Goal: Task Accomplishment & Management: Manage account settings

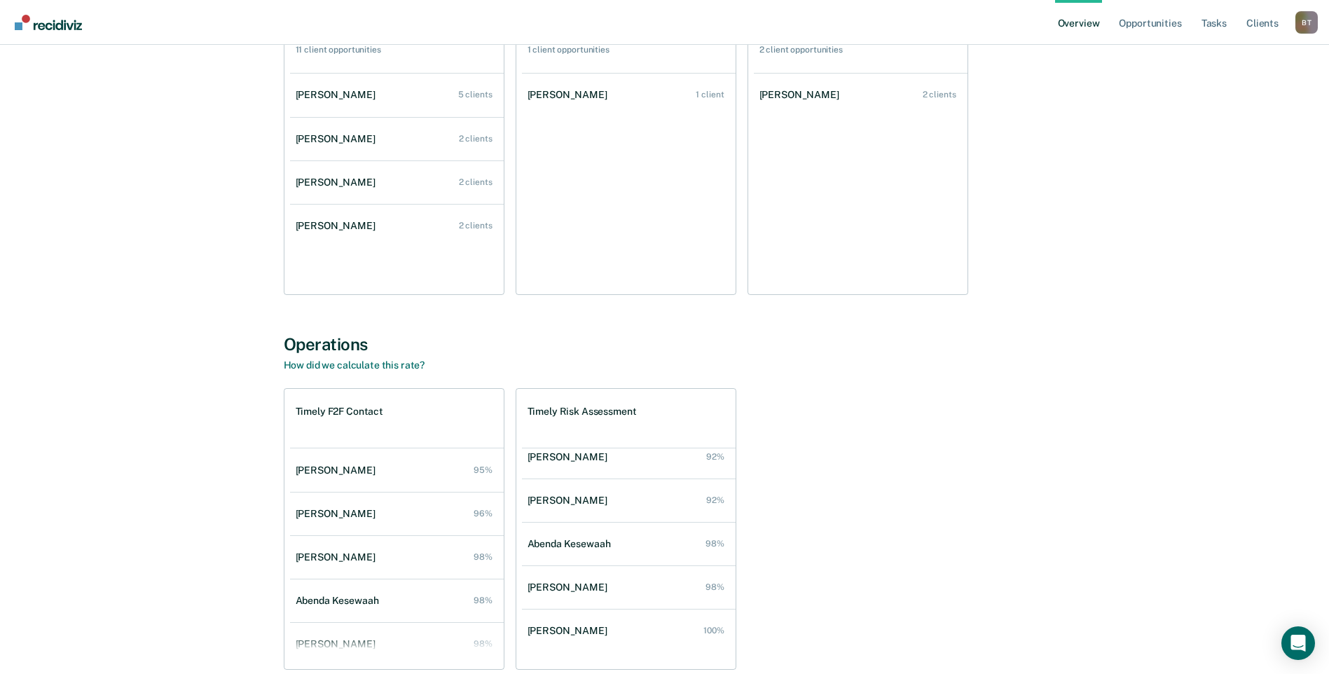
scroll to position [1011, 0]
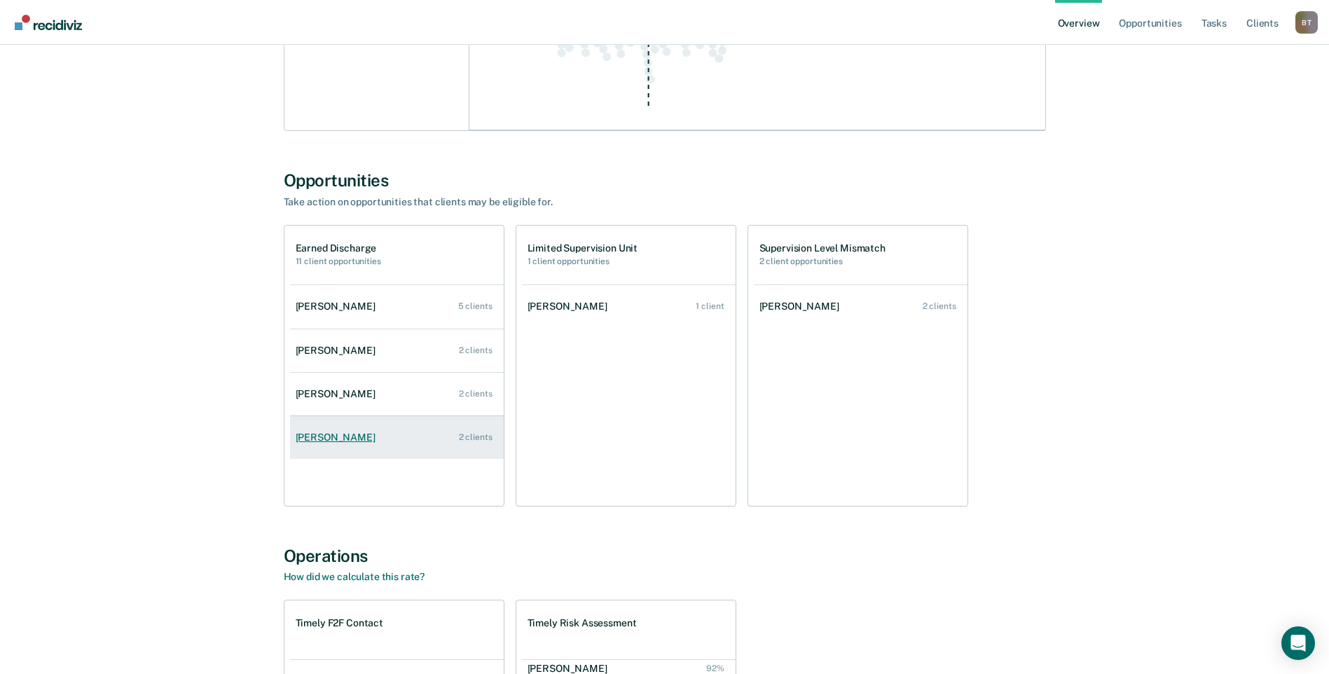
click at [342, 436] on div "[PERSON_NAME]" at bounding box center [338, 437] width 85 height 12
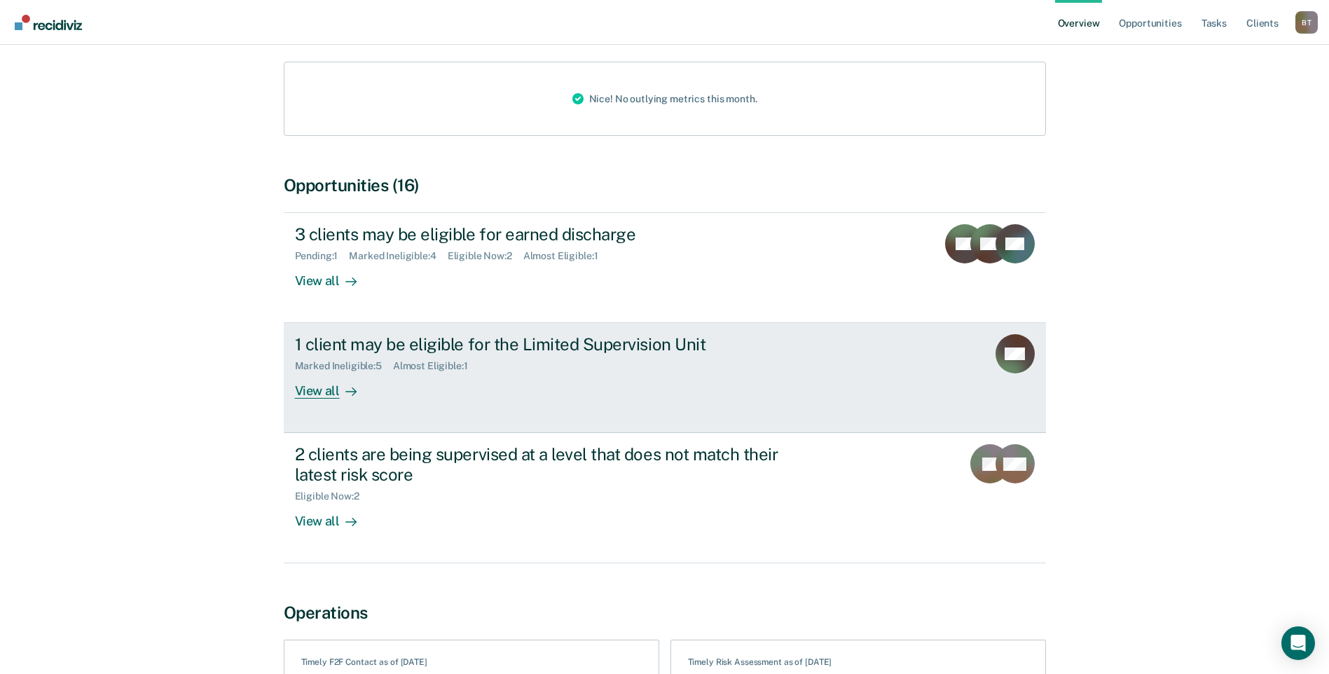
scroll to position [280, 0]
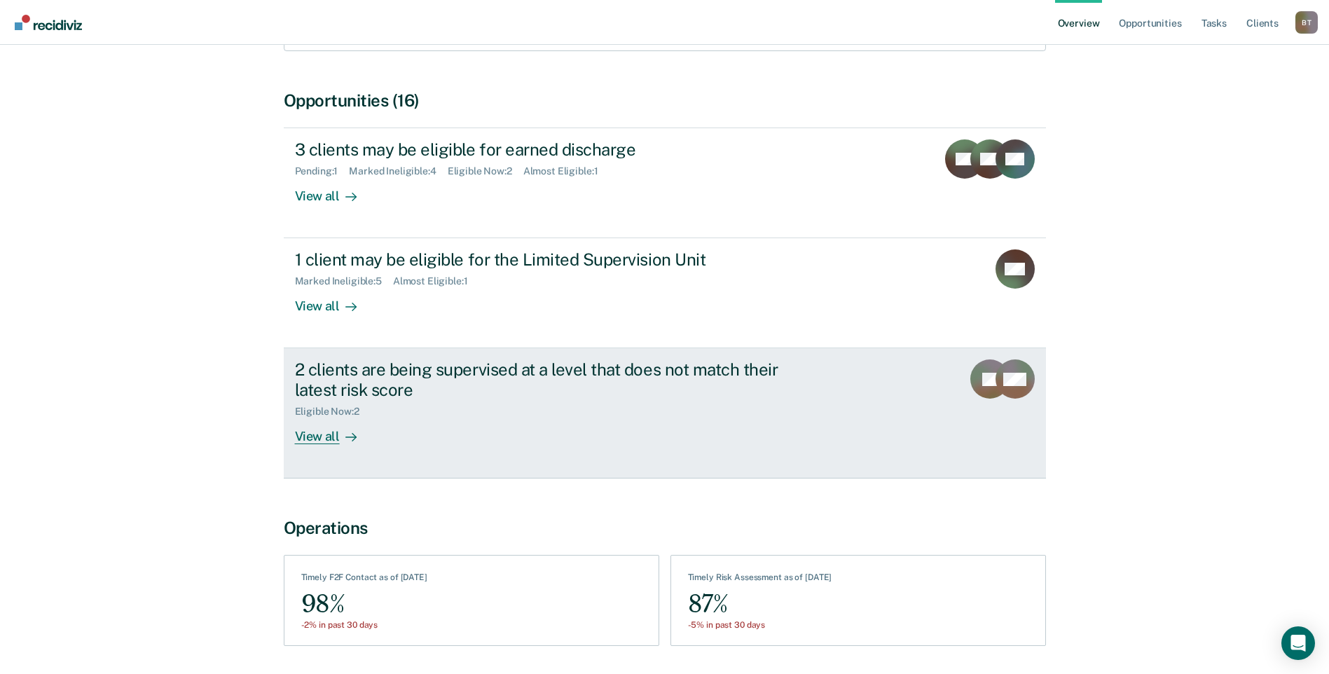
click at [317, 441] on div "View all" at bounding box center [334, 430] width 78 height 27
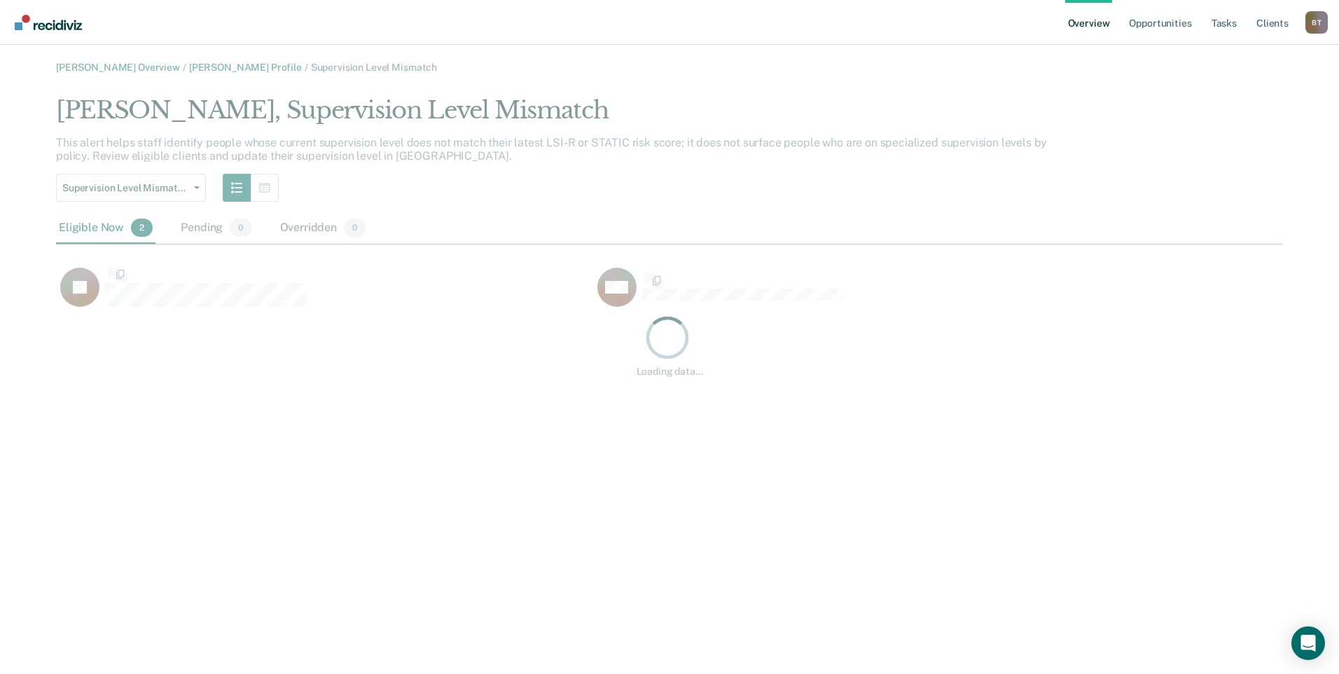
scroll to position [216, 1216]
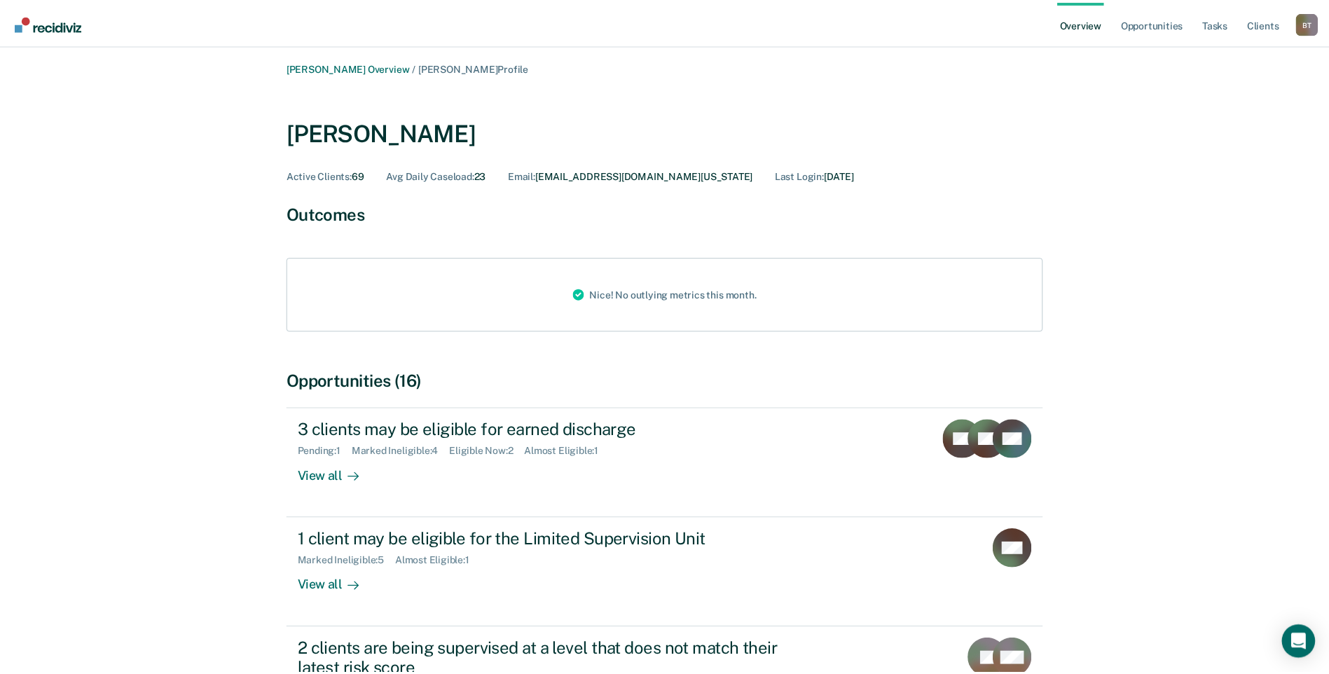
scroll to position [280, 0]
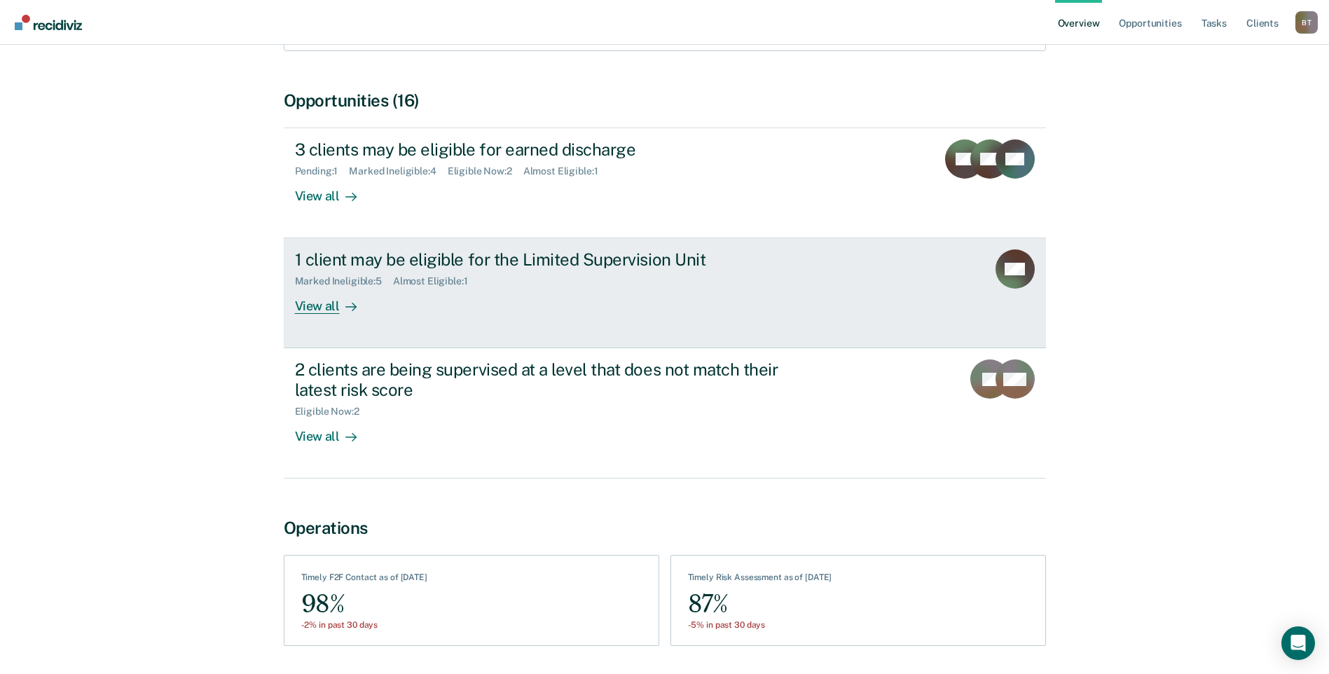
click at [312, 310] on div "View all" at bounding box center [334, 300] width 78 height 27
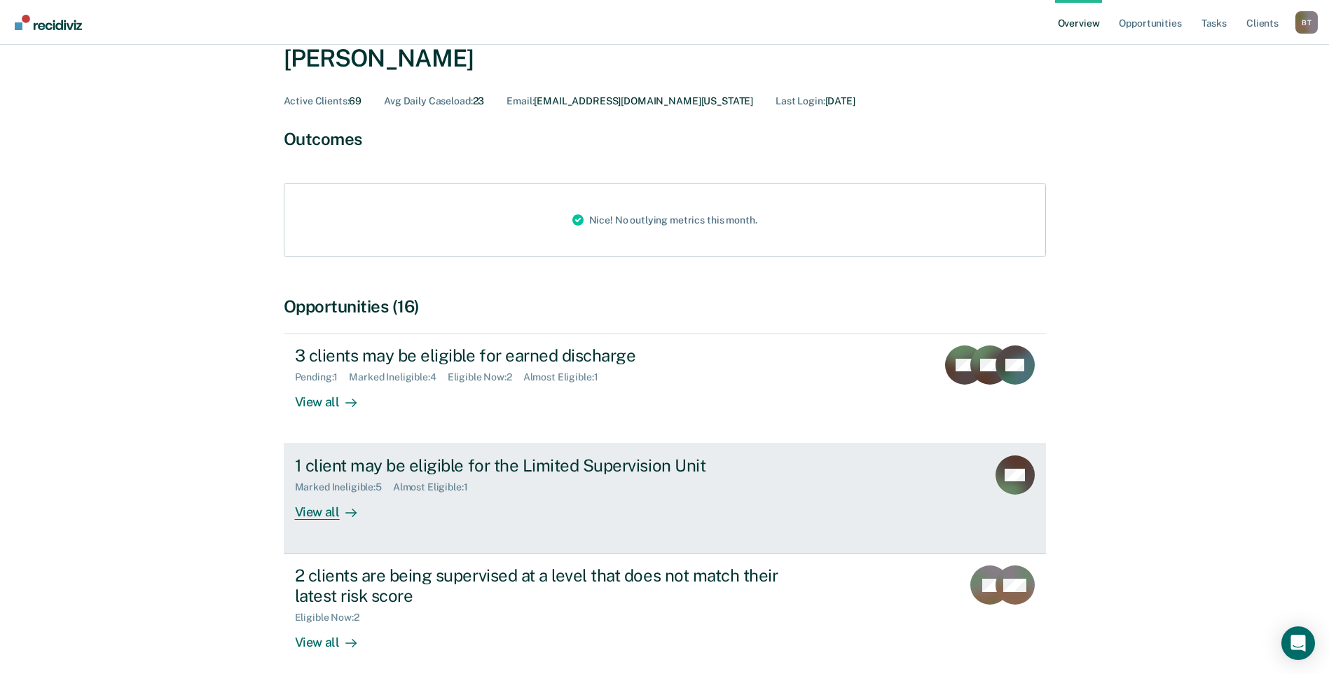
scroll to position [70, 0]
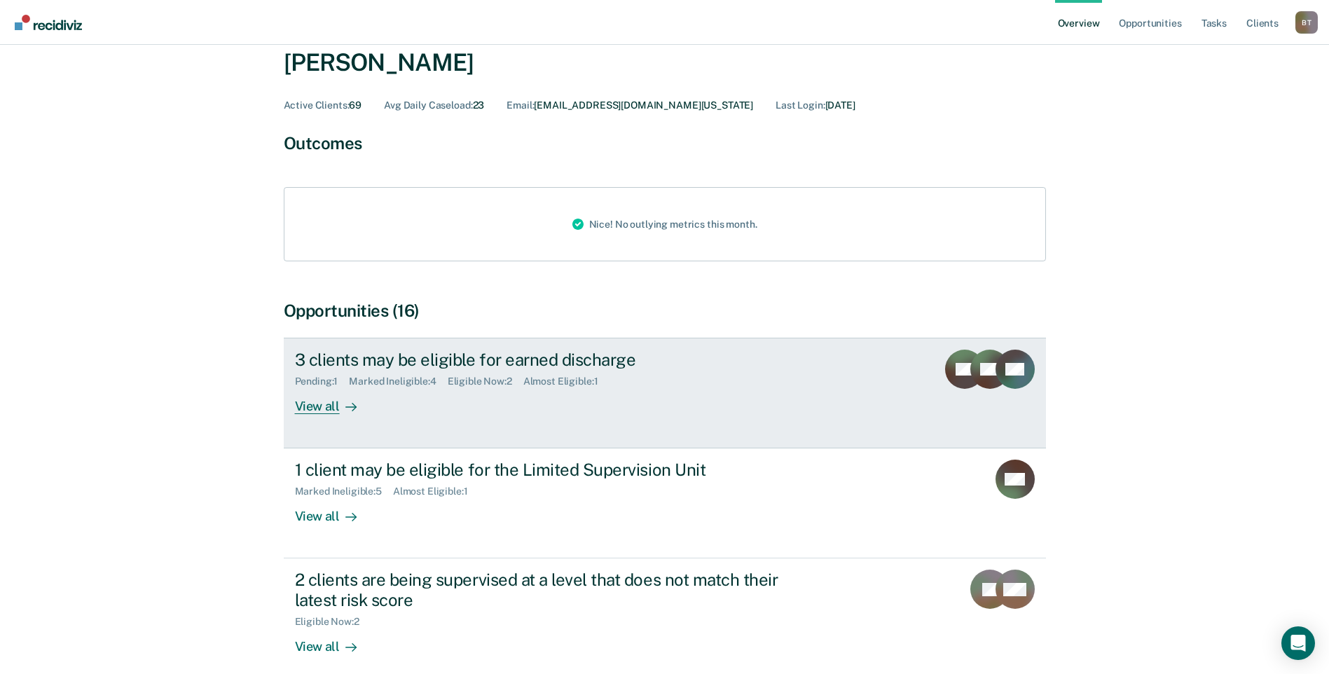
click at [322, 407] on div "View all" at bounding box center [334, 400] width 78 height 27
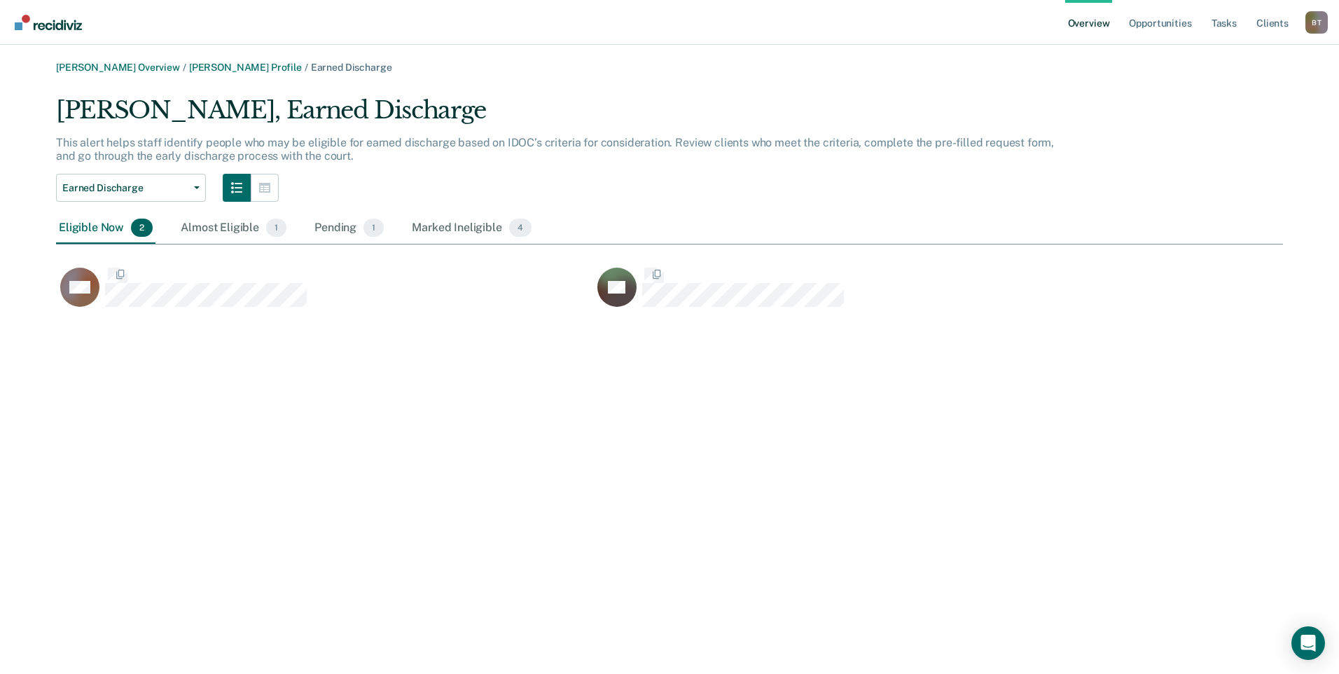
scroll to position [216, 1216]
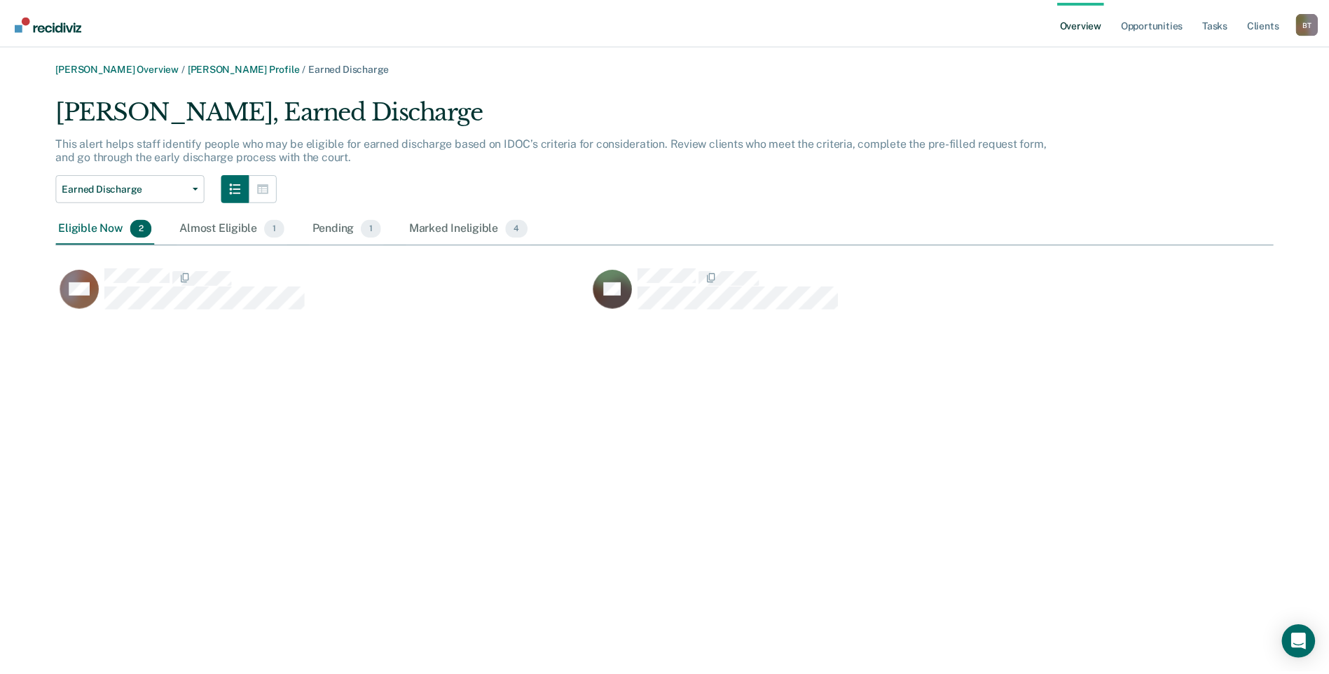
scroll to position [70, 0]
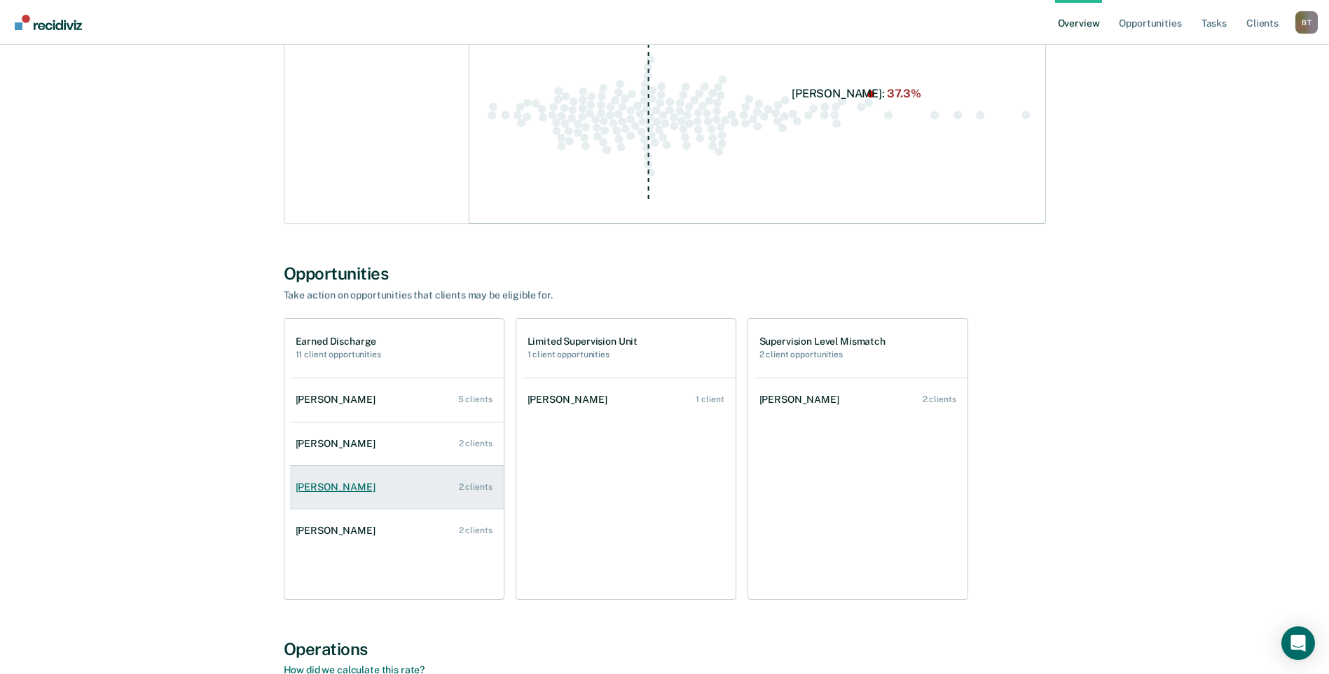
scroll to position [1121, 0]
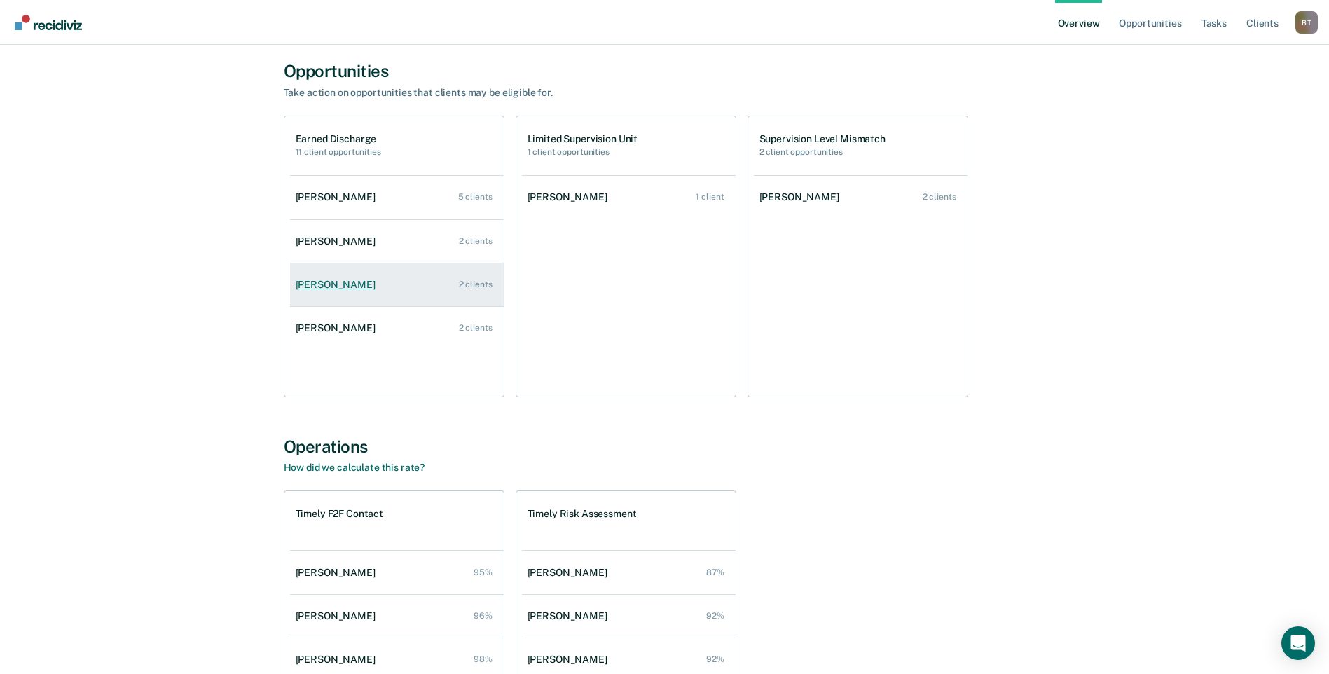
click at [345, 279] on div "[PERSON_NAME]" at bounding box center [338, 285] width 85 height 12
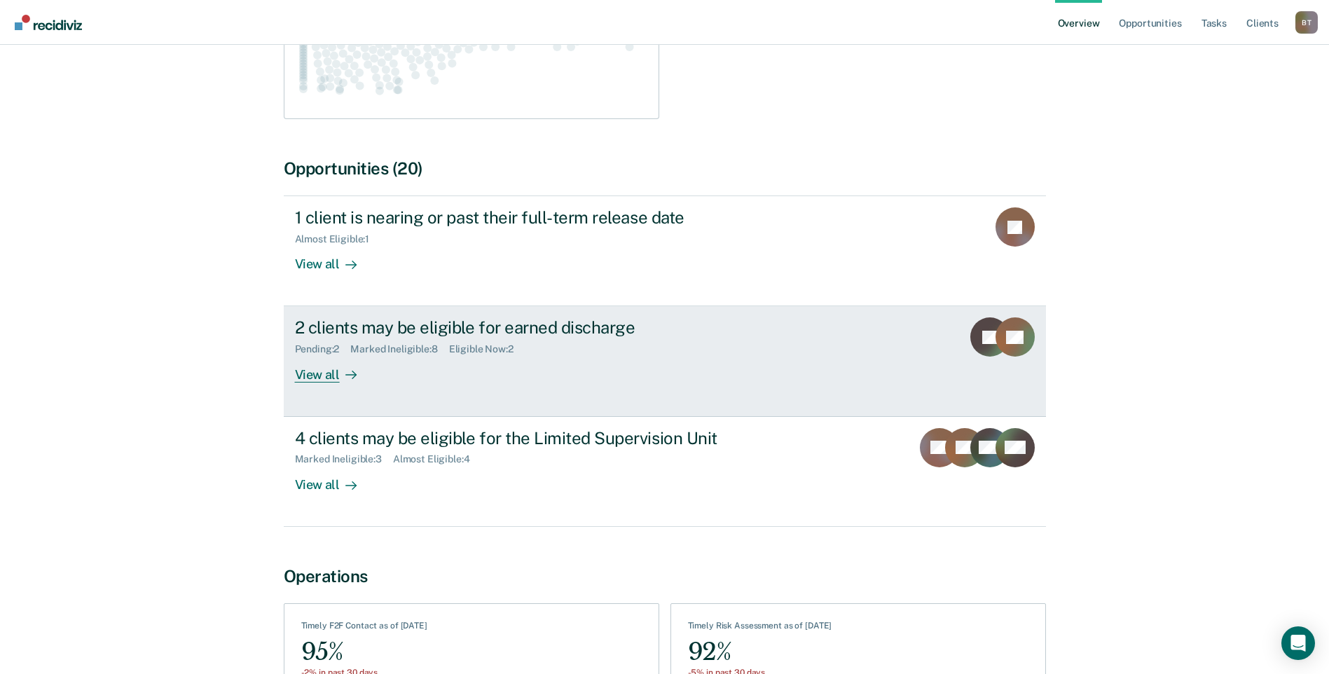
scroll to position [350, 0]
click at [325, 357] on div "View all" at bounding box center [334, 367] width 78 height 27
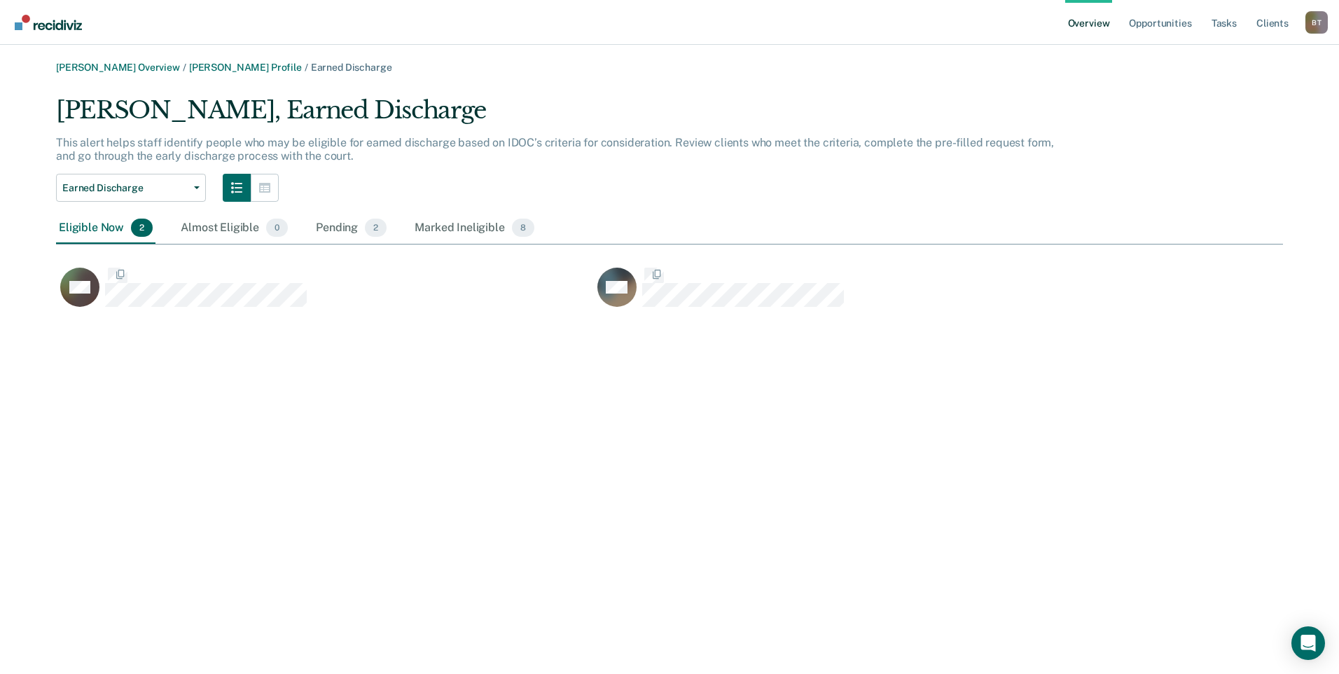
scroll to position [216, 1216]
click at [195, 187] on icon "button" at bounding box center [197, 187] width 6 height 3
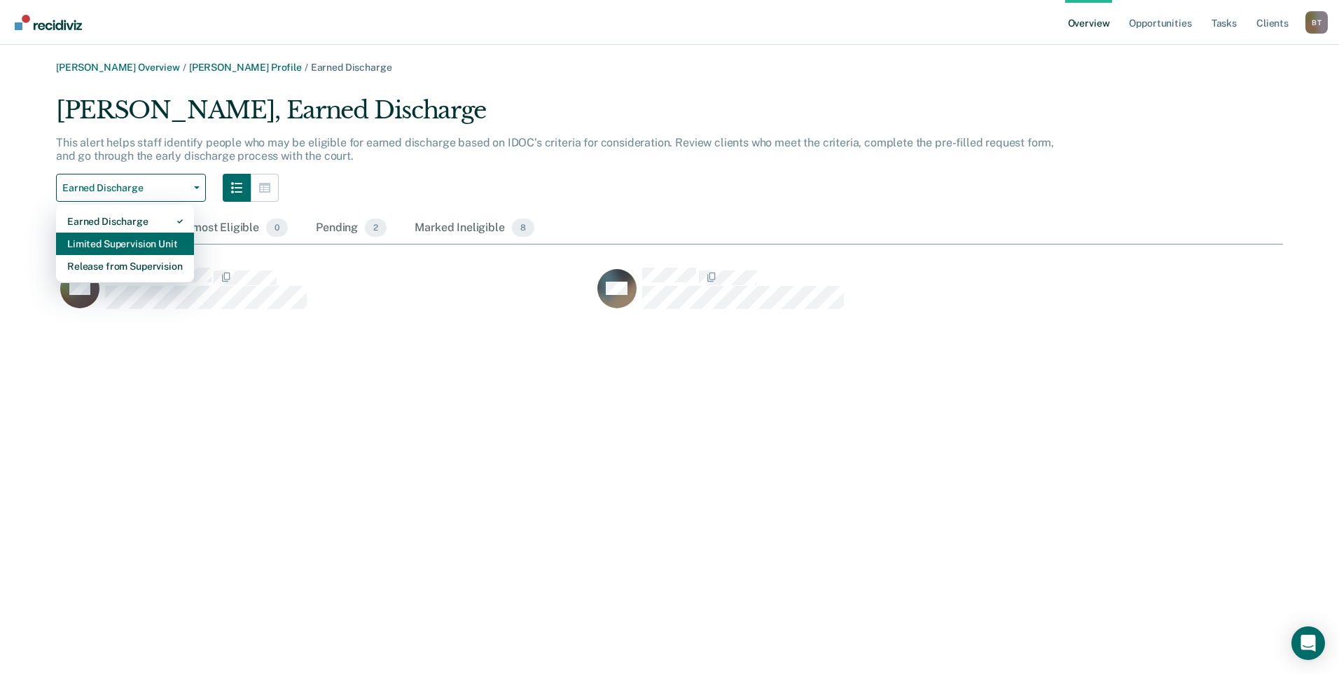
click at [158, 245] on div "Limited Supervision Unit" at bounding box center [125, 244] width 116 height 22
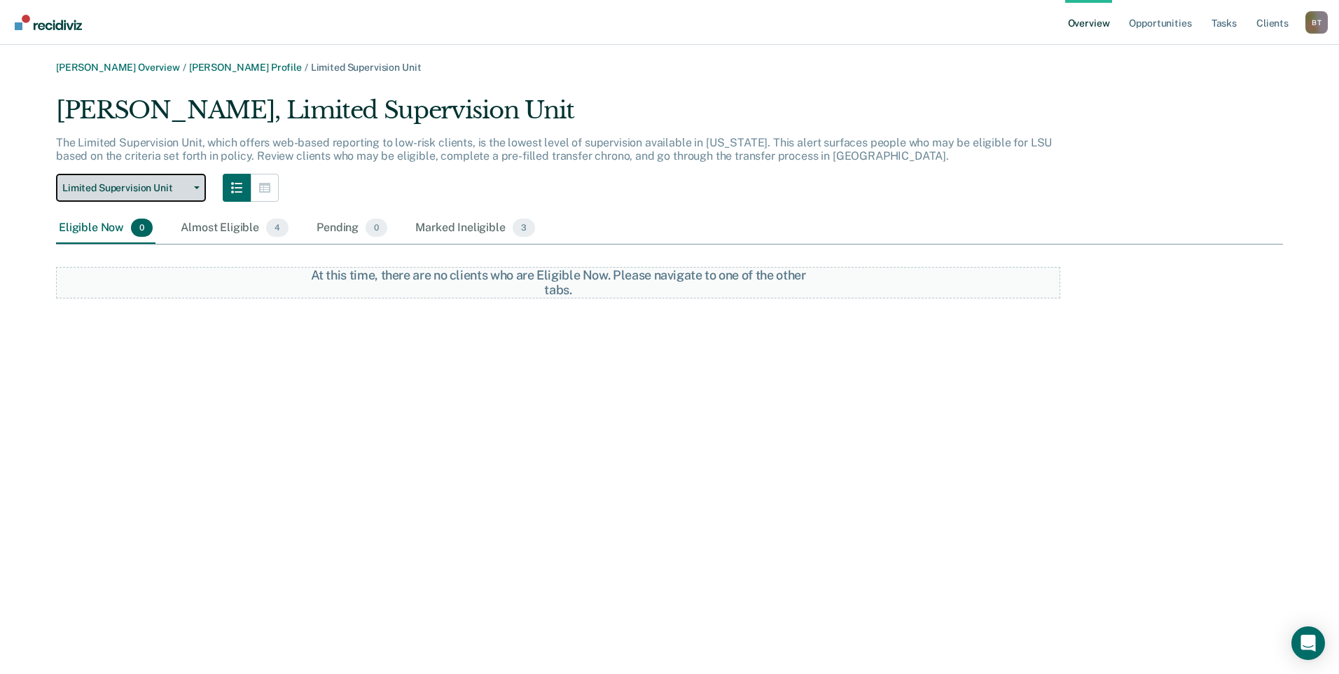
click at [199, 187] on icon "button" at bounding box center [197, 187] width 6 height 3
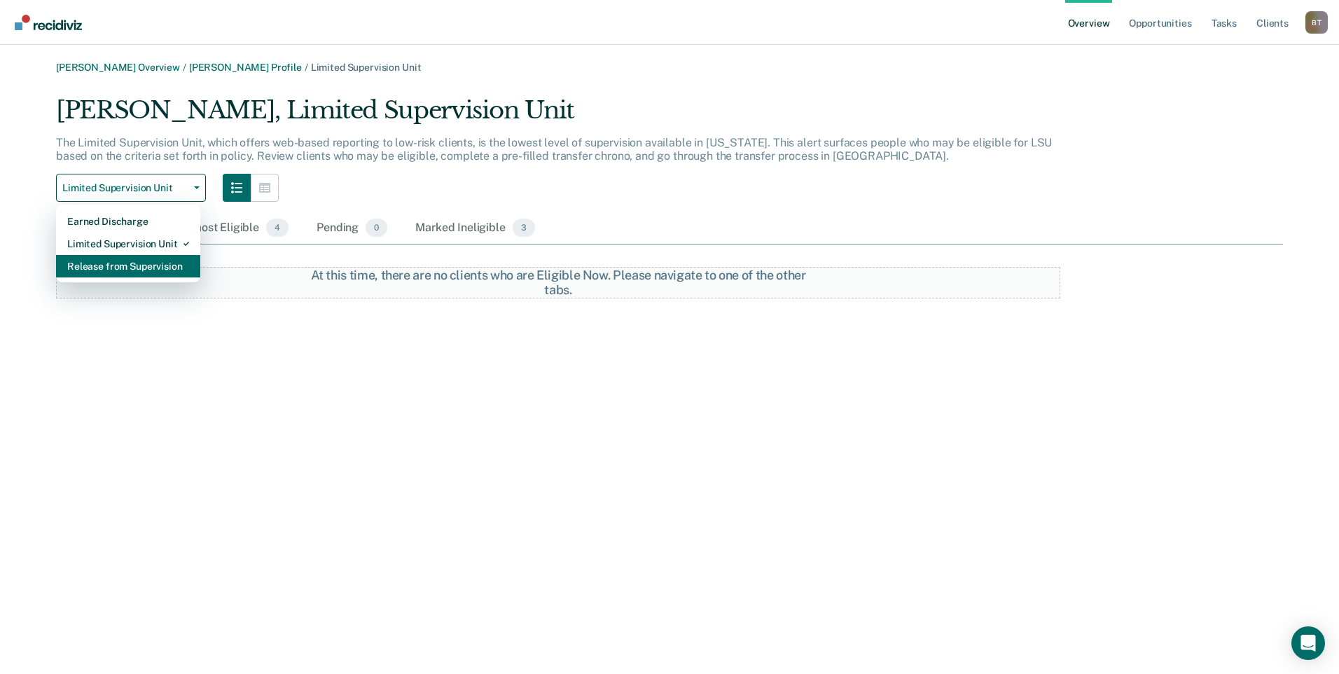
click at [155, 270] on div "Release from Supervision" at bounding box center [128, 266] width 122 height 22
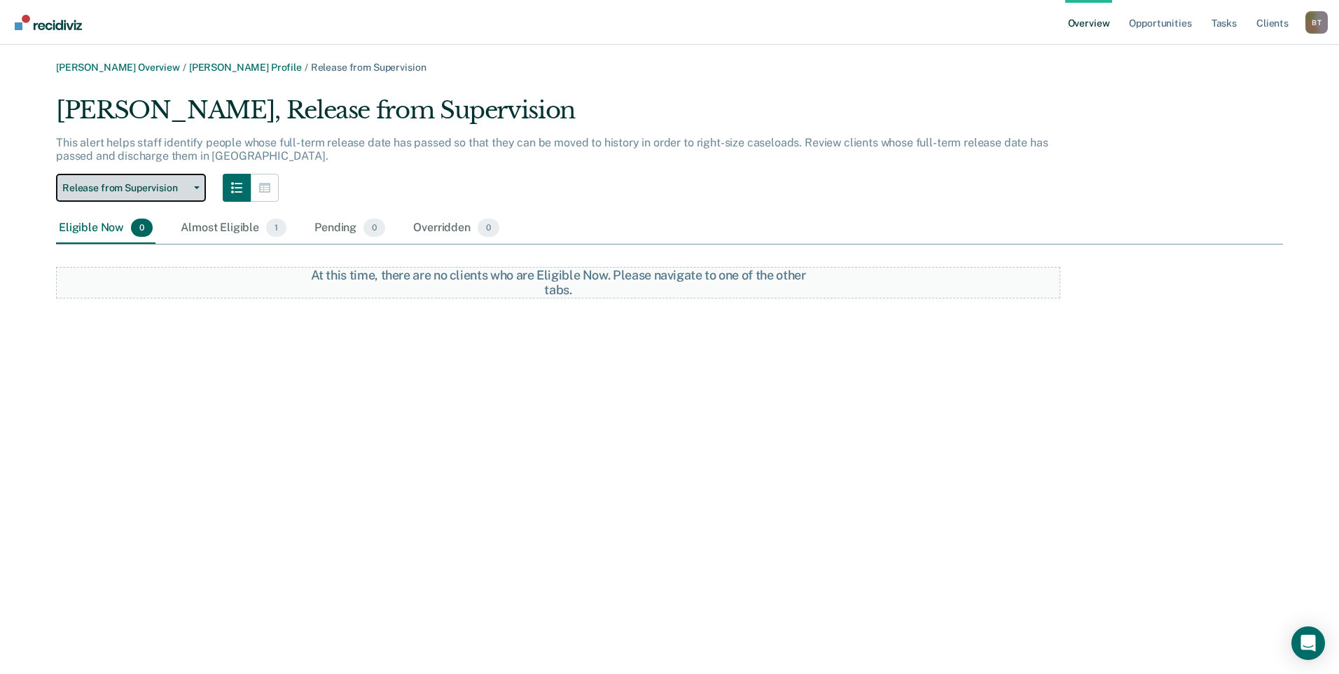
click at [193, 183] on button "Release from Supervision" at bounding box center [131, 188] width 150 height 28
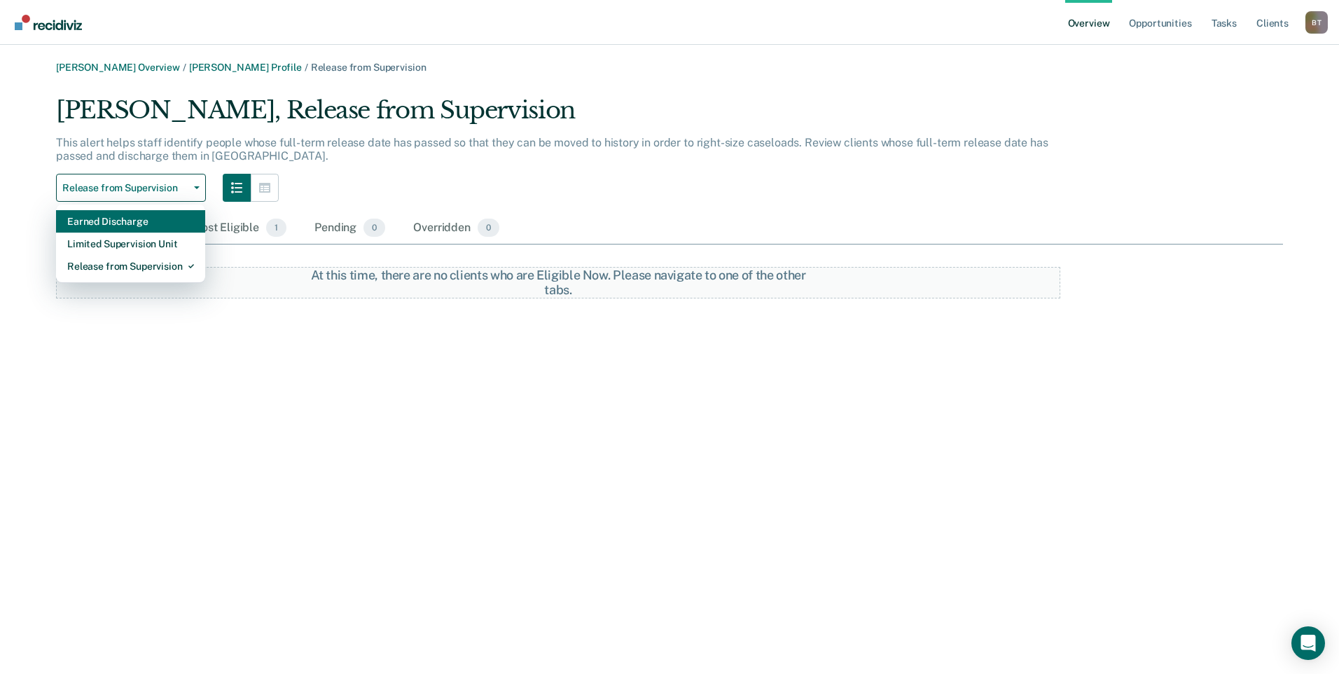
click at [151, 223] on div "Earned Discharge" at bounding box center [130, 221] width 127 height 22
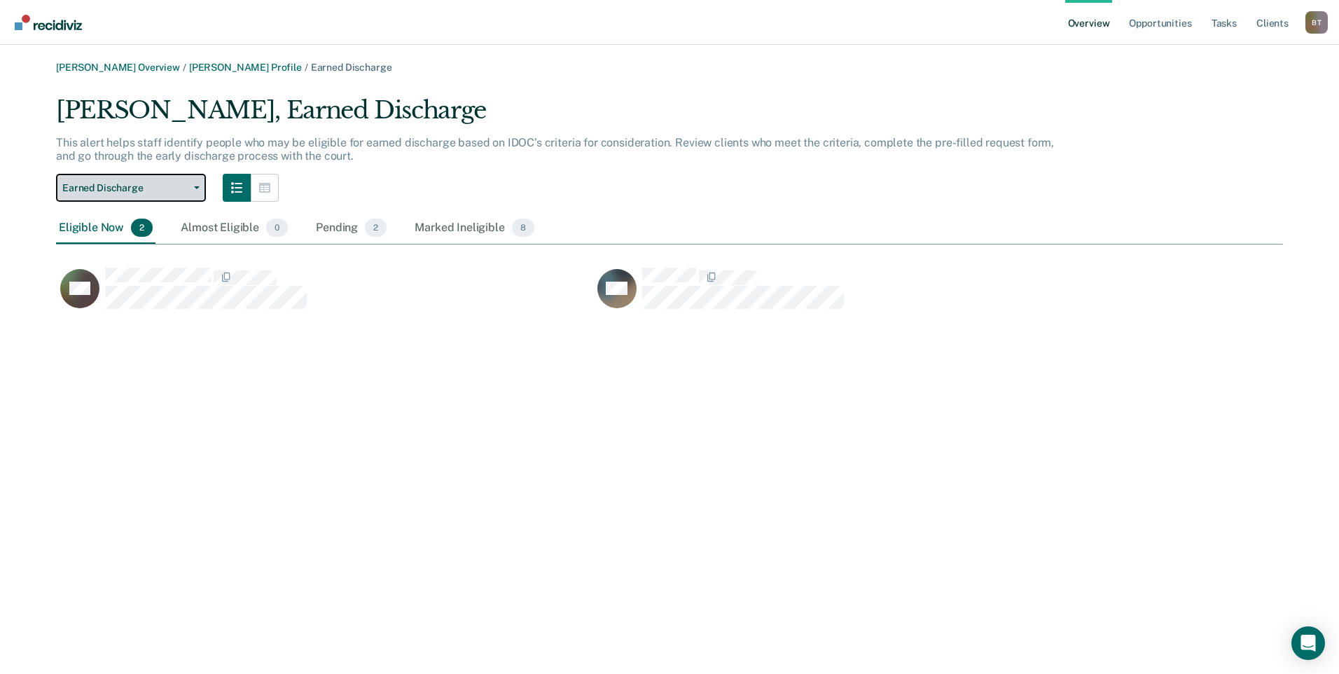
scroll to position [216, 1216]
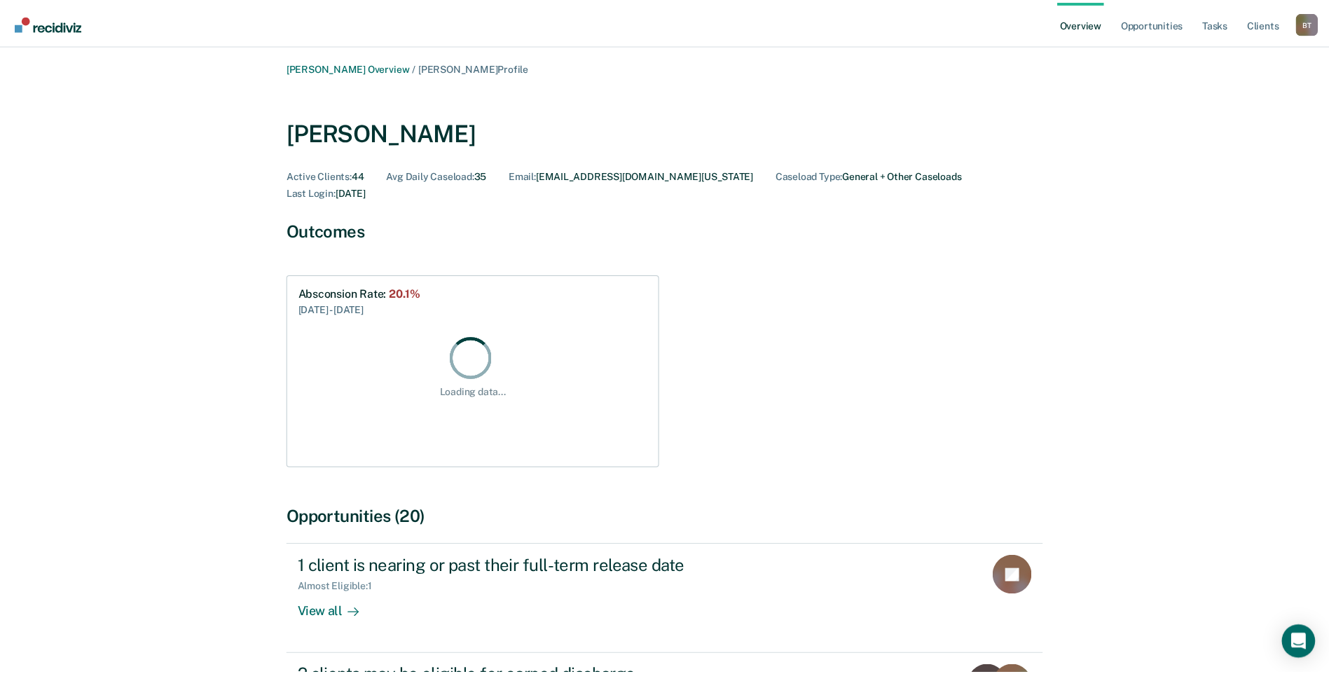
scroll to position [350, 0]
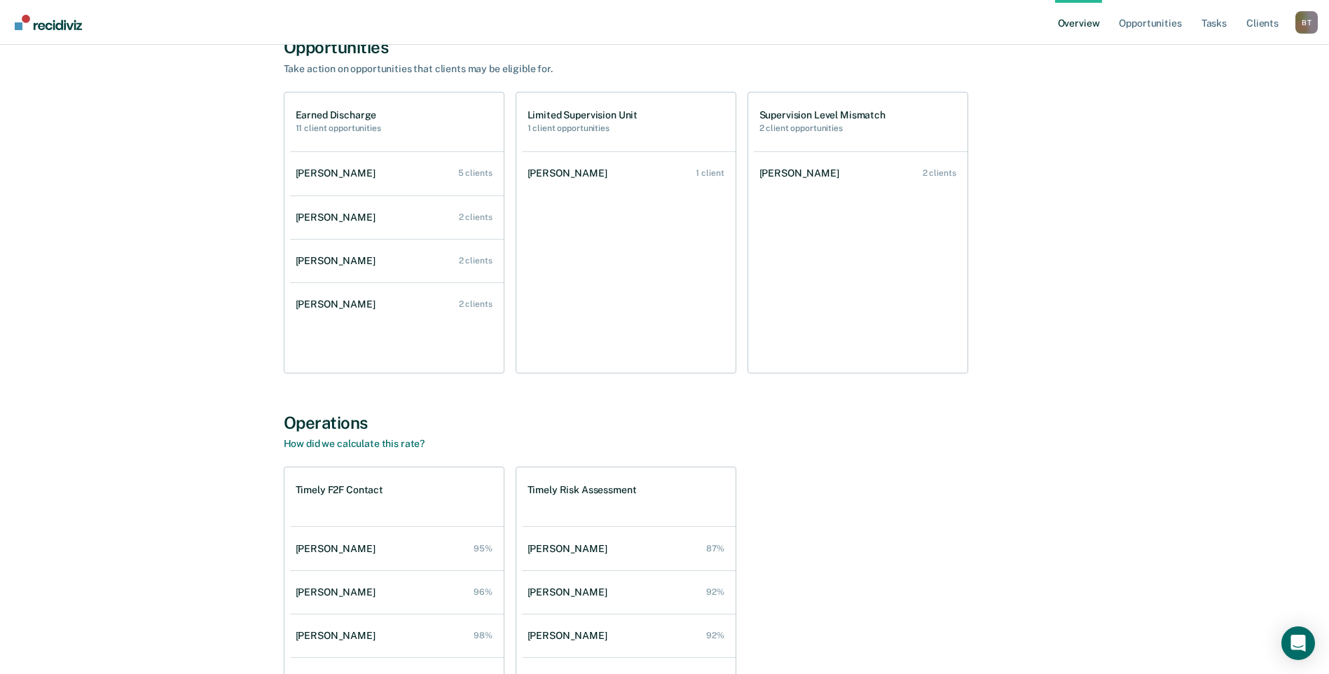
scroll to position [1121, 0]
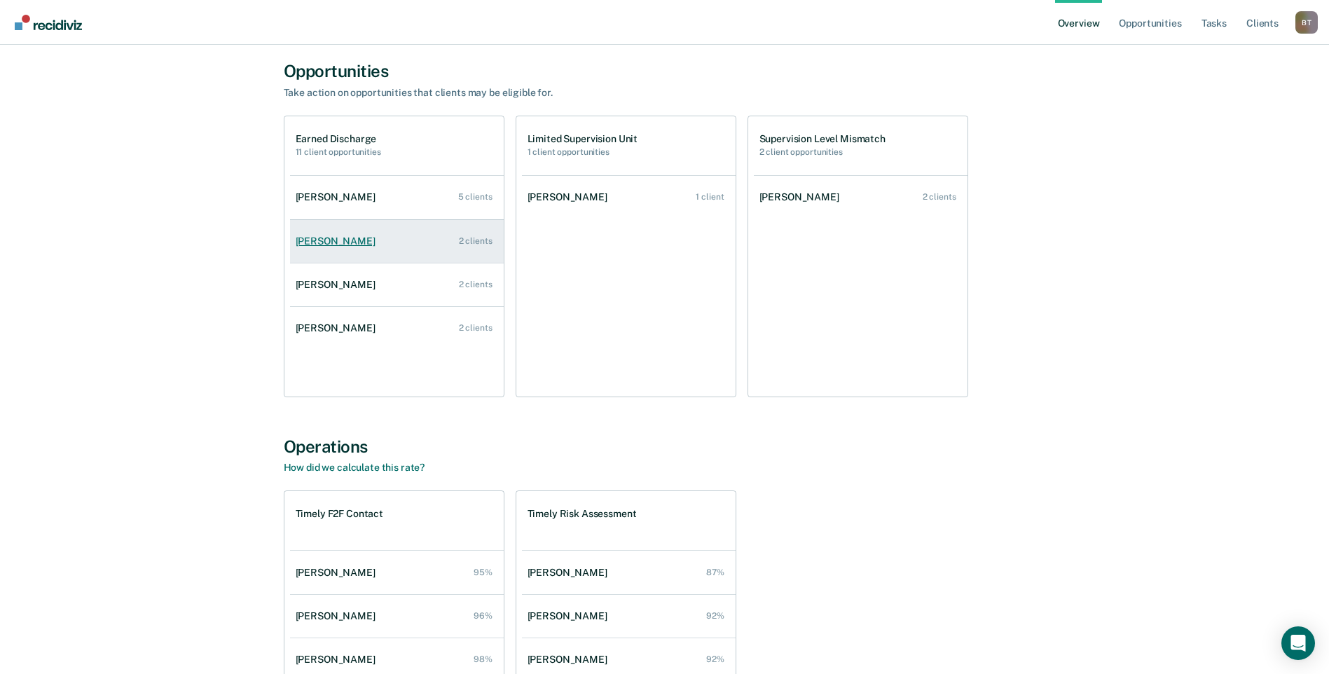
click at [331, 240] on div "[PERSON_NAME]" at bounding box center [338, 241] width 85 height 12
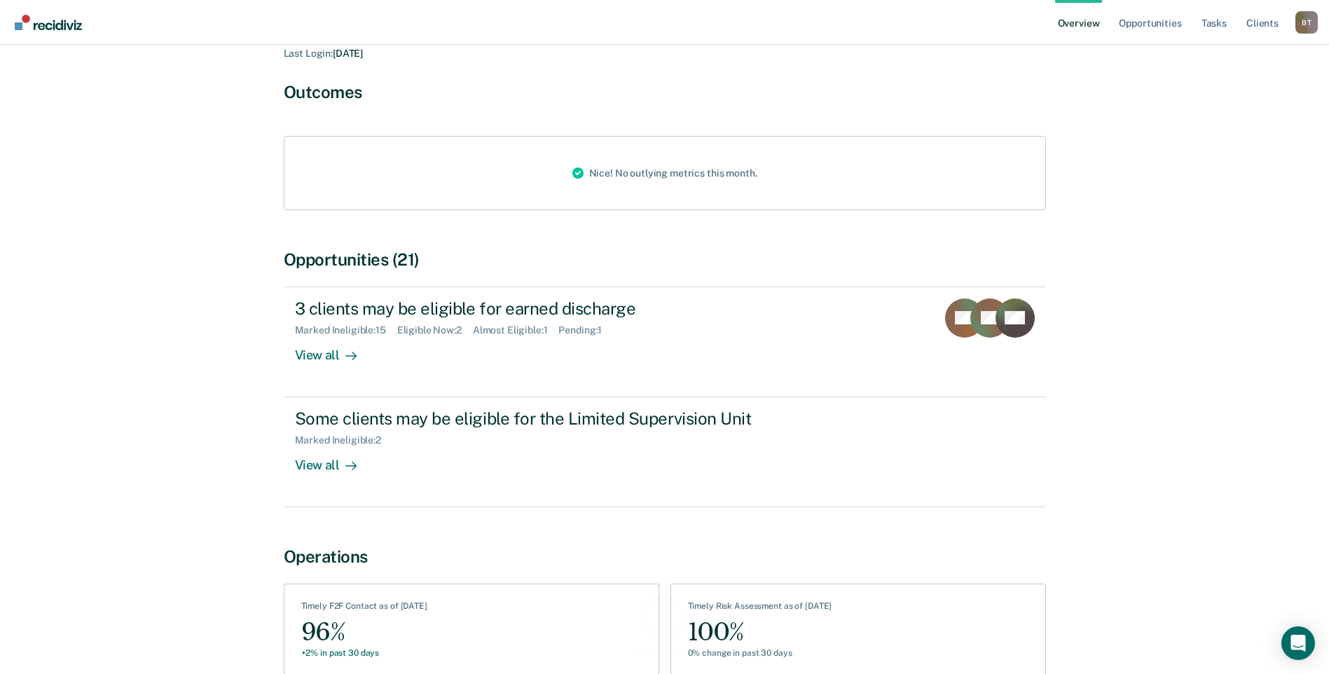
scroll to position [140, 0]
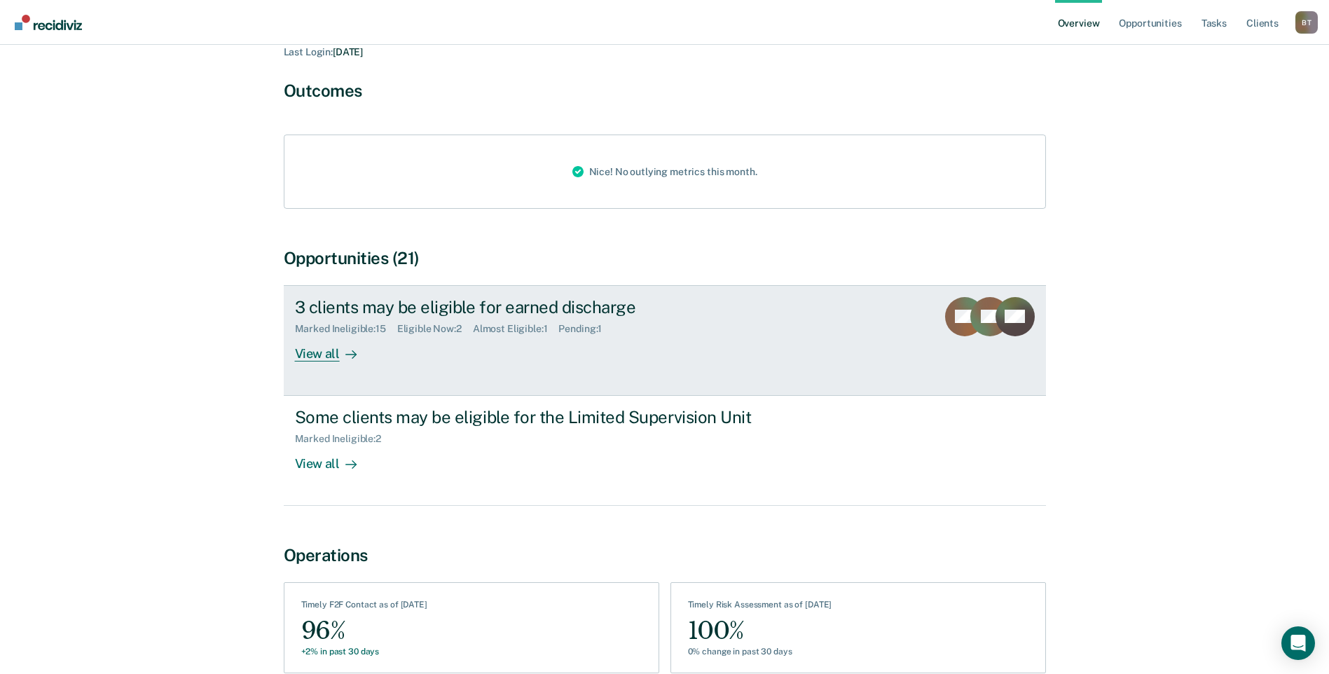
click at [331, 335] on div "View all" at bounding box center [334, 347] width 78 height 27
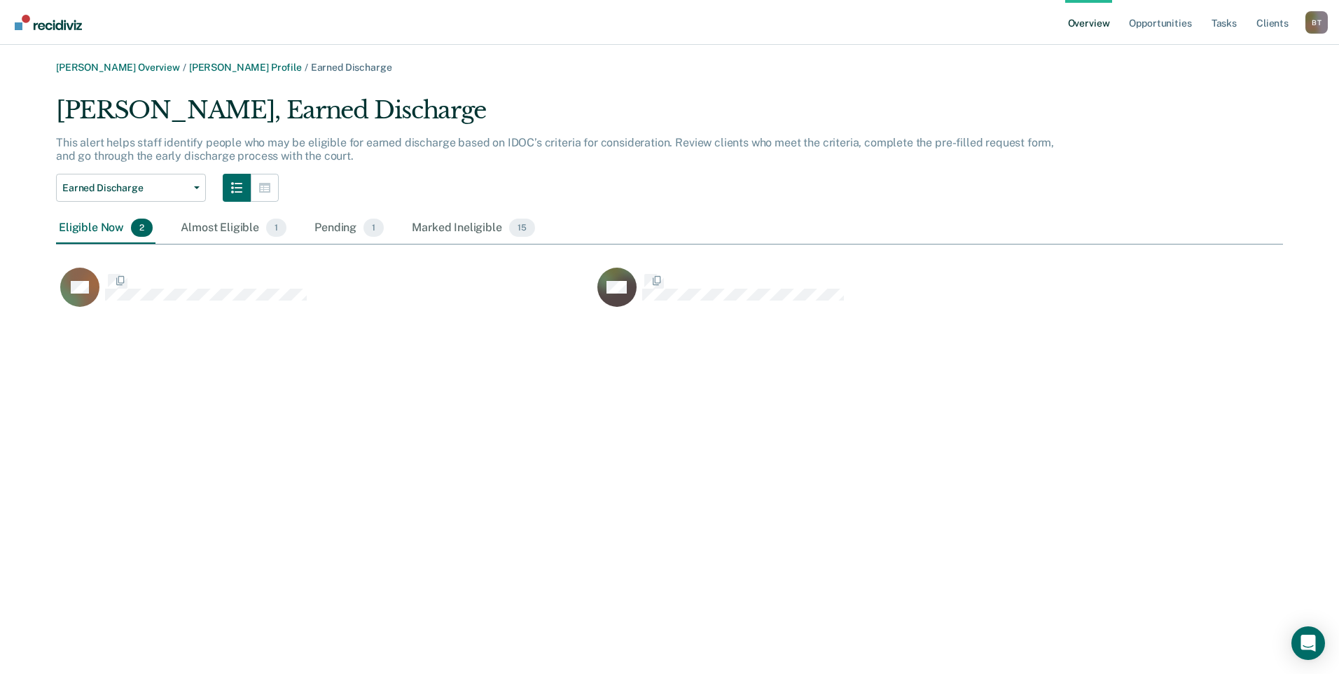
scroll to position [216, 1216]
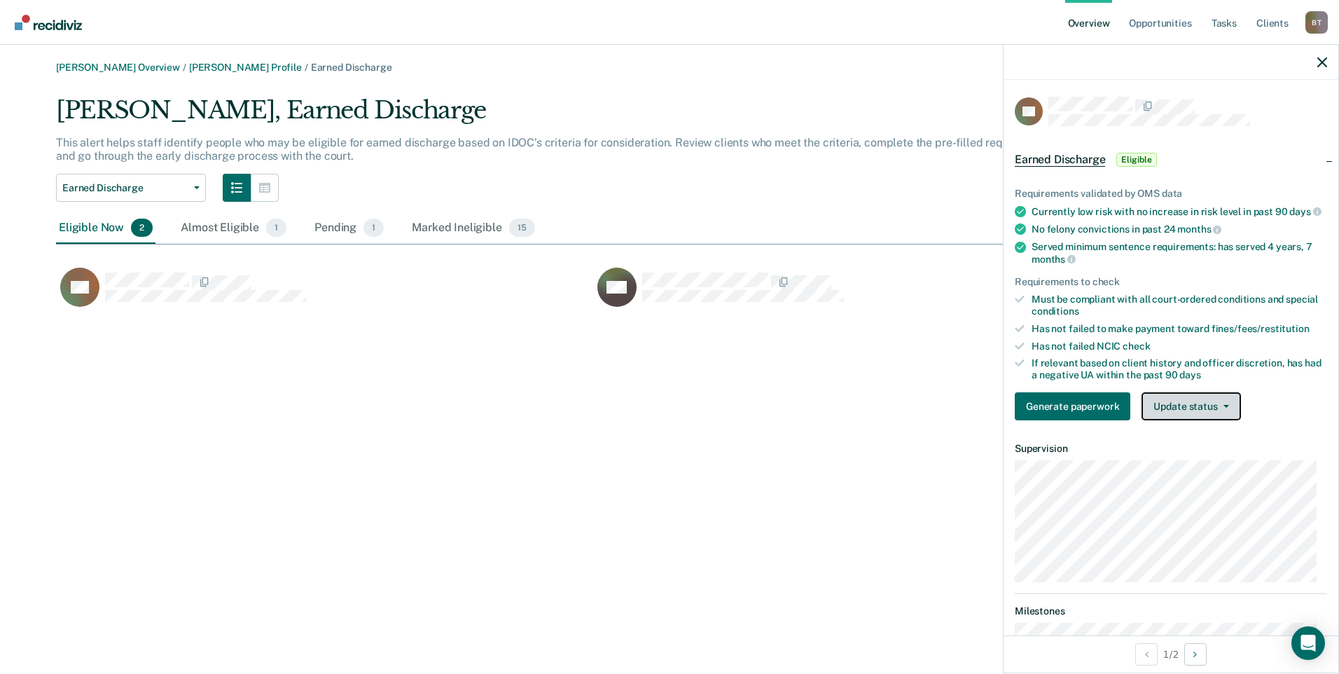
click at [1183, 412] on button "Update status" at bounding box center [1191, 406] width 99 height 28
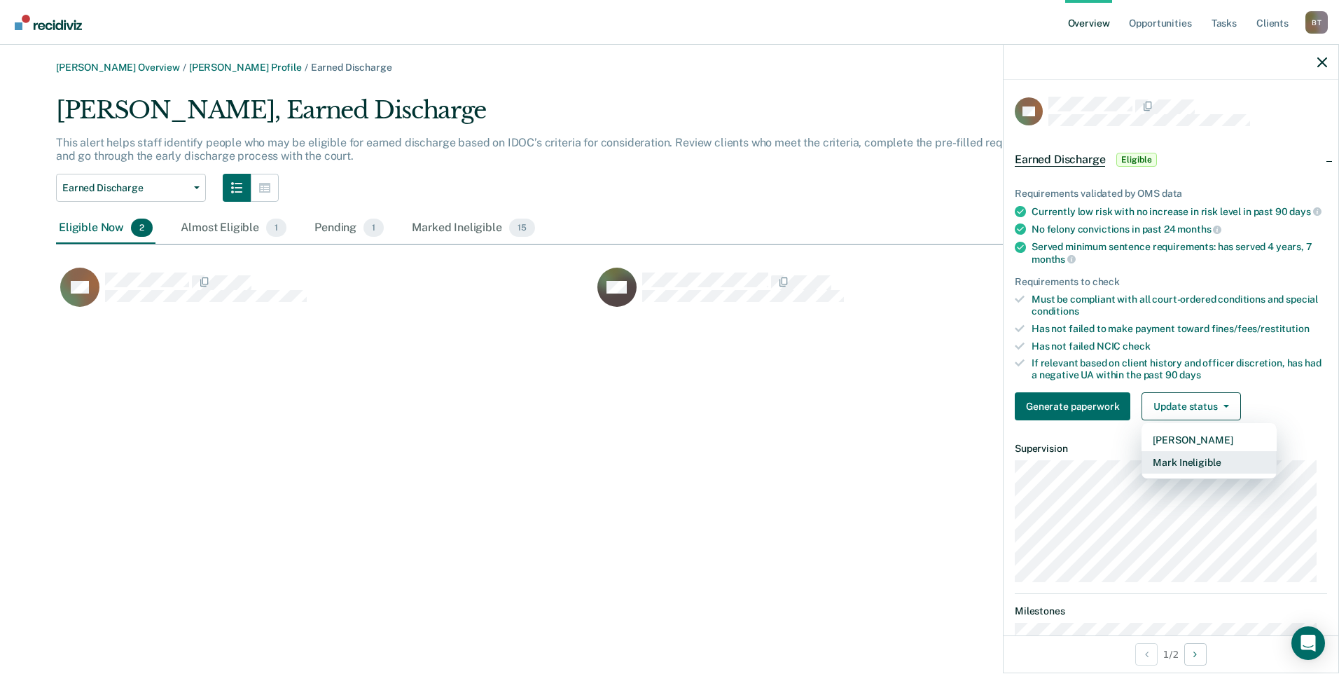
click at [1184, 472] on button "Mark Ineligible" at bounding box center [1209, 462] width 135 height 22
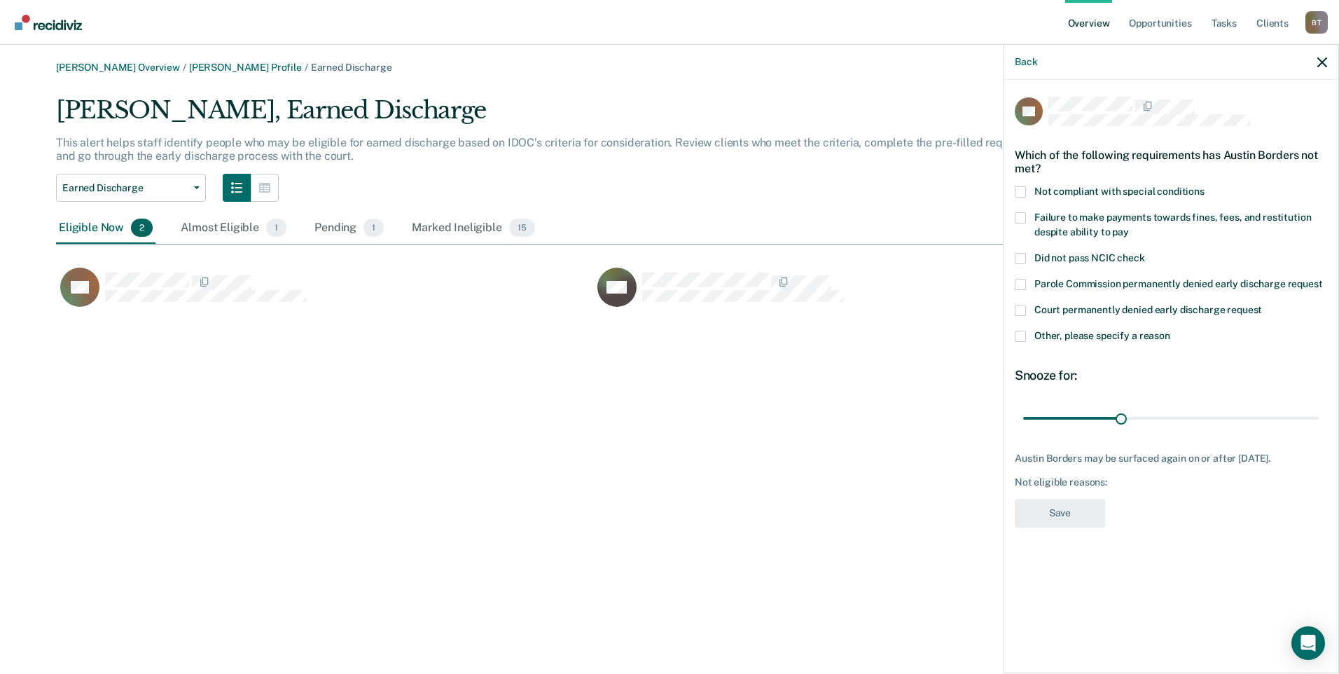
click at [1018, 214] on span at bounding box center [1020, 217] width 11 height 11
click at [1129, 227] on input "Failure to make payments towards fines, fees, and restitution despite ability t…" at bounding box center [1129, 227] width 0 height 0
drag, startPoint x: 1119, startPoint y: 414, endPoint x: 1328, endPoint y: 428, distance: 209.2
type input "90"
click at [1319, 405] on input "range" at bounding box center [1171, 417] width 296 height 25
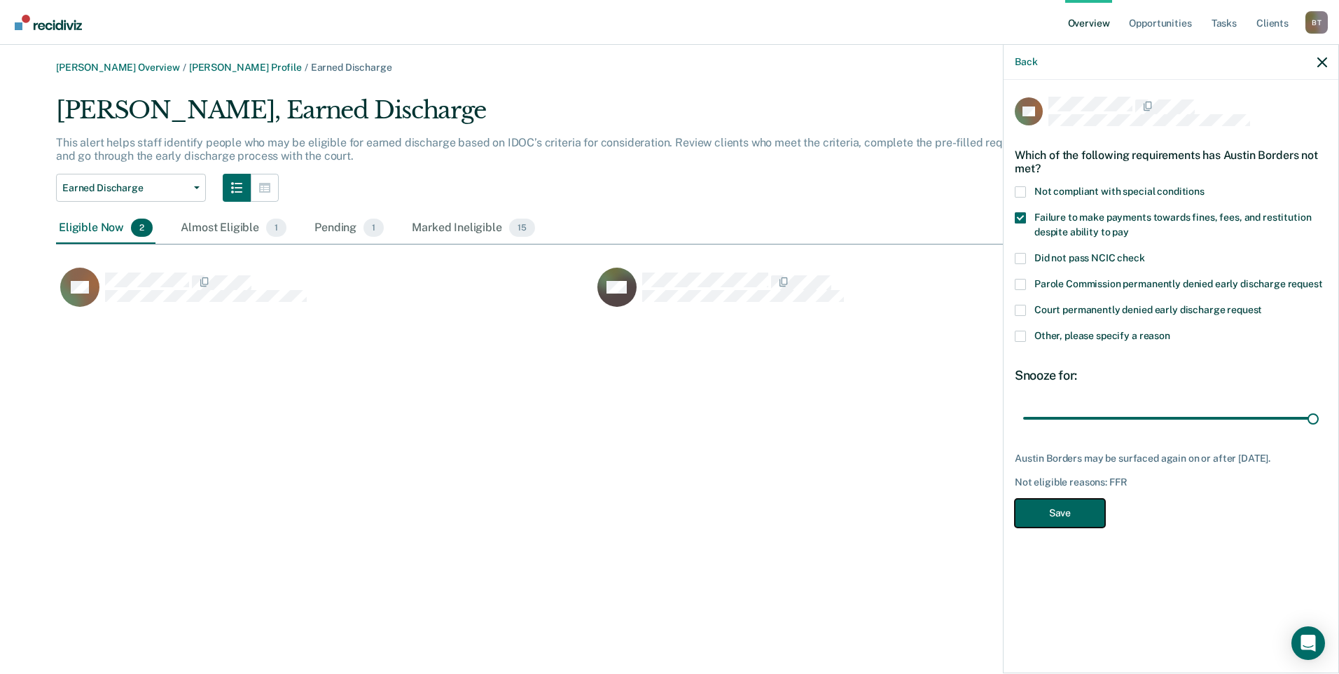
click at [1072, 511] on button "Save" at bounding box center [1060, 513] width 90 height 29
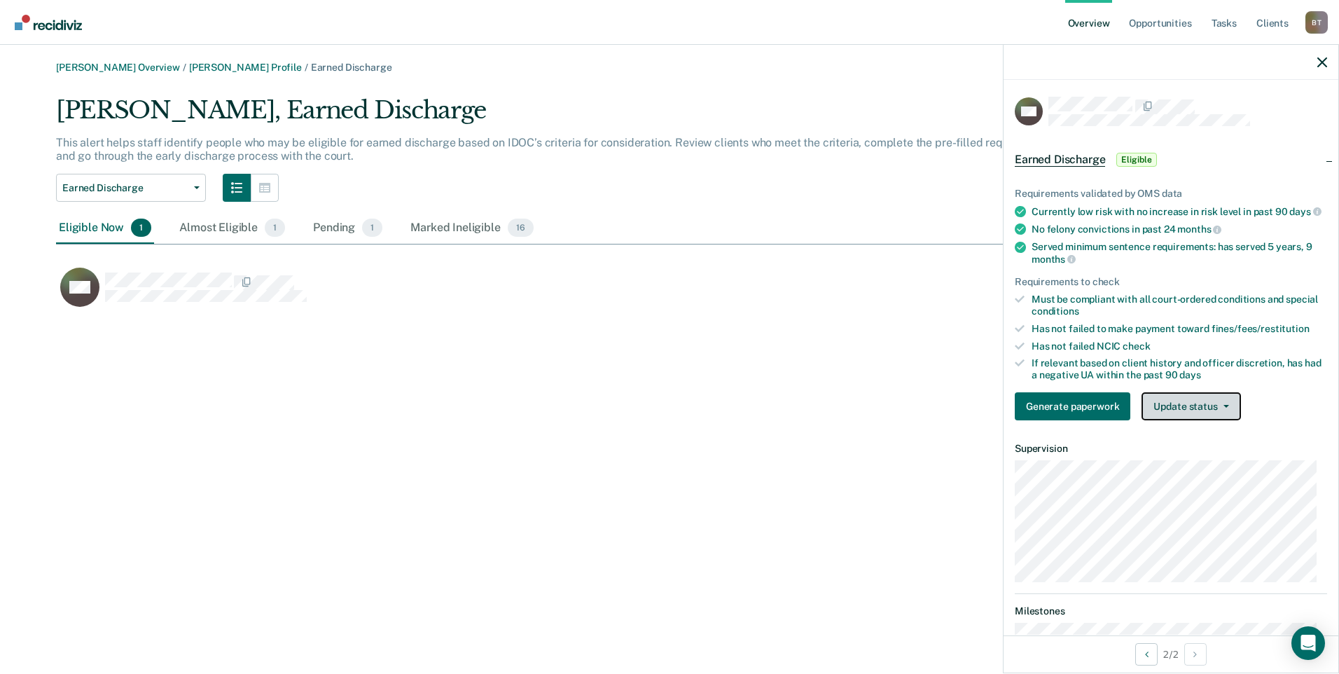
click at [1199, 420] on button "Update status" at bounding box center [1191, 406] width 99 height 28
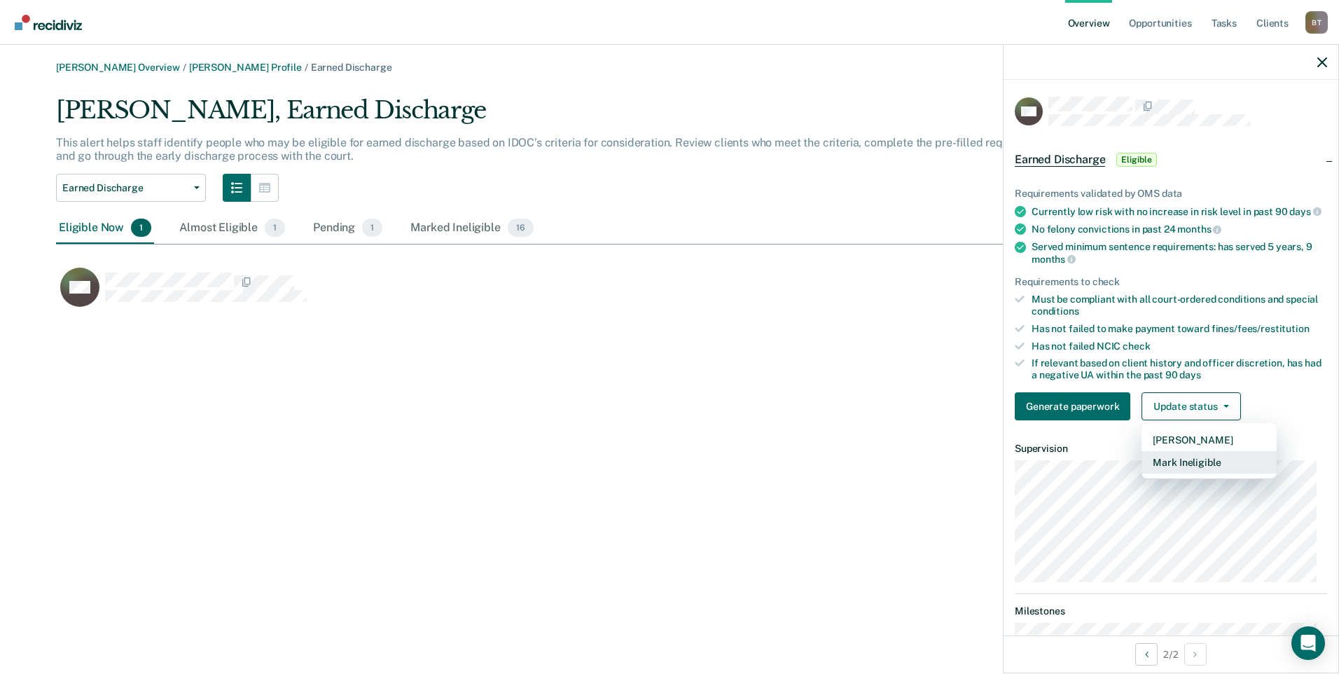
click at [1198, 473] on button "Mark Ineligible" at bounding box center [1209, 462] width 135 height 22
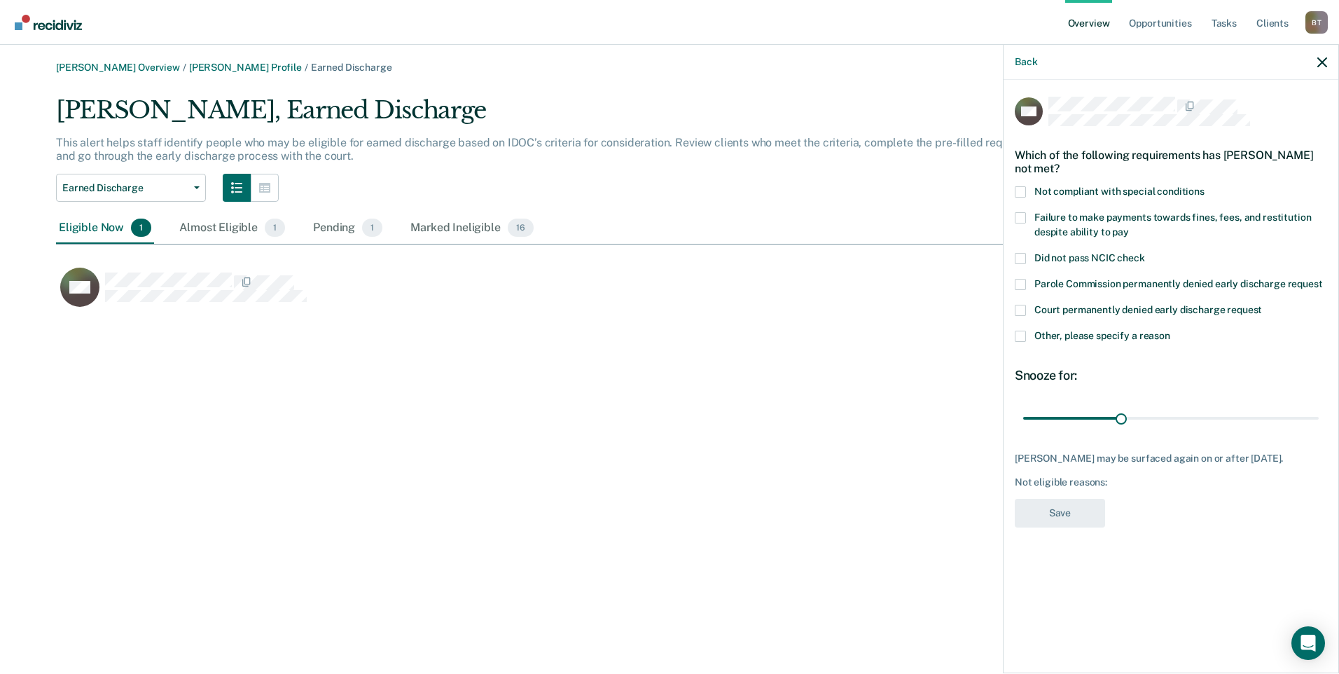
click at [1018, 188] on span at bounding box center [1020, 191] width 11 height 11
click at [1205, 186] on input "Not compliant with special conditions" at bounding box center [1205, 186] width 0 height 0
drag, startPoint x: 1123, startPoint y: 420, endPoint x: 1355, endPoint y: 414, distance: 232.6
type input "90"
click at [1319, 414] on input "range" at bounding box center [1171, 417] width 296 height 25
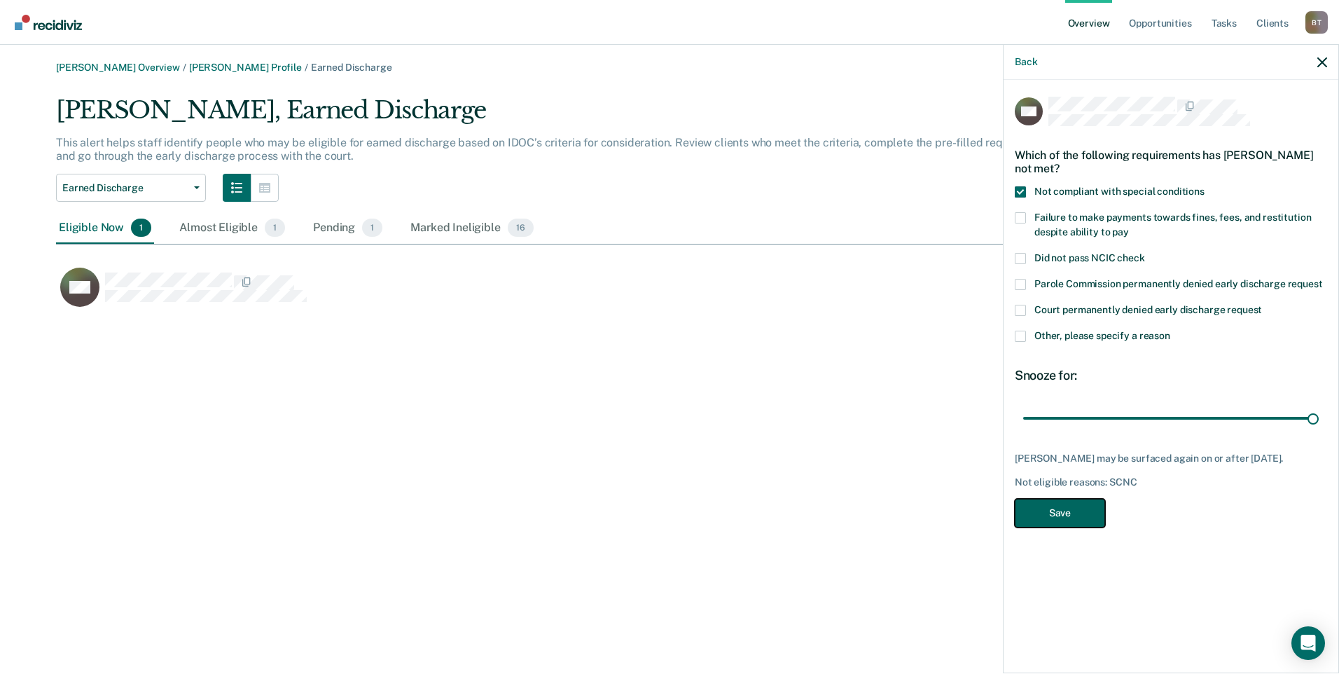
click at [1087, 524] on button "Save" at bounding box center [1060, 513] width 90 height 29
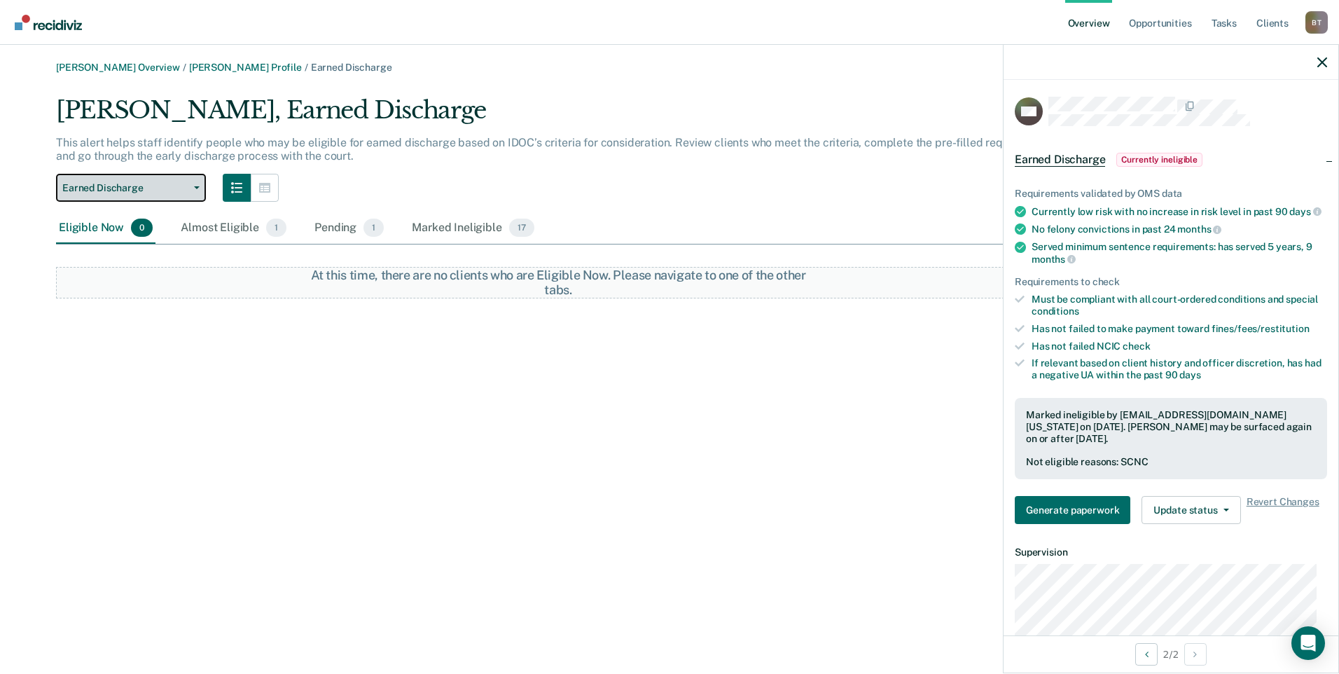
click at [200, 184] on button "Earned Discharge" at bounding box center [131, 188] width 150 height 28
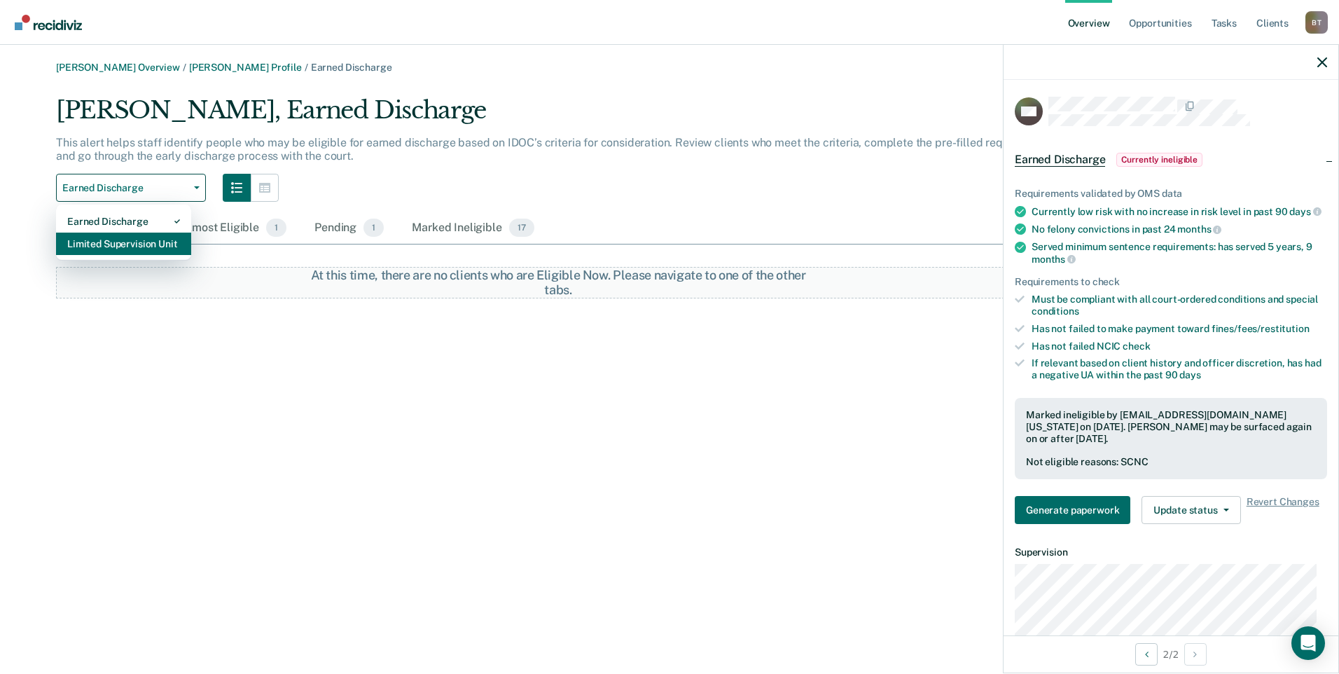
click at [148, 242] on div "Limited Supervision Unit" at bounding box center [123, 244] width 113 height 22
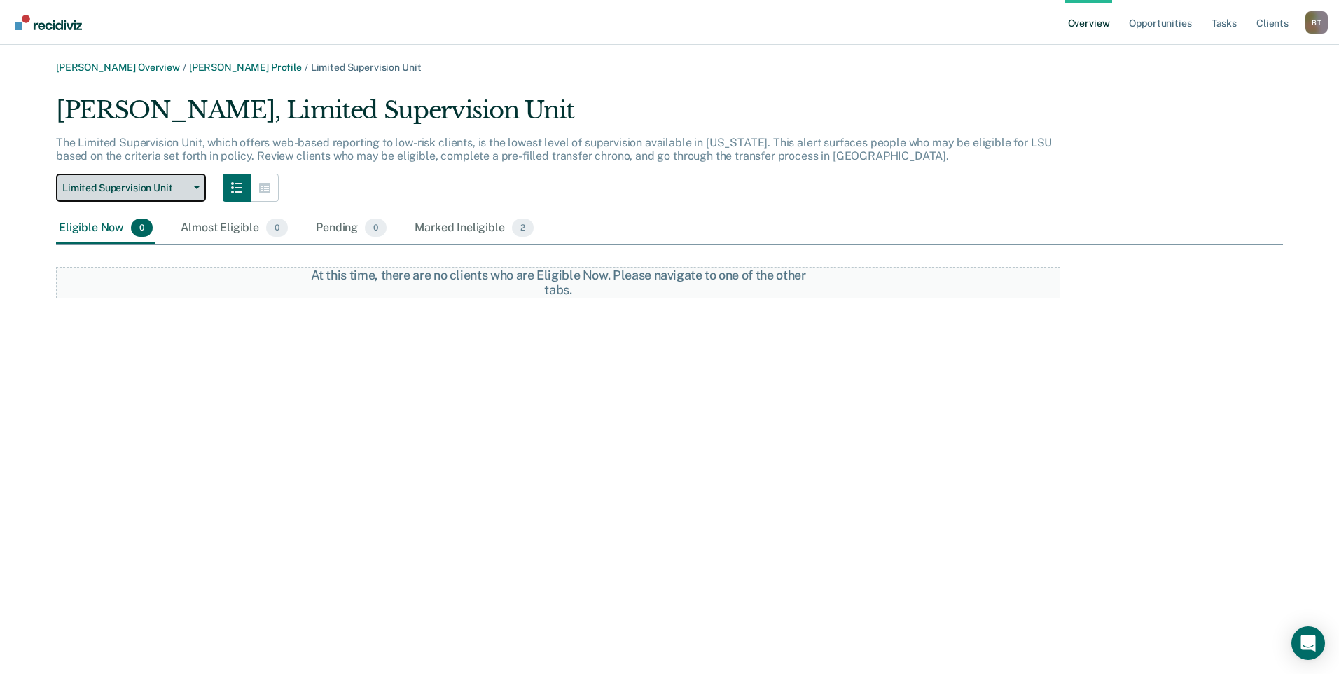
click at [193, 188] on span "button" at bounding box center [193, 187] width 11 height 3
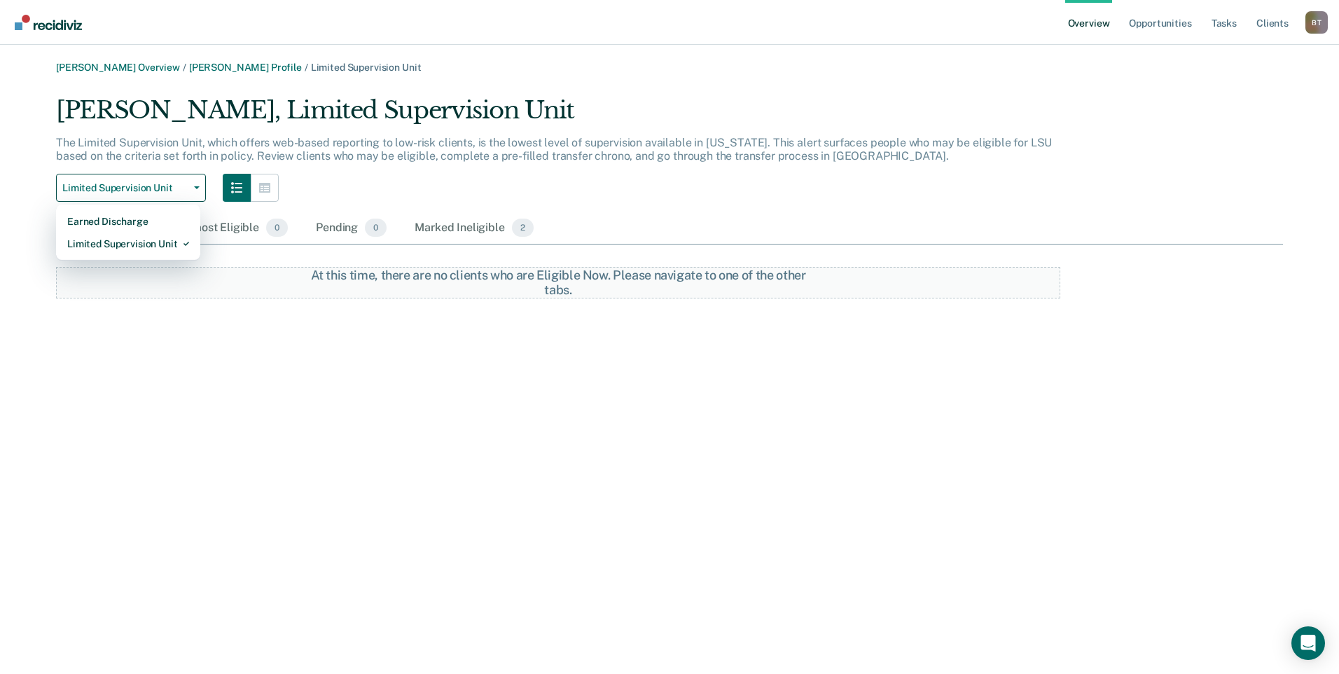
click at [216, 360] on div "[PERSON_NAME] Overview / [PERSON_NAME] Profile / Limited Supervision Unit [PERS…" at bounding box center [669, 345] width 1305 height 567
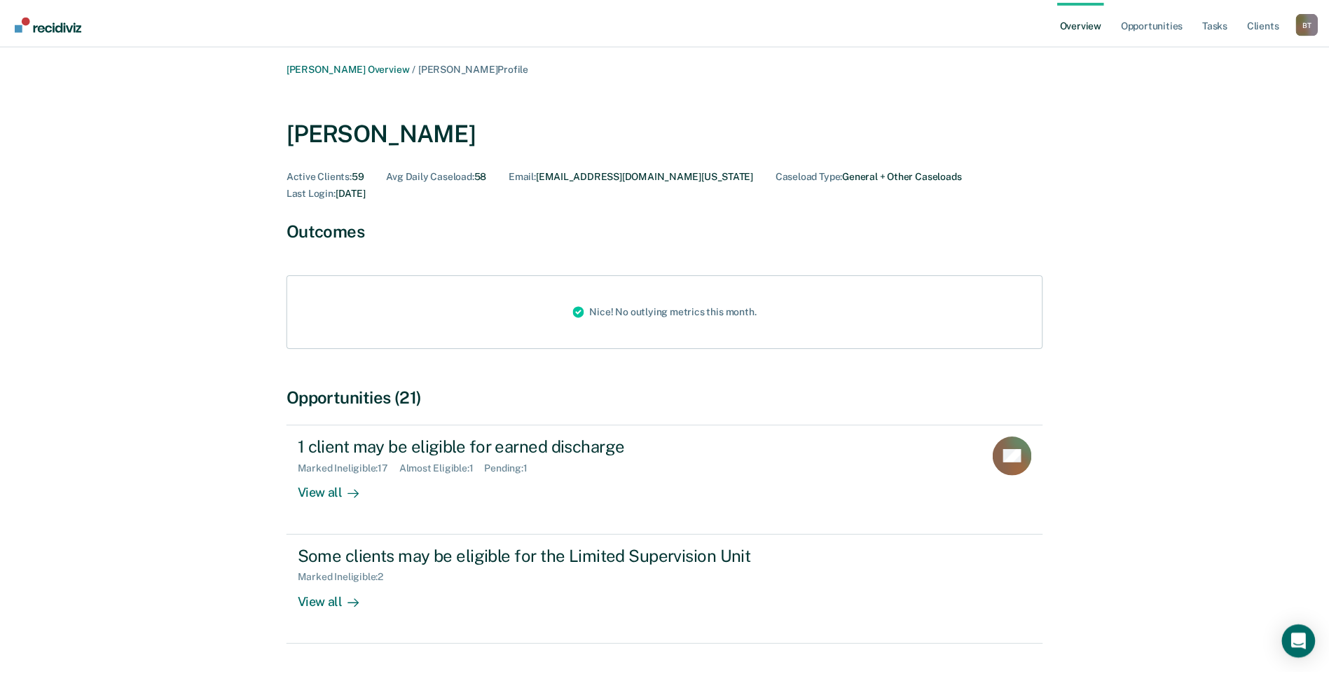
scroll to position [140, 0]
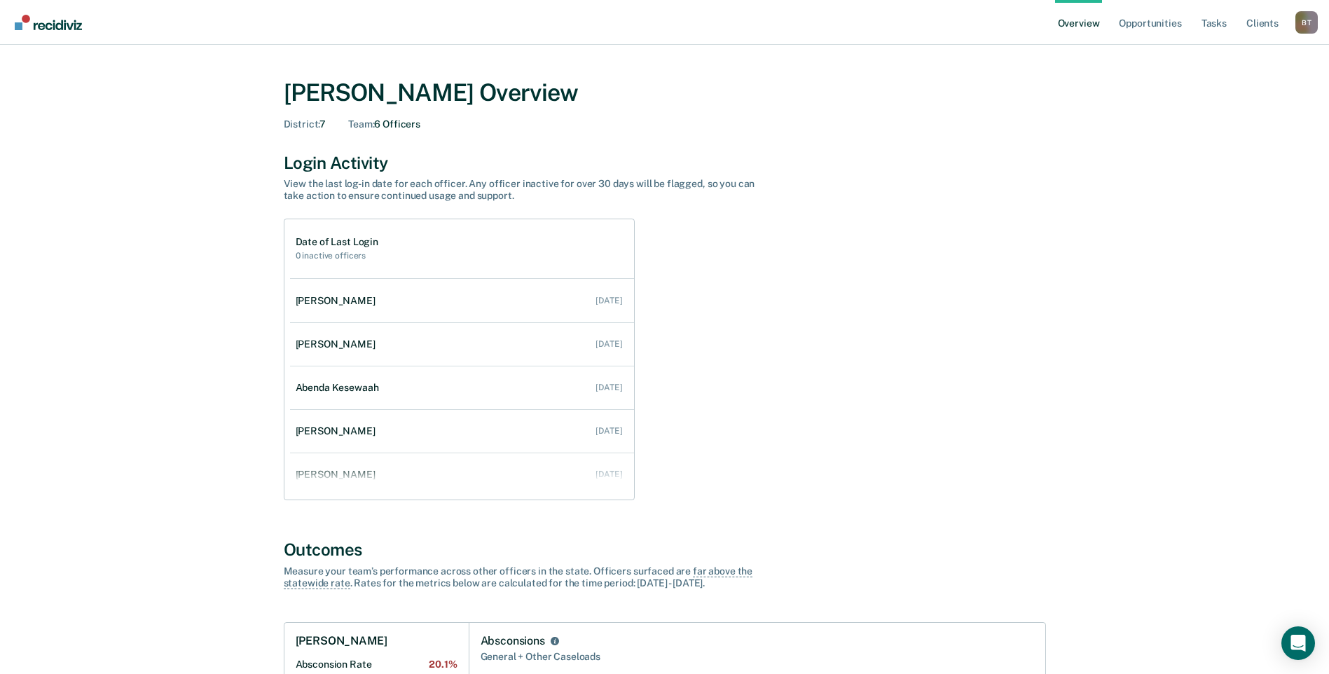
click at [1069, 20] on link "Overview" at bounding box center [1079, 22] width 48 height 45
click at [1084, 20] on link "Overview" at bounding box center [1079, 22] width 48 height 45
click at [1143, 19] on link "Opportunities" at bounding box center [1150, 22] width 68 height 45
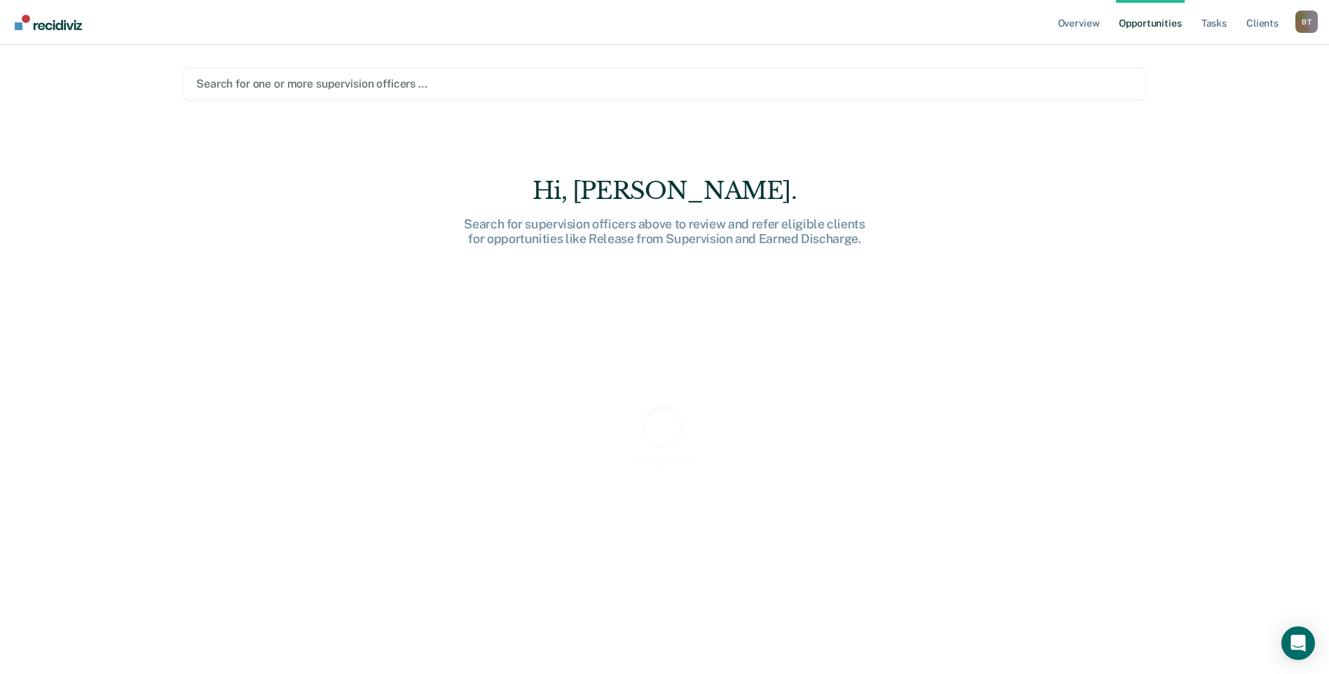
click at [421, 81] on div at bounding box center [664, 84] width 936 height 16
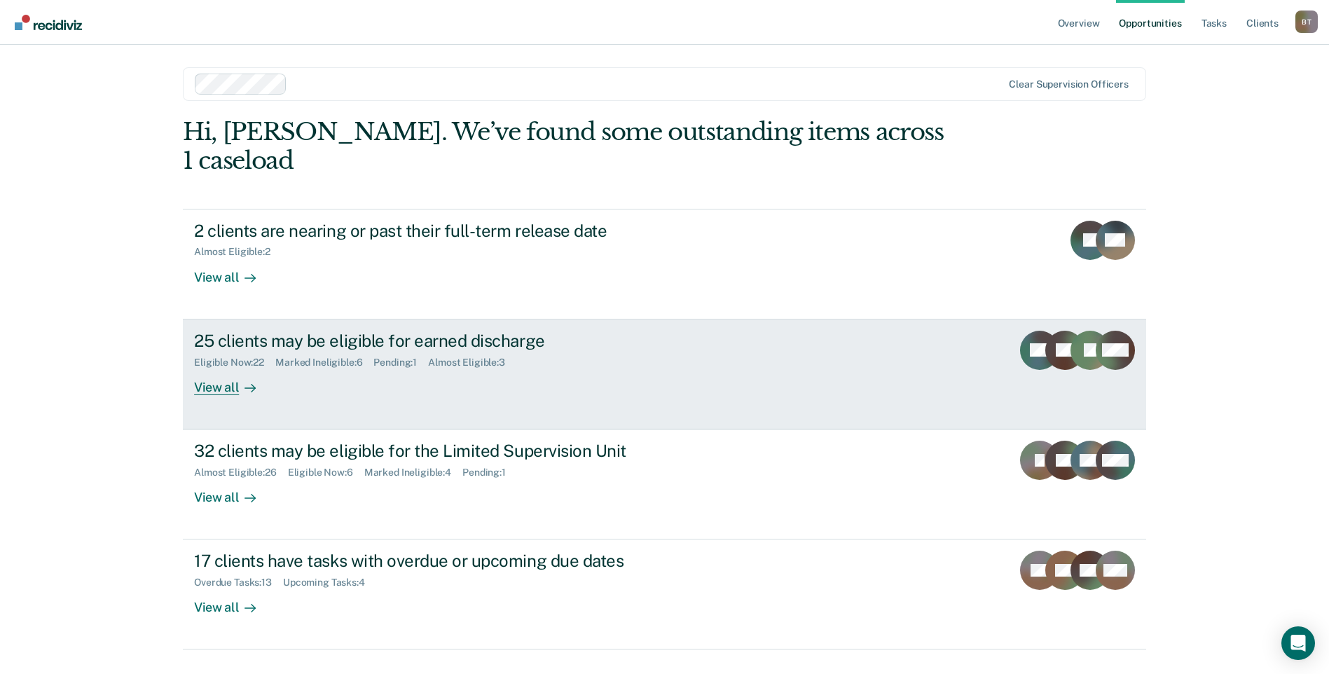
scroll to position [4, 0]
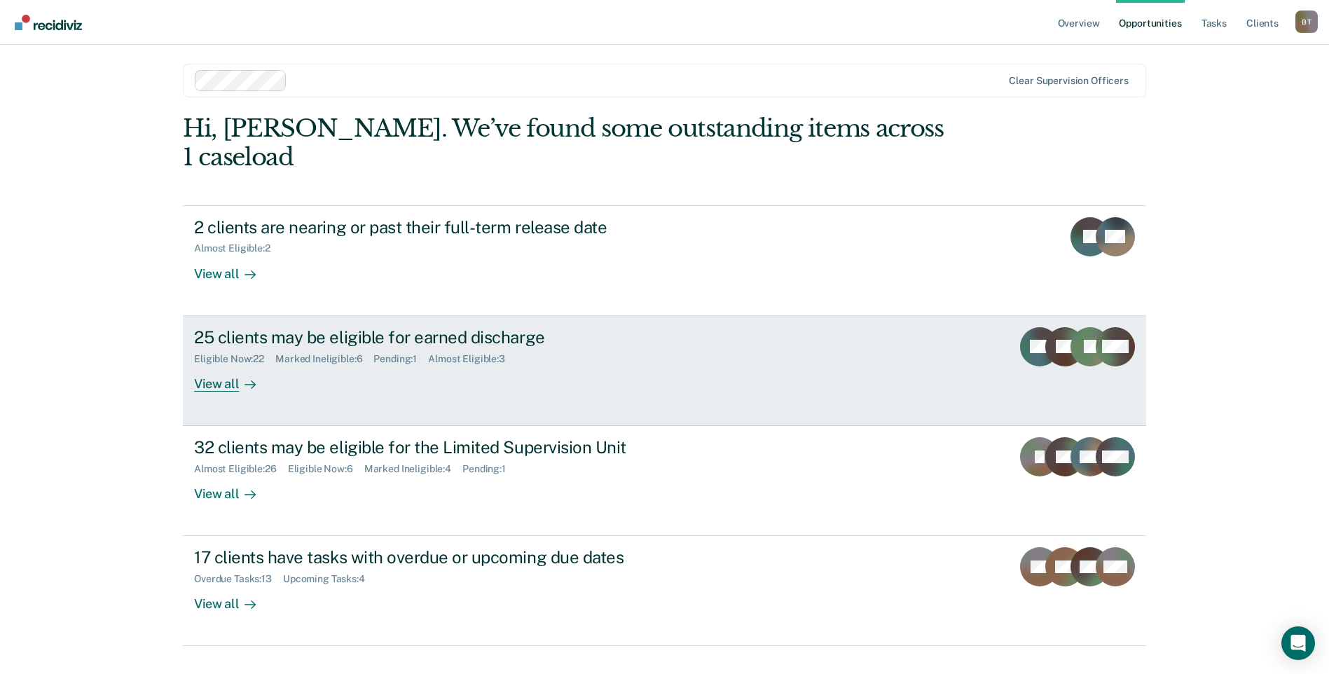
click at [212, 364] on div "View all" at bounding box center [233, 377] width 78 height 27
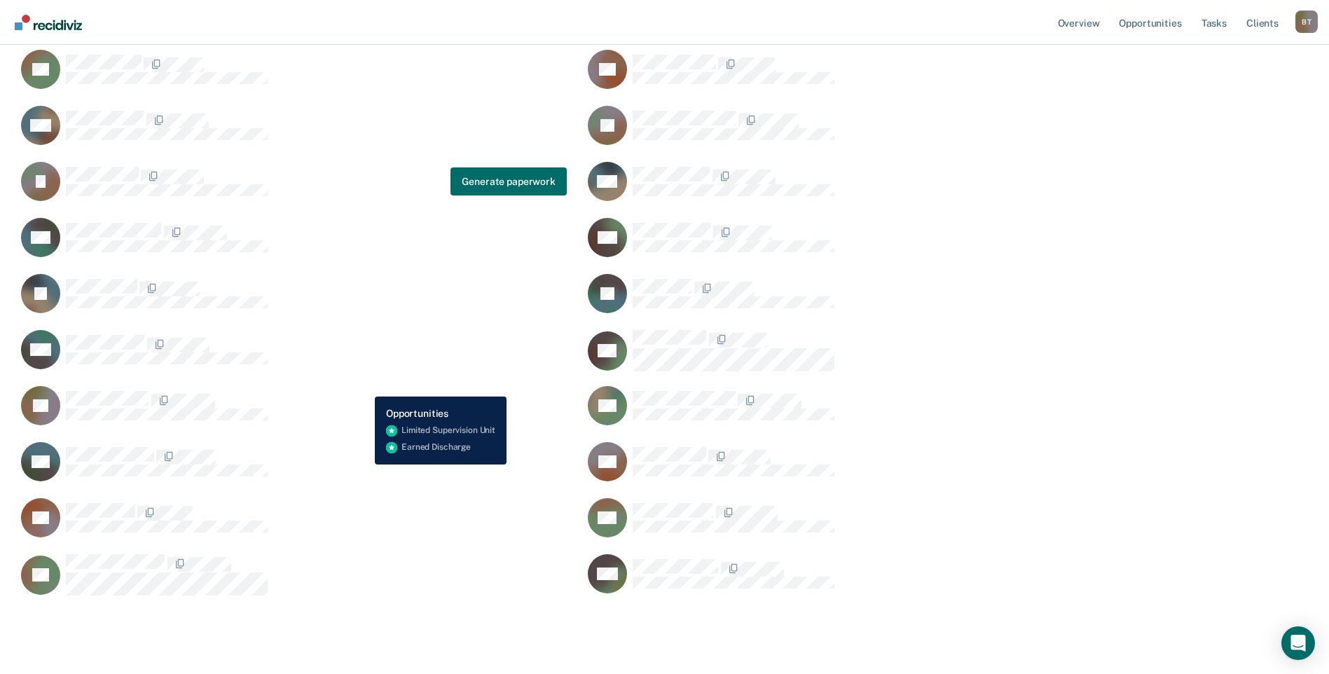
scroll to position [280, 0]
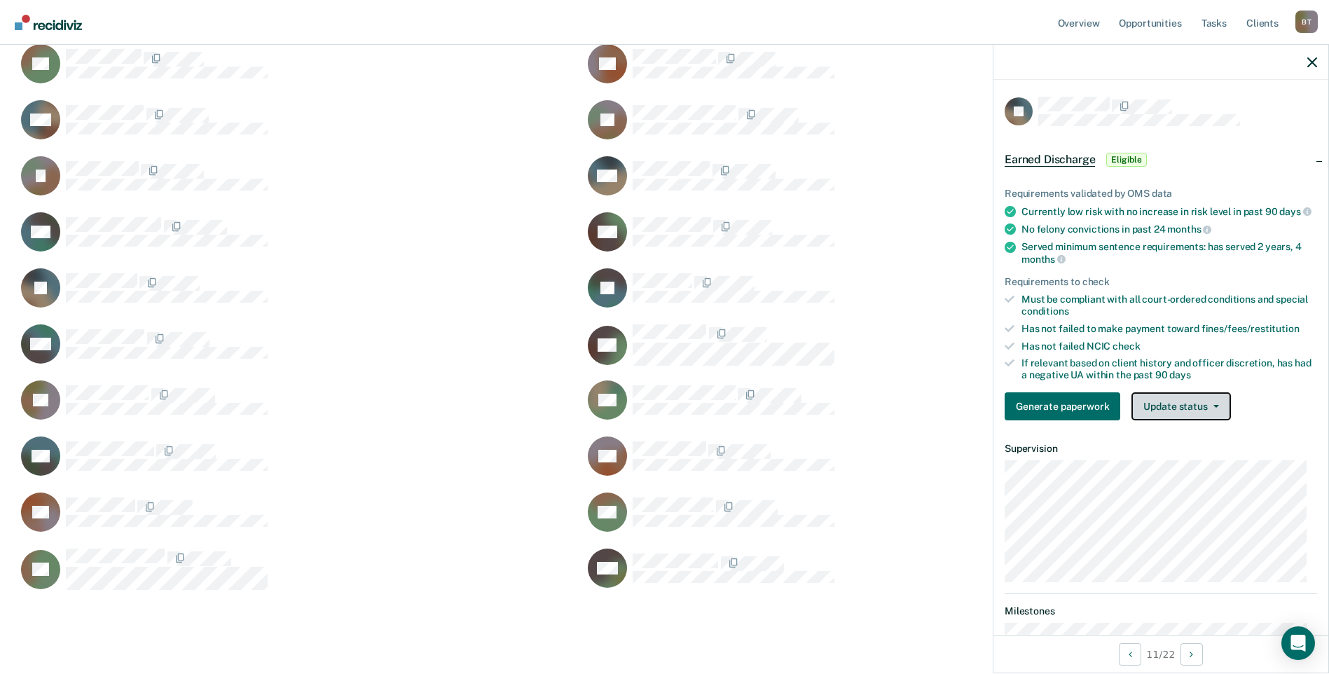
click at [1174, 410] on button "Update status" at bounding box center [1180, 406] width 99 height 28
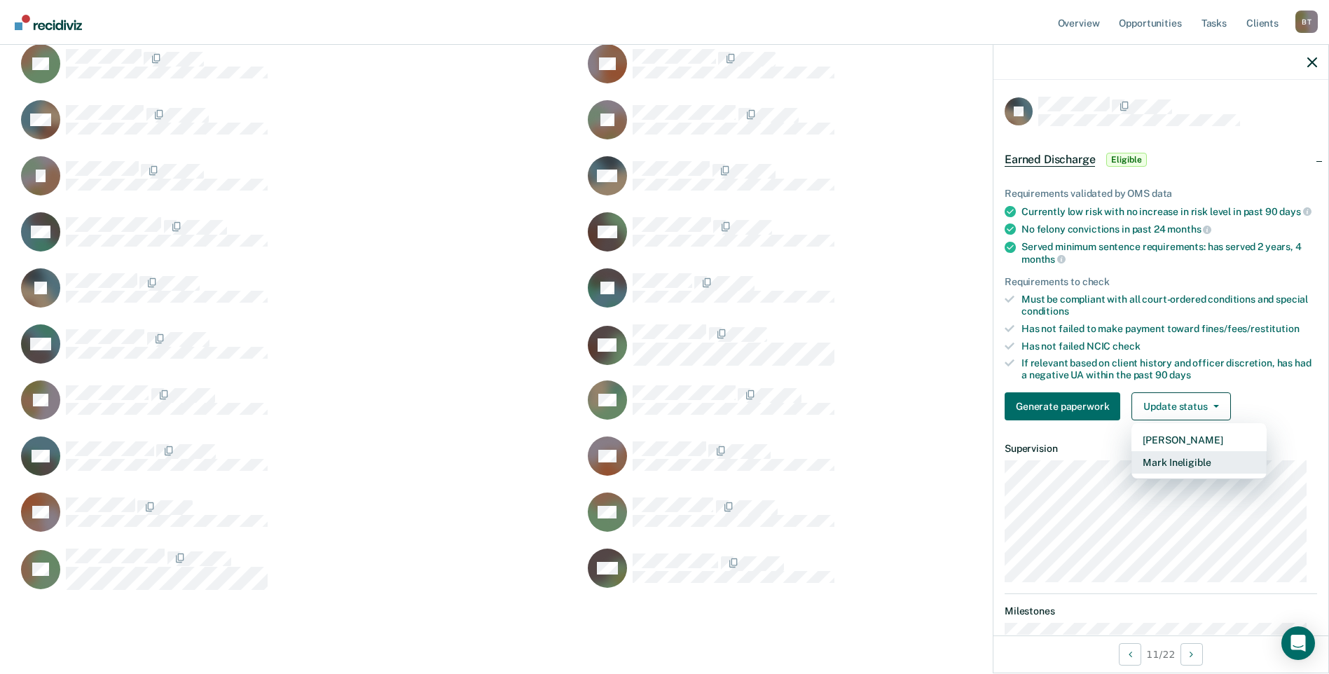
click at [1177, 473] on button "Mark Ineligible" at bounding box center [1198, 462] width 135 height 22
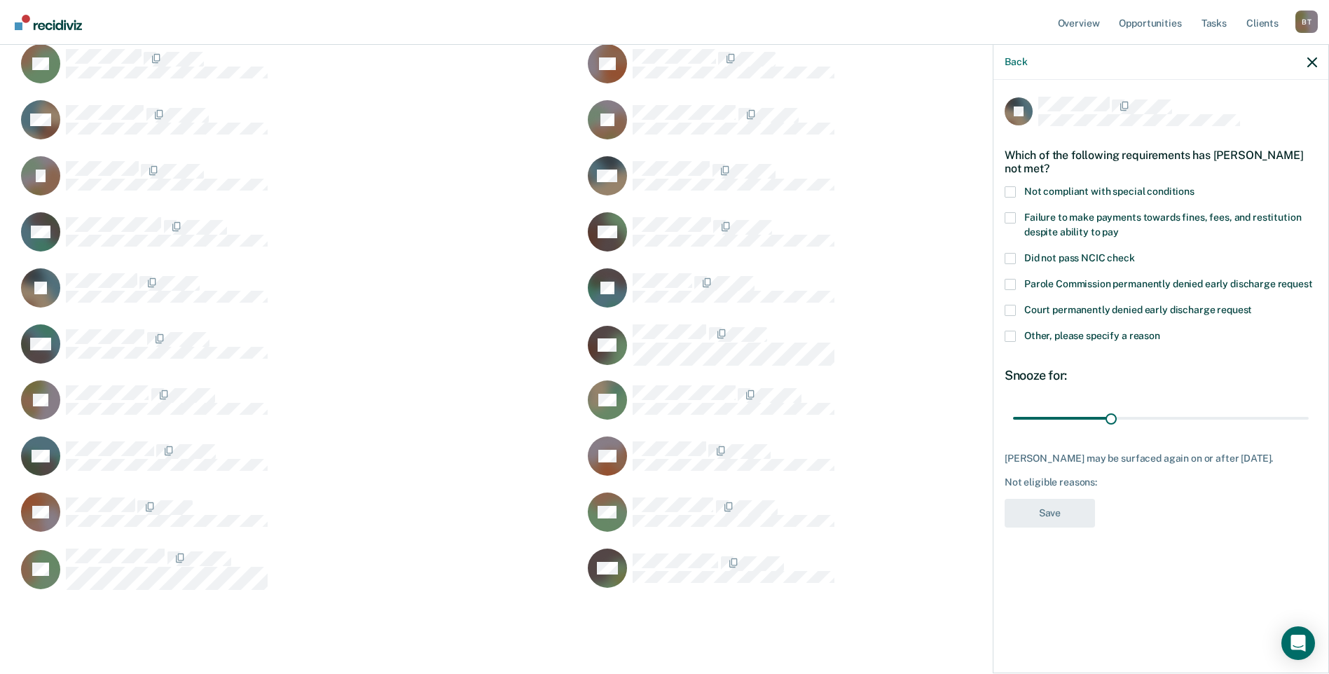
click at [1005, 191] on span at bounding box center [1009, 191] width 11 height 11
click at [1194, 186] on input "Not compliant with special conditions" at bounding box center [1194, 186] width 0 height 0
drag, startPoint x: 1111, startPoint y: 420, endPoint x: 1372, endPoint y: 402, distance: 261.2
type input "90"
click at [1308, 405] on input "range" at bounding box center [1161, 417] width 296 height 25
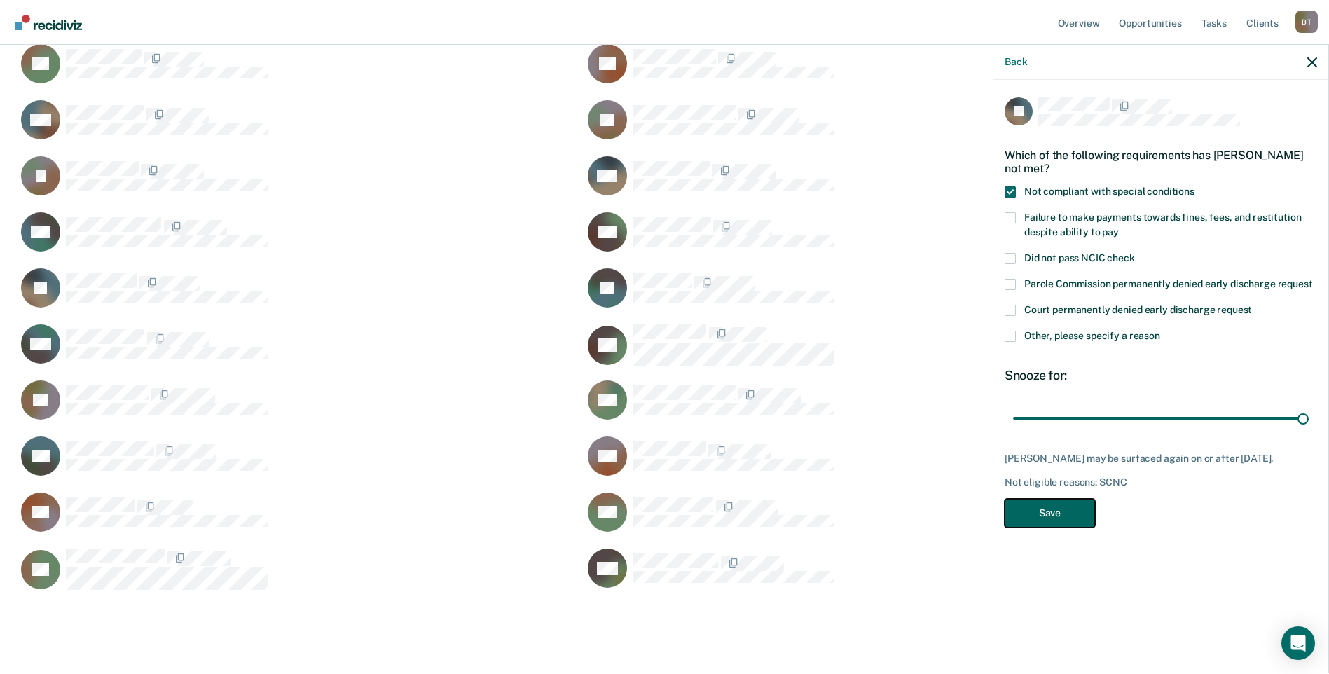
click at [1075, 518] on button "Save" at bounding box center [1049, 513] width 90 height 29
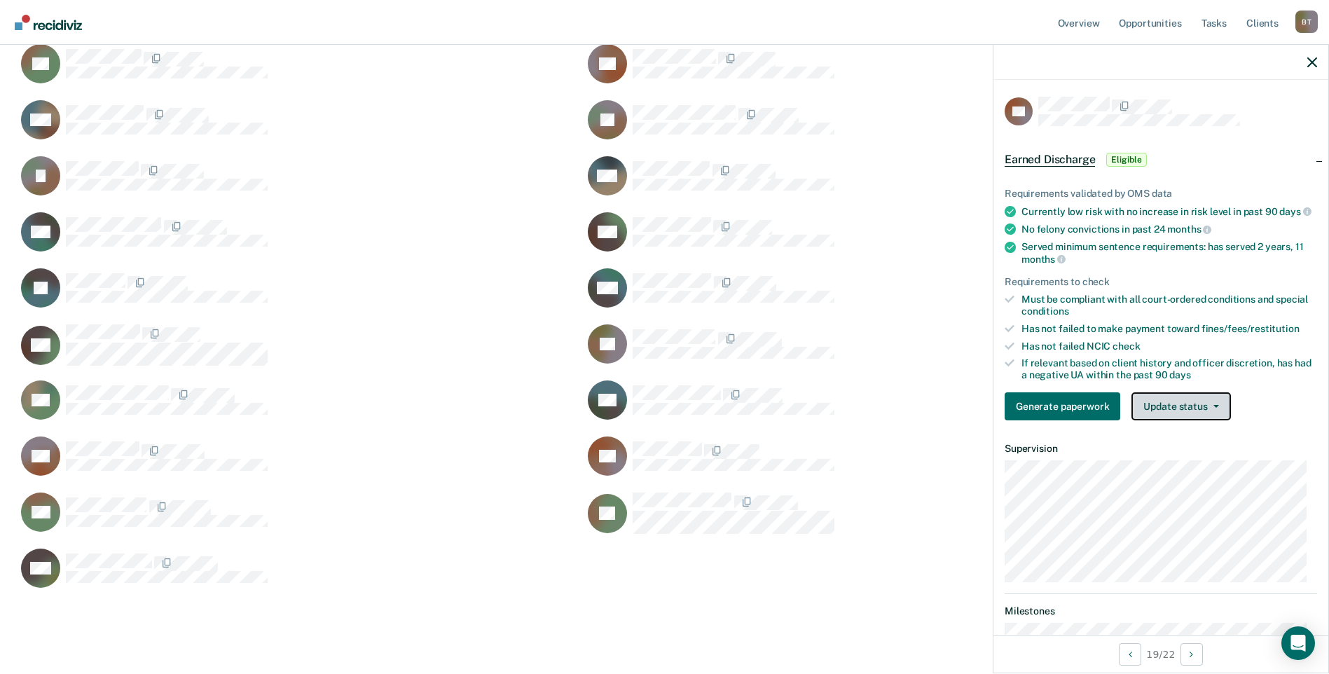
click at [1198, 411] on button "Update status" at bounding box center [1180, 406] width 99 height 28
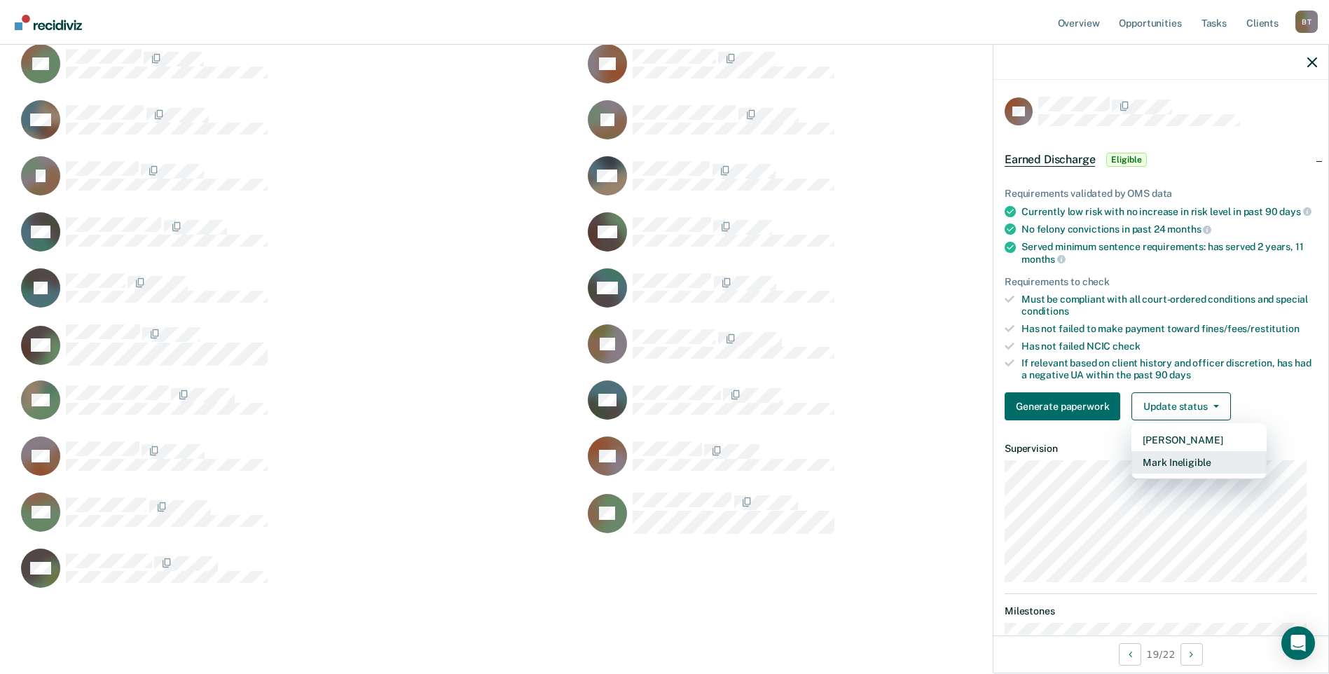
click at [1181, 467] on button "Mark Ineligible" at bounding box center [1198, 462] width 135 height 22
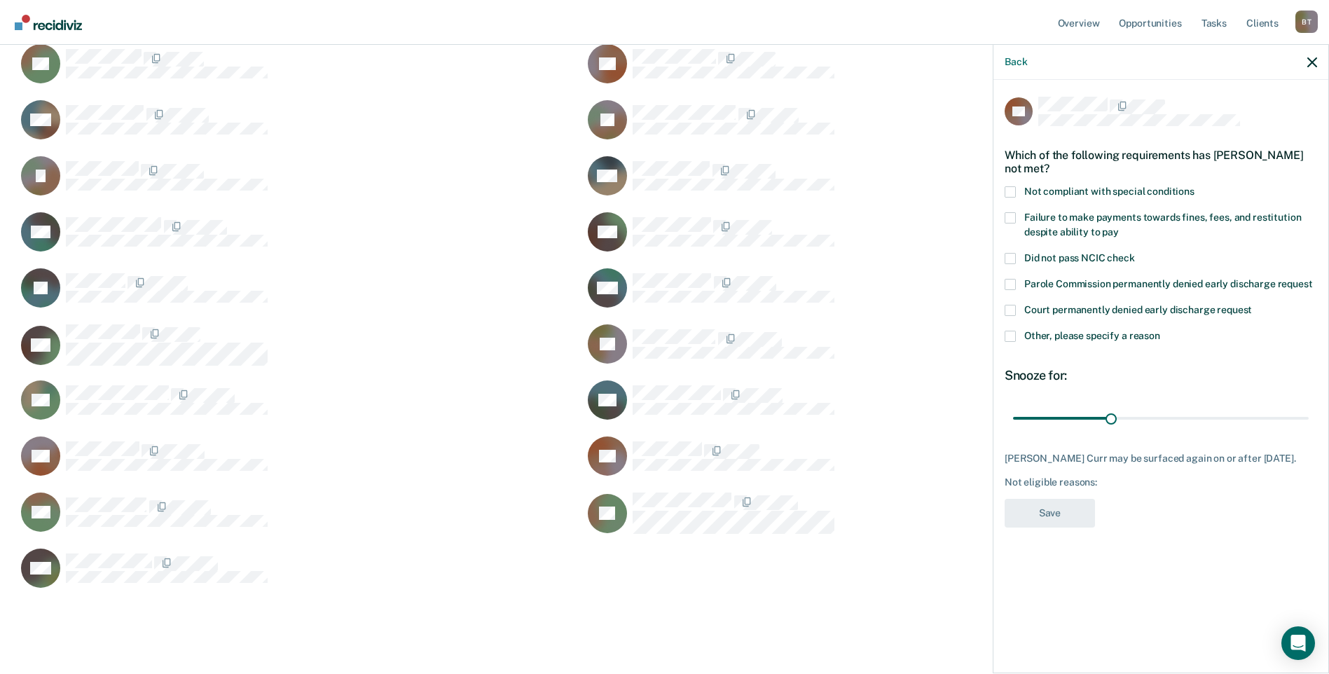
click at [1013, 188] on span at bounding box center [1009, 191] width 11 height 11
click at [1194, 186] on input "Not compliant with special conditions" at bounding box center [1194, 186] width 0 height 0
drag, startPoint x: 1107, startPoint y: 416, endPoint x: 1310, endPoint y: 418, distance: 203.1
type input "90"
click at [1308, 418] on input "range" at bounding box center [1161, 417] width 296 height 25
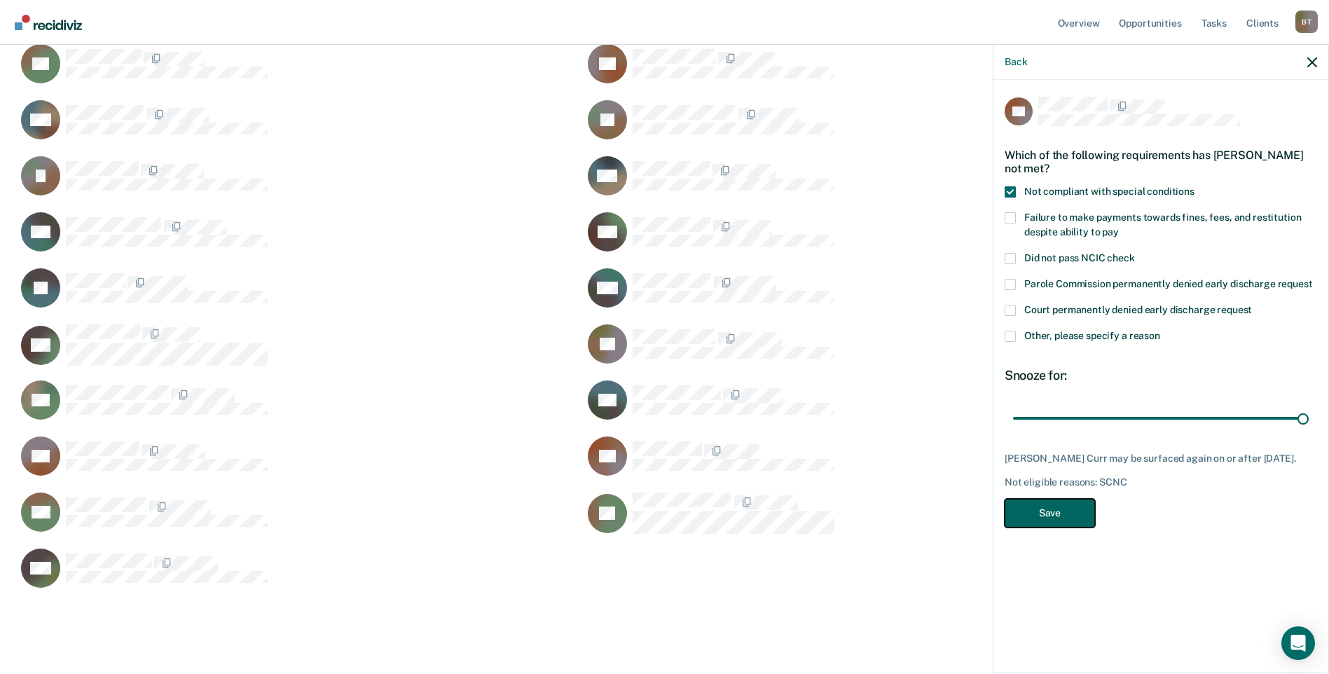
click at [1086, 509] on button "Save" at bounding box center [1049, 513] width 90 height 29
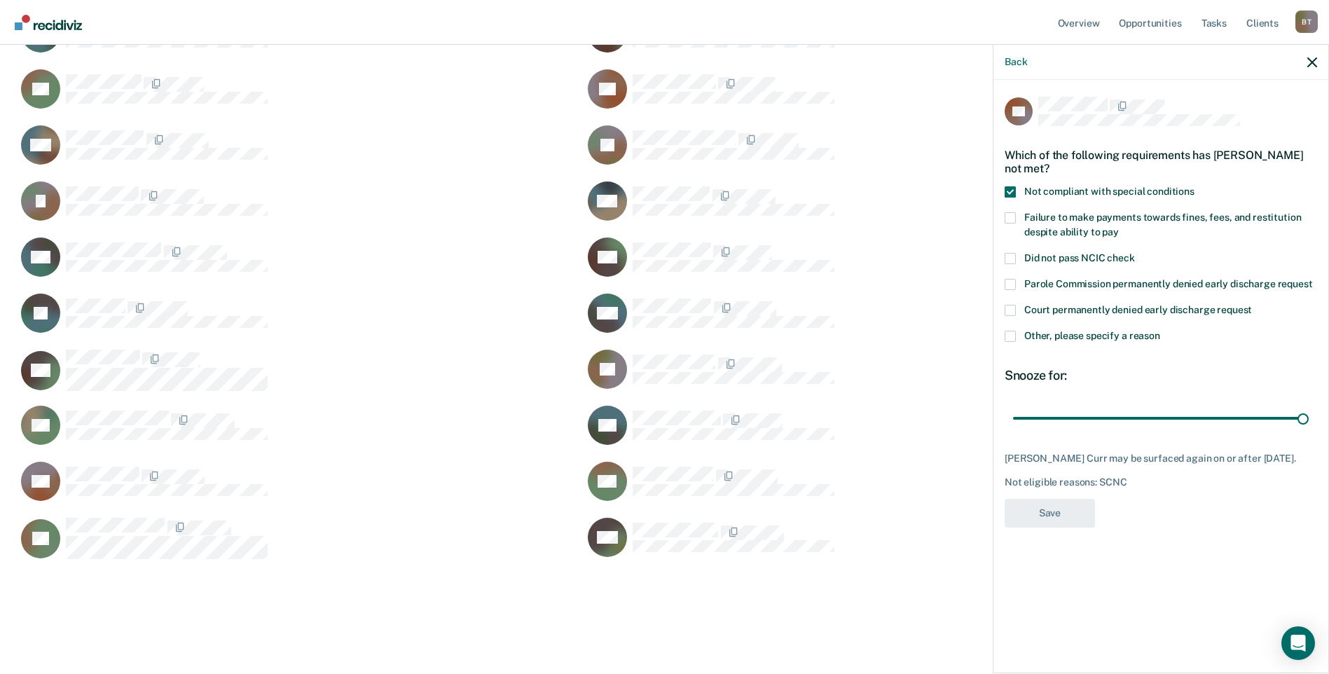
scroll to position [716, 1284]
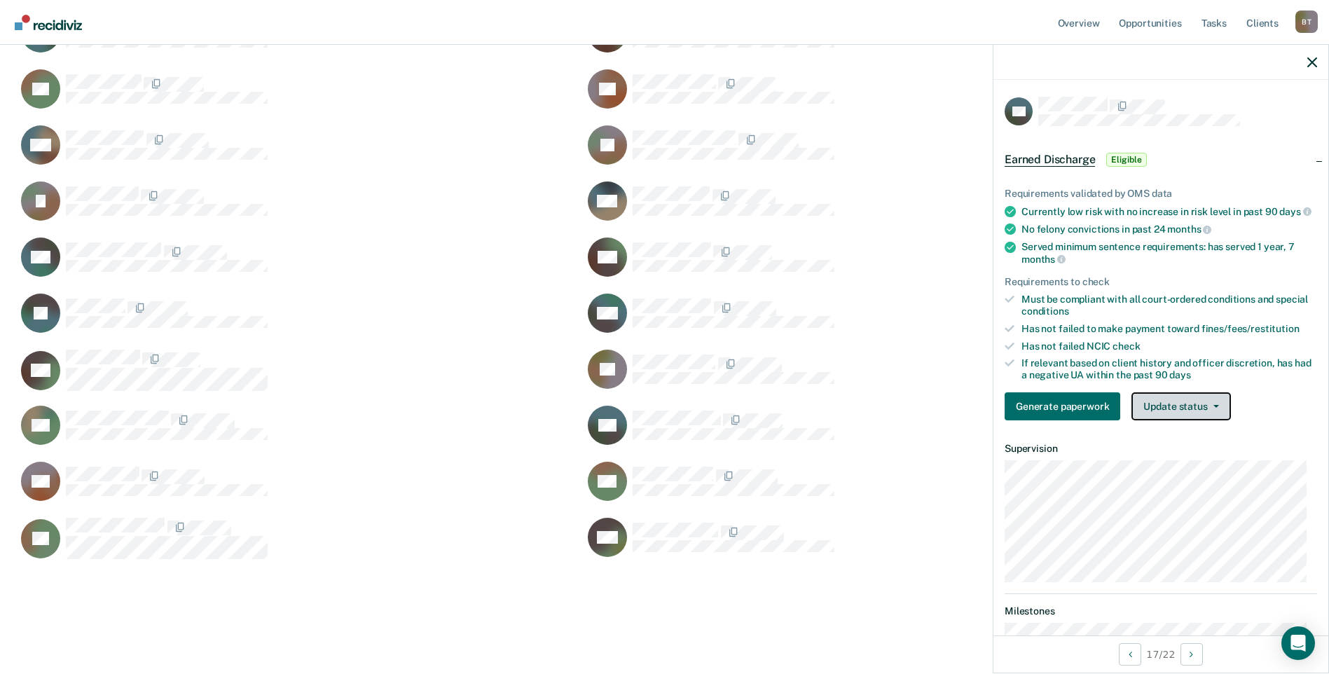
click at [1188, 413] on button "Update status" at bounding box center [1180, 406] width 99 height 28
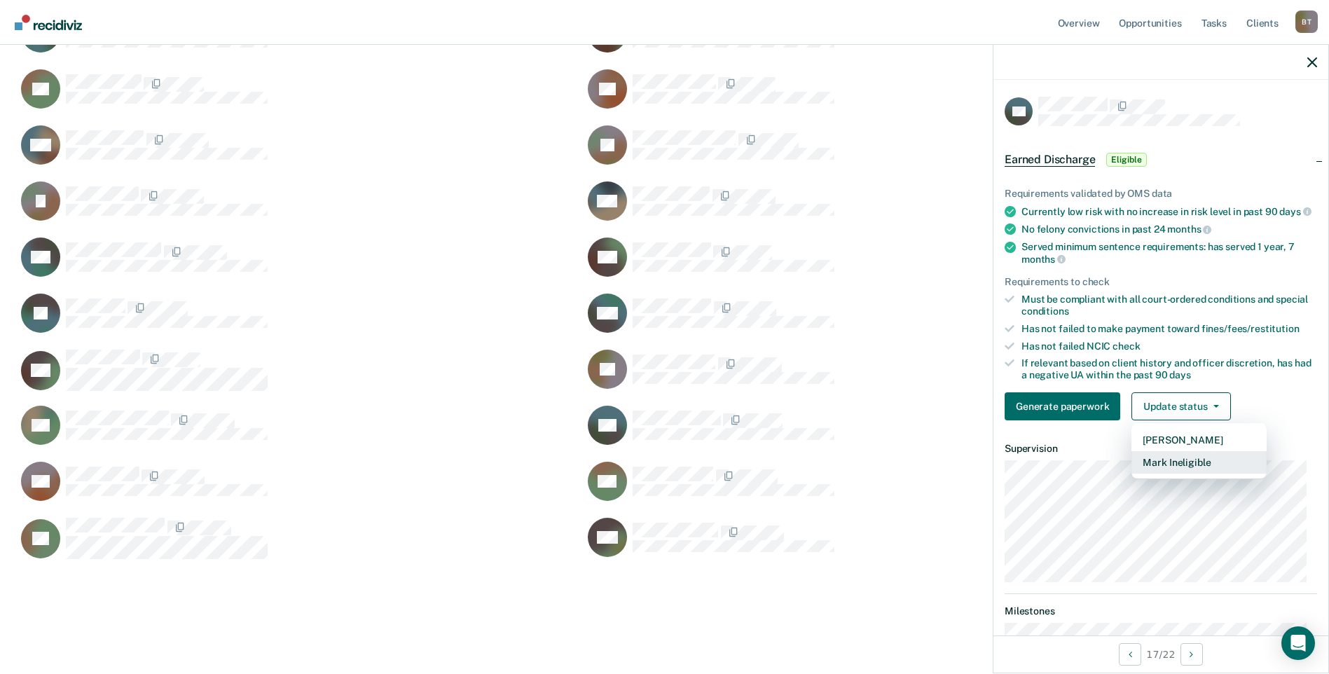
click at [1168, 469] on button "Mark Ineligible" at bounding box center [1198, 462] width 135 height 22
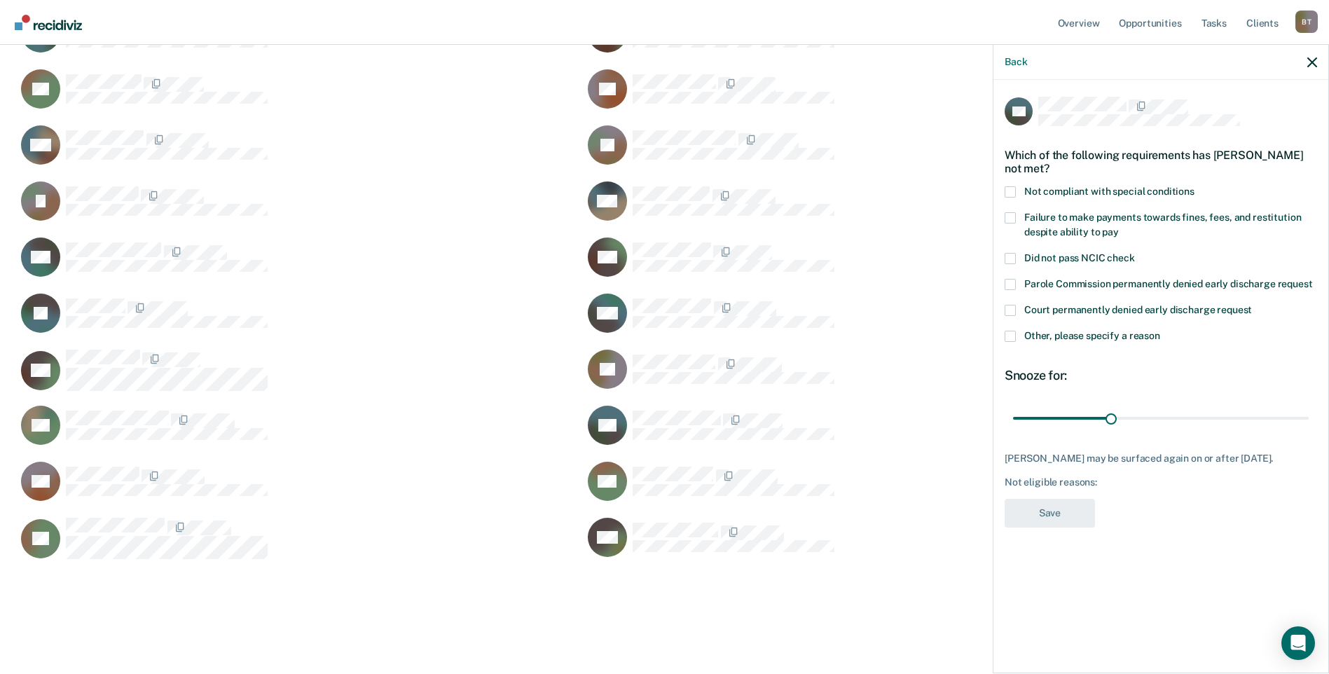
click at [1008, 214] on span at bounding box center [1009, 217] width 11 height 11
click at [1118, 227] on input "Failure to make payments towards fines, fees, and restitution despite ability t…" at bounding box center [1118, 227] width 0 height 0
drag, startPoint x: 1109, startPoint y: 416, endPoint x: 1316, endPoint y: 415, distance: 206.6
type input "90"
click at [1308, 415] on input "range" at bounding box center [1161, 417] width 296 height 25
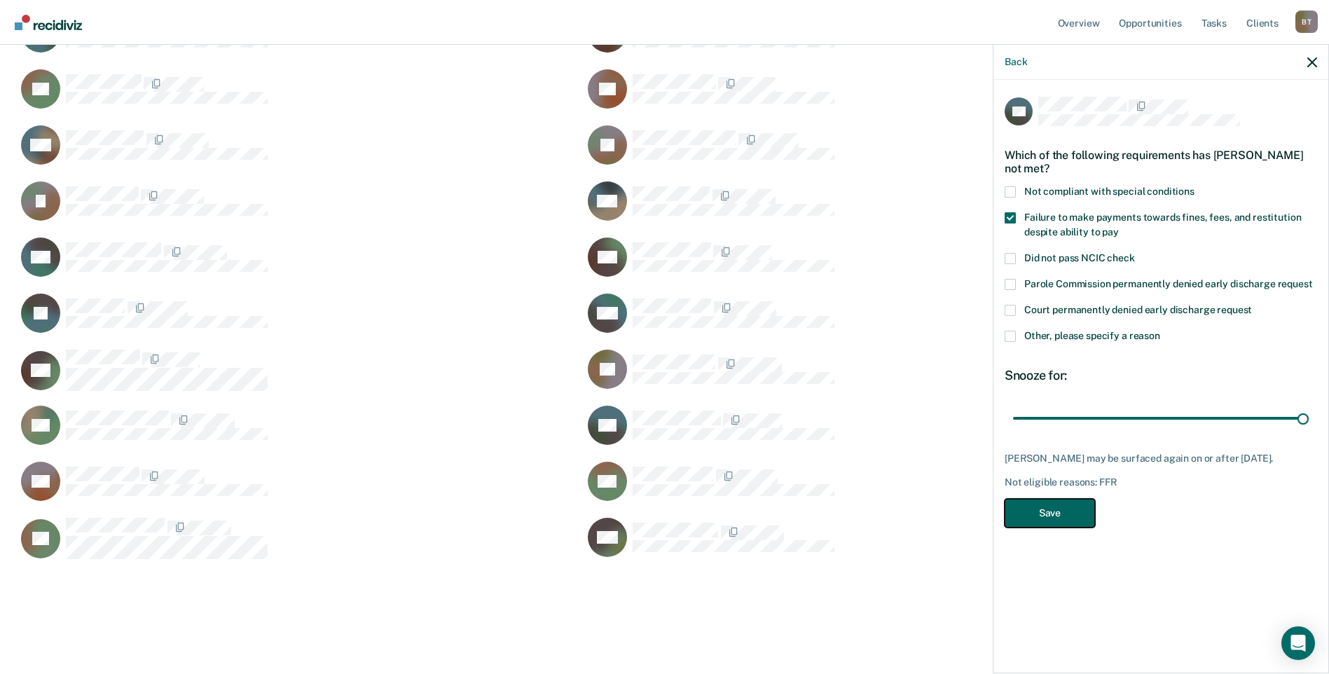
click at [1064, 526] on button "Save" at bounding box center [1049, 513] width 90 height 29
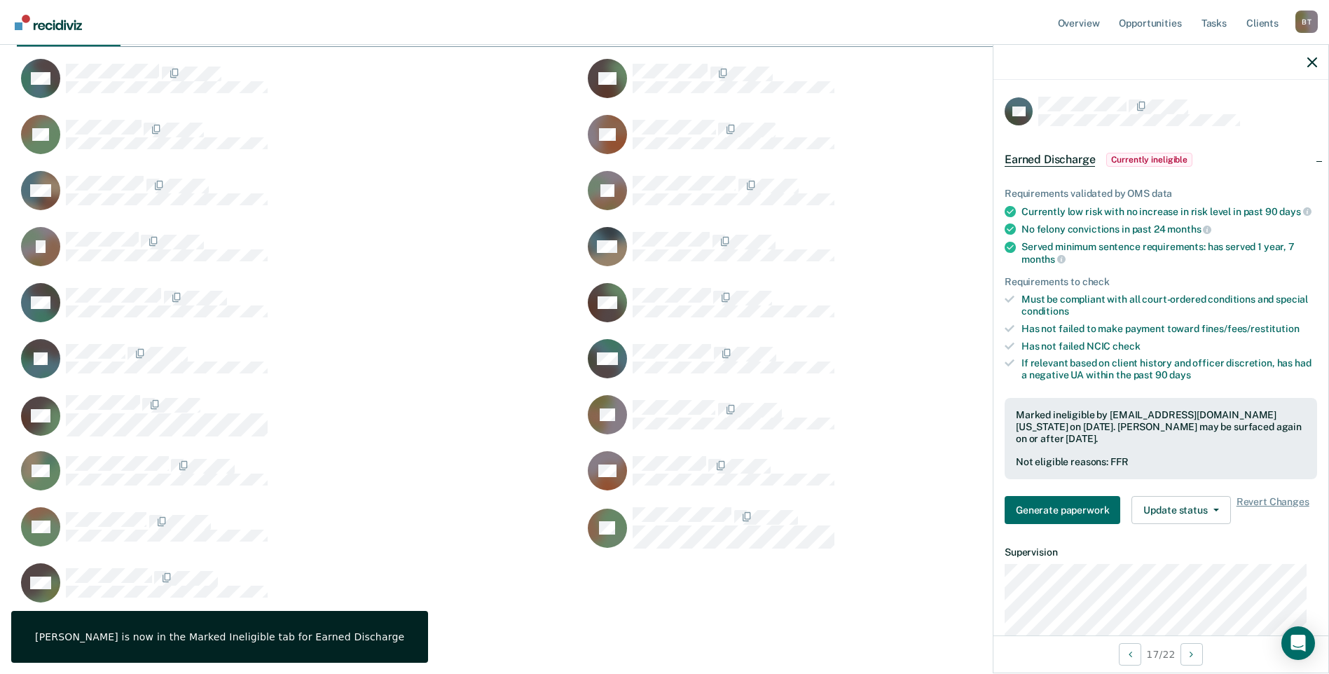
scroll to position [185, 0]
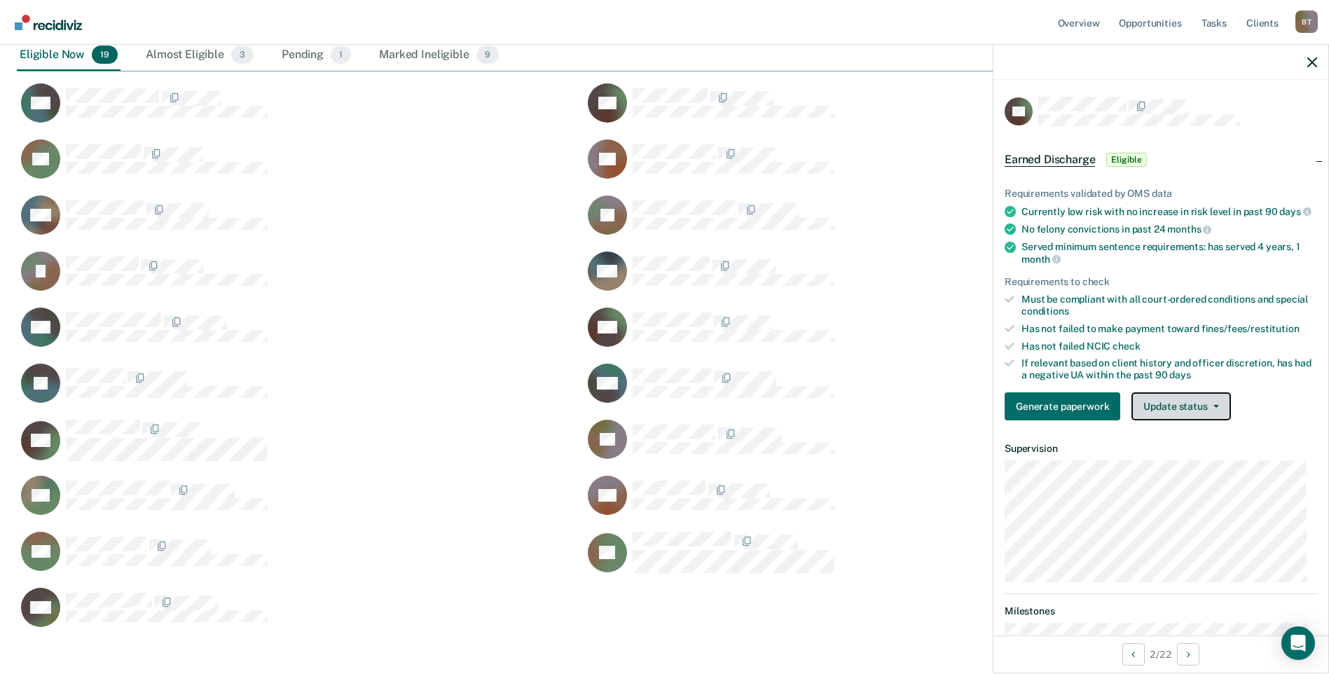
click at [1198, 416] on button "Update status" at bounding box center [1180, 406] width 99 height 28
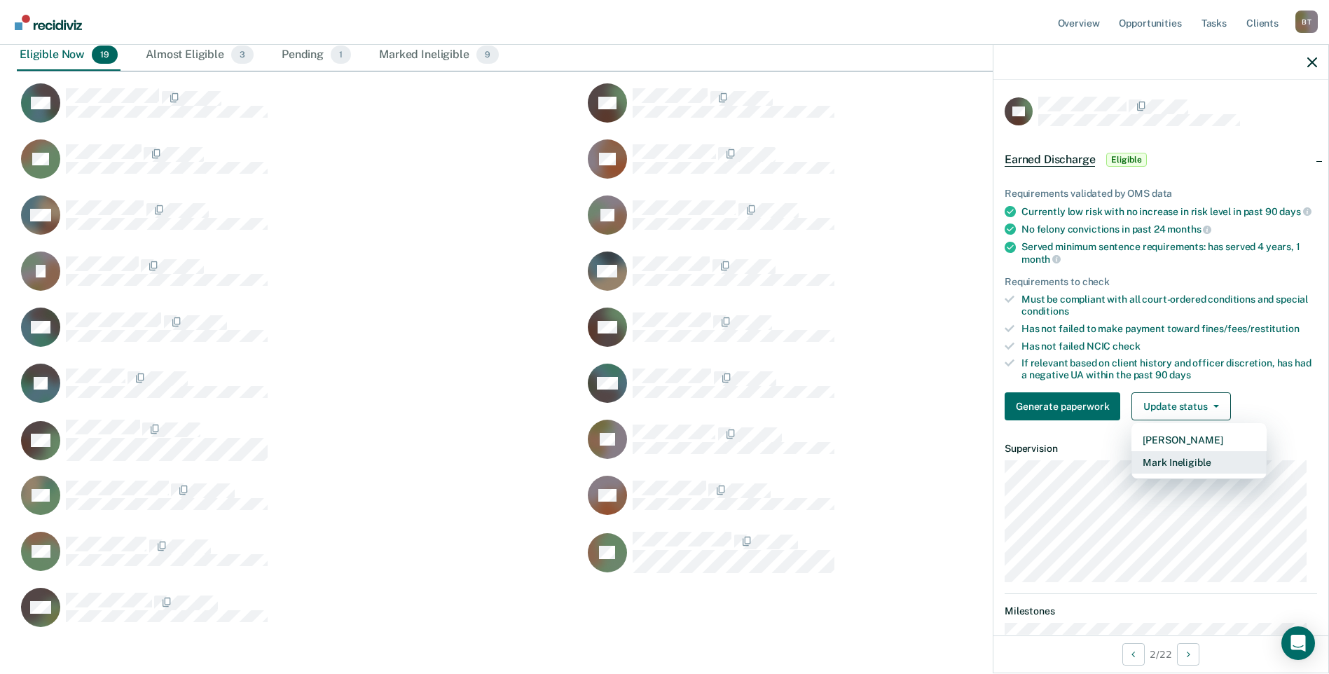
click at [1191, 472] on button "Mark Ineligible" at bounding box center [1198, 462] width 135 height 22
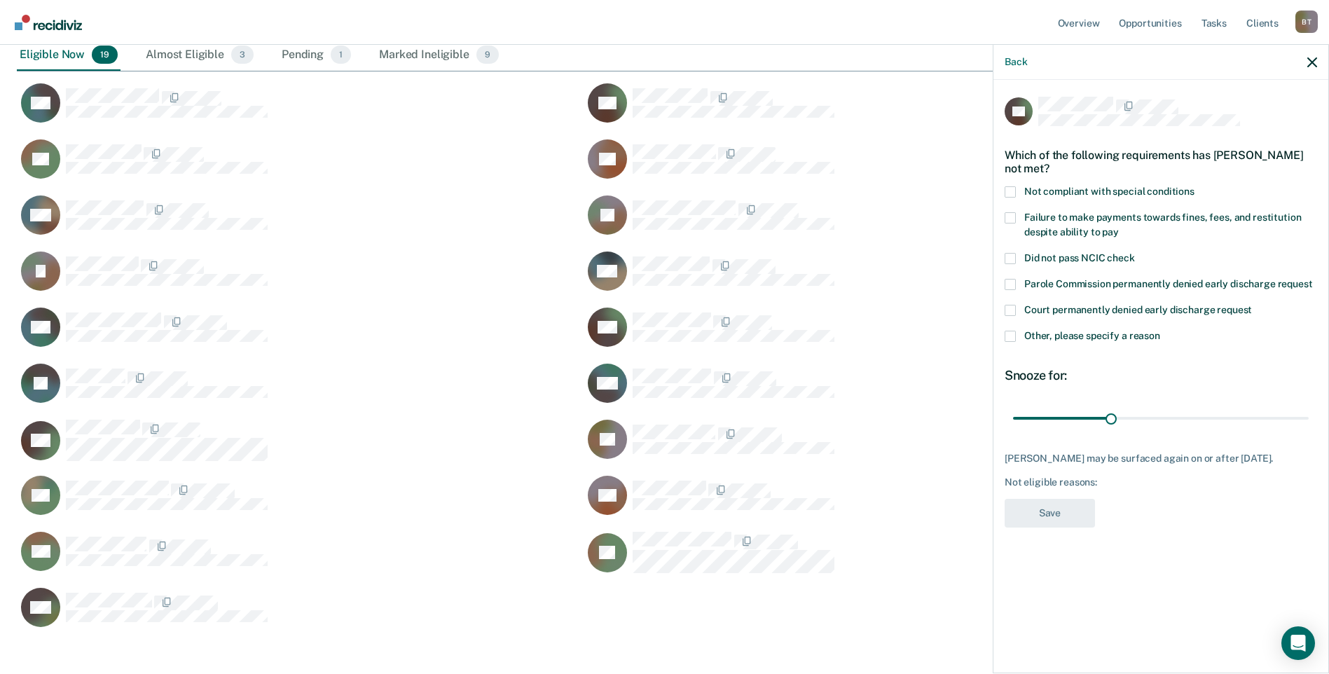
click at [1013, 212] on span at bounding box center [1009, 217] width 11 height 11
click at [1118, 227] on input "Failure to make payments towards fines, fees, and restitution despite ability t…" at bounding box center [1118, 227] width 0 height 0
drag, startPoint x: 1111, startPoint y: 418, endPoint x: 1343, endPoint y: 430, distance: 231.4
type input "90"
click at [1308, 430] on input "range" at bounding box center [1161, 417] width 296 height 25
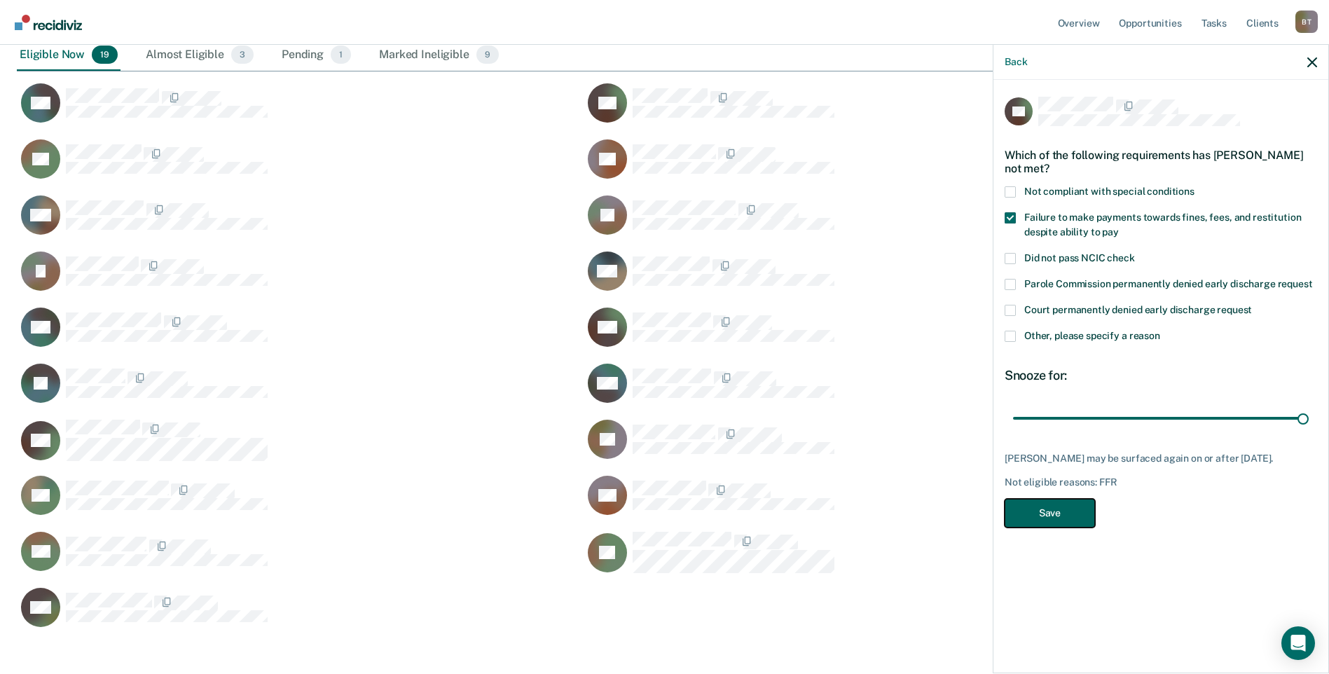
click at [1069, 511] on button "Save" at bounding box center [1049, 513] width 90 height 29
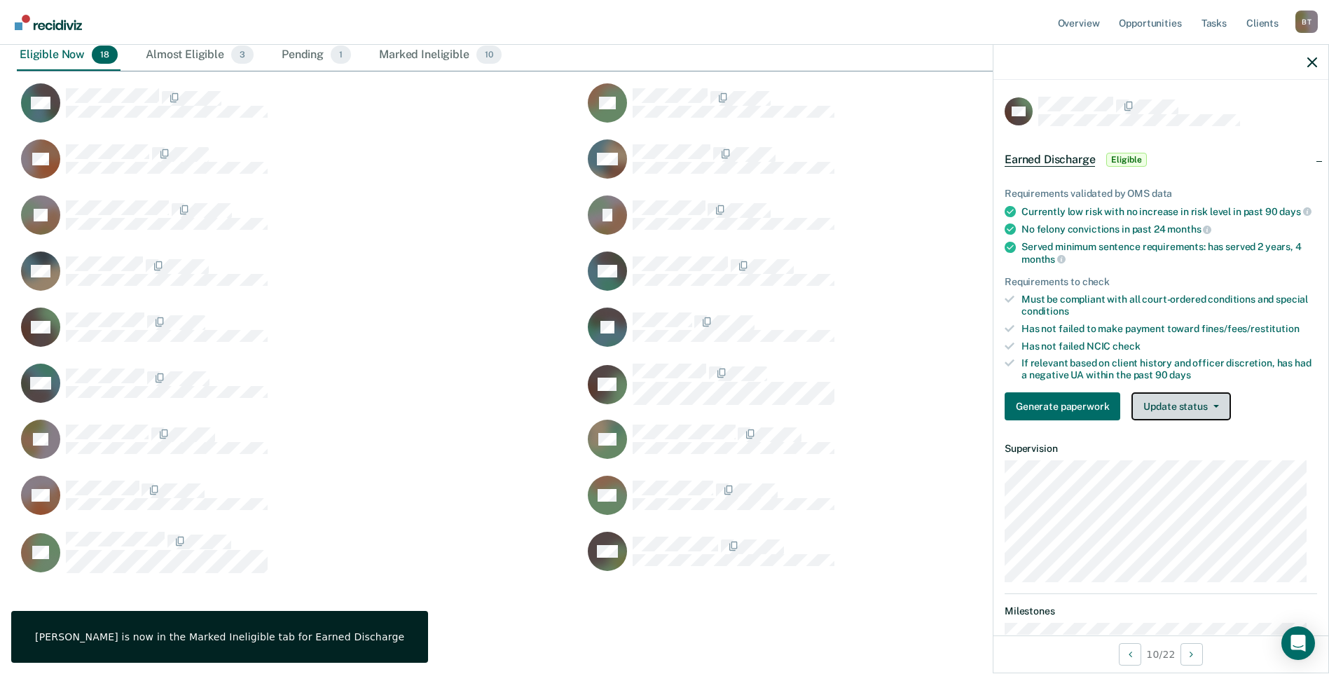
click at [1199, 417] on button "Update status" at bounding box center [1180, 406] width 99 height 28
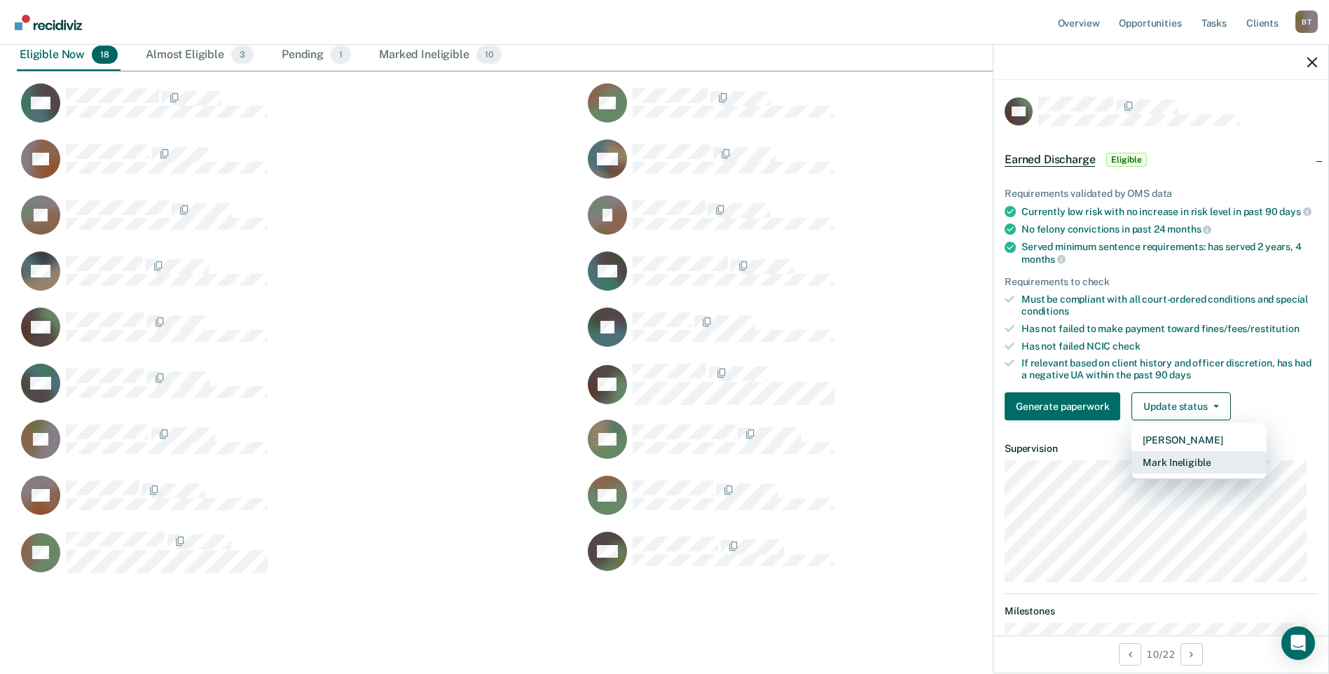
click at [1188, 473] on button "Mark Ineligible" at bounding box center [1198, 462] width 135 height 22
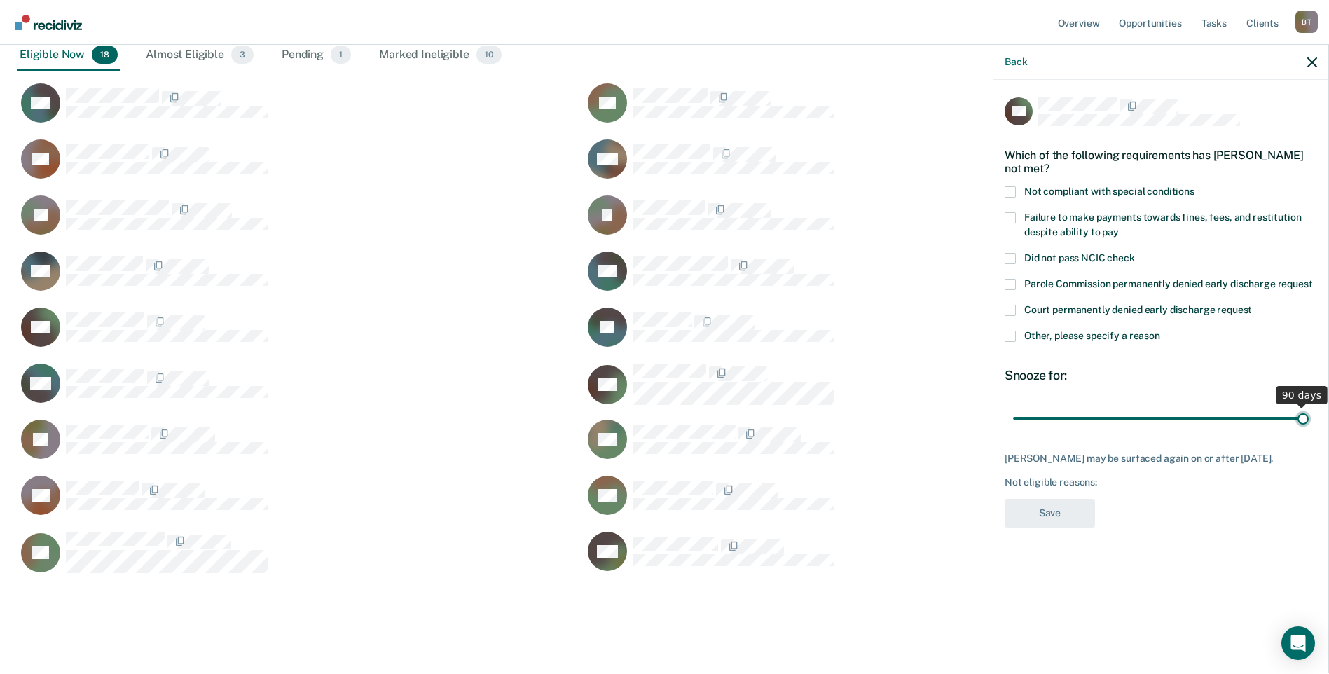
drag, startPoint x: 1114, startPoint y: 417, endPoint x: 1312, endPoint y: 419, distance: 198.9
type input "90"
click at [1308, 419] on input "range" at bounding box center [1161, 417] width 296 height 25
click at [1012, 305] on span at bounding box center [1009, 310] width 11 height 11
click at [1252, 305] on input "Court permanently denied early discharge request" at bounding box center [1252, 305] width 0 height 0
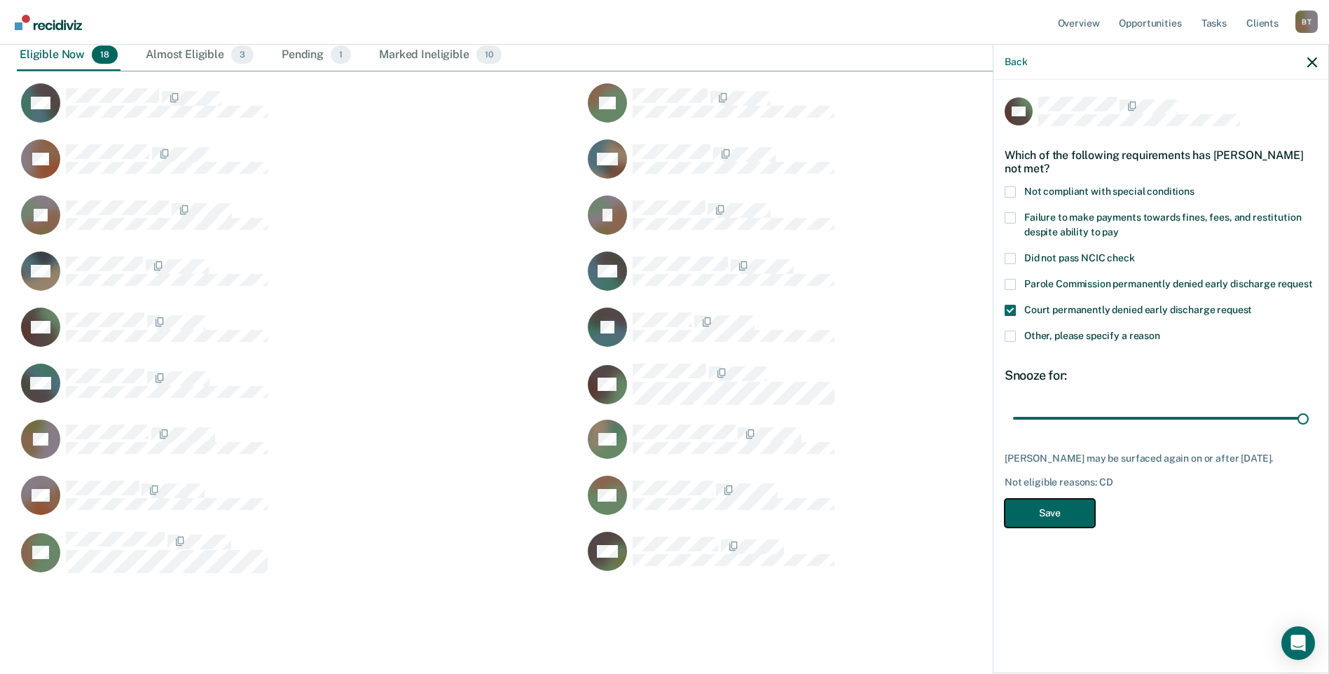
click at [1055, 513] on button "Save" at bounding box center [1049, 513] width 90 height 29
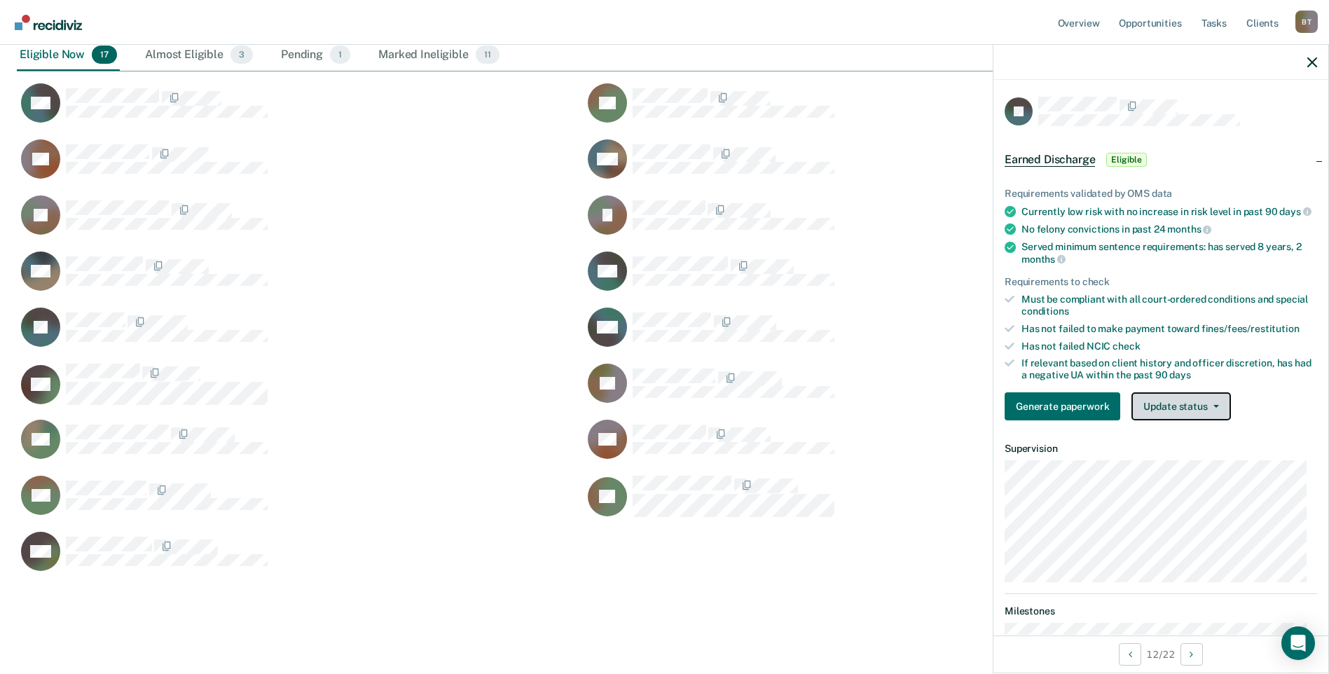
click at [1172, 417] on button "Update status" at bounding box center [1180, 406] width 99 height 28
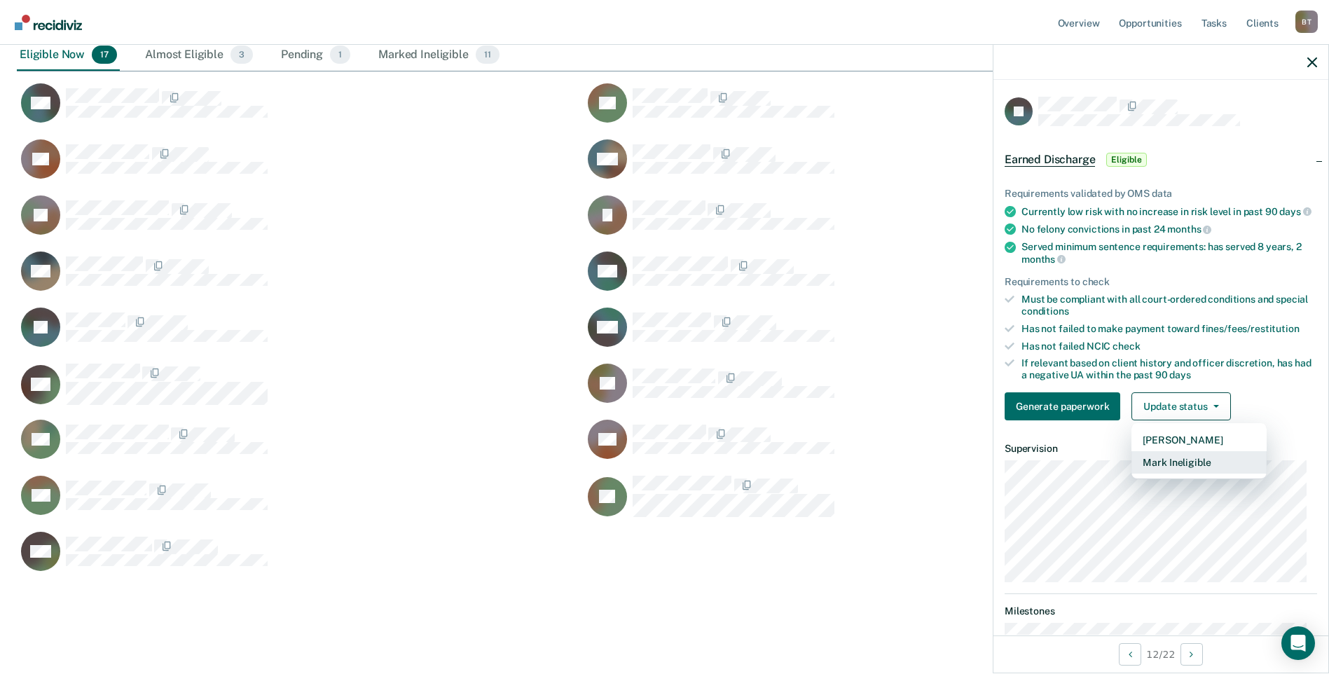
click at [1165, 473] on button "Mark Ineligible" at bounding box center [1198, 462] width 135 height 22
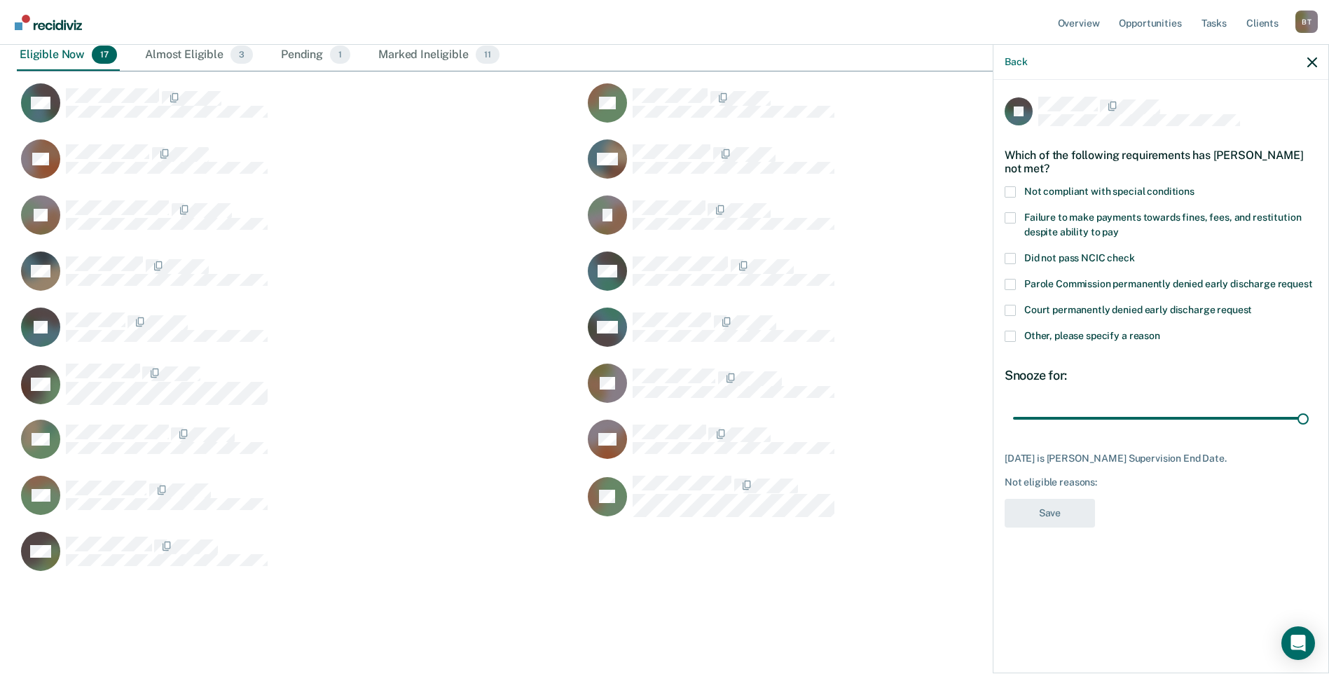
click at [1010, 212] on span at bounding box center [1009, 217] width 11 height 11
click at [1118, 227] on input "Failure to make payments towards fines, fees, and restitution despite ability t…" at bounding box center [1118, 227] width 0 height 0
click at [1009, 186] on span at bounding box center [1009, 191] width 11 height 11
click at [1194, 186] on input "Not compliant with special conditions" at bounding box center [1194, 186] width 0 height 0
click at [1065, 501] on button "Save" at bounding box center [1049, 513] width 90 height 29
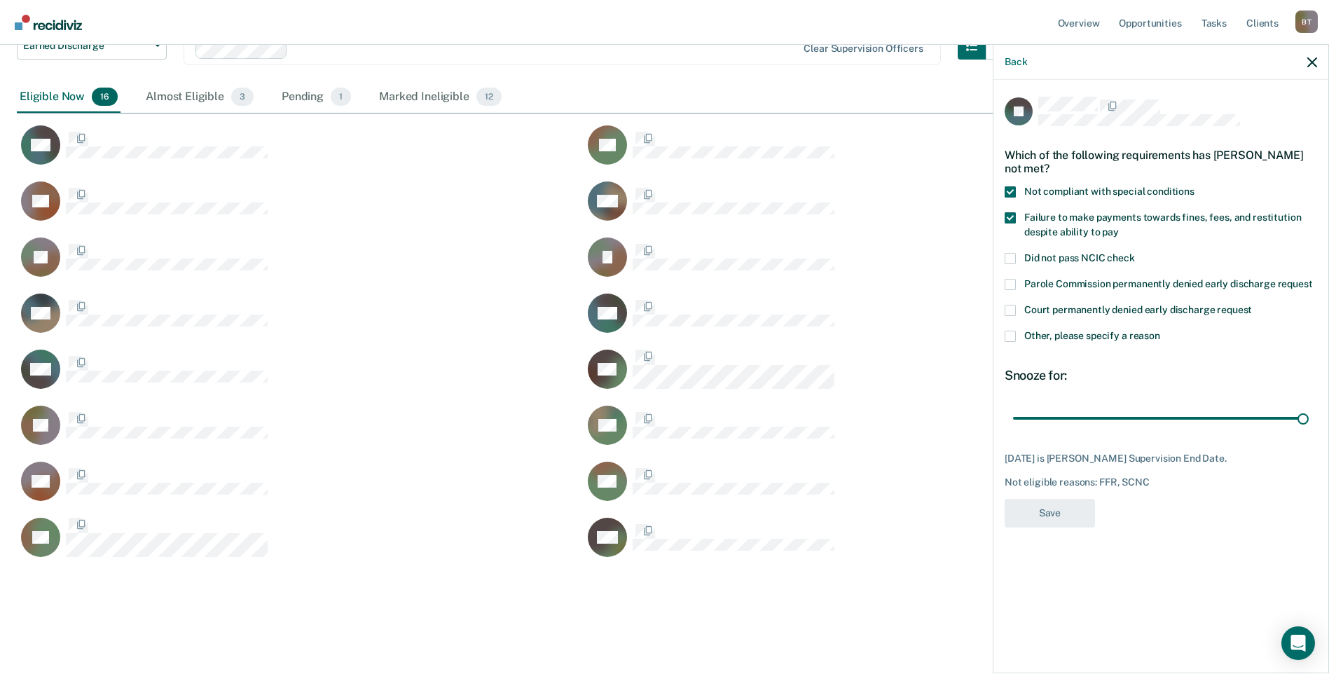
scroll to position [604, 1284]
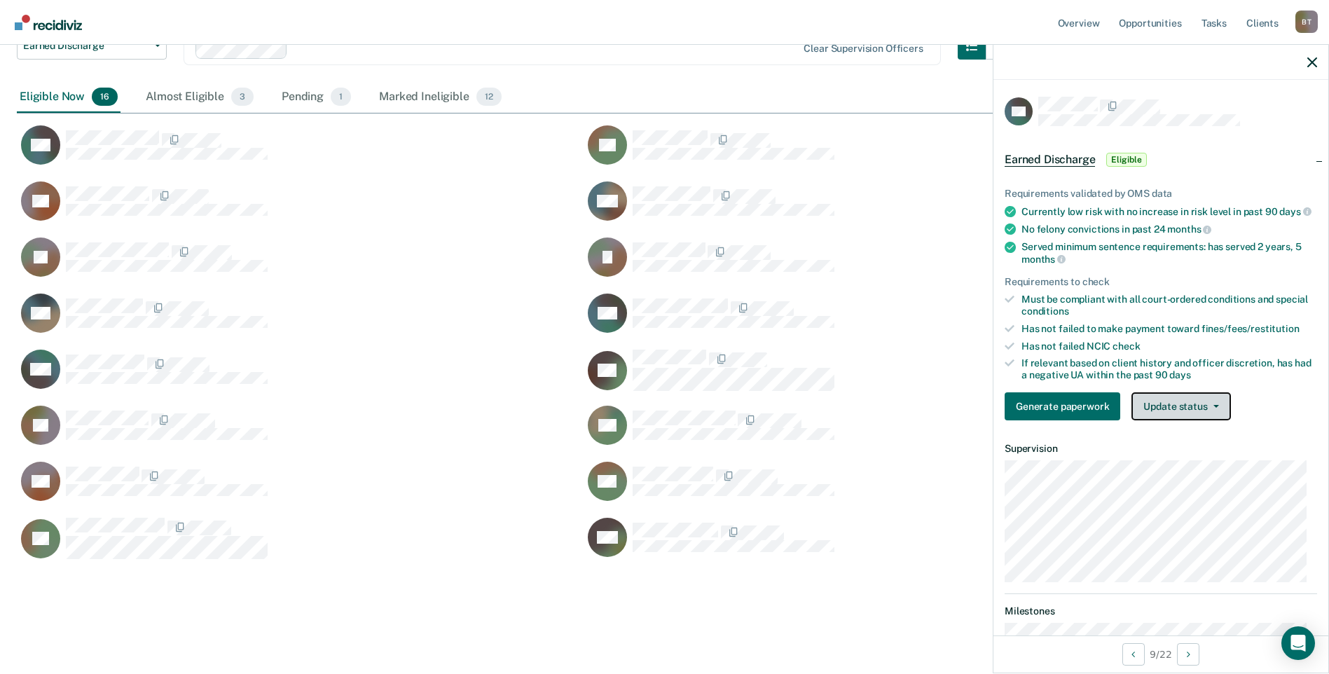
click at [1176, 414] on button "Update status" at bounding box center [1180, 406] width 99 height 28
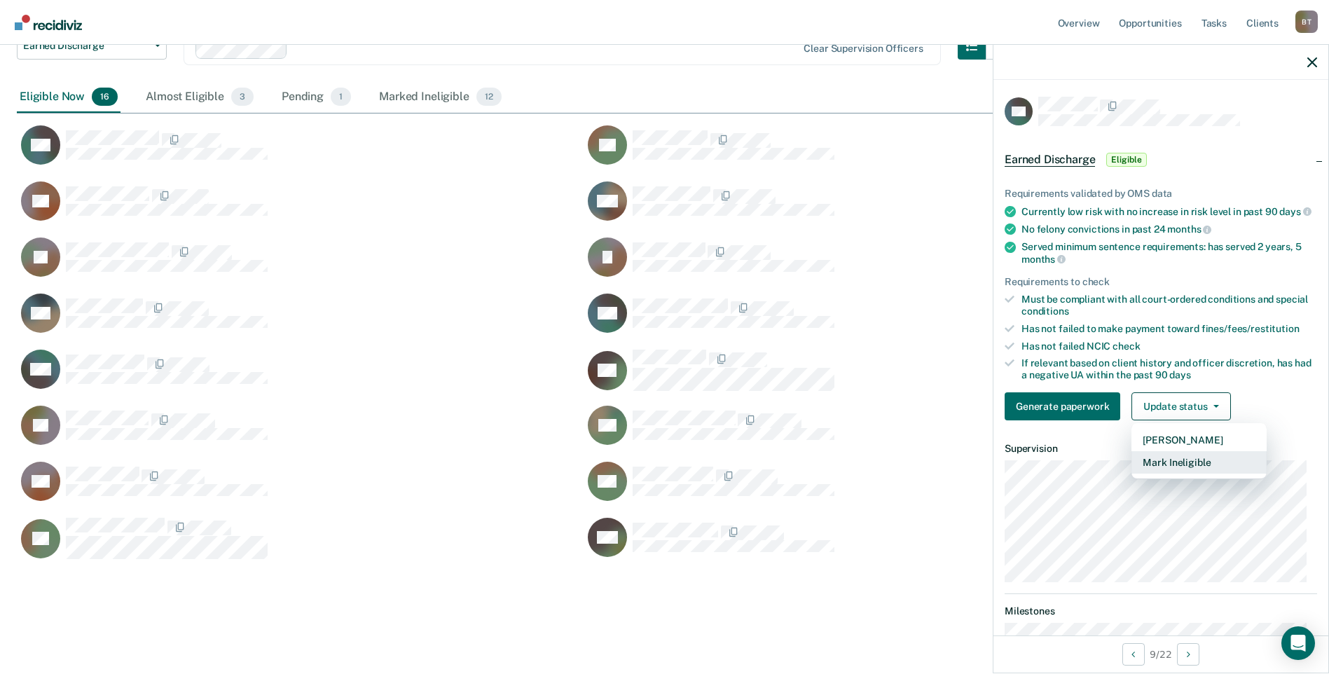
click at [1191, 473] on button "Mark Ineligible" at bounding box center [1198, 462] width 135 height 22
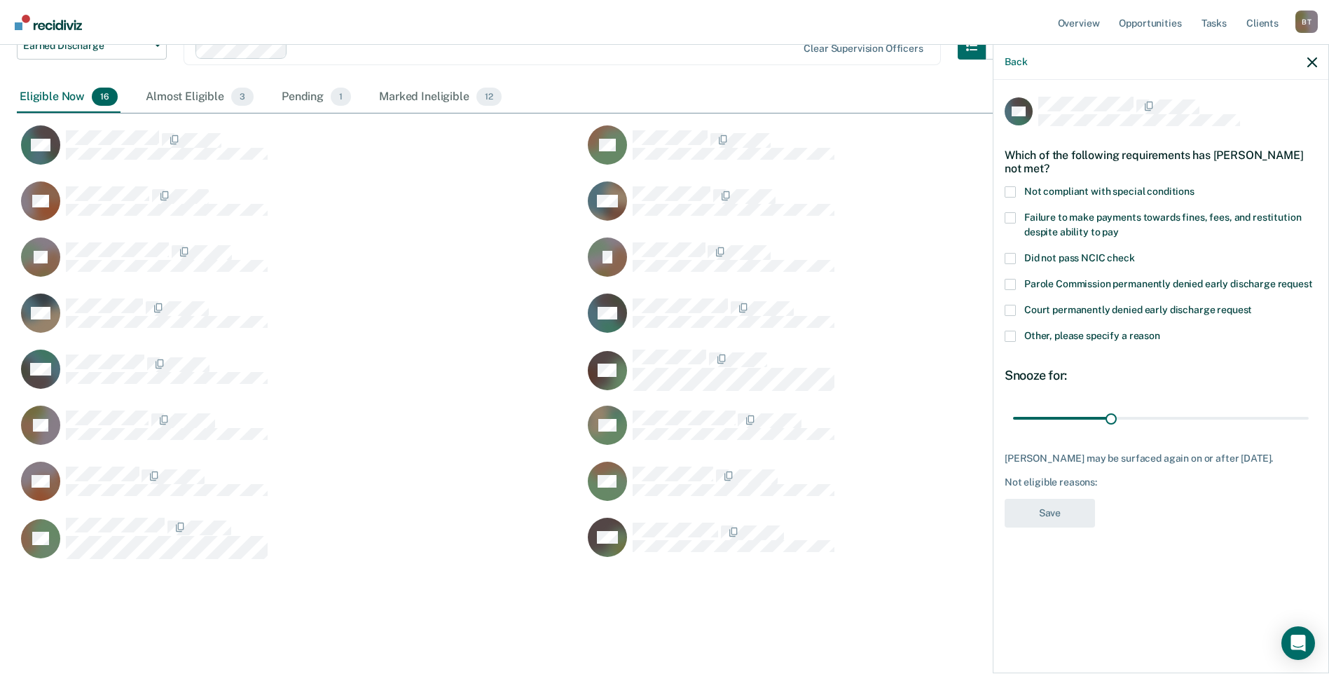
click at [1012, 215] on span at bounding box center [1009, 217] width 11 height 11
click at [1118, 227] on input "Failure to make payments towards fines, fees, and restitution despite ability t…" at bounding box center [1118, 227] width 0 height 0
drag, startPoint x: 1109, startPoint y: 417, endPoint x: 1324, endPoint y: 416, distance: 215.0
type input "90"
click at [1308, 416] on input "range" at bounding box center [1161, 417] width 296 height 25
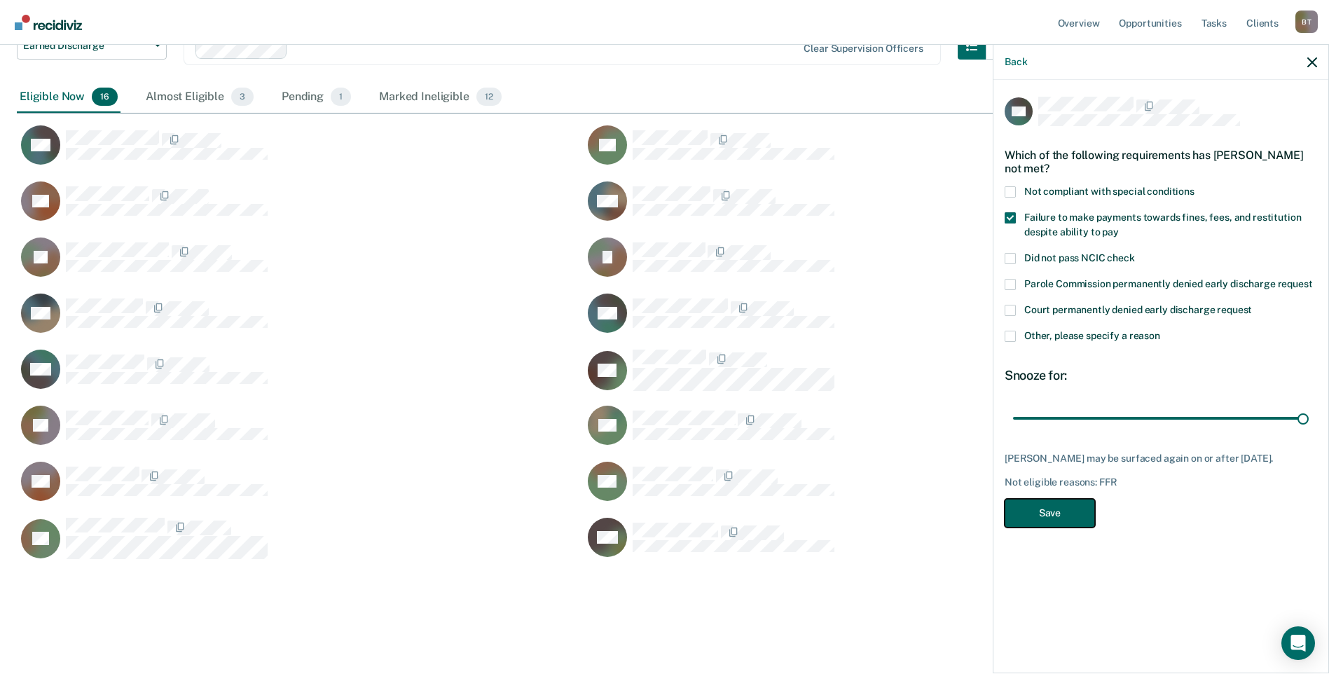
click at [1072, 524] on button "Save" at bounding box center [1049, 513] width 90 height 29
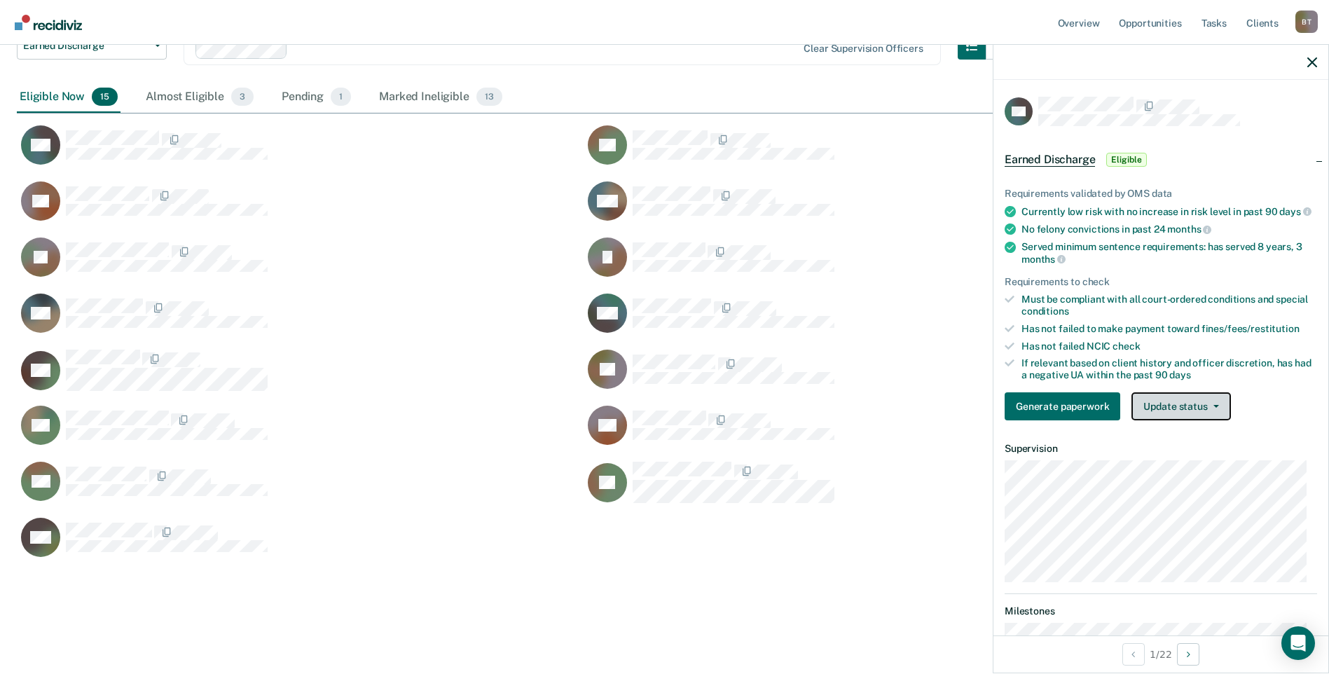
click at [1179, 420] on button "Update status" at bounding box center [1180, 406] width 99 height 28
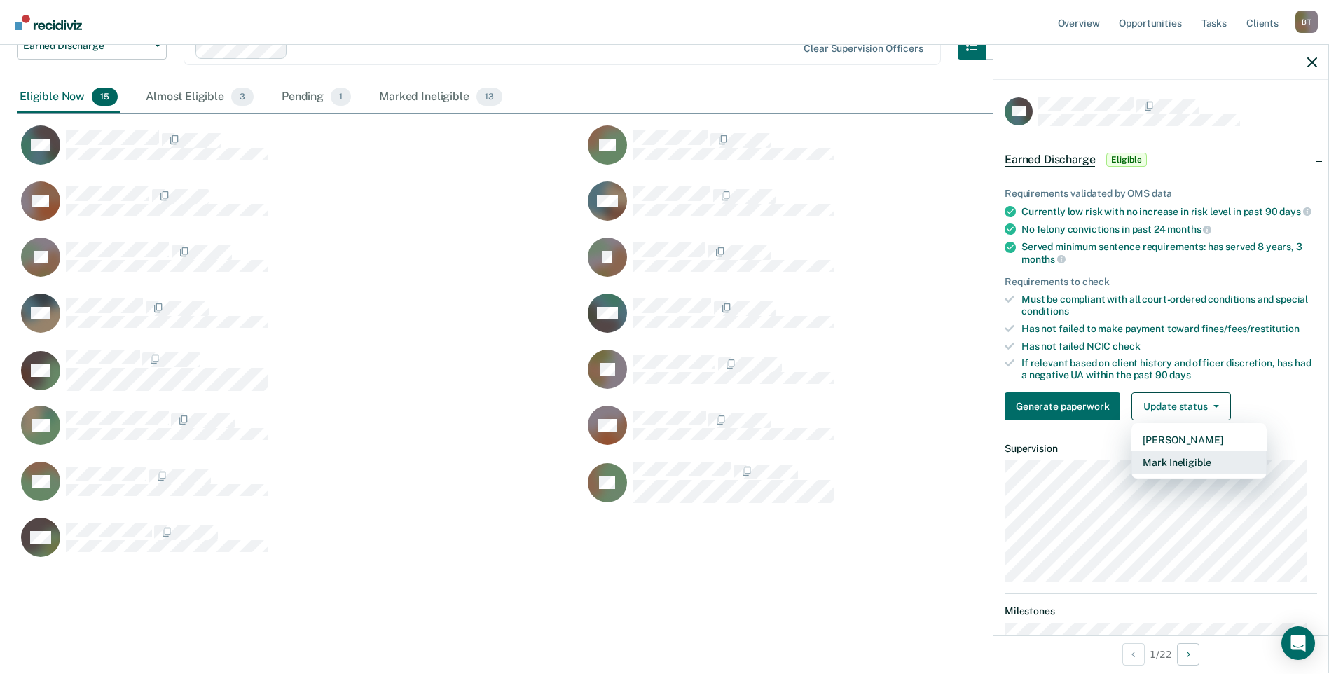
click at [1177, 471] on button "Mark Ineligible" at bounding box center [1198, 462] width 135 height 22
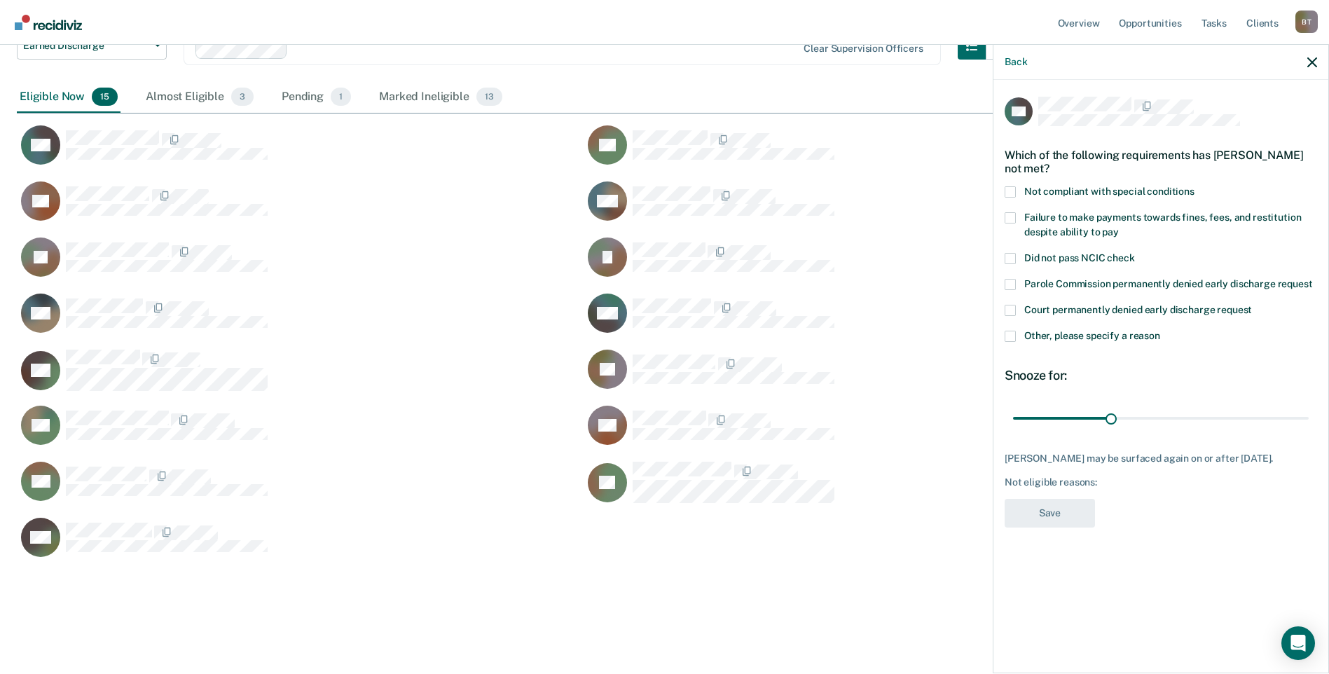
click at [1010, 217] on span at bounding box center [1009, 217] width 11 height 11
click at [1118, 227] on input "Failure to make payments towards fines, fees, and restitution despite ability t…" at bounding box center [1118, 227] width 0 height 0
click at [1048, 509] on button "Save" at bounding box center [1049, 513] width 90 height 29
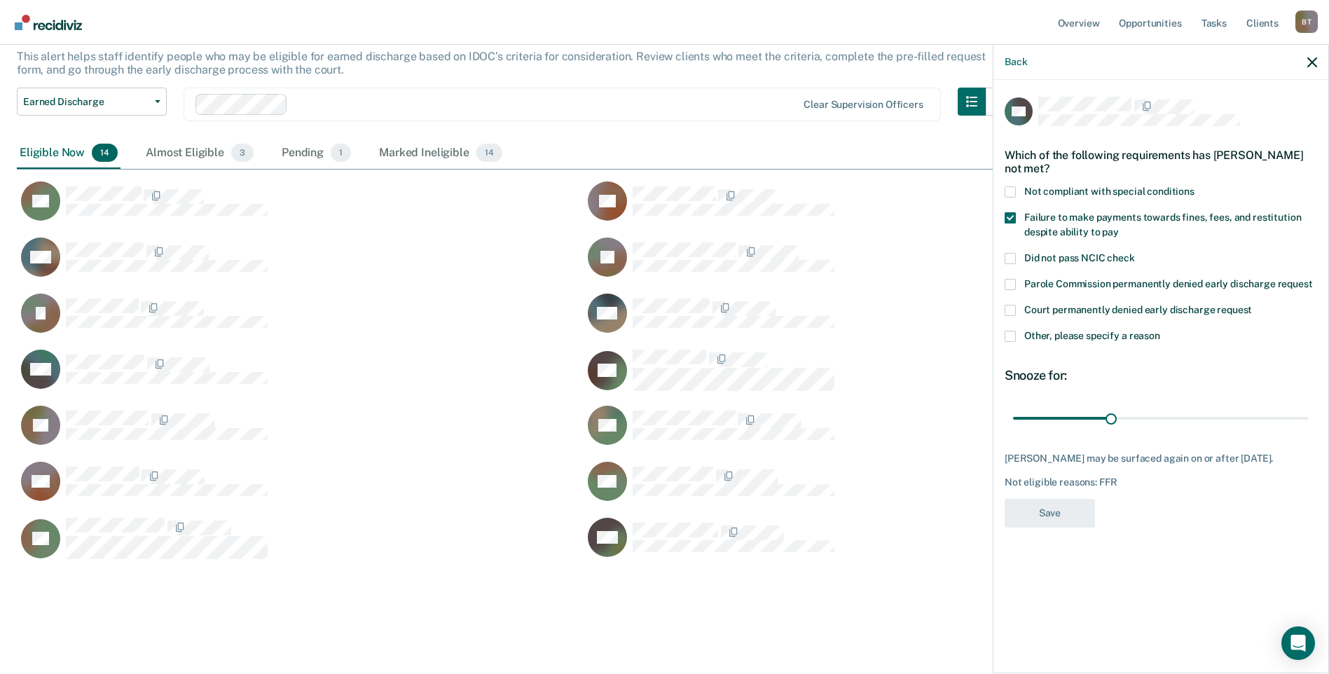
scroll to position [548, 1284]
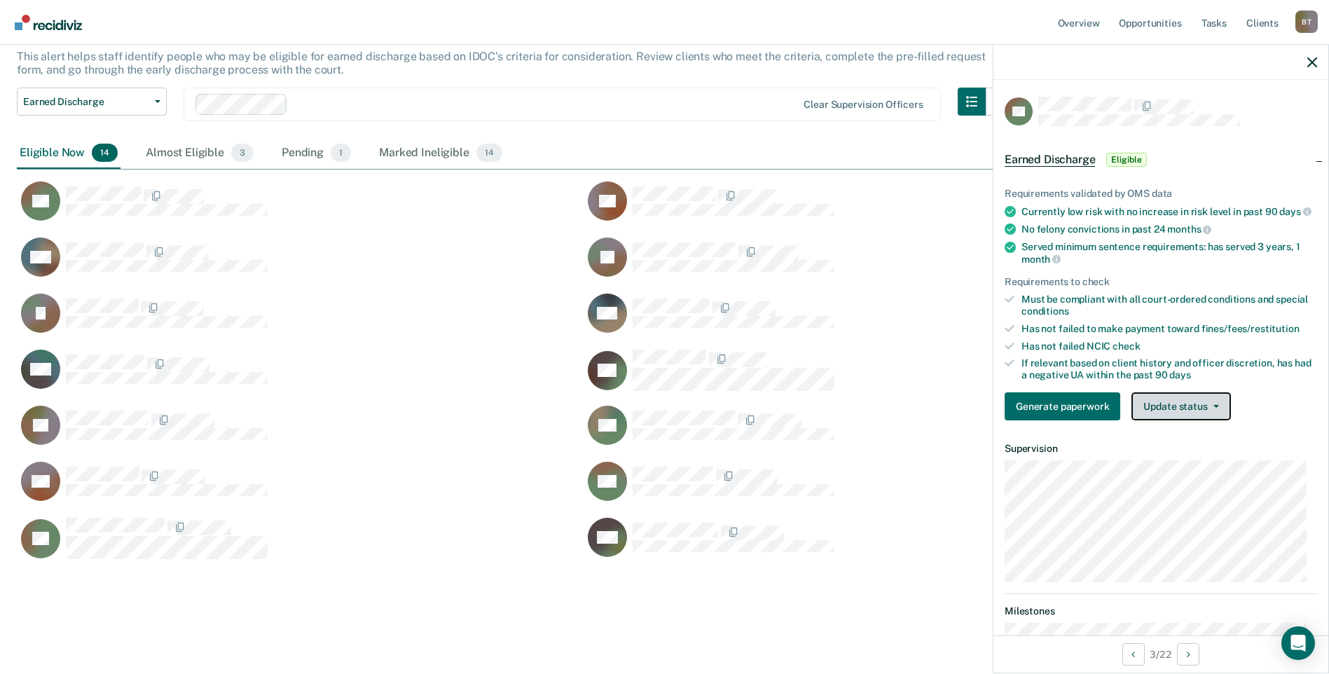
click at [1158, 413] on button "Update status" at bounding box center [1180, 406] width 99 height 28
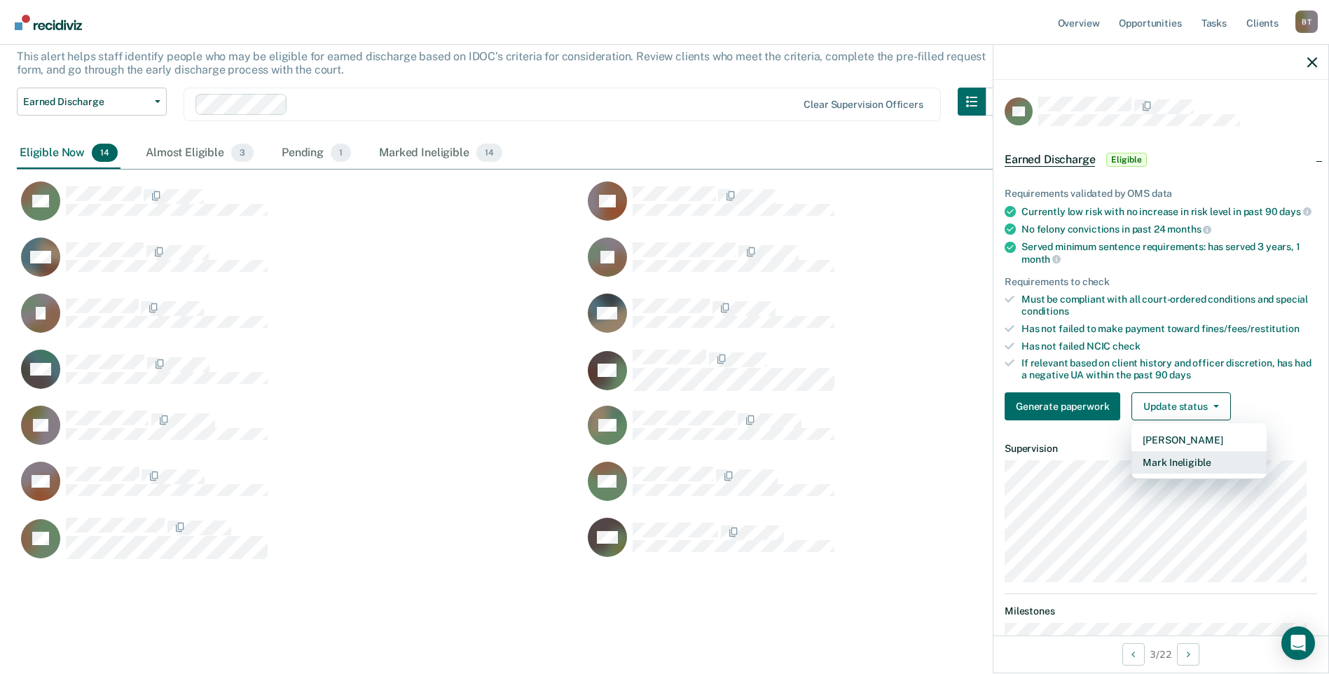
click at [1162, 471] on button "Mark Ineligible" at bounding box center [1198, 462] width 135 height 22
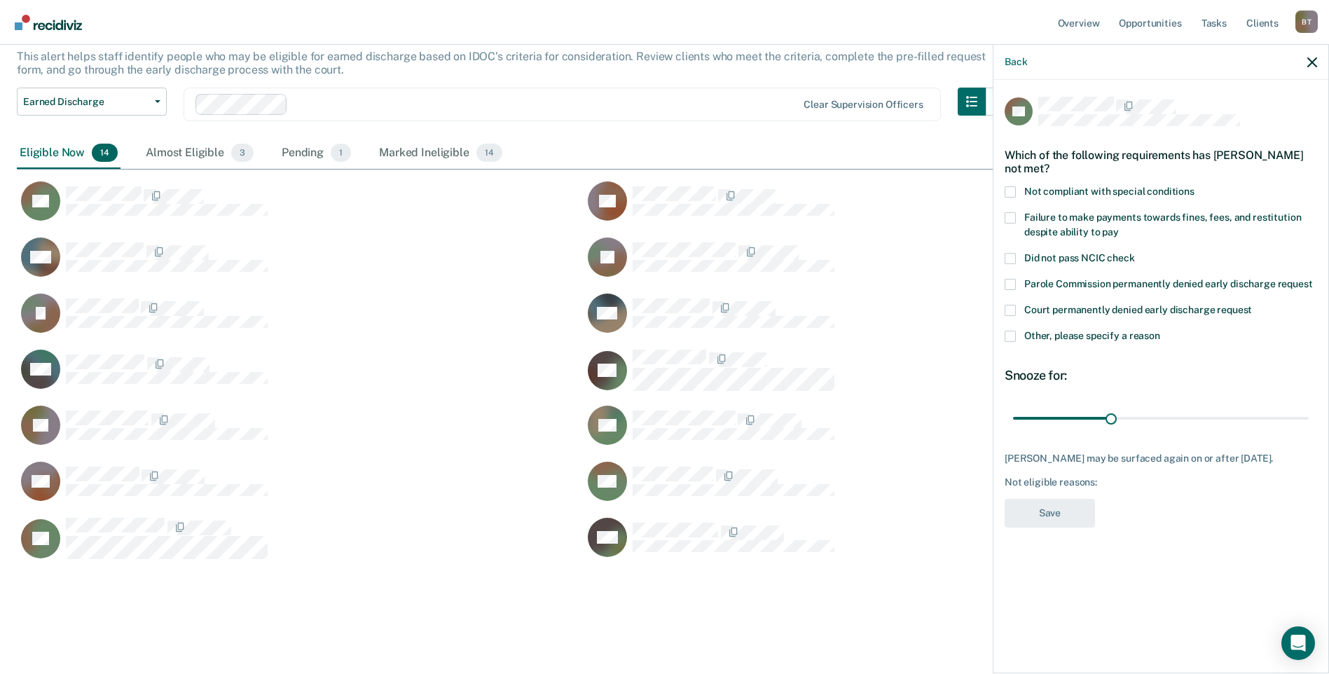
click at [1008, 216] on span at bounding box center [1009, 217] width 11 height 11
click at [1118, 227] on input "Failure to make payments towards fines, fees, and restitution despite ability t…" at bounding box center [1118, 227] width 0 height 0
drag, startPoint x: 1109, startPoint y: 417, endPoint x: 1319, endPoint y: 418, distance: 210.8
type input "90"
click at [1308, 418] on input "range" at bounding box center [1161, 417] width 296 height 25
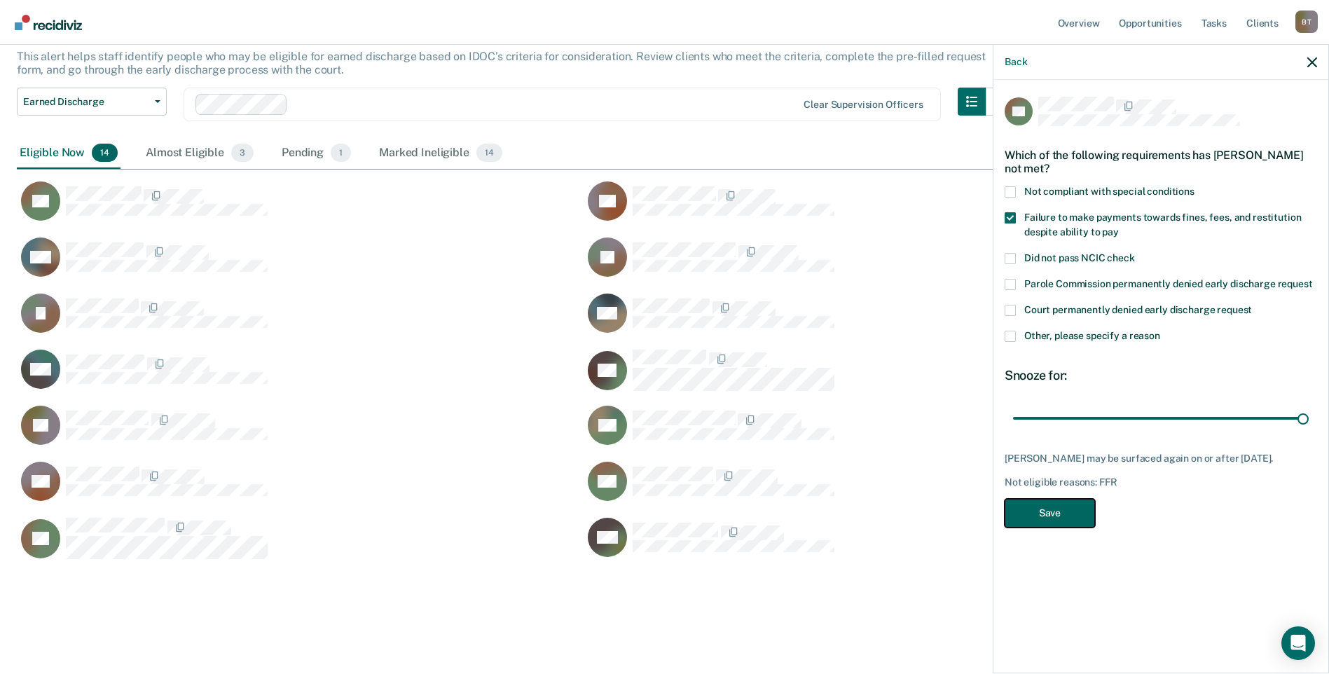
click at [1065, 511] on button "Save" at bounding box center [1049, 513] width 90 height 29
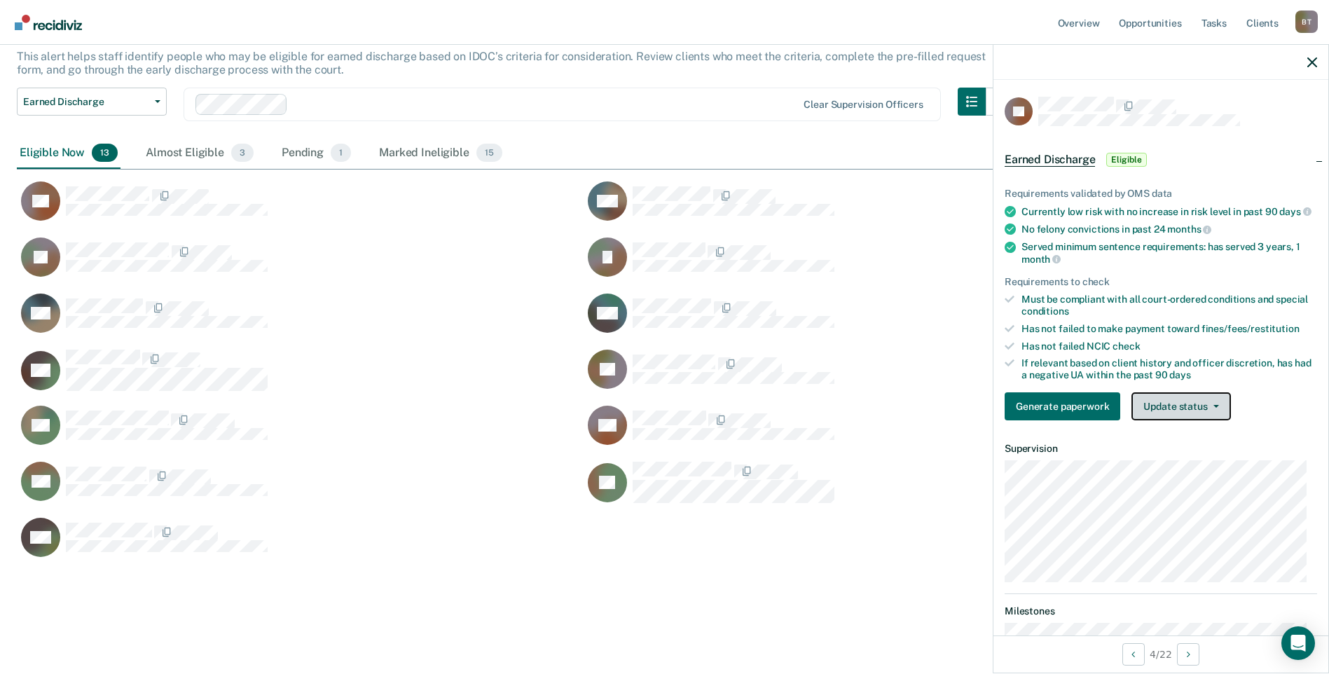
click at [1166, 415] on button "Update status" at bounding box center [1180, 406] width 99 height 28
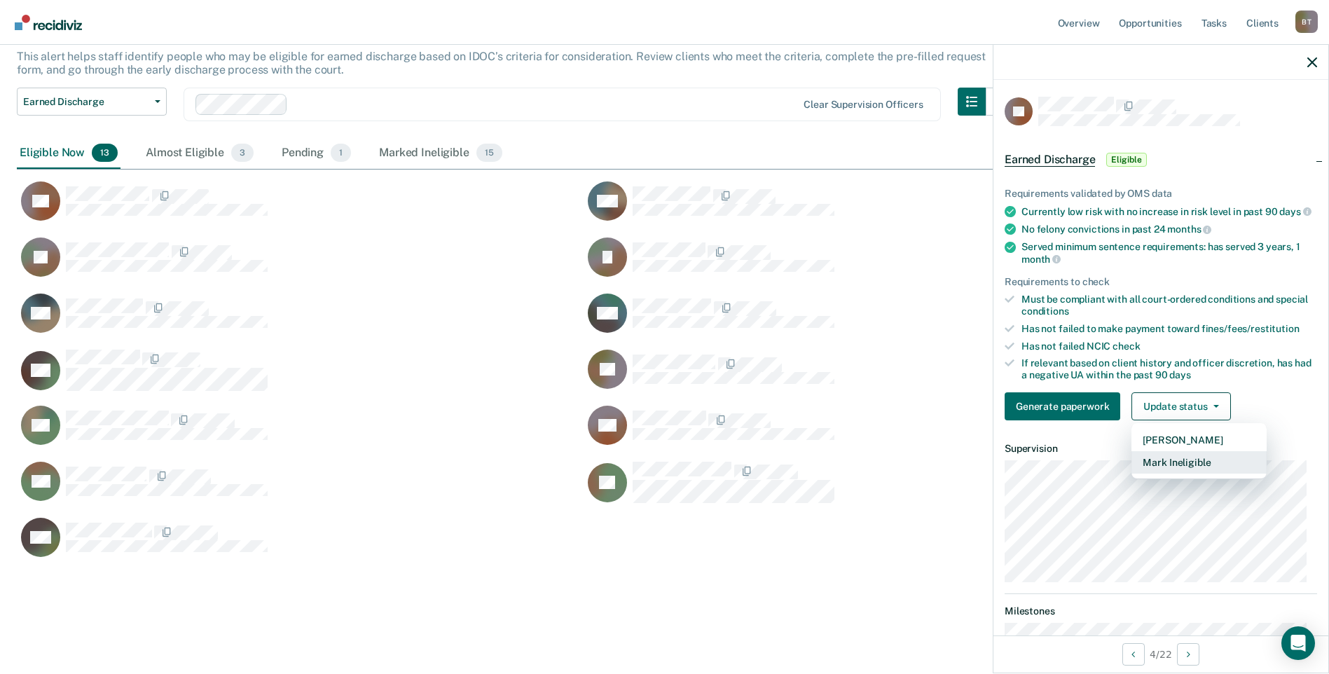
click at [1171, 471] on button "Mark Ineligible" at bounding box center [1198, 462] width 135 height 22
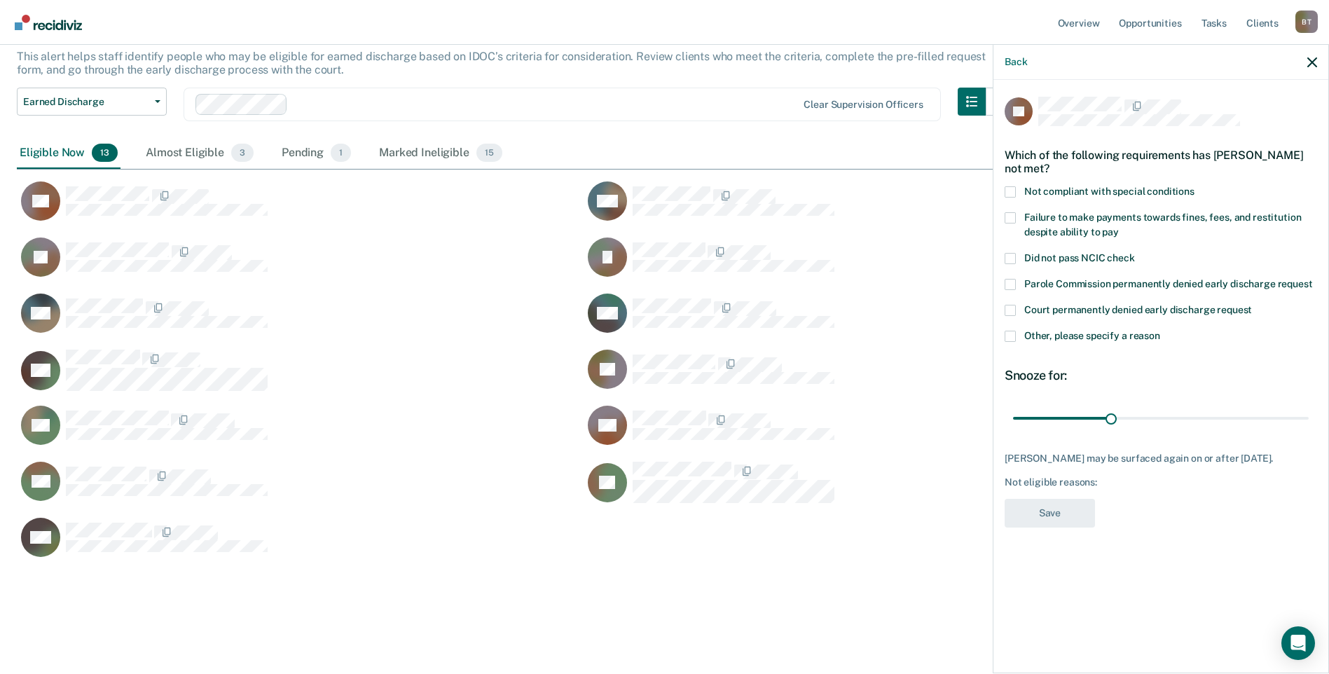
click at [1011, 219] on span at bounding box center [1009, 217] width 11 height 11
click at [1118, 227] on input "Failure to make payments towards fines, fees, and restitution despite ability t…" at bounding box center [1118, 227] width 0 height 0
drag, startPoint x: 1110, startPoint y: 421, endPoint x: 1323, endPoint y: 415, distance: 213.0
type input "90"
click at [1308, 415] on input "range" at bounding box center [1161, 417] width 296 height 25
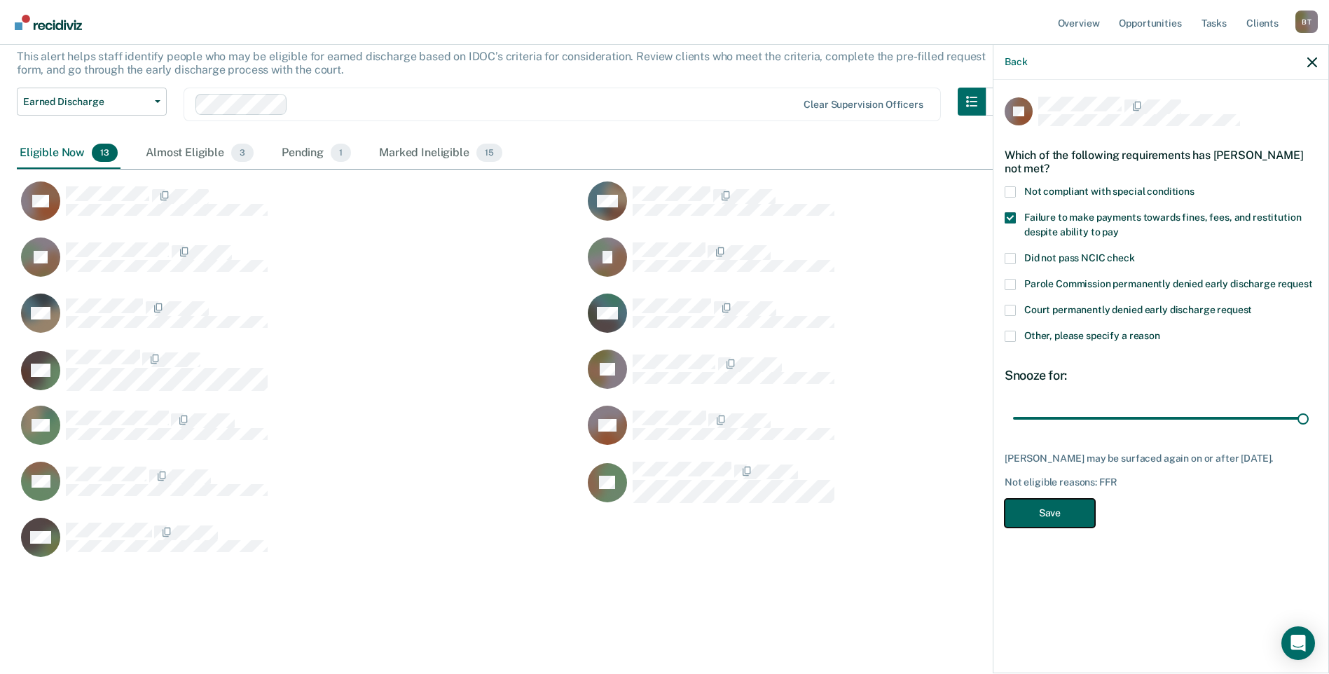
click at [1076, 516] on button "Save" at bounding box center [1049, 513] width 90 height 29
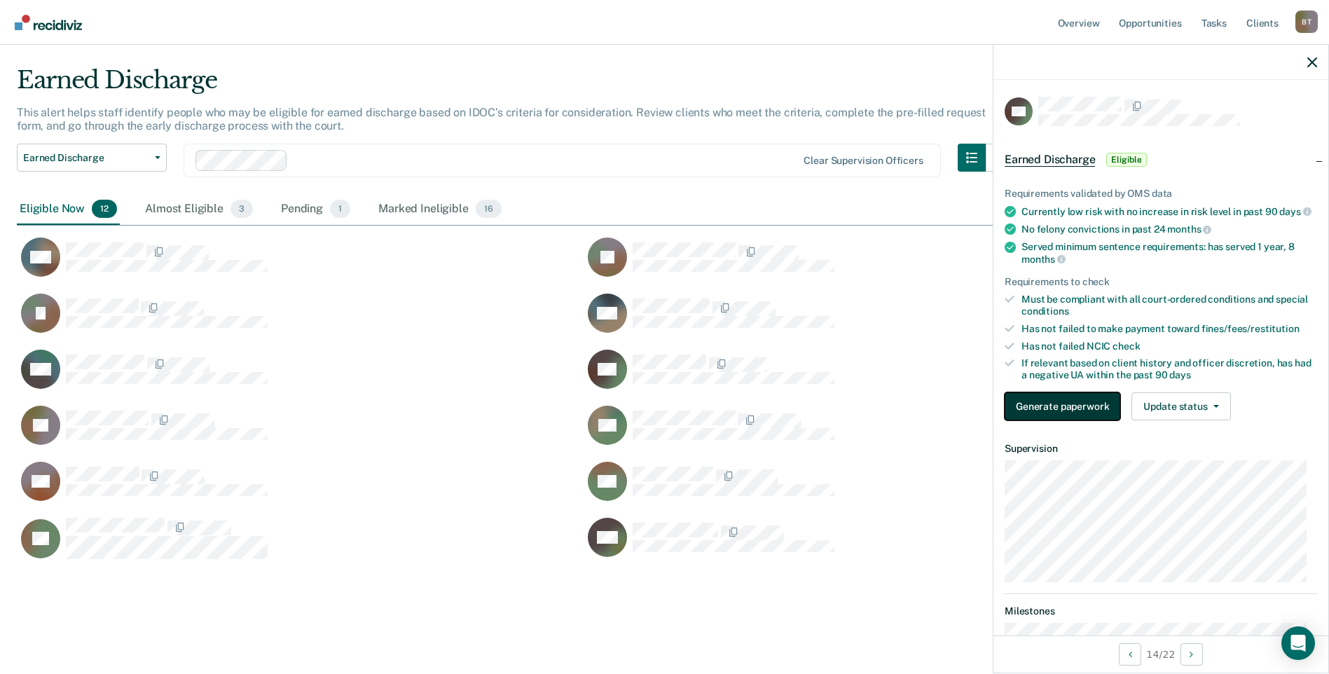
click at [1018, 411] on button "Generate paperwork" at bounding box center [1062, 406] width 116 height 28
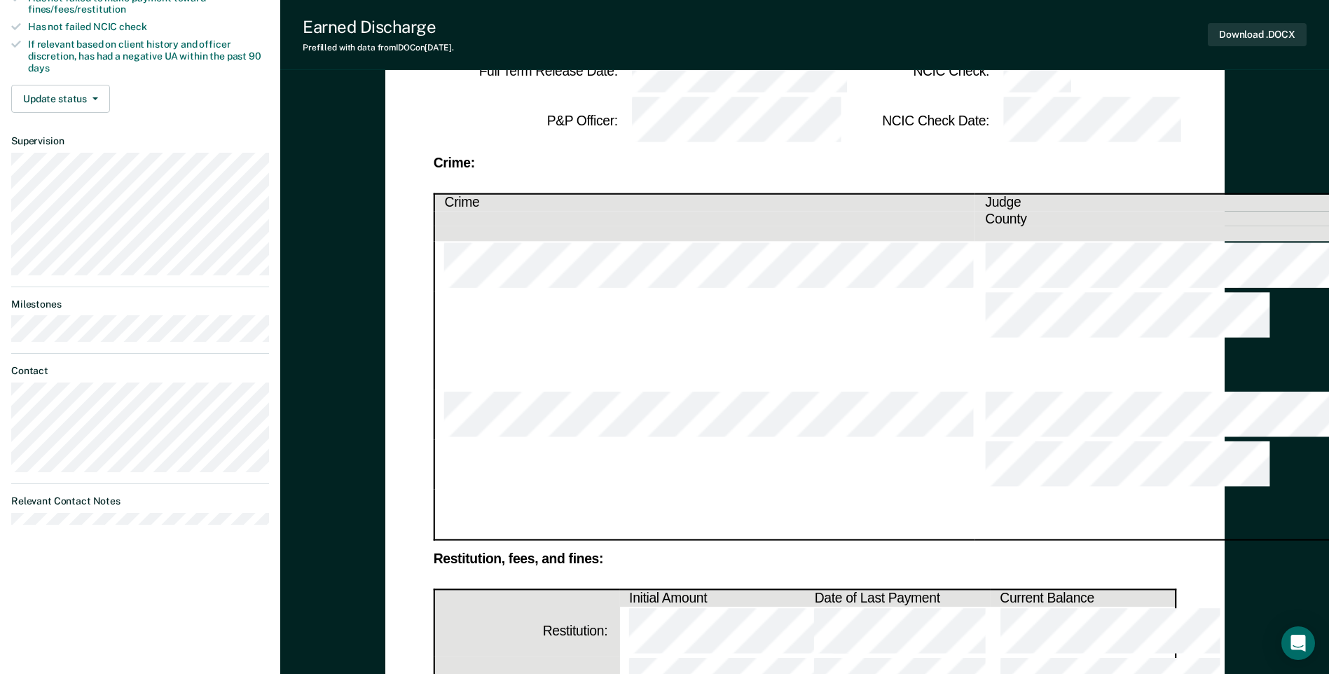
scroll to position [280, 0]
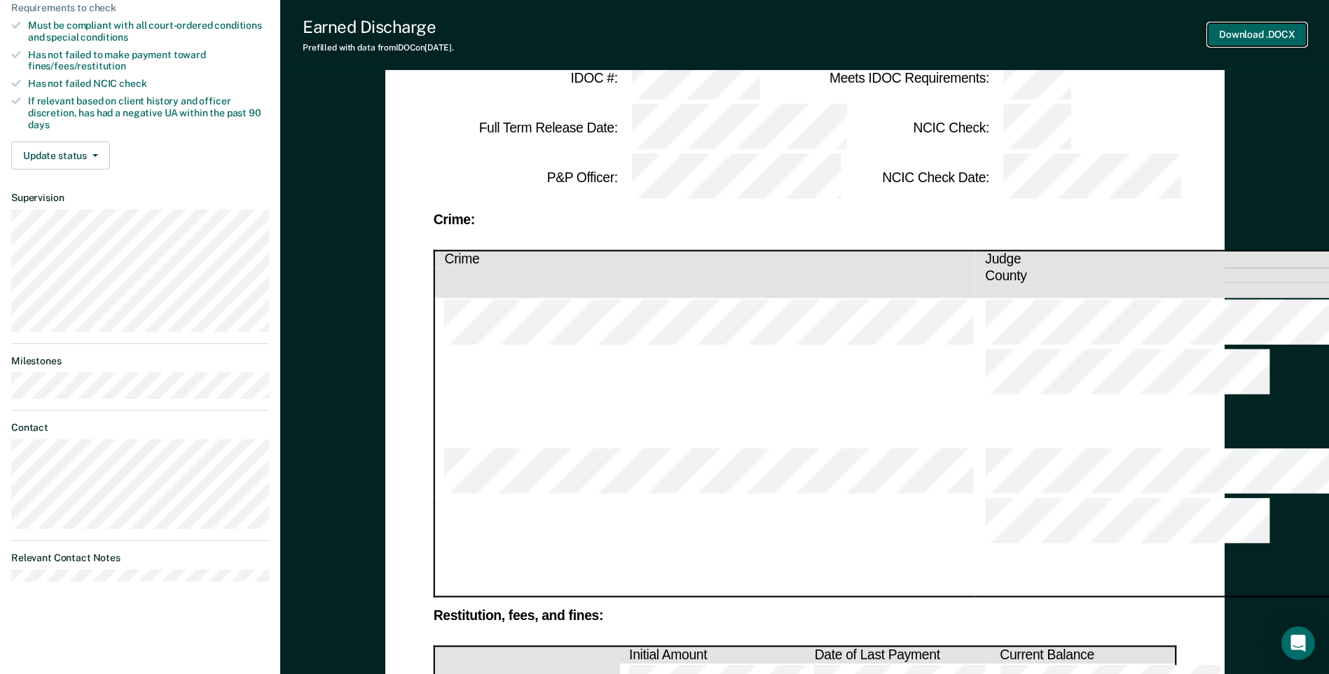
click at [1258, 30] on button "Download .DOCX" at bounding box center [1256, 34] width 99 height 23
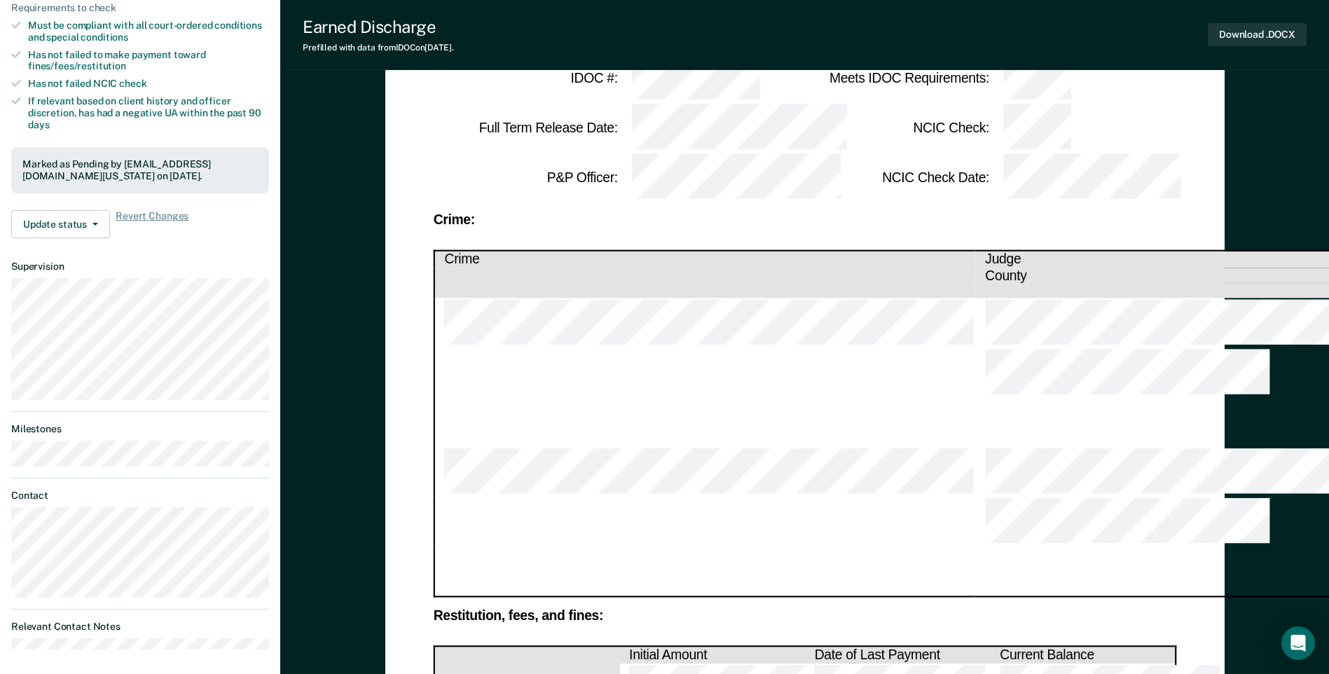
click at [791, 39] on div "Earned Discharge Prefilled with data from IDOC on [DATE] . Download .DOCX" at bounding box center [804, 35] width 1048 height 70
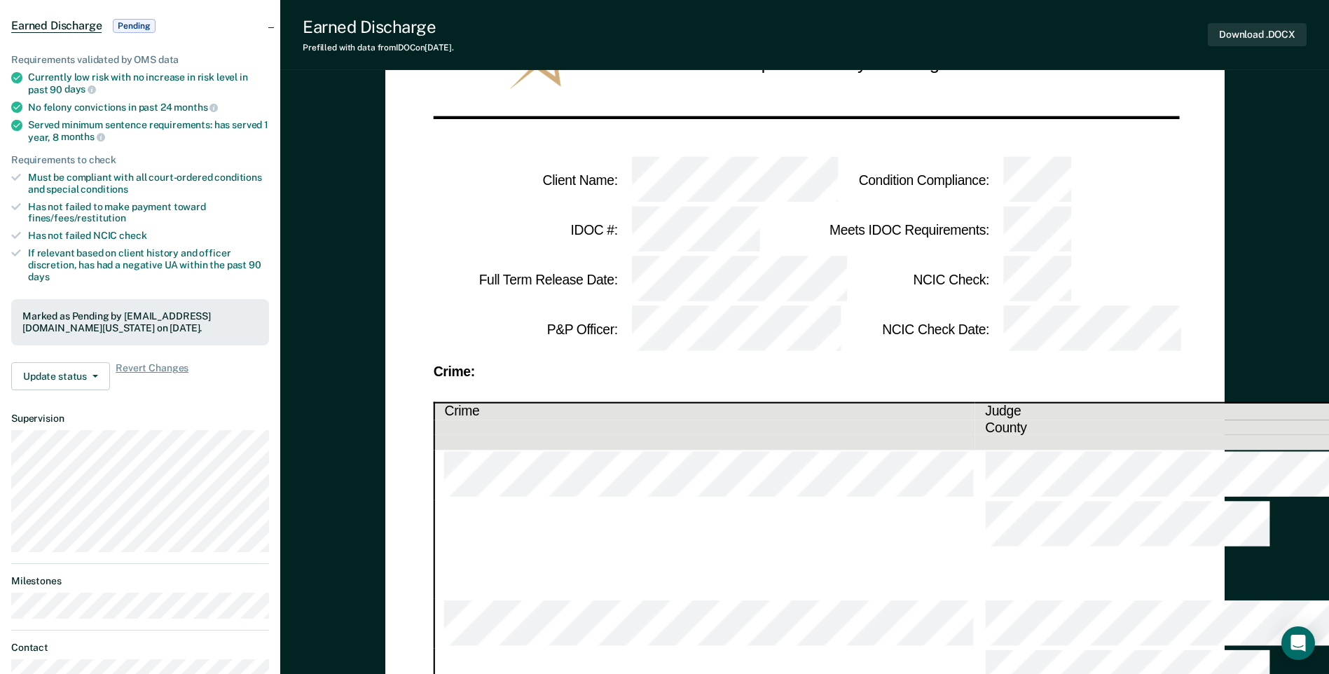
scroll to position [0, 0]
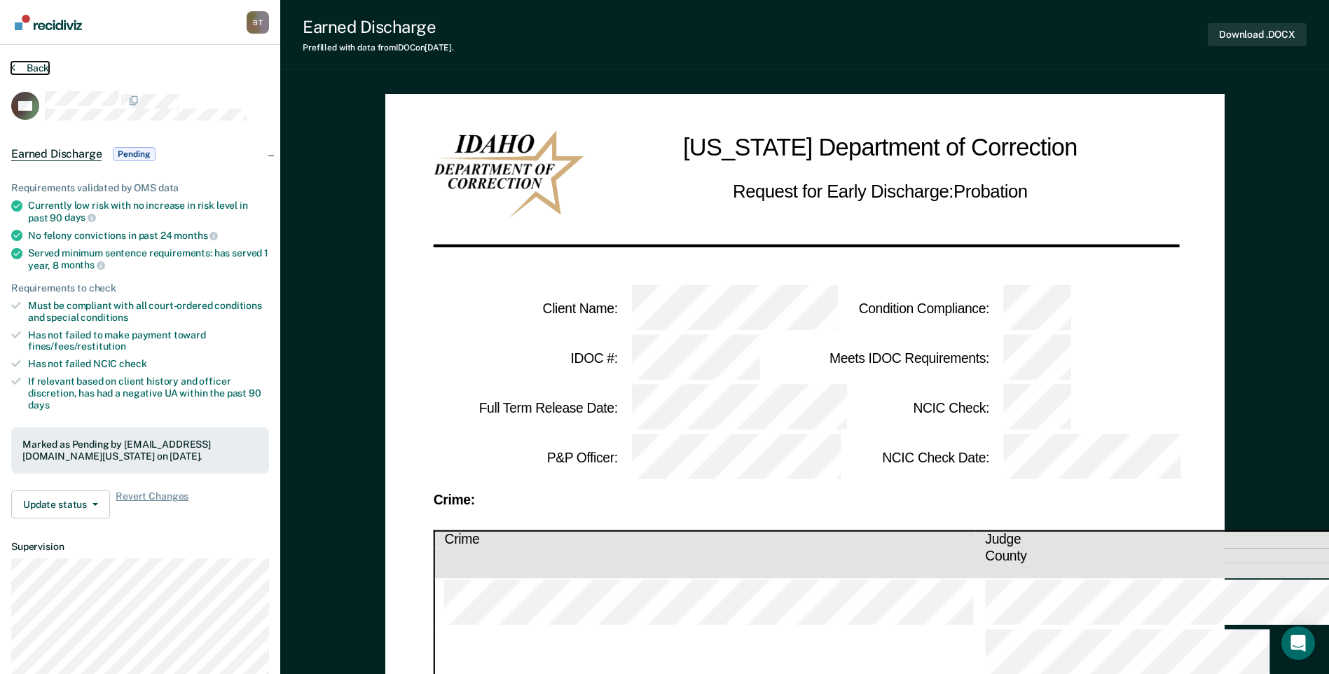
drag, startPoint x: 12, startPoint y: 65, endPoint x: 277, endPoint y: 137, distance: 275.1
click at [12, 65] on icon at bounding box center [13, 67] width 4 height 11
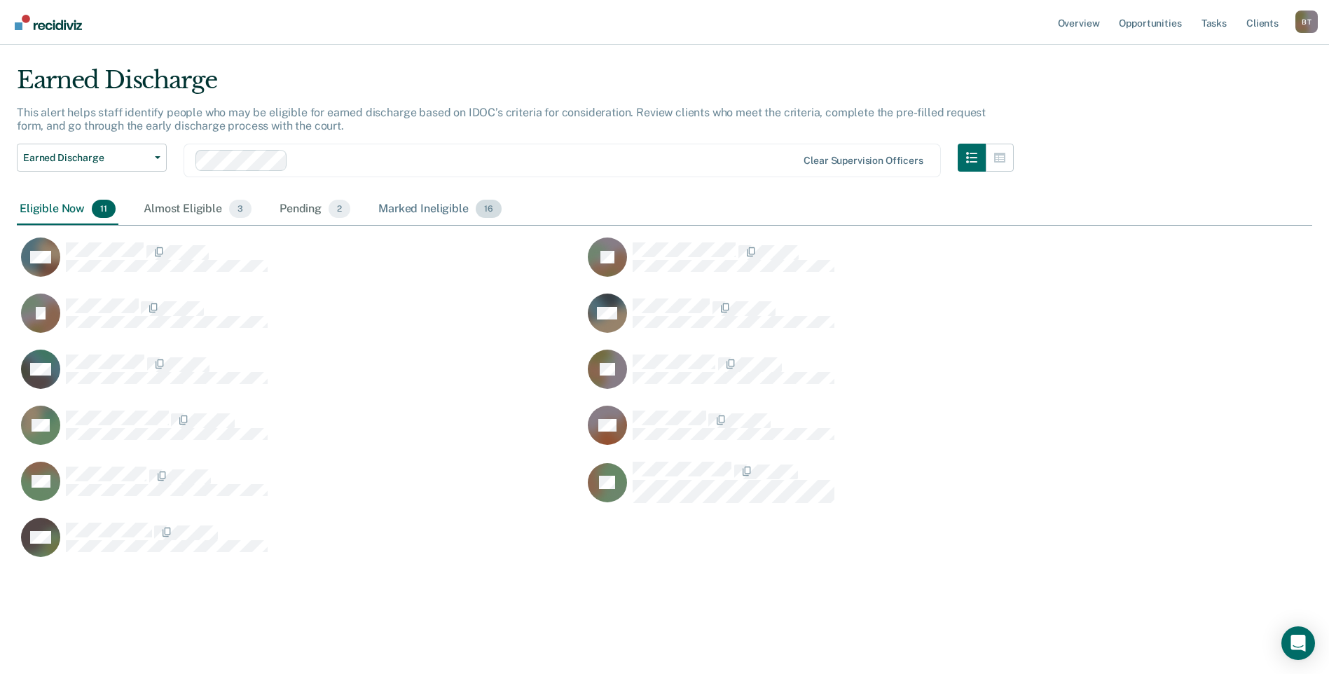
scroll to position [492, 1284]
click at [429, 207] on div "Marked Ineligible 16" at bounding box center [439, 209] width 128 height 31
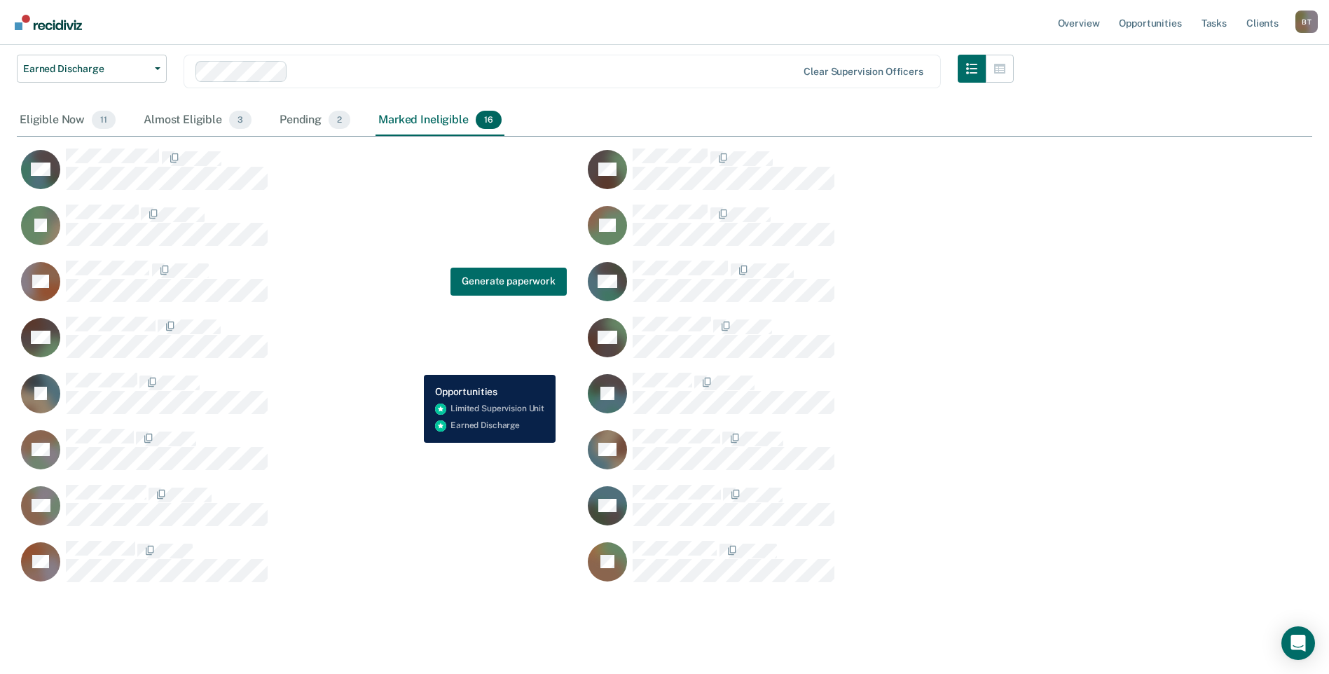
scroll to position [143, 0]
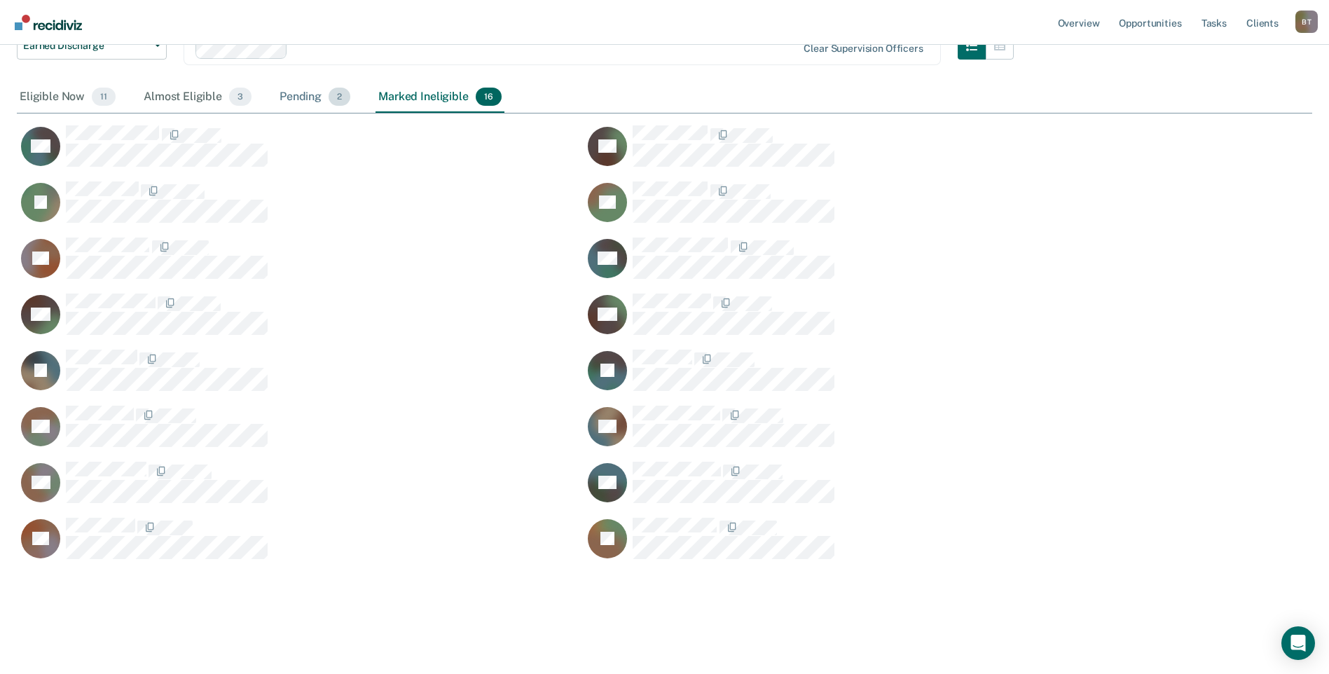
click at [291, 92] on div "Pending 2" at bounding box center [315, 97] width 76 height 31
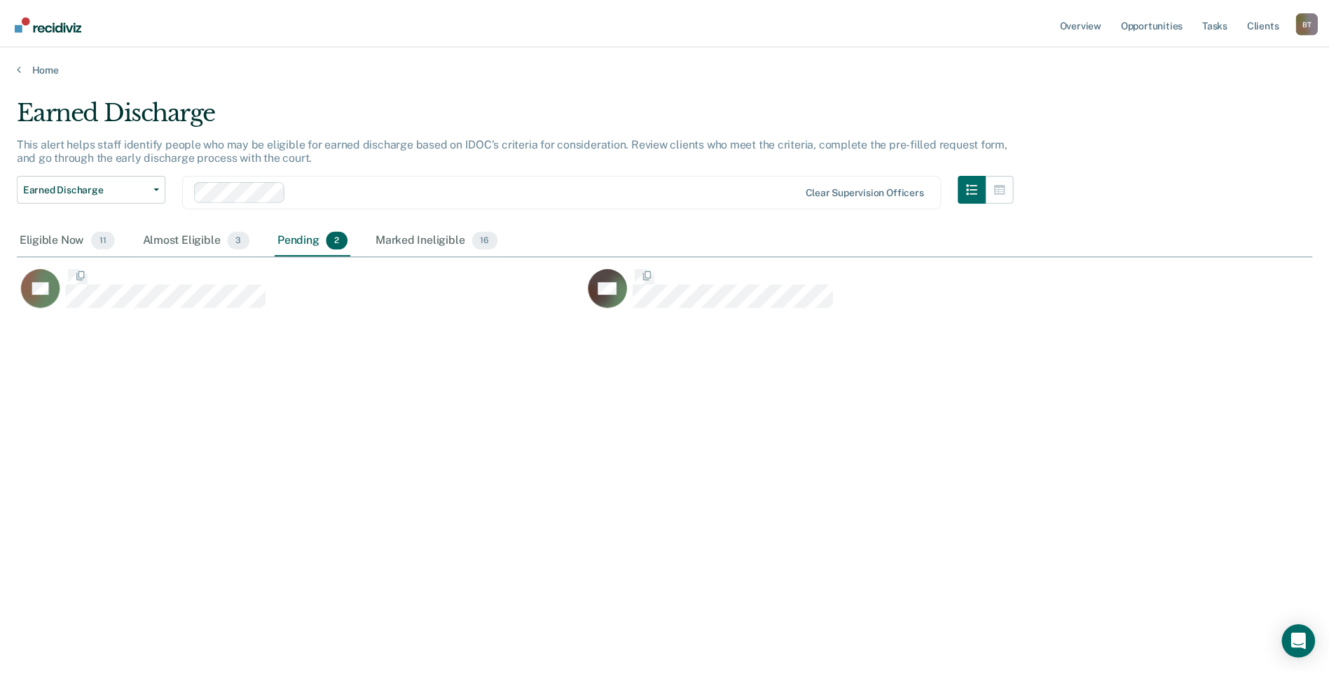
scroll to position [11, 11]
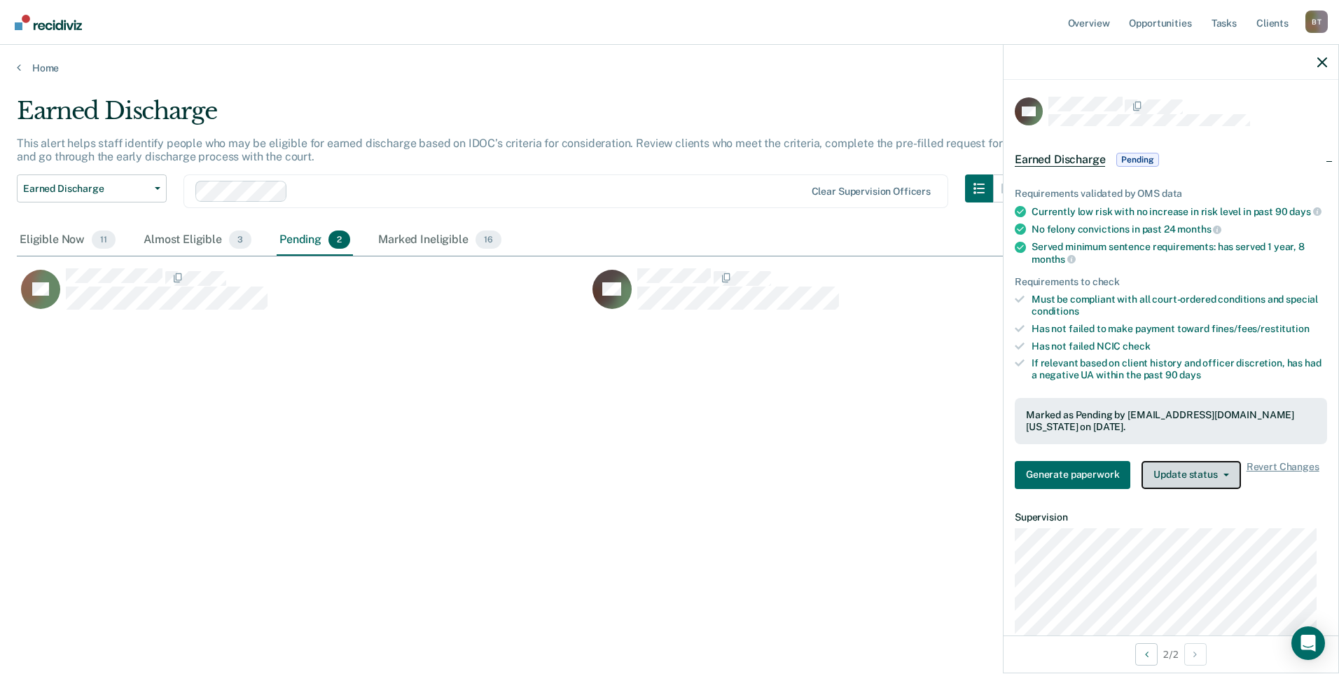
click at [1191, 487] on button "Update status" at bounding box center [1191, 475] width 99 height 28
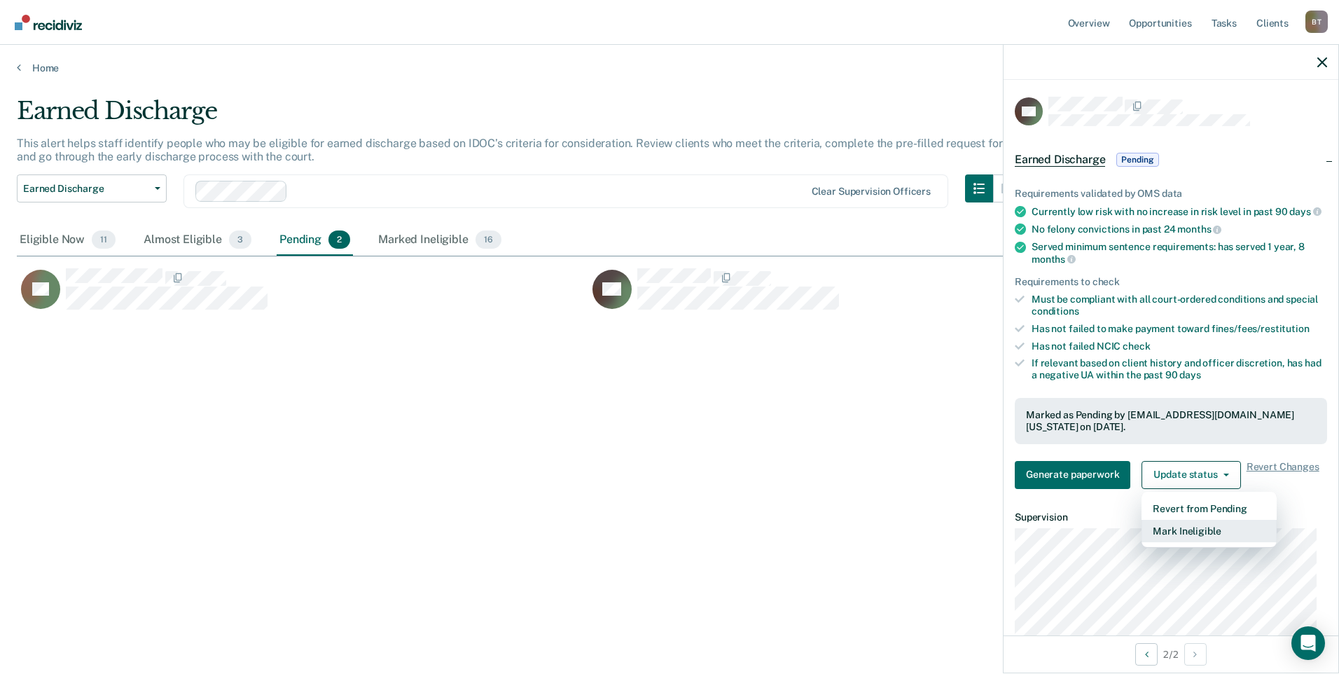
click at [1186, 539] on button "Mark Ineligible" at bounding box center [1209, 531] width 135 height 22
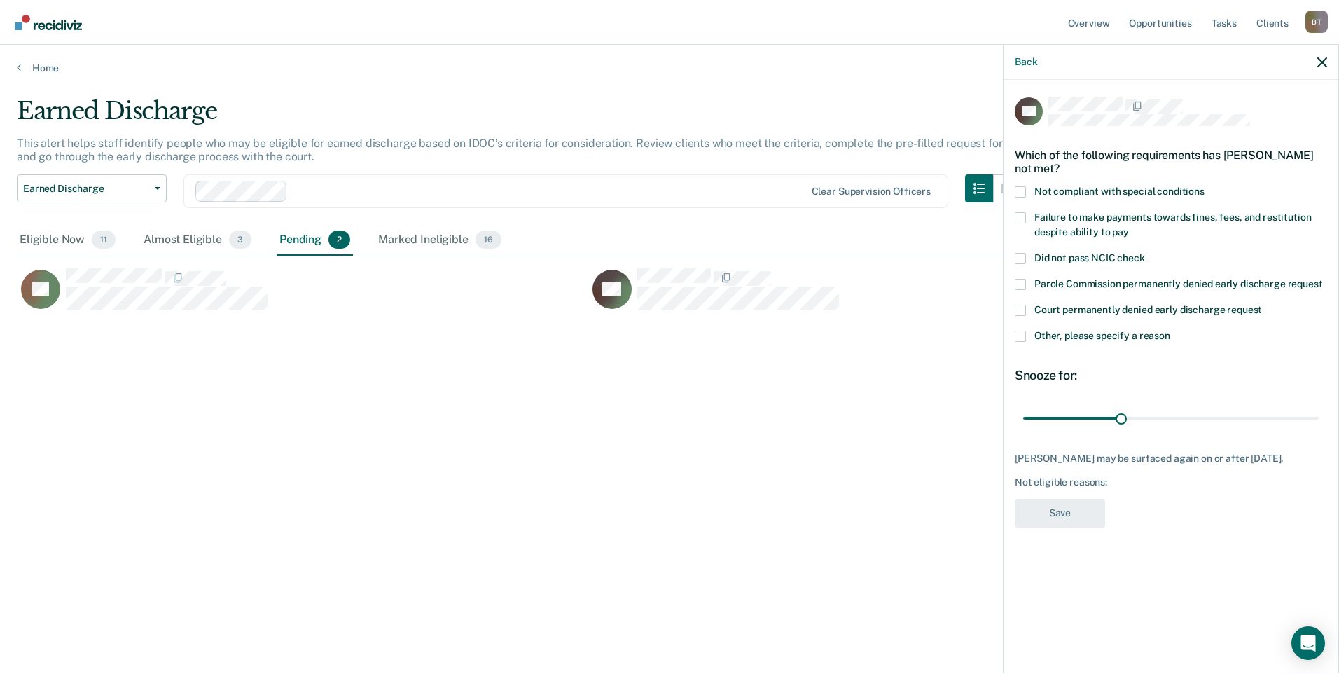
click at [1024, 331] on span at bounding box center [1020, 336] width 11 height 11
click at [1170, 331] on input "Other, please specify a reason" at bounding box center [1170, 331] width 0 height 0
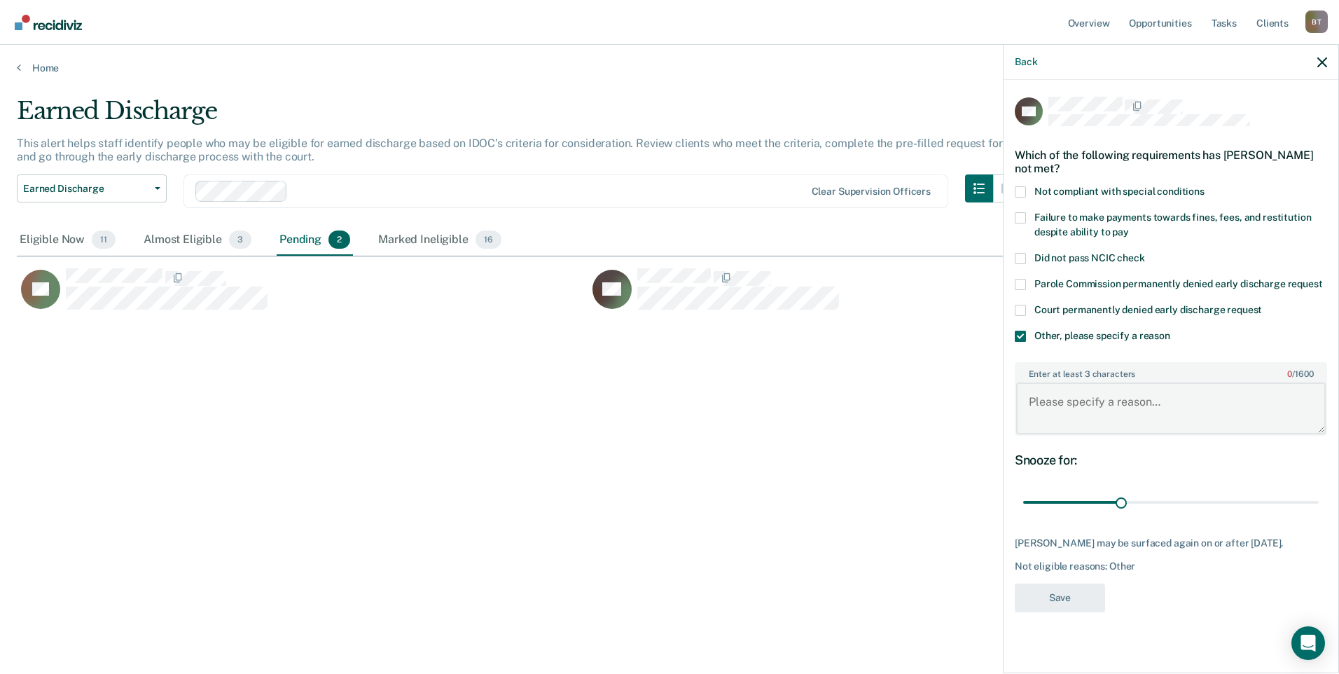
click at [1049, 398] on textarea "Enter at least 3 characters 0 / 1600" at bounding box center [1171, 408] width 310 height 52
type textarea "w"
drag, startPoint x: 1121, startPoint y: 501, endPoint x: 1385, endPoint y: 497, distance: 264.1
type input "90"
click at [1319, 497] on input "range" at bounding box center [1171, 502] width 296 height 25
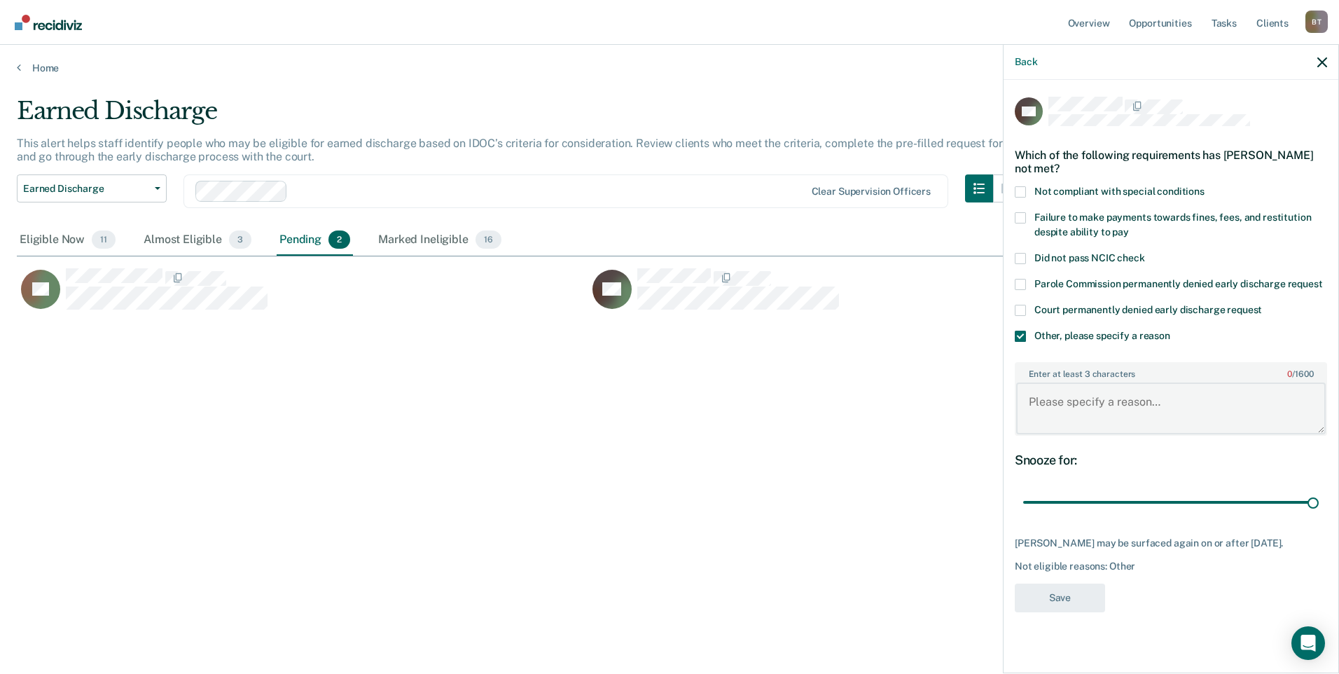
click at [1044, 398] on textarea "Enter at least 3 characters 0 / 1600" at bounding box center [1171, 408] width 310 height 52
type textarea "g"
click at [909, 470] on div "Earned Discharge This alert helps staff identify people who may be eligible for…" at bounding box center [669, 333] width 1305 height 472
click at [1320, 60] on icon "button" at bounding box center [1322, 62] width 10 height 10
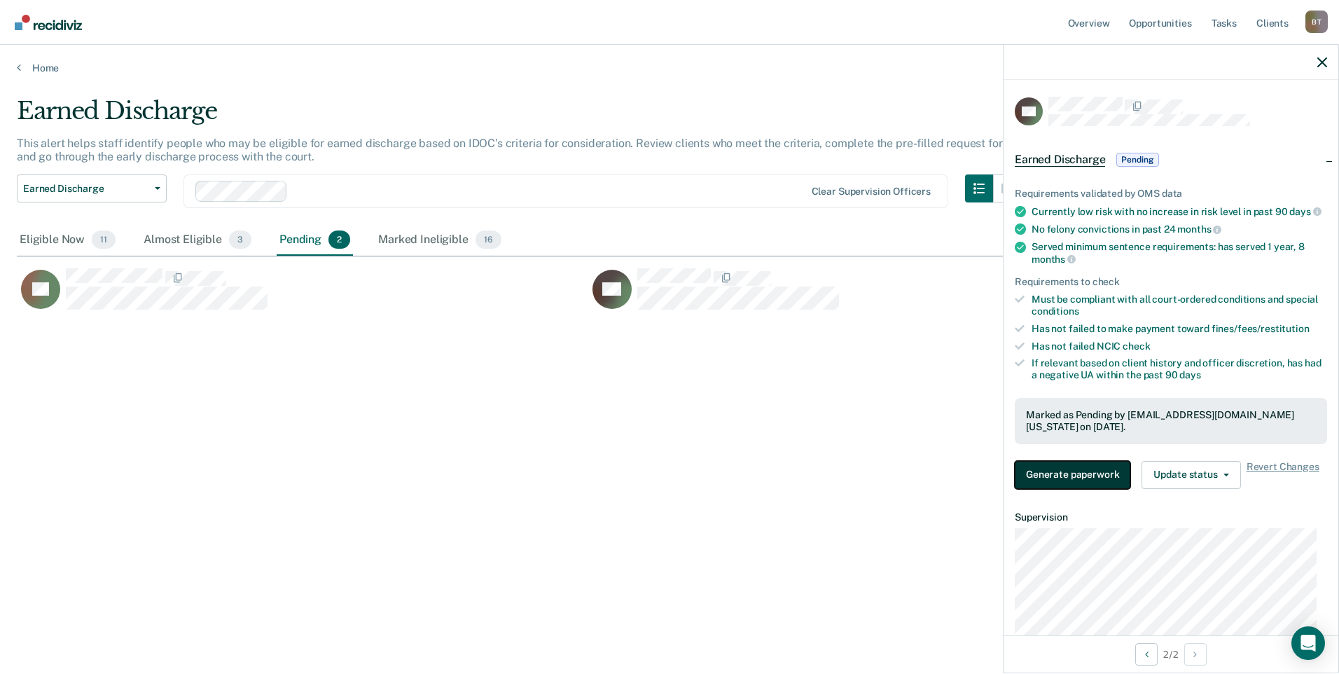
click at [1063, 489] on button "Generate paperwork" at bounding box center [1073, 475] width 116 height 28
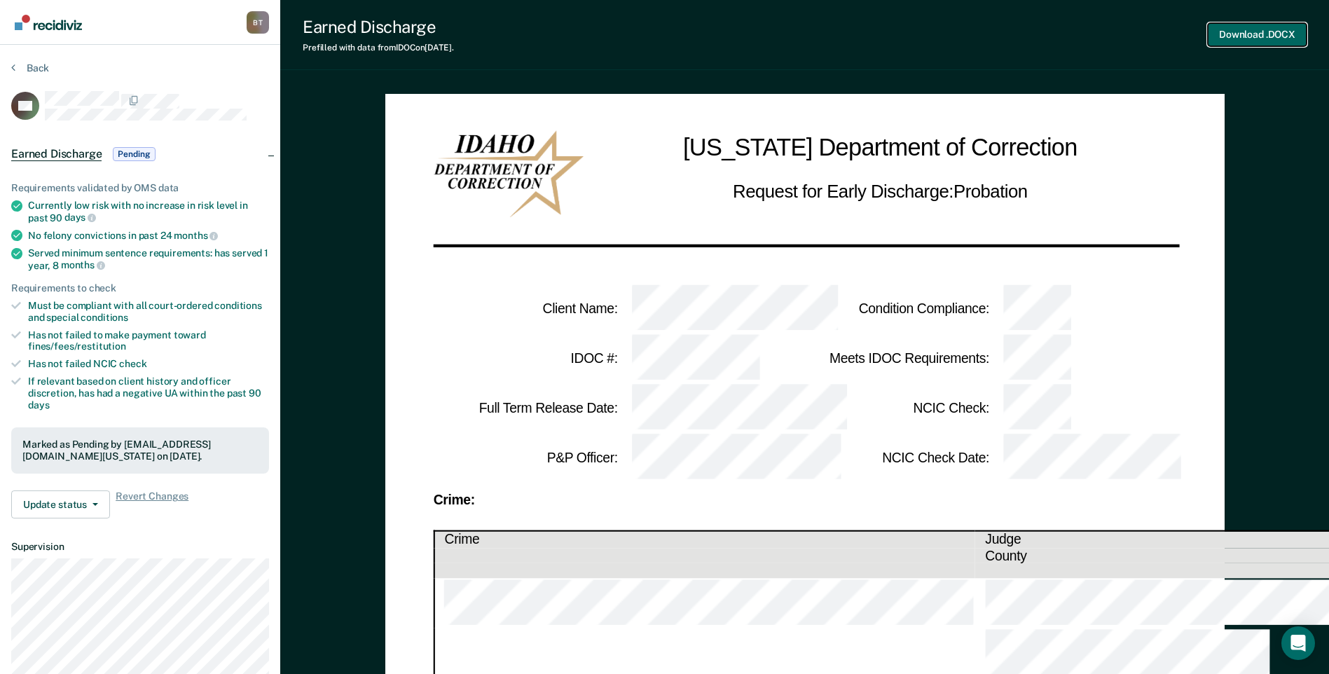
click at [1242, 34] on button "Download .DOCX" at bounding box center [1256, 34] width 99 height 23
click at [828, 34] on div "Earned Discharge Prefilled with data from IDOC on [DATE] . Download .DOCX" at bounding box center [804, 35] width 1048 height 70
click at [29, 64] on button "Back" at bounding box center [30, 68] width 38 height 13
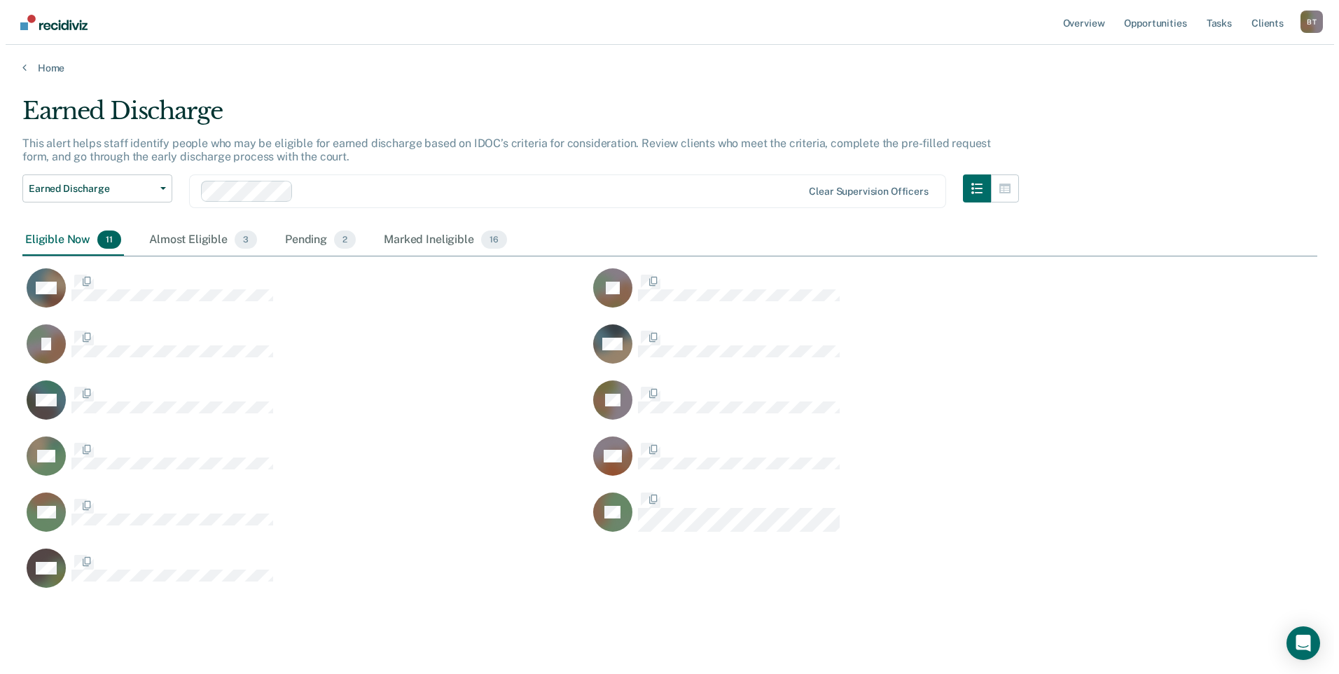
scroll to position [492, 1284]
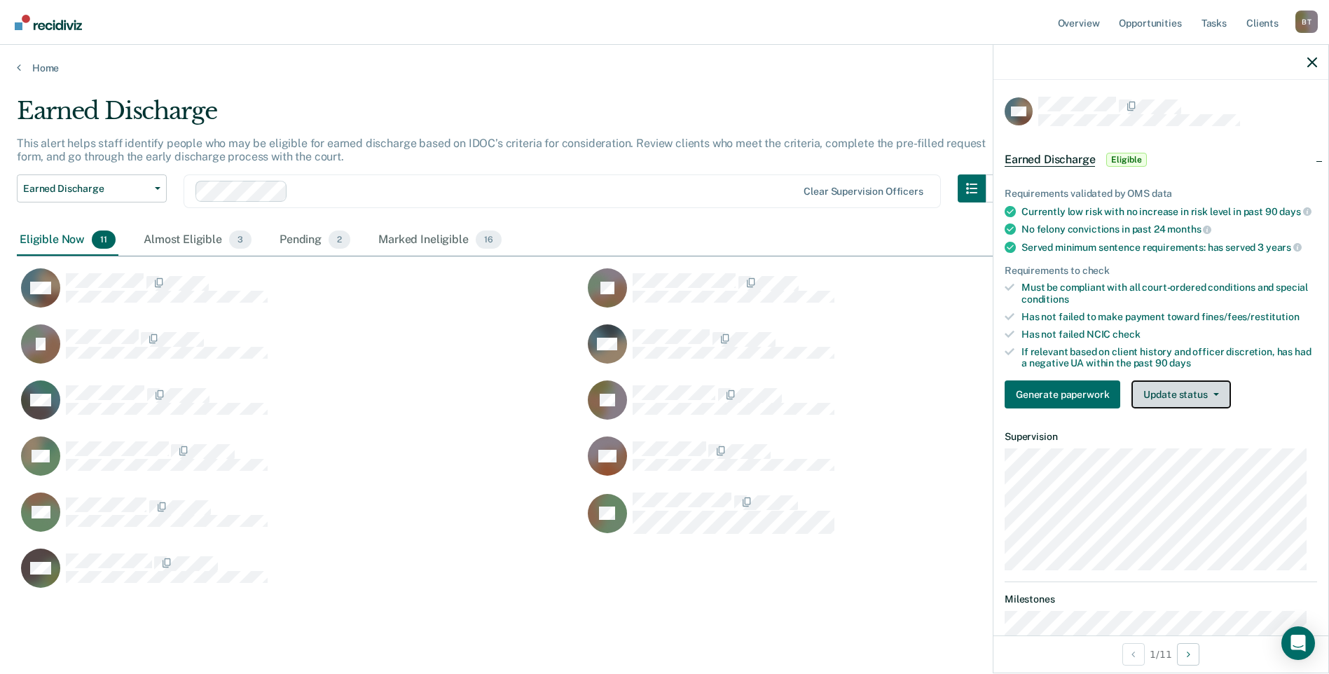
click at [1178, 406] on button "Update status" at bounding box center [1180, 394] width 99 height 28
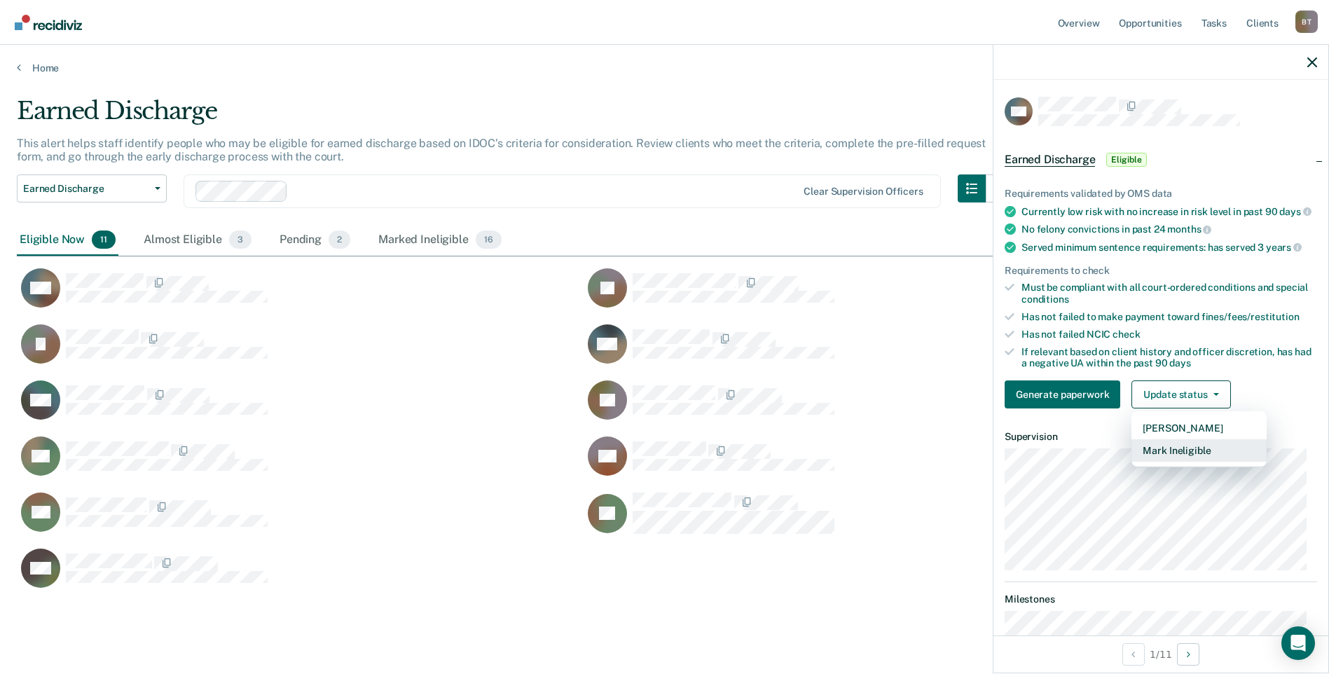
click at [1165, 462] on button "Mark Ineligible" at bounding box center [1198, 450] width 135 height 22
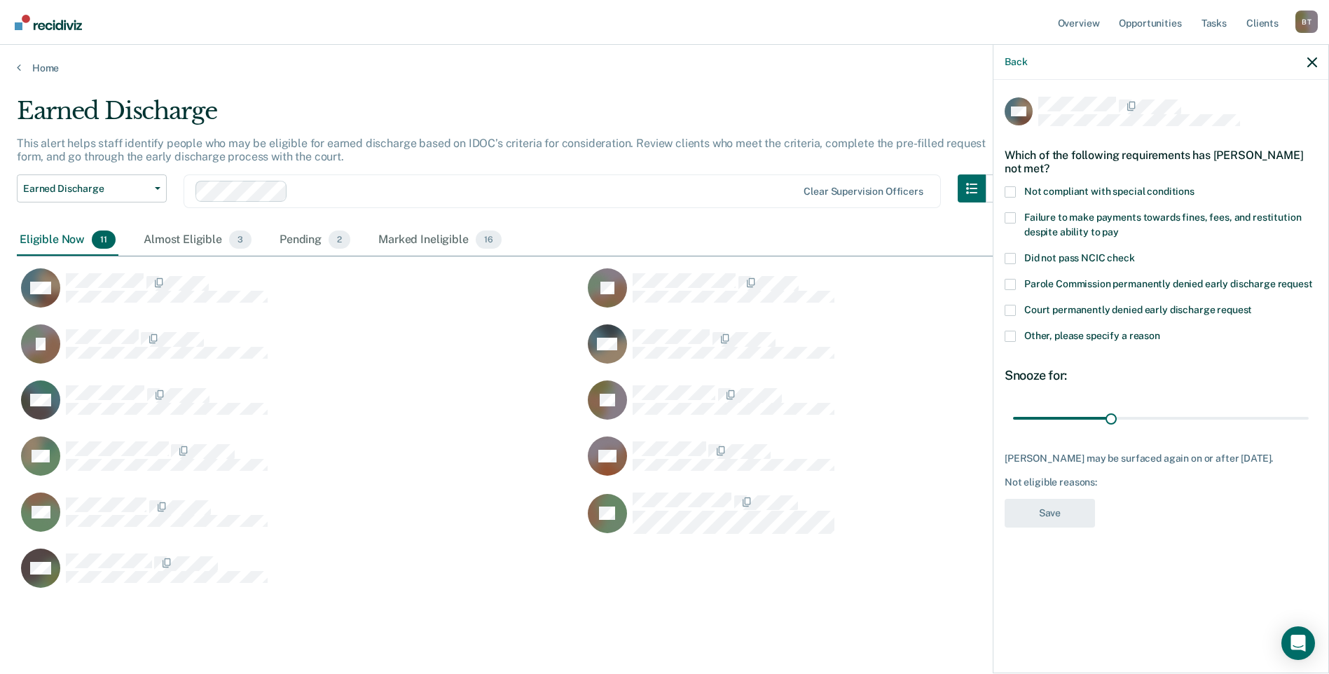
click at [1005, 190] on span at bounding box center [1009, 191] width 11 height 11
click at [1194, 186] on input "Not compliant with special conditions" at bounding box center [1194, 186] width 0 height 0
drag, startPoint x: 1112, startPoint y: 415, endPoint x: 1338, endPoint y: 419, distance: 225.5
type input "90"
click at [1308, 419] on input "range" at bounding box center [1161, 417] width 296 height 25
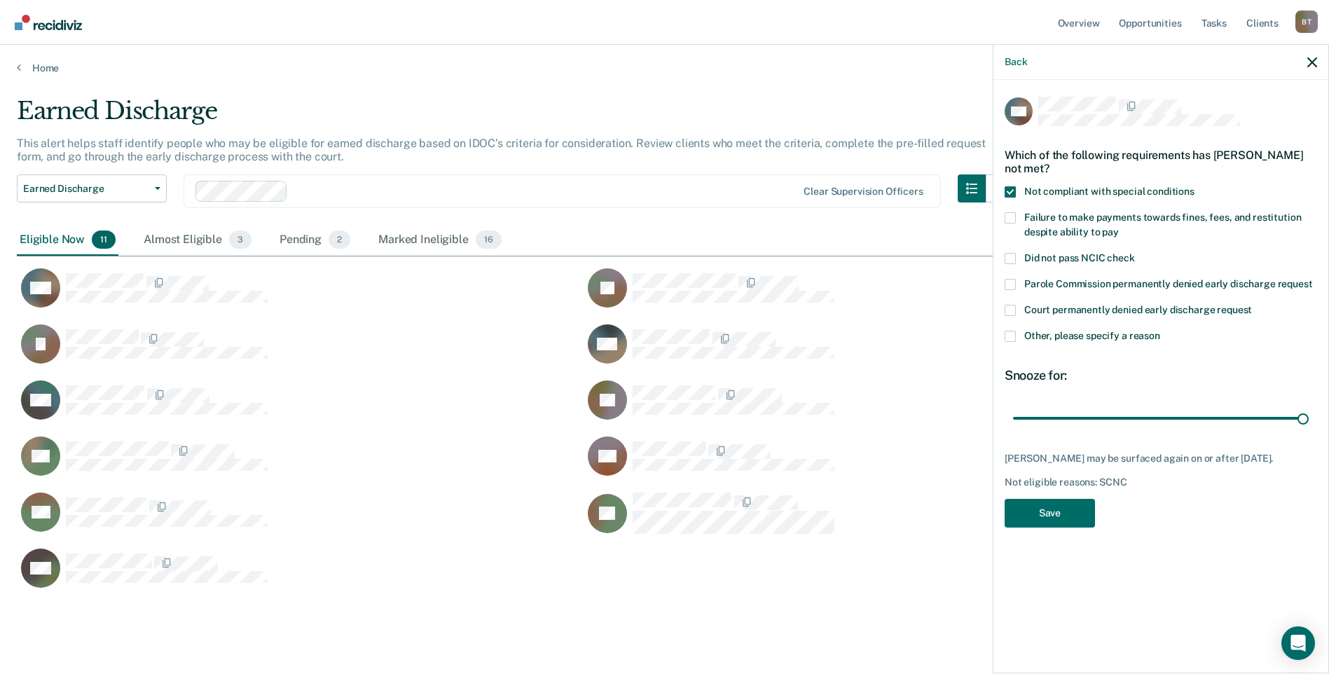
click at [1008, 333] on span at bounding box center [1009, 336] width 11 height 11
click at [1160, 331] on input "Other, please specify a reason" at bounding box center [1160, 331] width 0 height 0
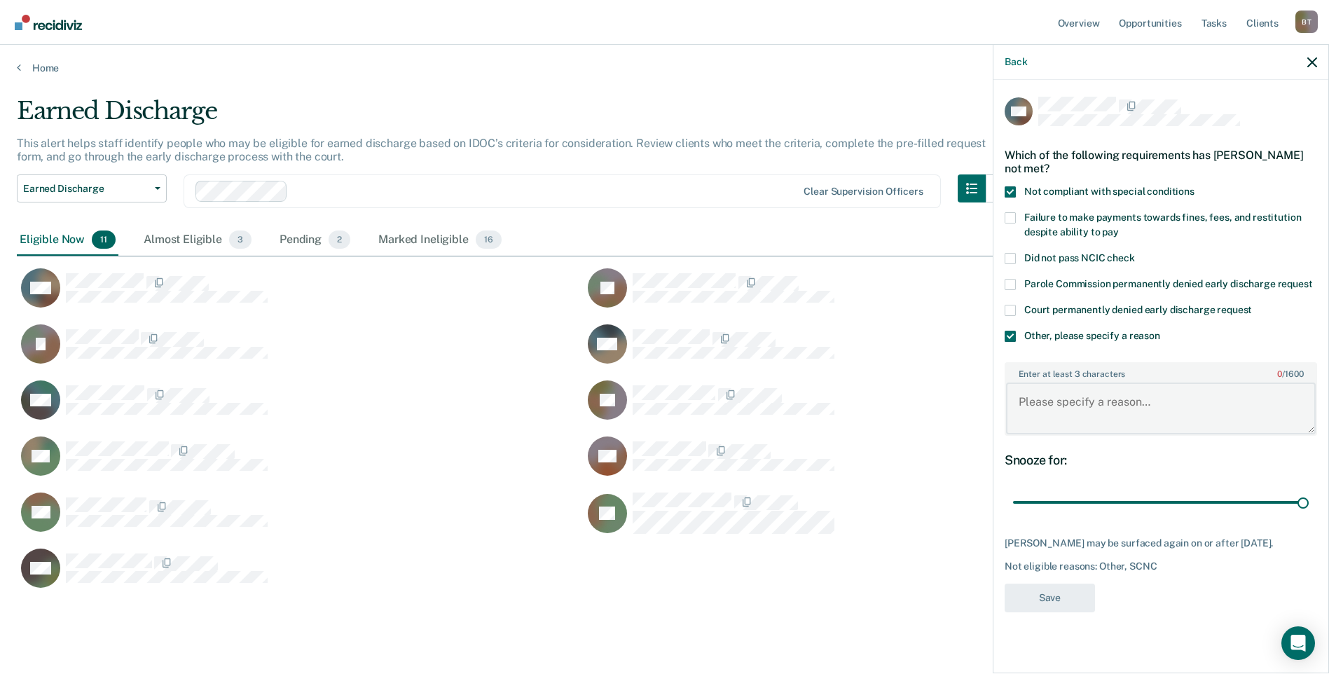
click at [1053, 408] on textarea "Enter at least 3 characters 0 / 1600" at bounding box center [1161, 408] width 310 height 52
type textarea "need to finish C/s"
click at [1041, 596] on button "Save" at bounding box center [1049, 597] width 90 height 29
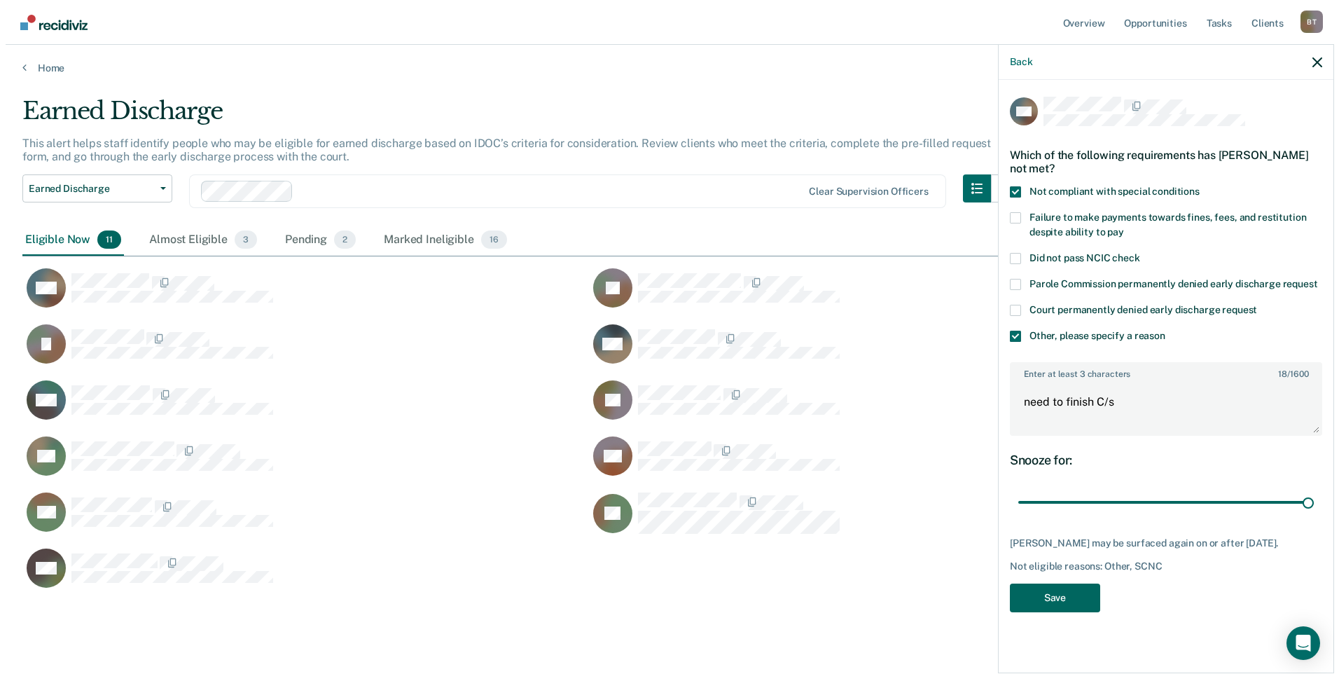
scroll to position [11, 11]
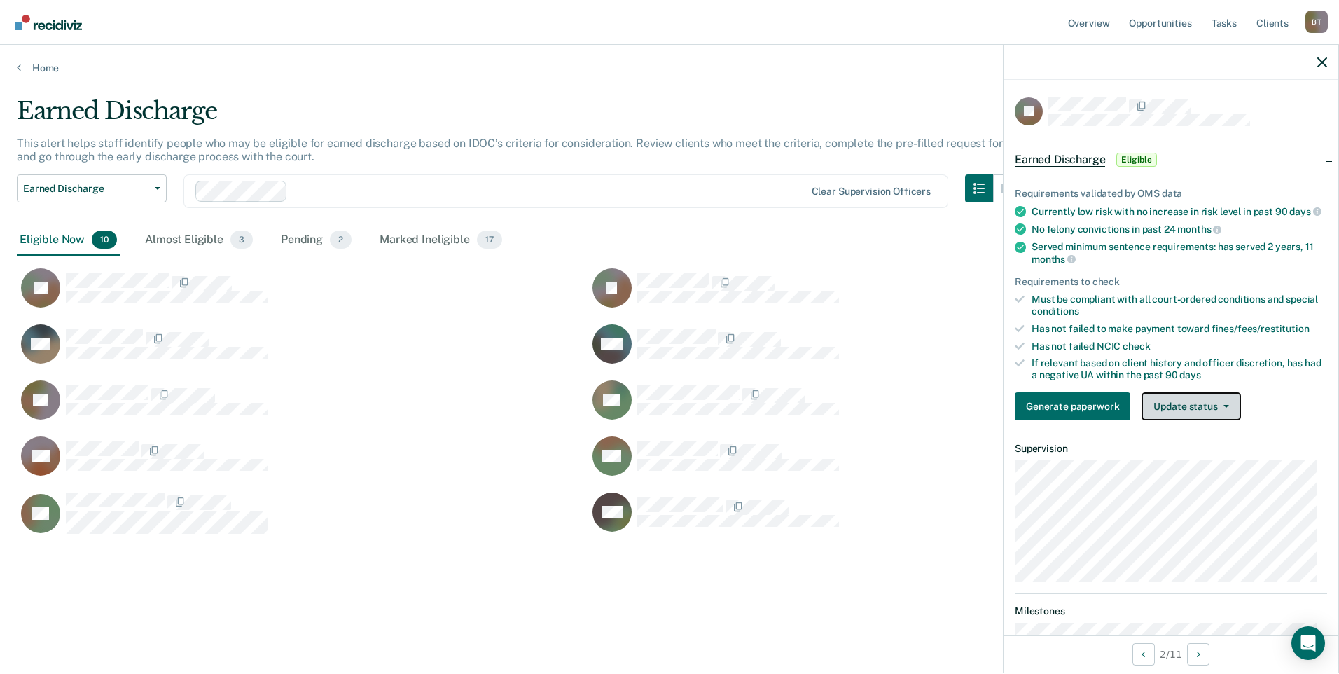
click at [1186, 413] on button "Update status" at bounding box center [1191, 406] width 99 height 28
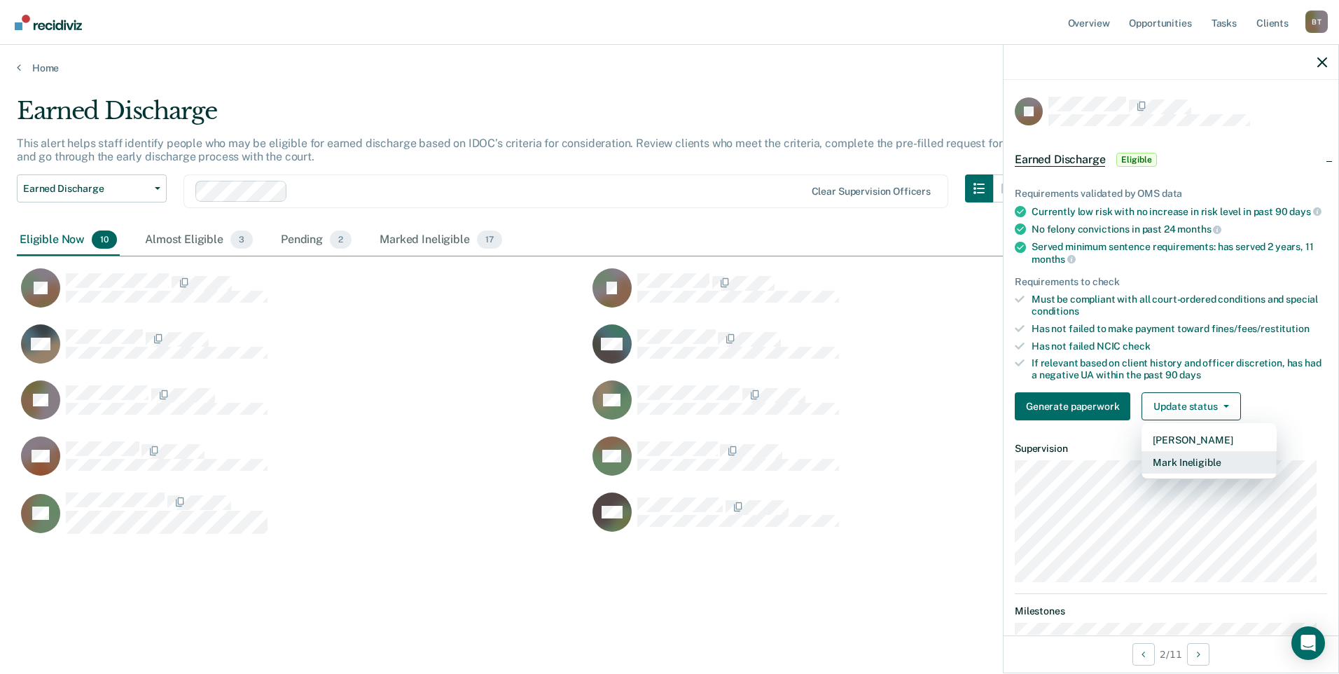
click at [1188, 473] on button "Mark Ineligible" at bounding box center [1209, 462] width 135 height 22
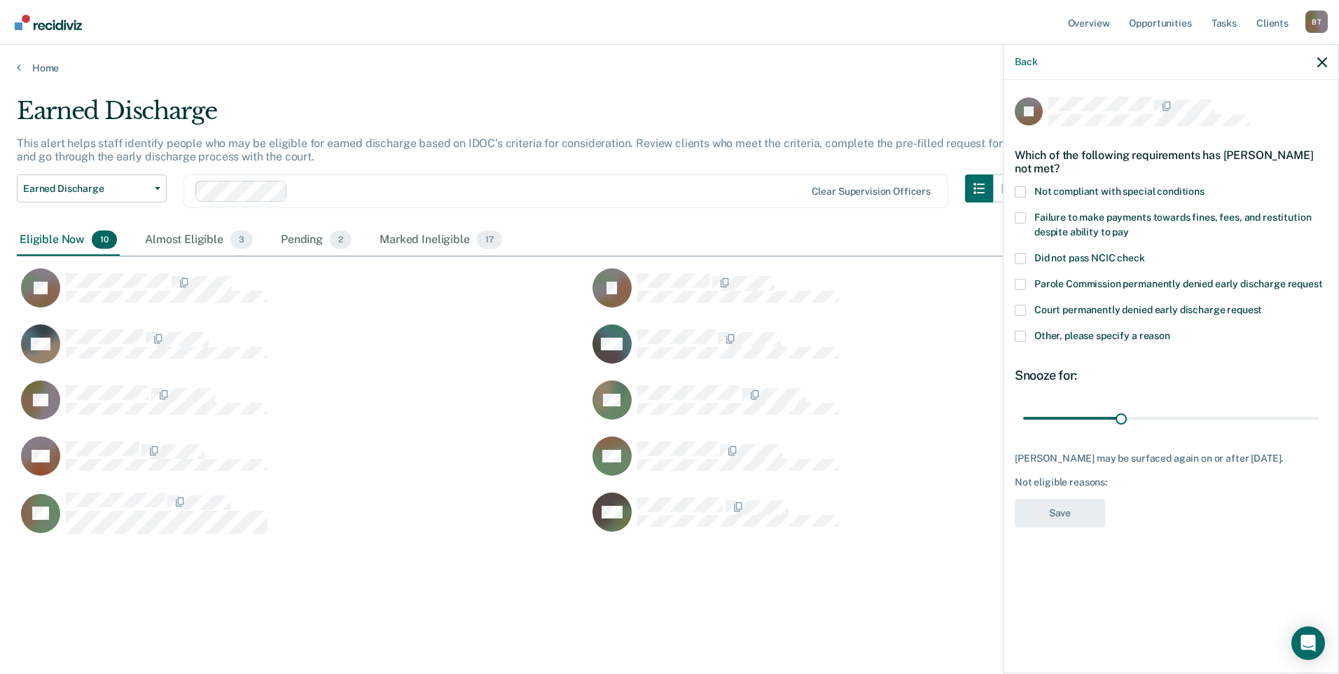
click at [1021, 219] on span at bounding box center [1020, 217] width 11 height 11
click at [1129, 227] on input "Failure to make payments towards fines, fees, and restitution despite ability t…" at bounding box center [1129, 227] width 0 height 0
drag, startPoint x: 1122, startPoint y: 417, endPoint x: 1317, endPoint y: 424, distance: 194.8
type input "90"
click at [1317, 424] on input "range" at bounding box center [1171, 417] width 296 height 25
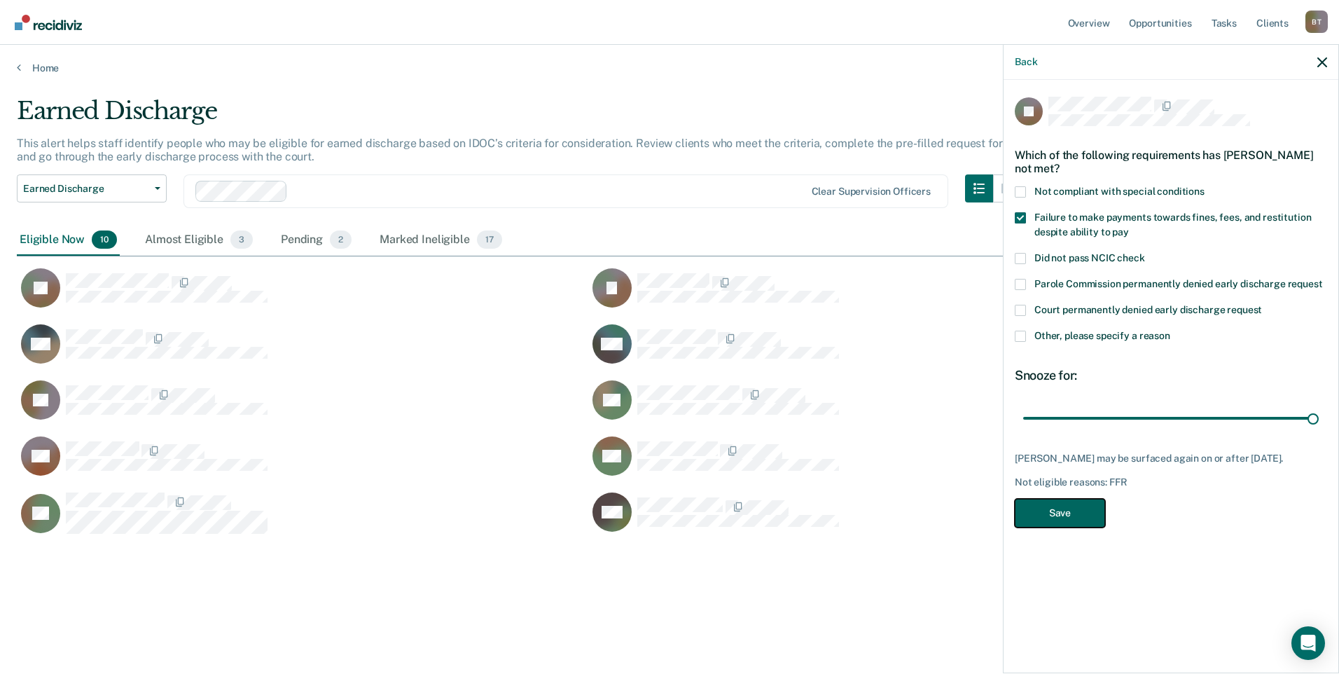
click at [1095, 527] on button "Save" at bounding box center [1060, 513] width 90 height 29
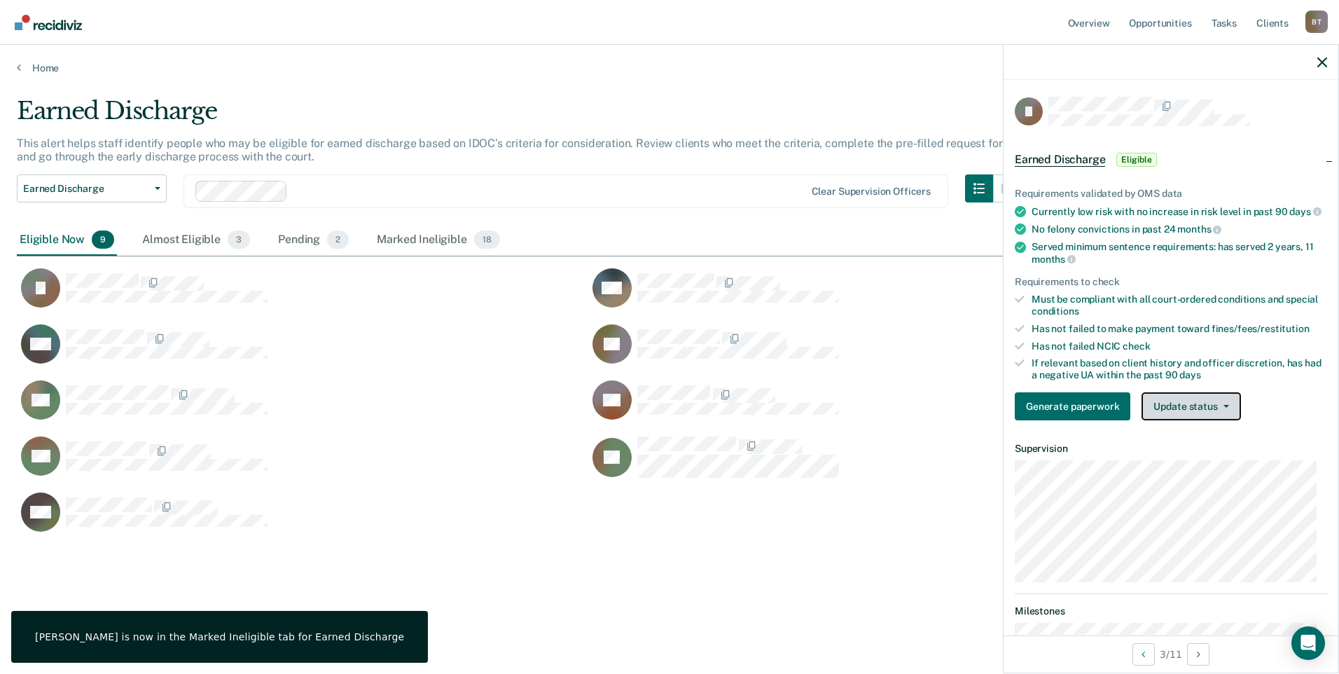
click at [1174, 415] on button "Update status" at bounding box center [1191, 406] width 99 height 28
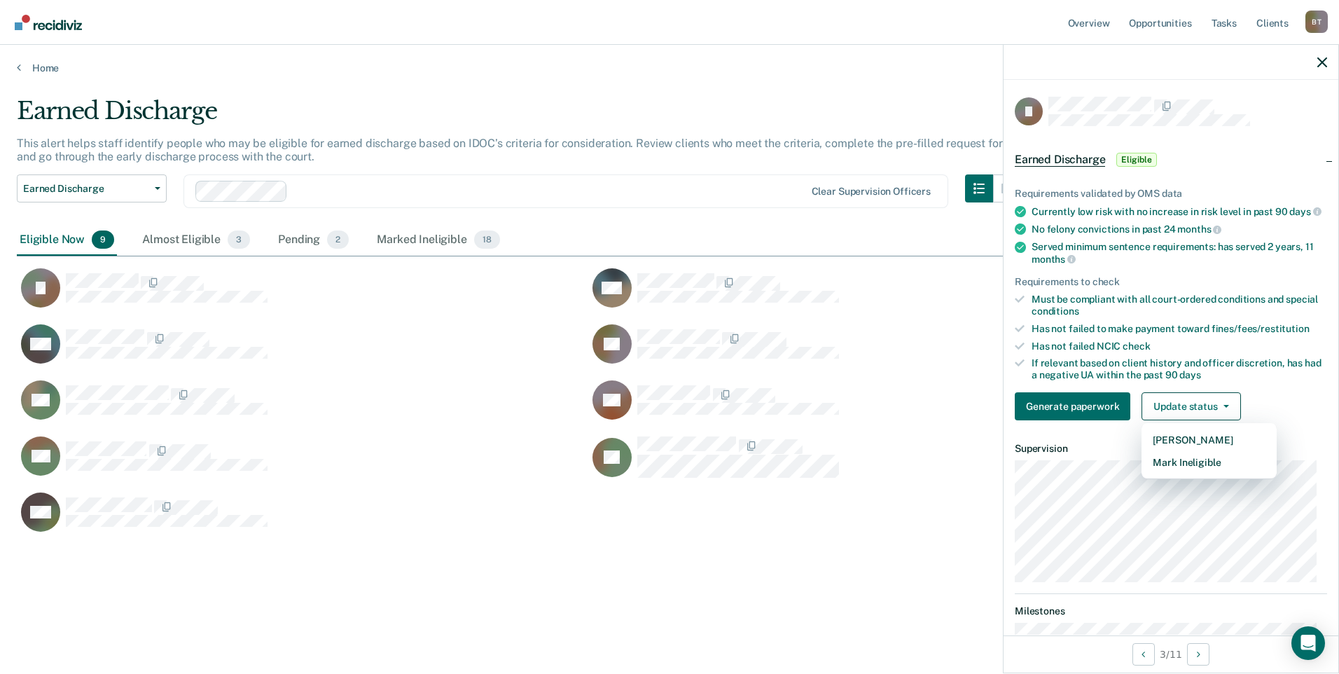
click at [782, 558] on div "Earned Discharge This alert helps staff identify people who may be eligible for…" at bounding box center [669, 333] width 1305 height 472
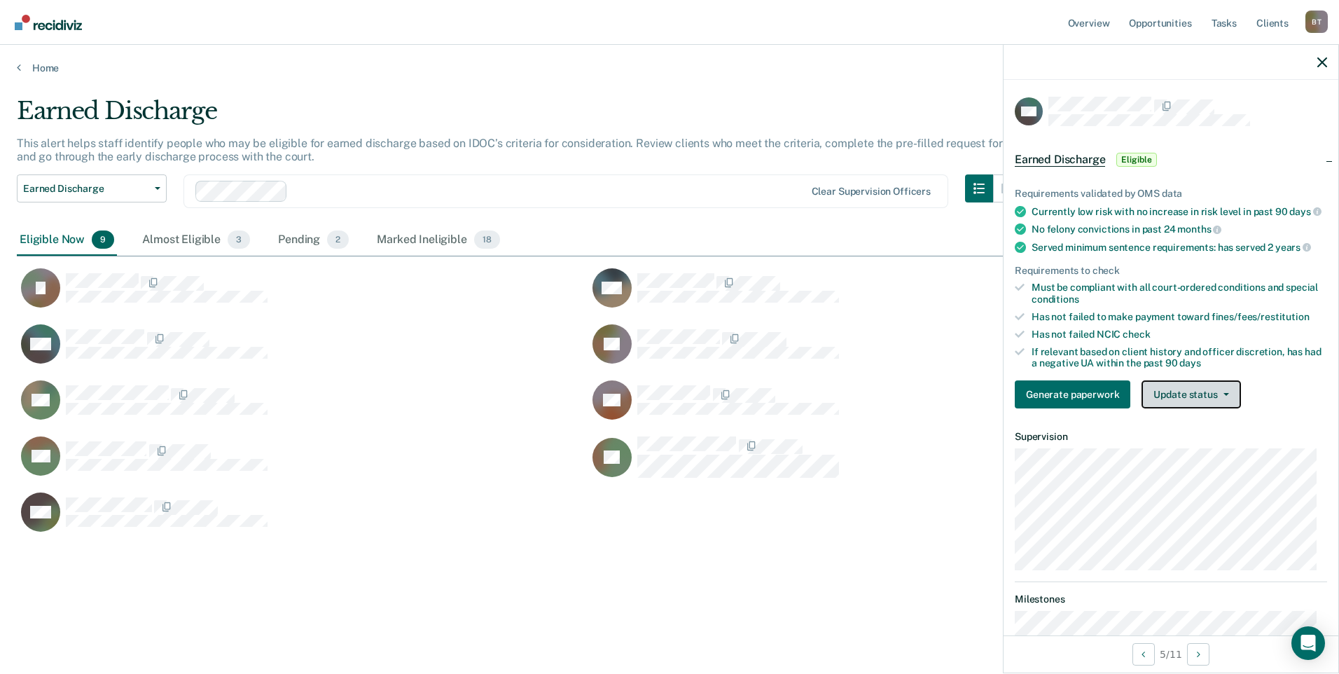
click at [1173, 403] on button "Update status" at bounding box center [1191, 394] width 99 height 28
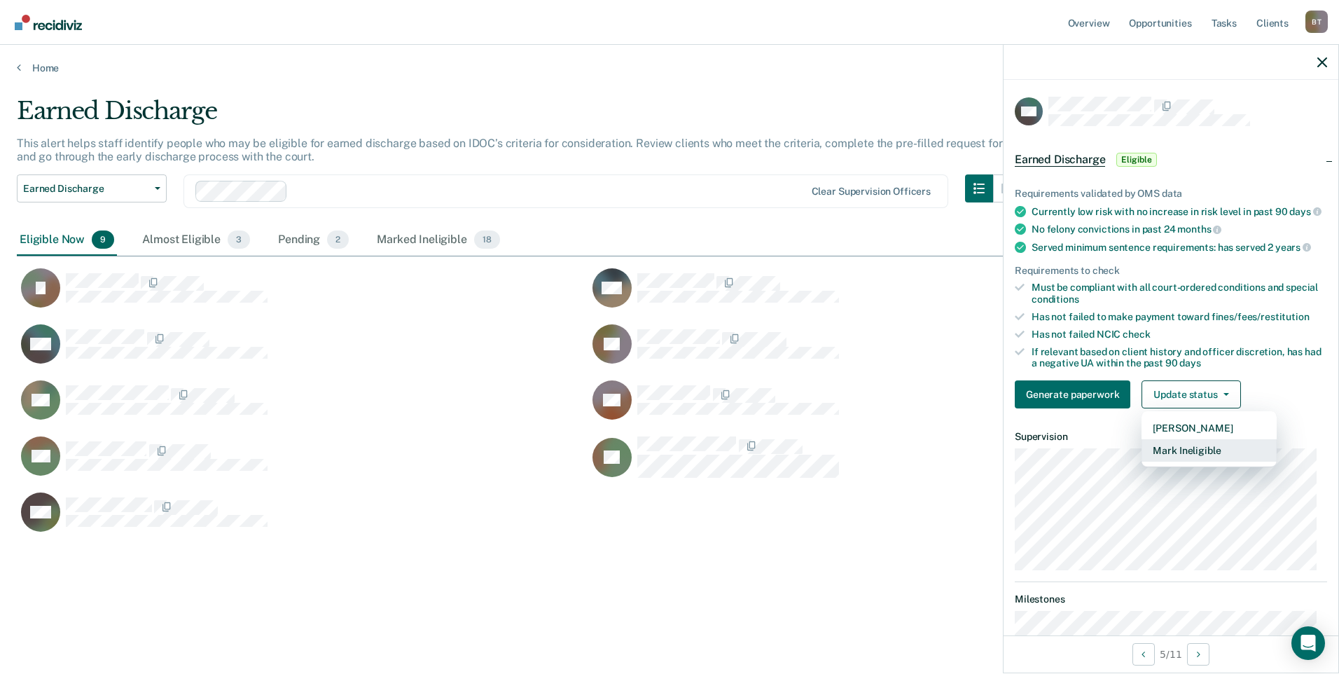
click at [1184, 462] on button "Mark Ineligible" at bounding box center [1209, 450] width 135 height 22
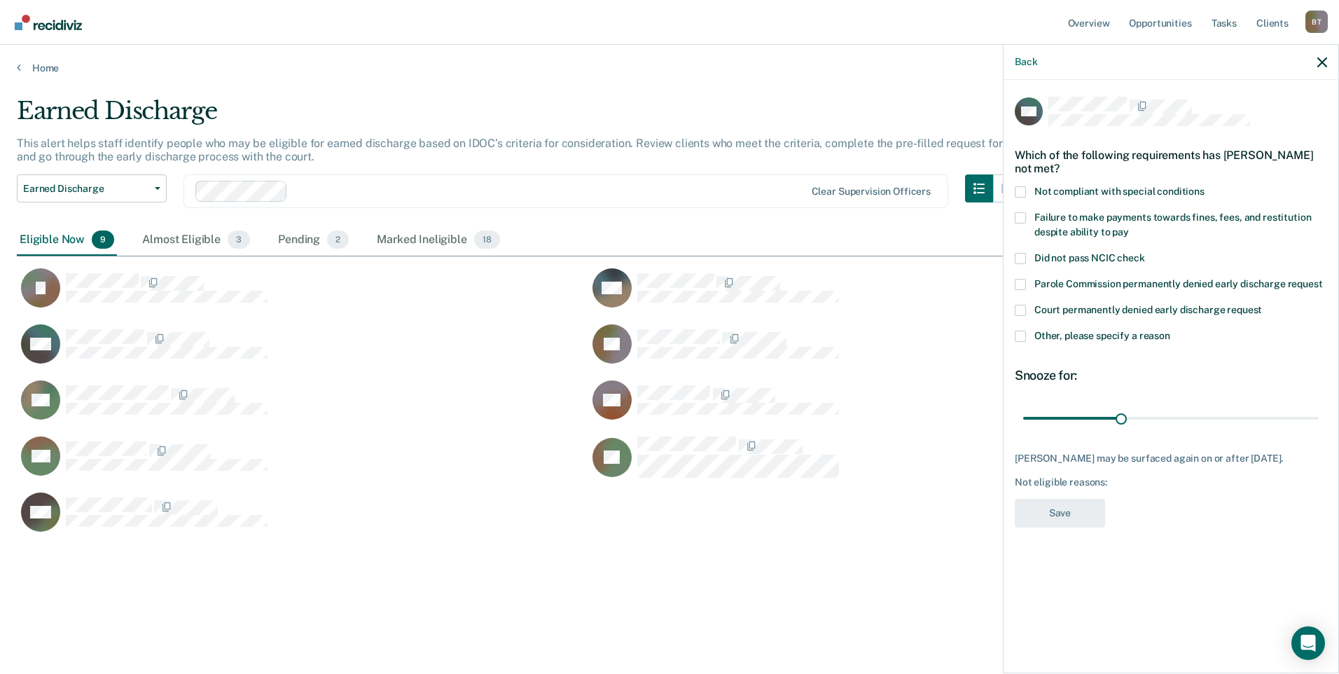
click at [1017, 189] on span at bounding box center [1020, 191] width 11 height 11
click at [1205, 186] on input "Not compliant with special conditions" at bounding box center [1205, 186] width 0 height 0
click at [1022, 215] on span at bounding box center [1020, 217] width 11 height 11
click at [1129, 227] on input "Failure to make payments towards fines, fees, and restitution despite ability t…" at bounding box center [1129, 227] width 0 height 0
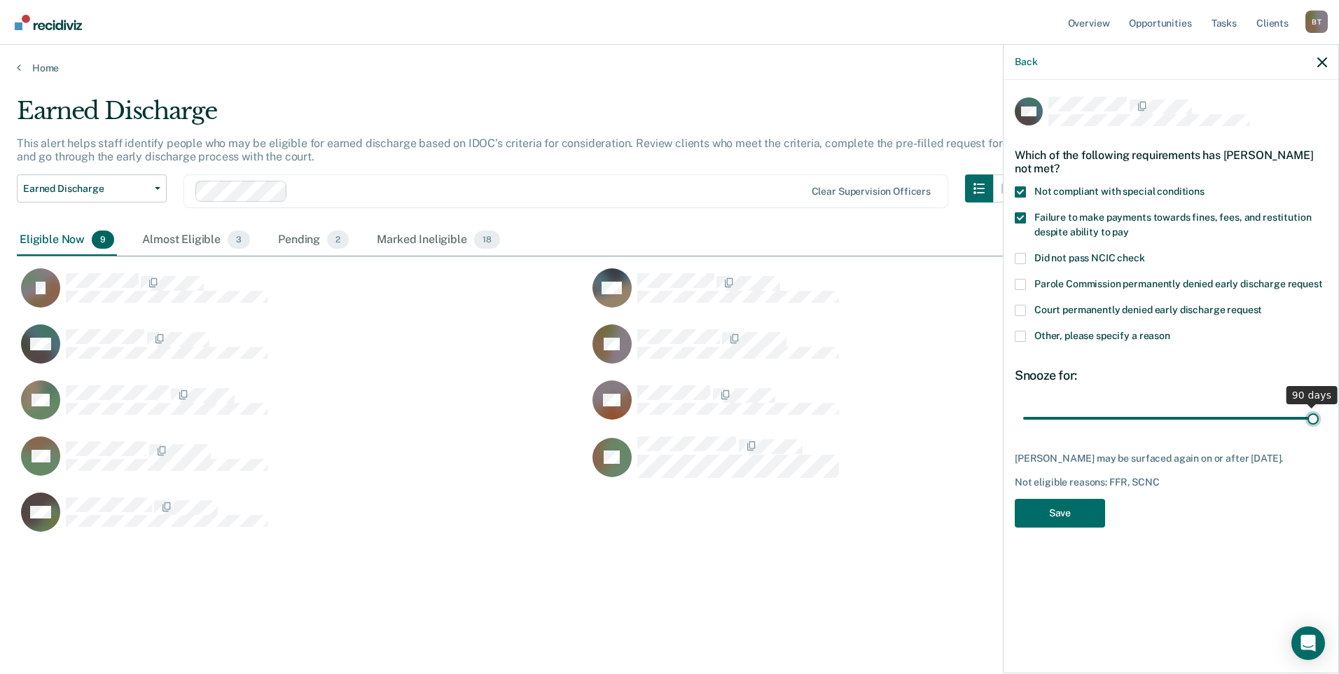
drag, startPoint x: 1120, startPoint y: 419, endPoint x: 1335, endPoint y: 407, distance: 215.3
type input "90"
click at [1319, 407] on input "range" at bounding box center [1171, 417] width 296 height 25
click at [1053, 513] on button "Save" at bounding box center [1060, 513] width 90 height 29
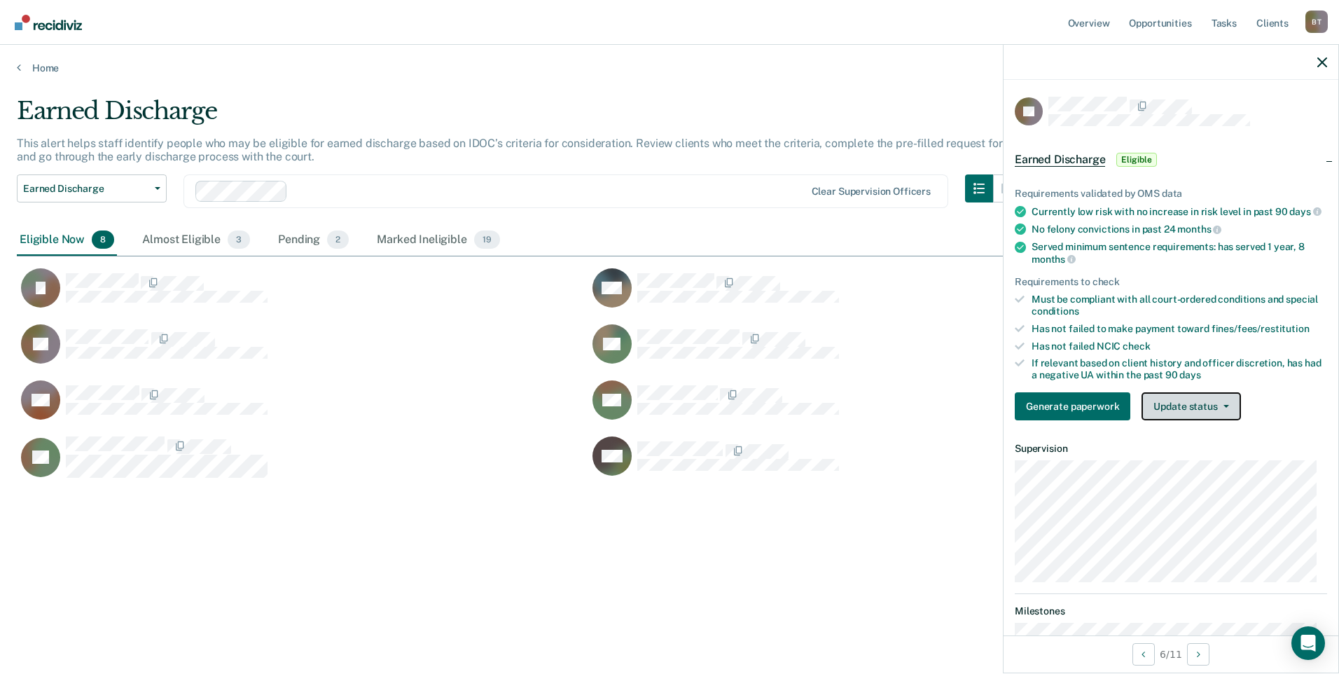
click at [1187, 413] on button "Update status" at bounding box center [1191, 406] width 99 height 28
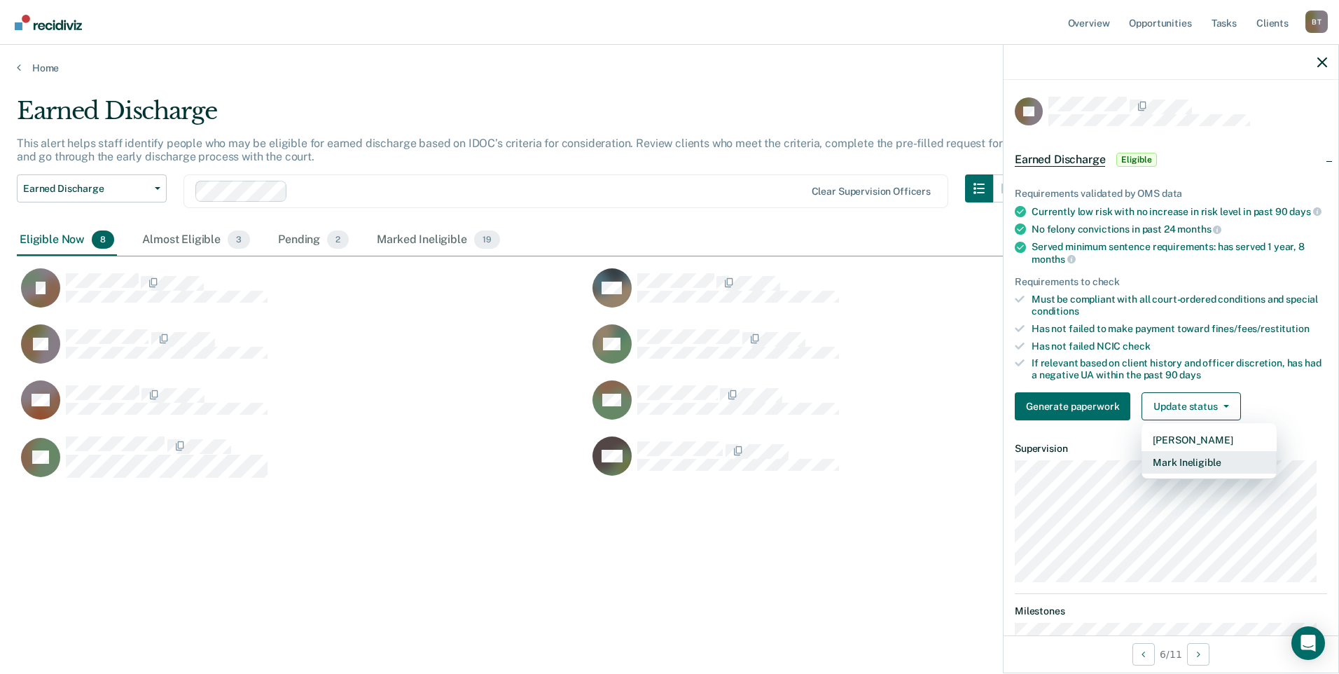
click at [1187, 473] on button "Mark Ineligible" at bounding box center [1209, 462] width 135 height 22
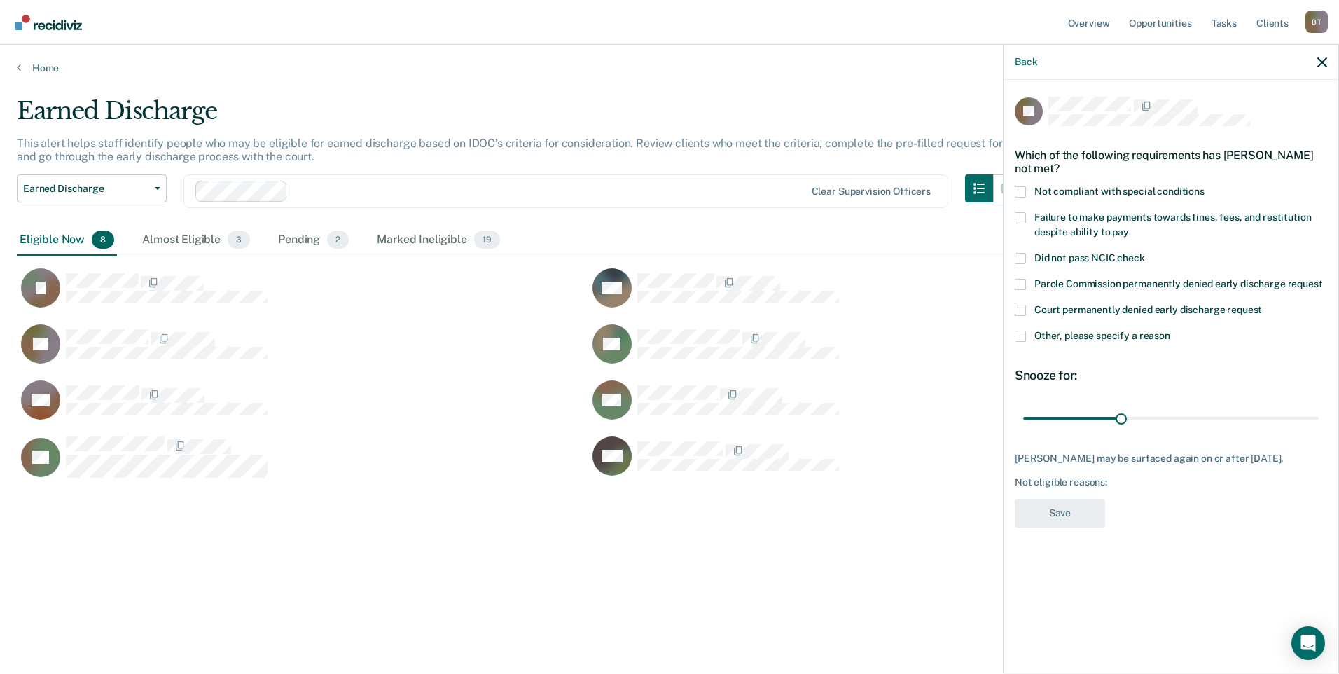
click at [1023, 213] on span at bounding box center [1020, 217] width 11 height 11
click at [1129, 227] on input "Failure to make payments towards fines, fees, and restitution despite ability t…" at bounding box center [1129, 227] width 0 height 0
drag, startPoint x: 1123, startPoint y: 418, endPoint x: 1350, endPoint y: 422, distance: 226.9
type input "90"
click at [1319, 422] on input "range" at bounding box center [1171, 417] width 296 height 25
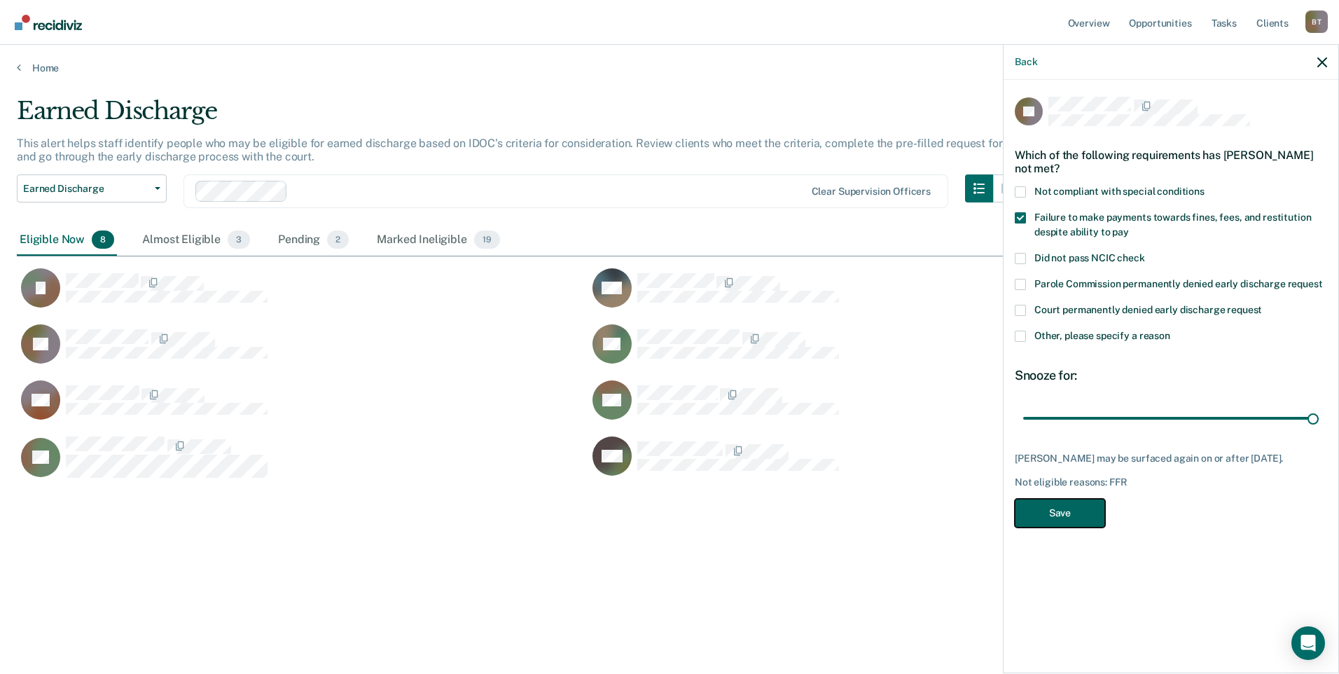
click at [1065, 522] on button "Save" at bounding box center [1060, 513] width 90 height 29
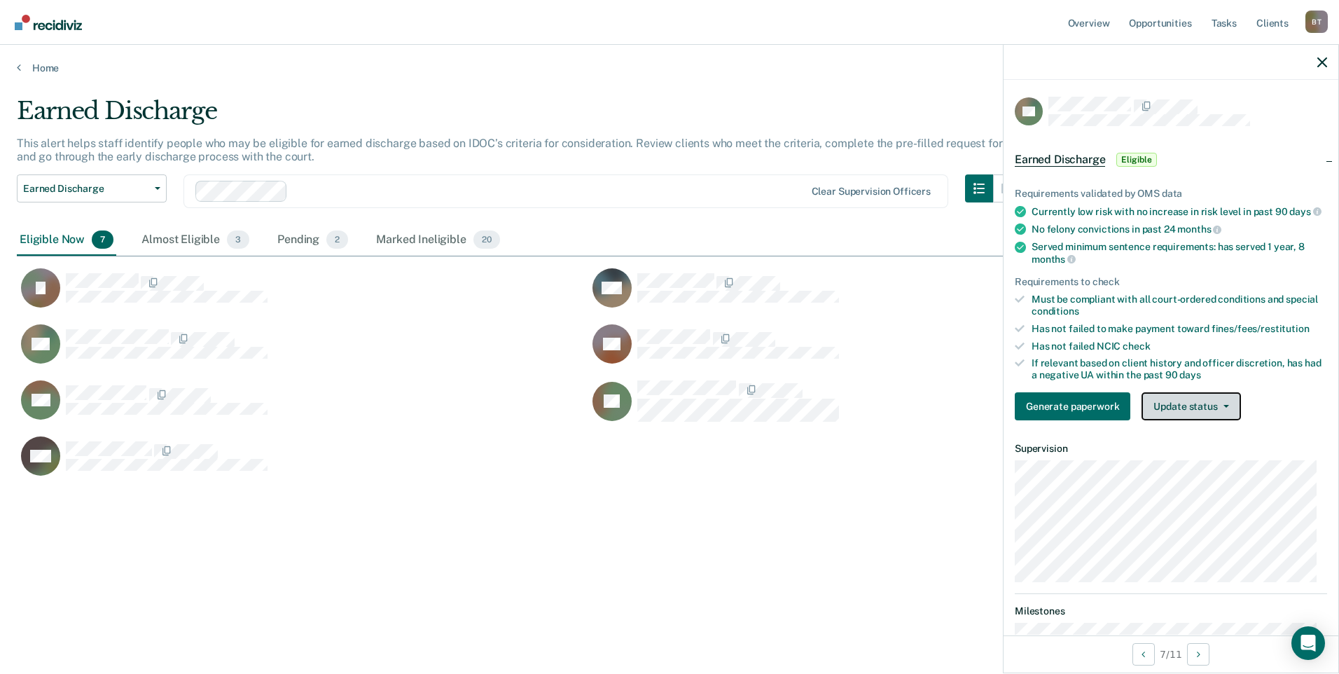
click at [1204, 417] on button "Update status" at bounding box center [1191, 406] width 99 height 28
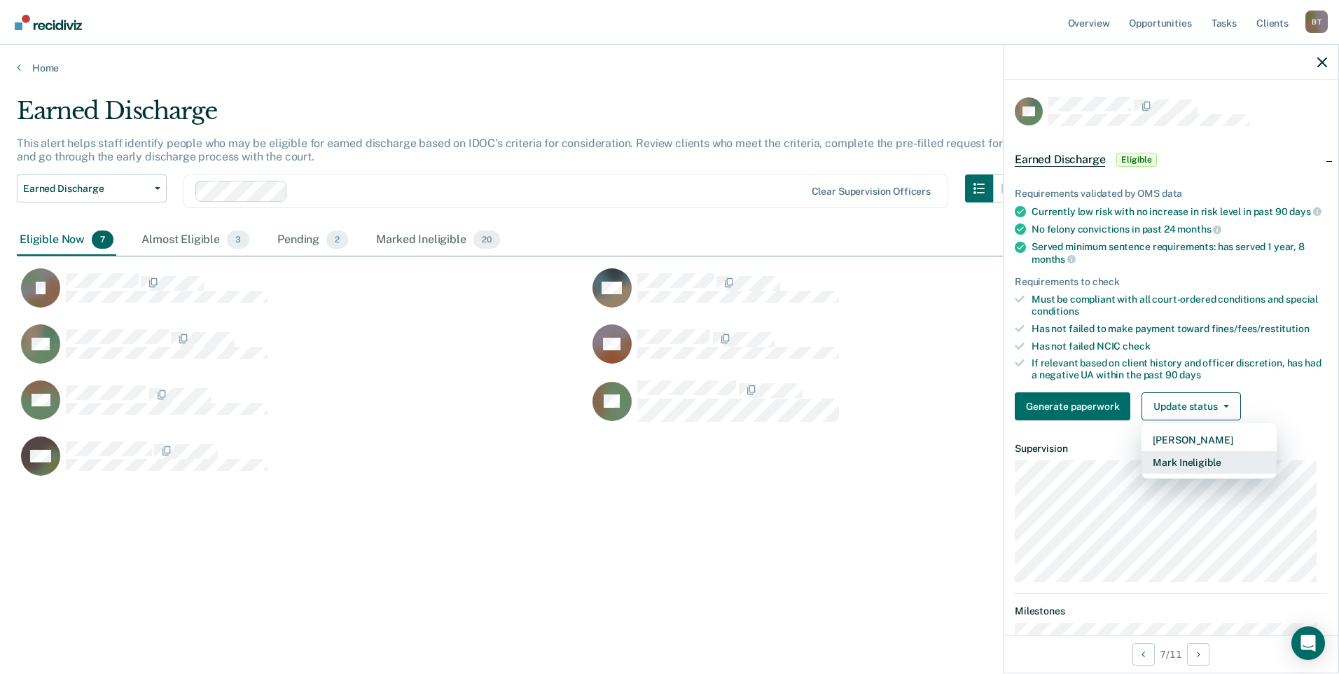
click at [1202, 472] on button "Mark Ineligible" at bounding box center [1209, 462] width 135 height 22
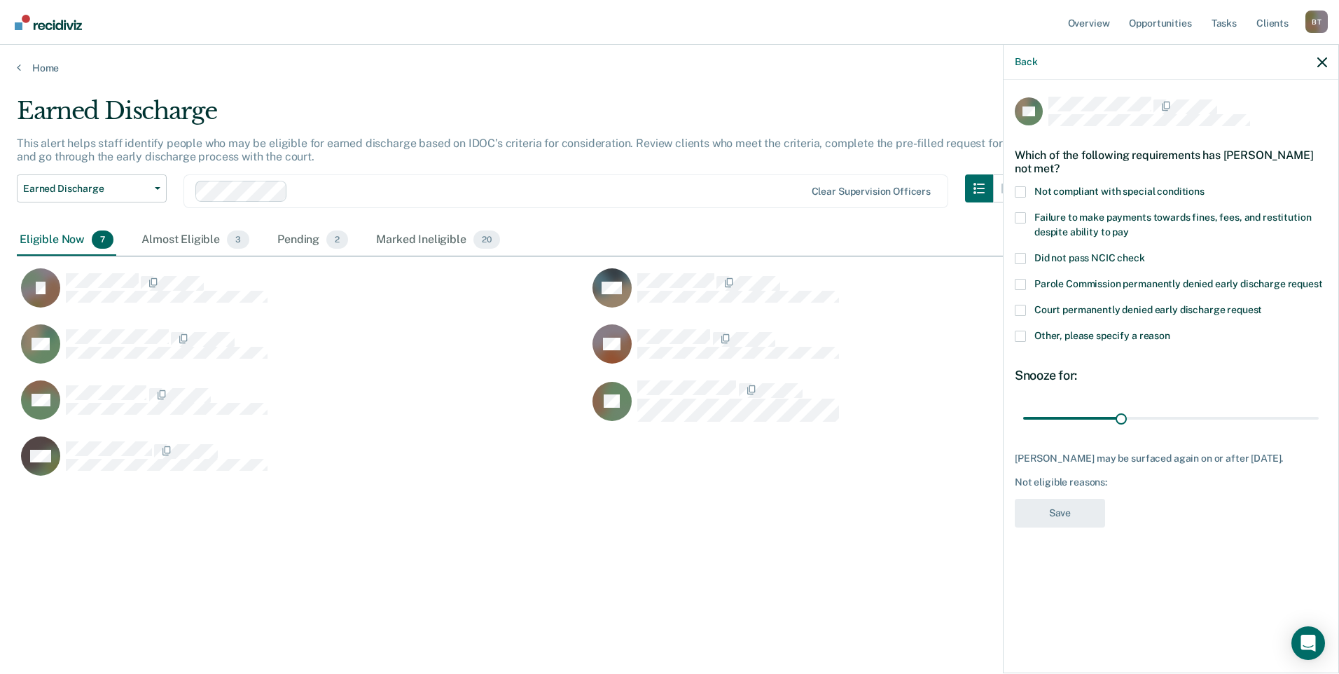
click at [1022, 212] on span at bounding box center [1020, 217] width 11 height 11
click at [1129, 227] on input "Failure to make payments towards fines, fees, and restitution despite ability t…" at bounding box center [1129, 227] width 0 height 0
drag, startPoint x: 1121, startPoint y: 418, endPoint x: 1377, endPoint y: 431, distance: 255.9
type input "90"
click at [1319, 430] on input "range" at bounding box center [1171, 417] width 296 height 25
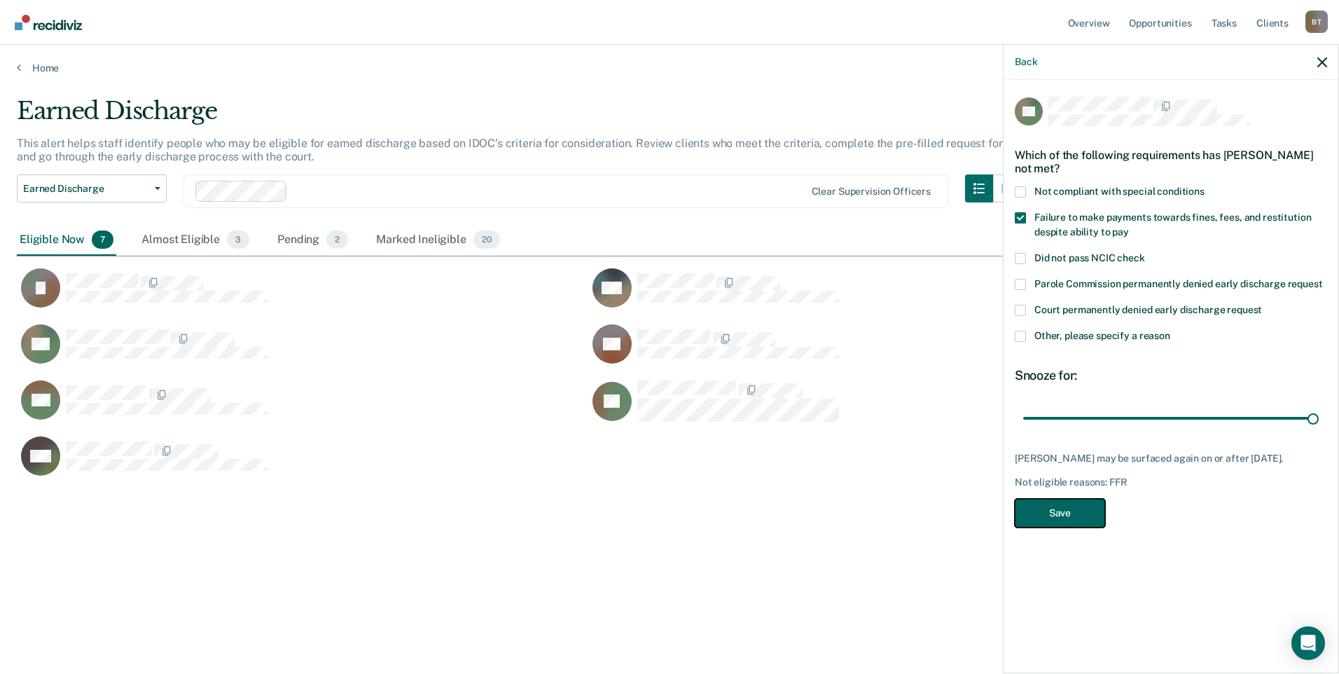
click at [1055, 520] on button "Save" at bounding box center [1060, 513] width 90 height 29
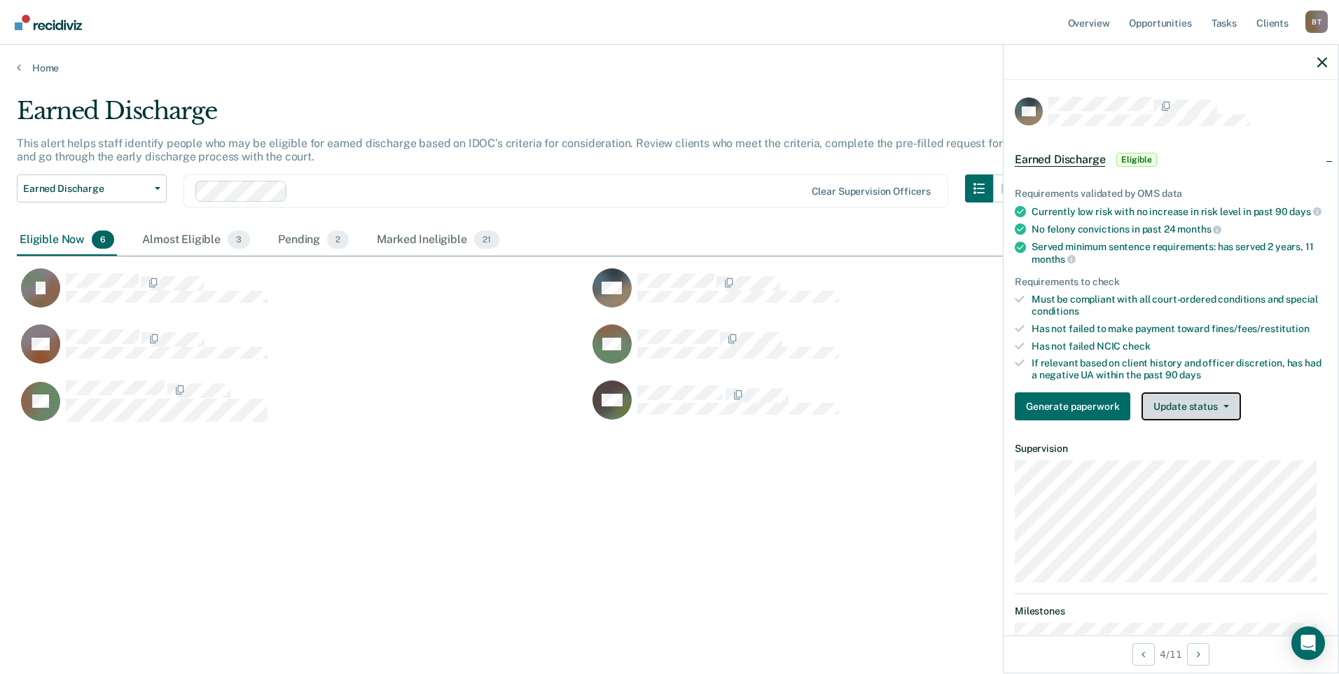
click at [1190, 414] on button "Update status" at bounding box center [1191, 406] width 99 height 28
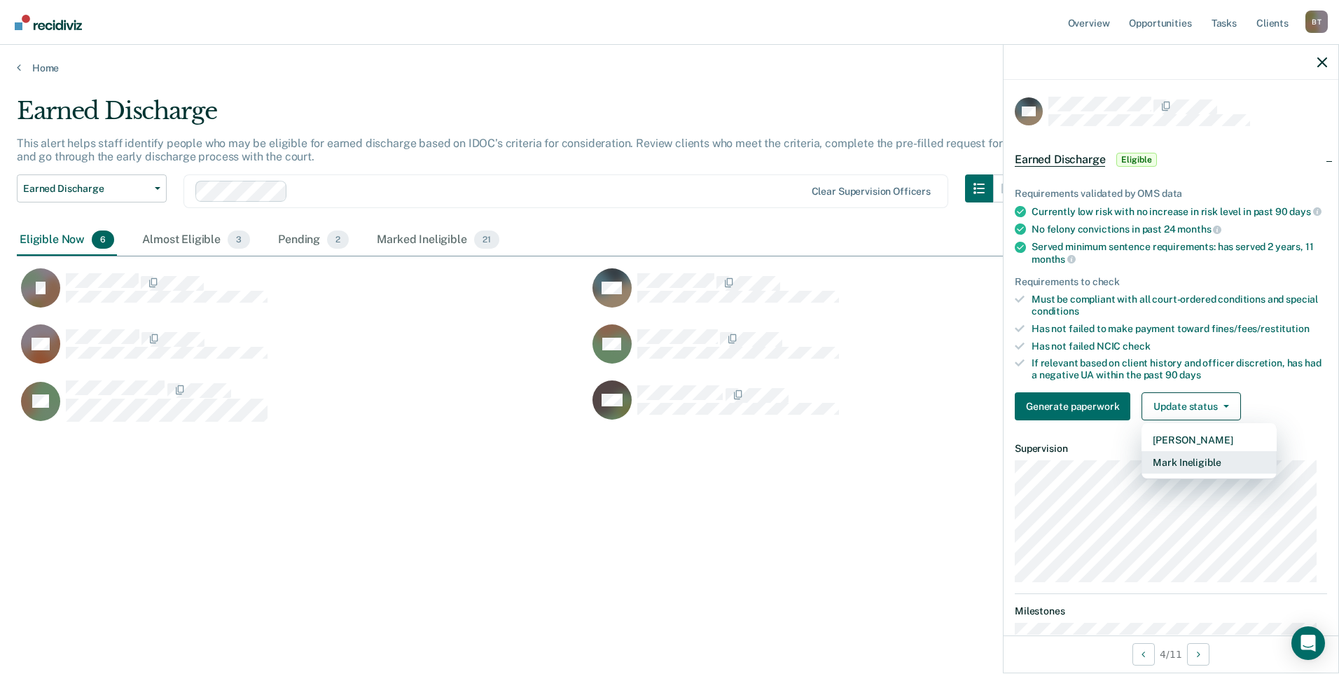
click at [1180, 468] on button "Mark Ineligible" at bounding box center [1209, 462] width 135 height 22
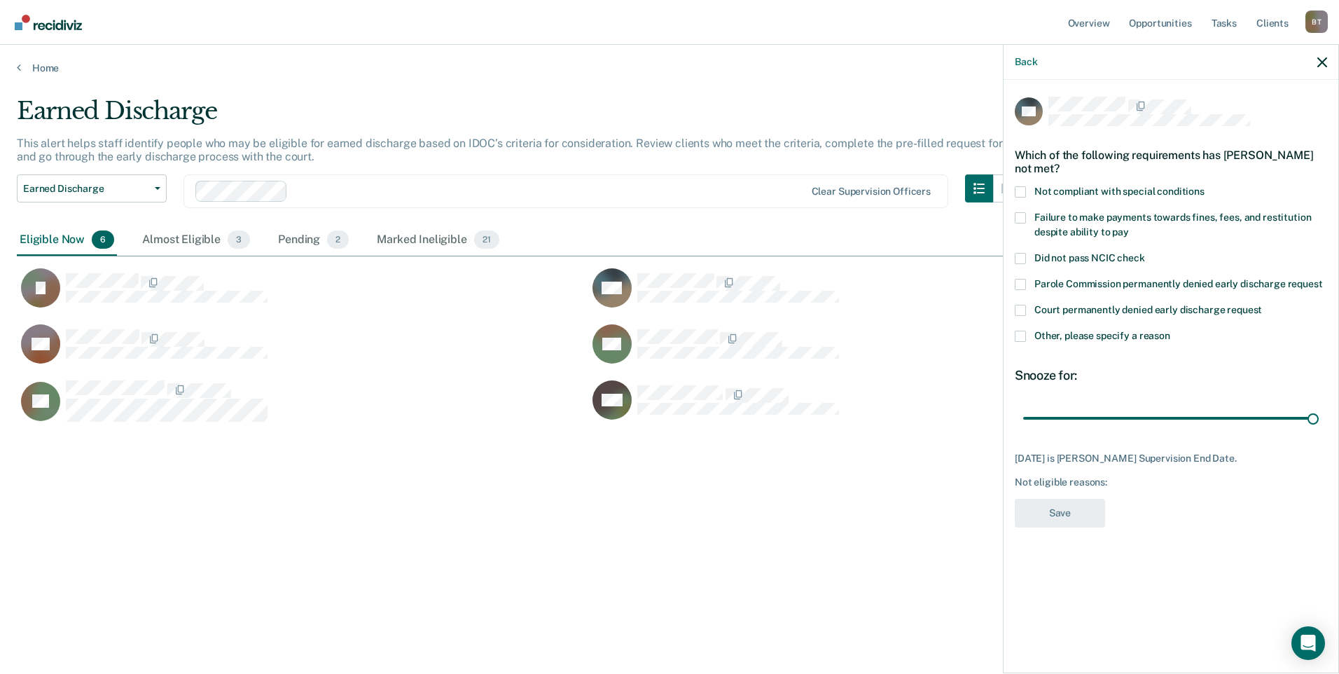
click at [1018, 216] on span at bounding box center [1020, 217] width 11 height 11
click at [1129, 227] on input "Failure to make payments towards fines, fees, and restitution despite ability t…" at bounding box center [1129, 227] width 0 height 0
click at [1082, 513] on button "Save" at bounding box center [1060, 513] width 90 height 29
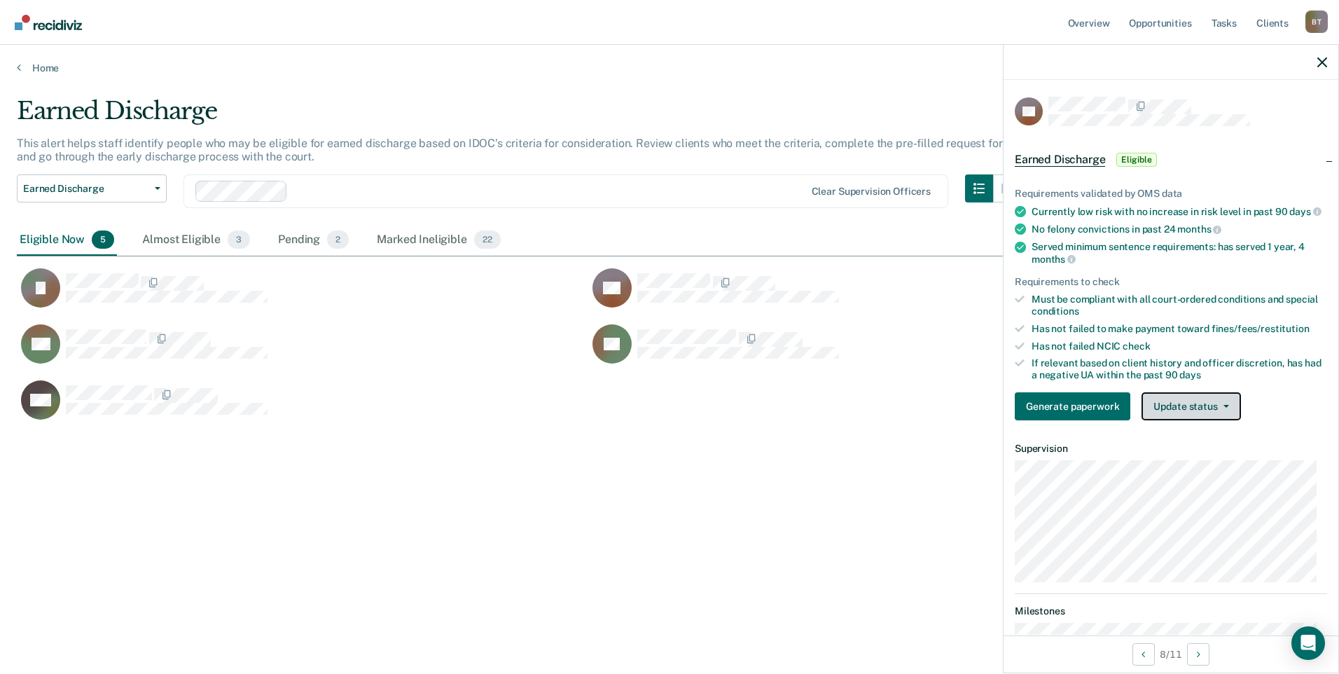
click at [1200, 415] on button "Update status" at bounding box center [1191, 406] width 99 height 28
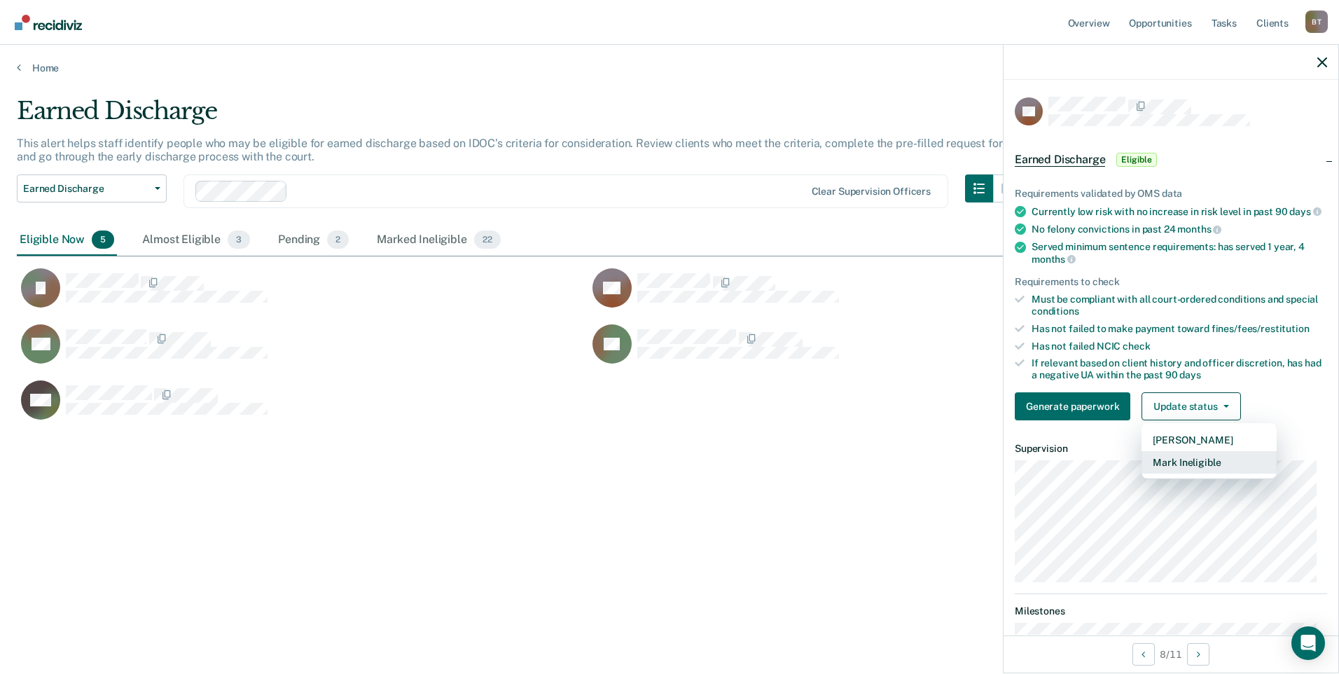
click at [1182, 469] on button "Mark Ineligible" at bounding box center [1209, 462] width 135 height 22
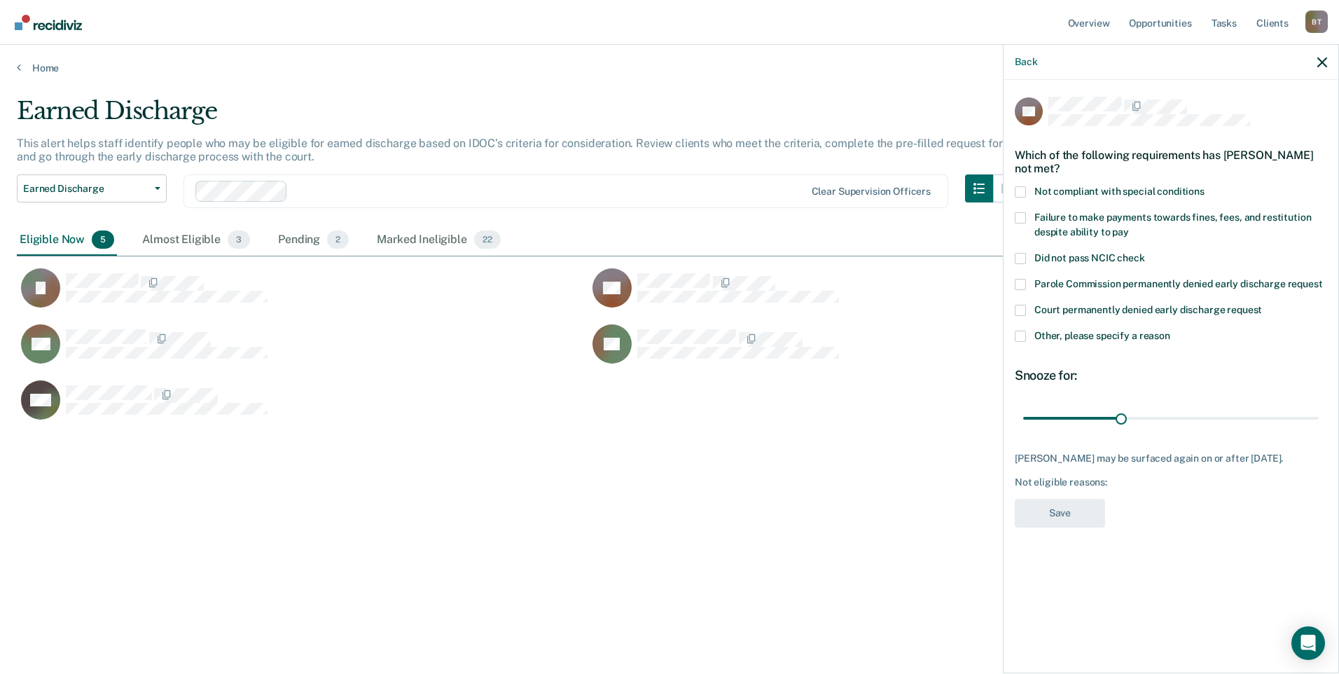
click at [1022, 216] on span at bounding box center [1020, 217] width 11 height 11
click at [1129, 227] on input "Failure to make payments towards fines, fees, and restitution despite ability t…" at bounding box center [1129, 227] width 0 height 0
drag, startPoint x: 1125, startPoint y: 417, endPoint x: 1387, endPoint y: 419, distance: 262.6
type input "90"
click at [1319, 419] on input "range" at bounding box center [1171, 417] width 296 height 25
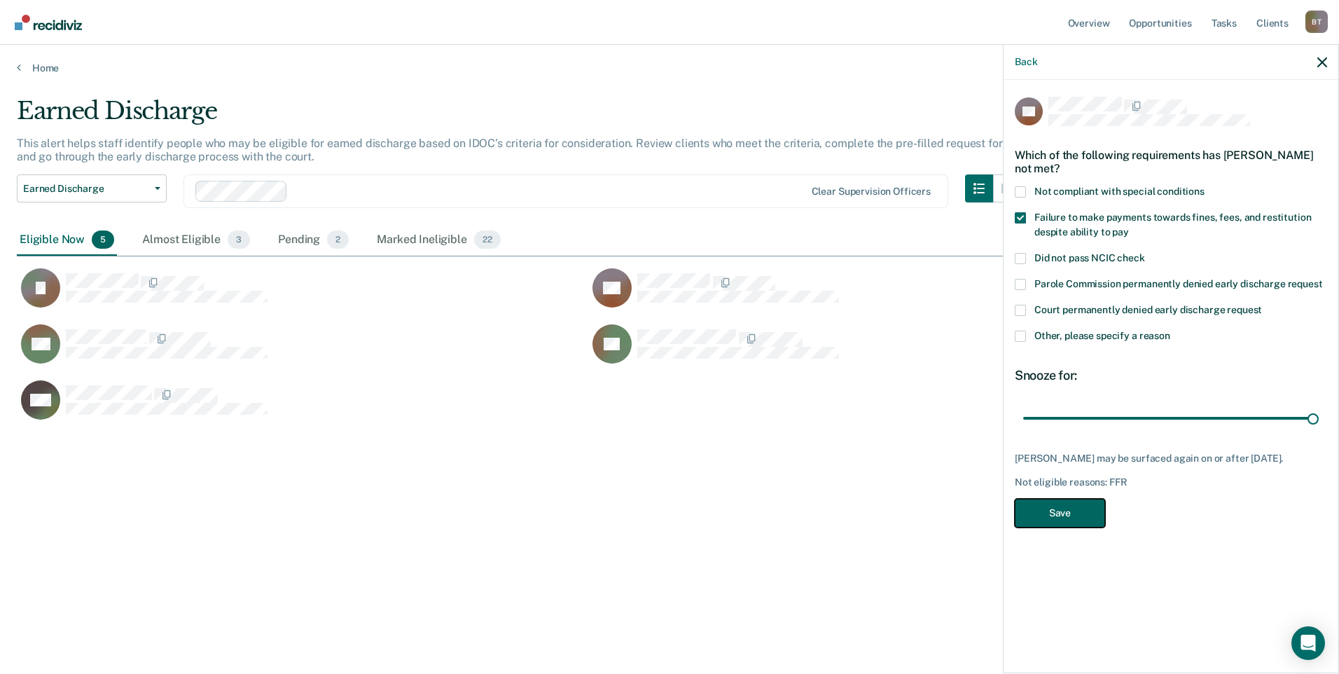
click at [1067, 510] on button "Save" at bounding box center [1060, 513] width 90 height 29
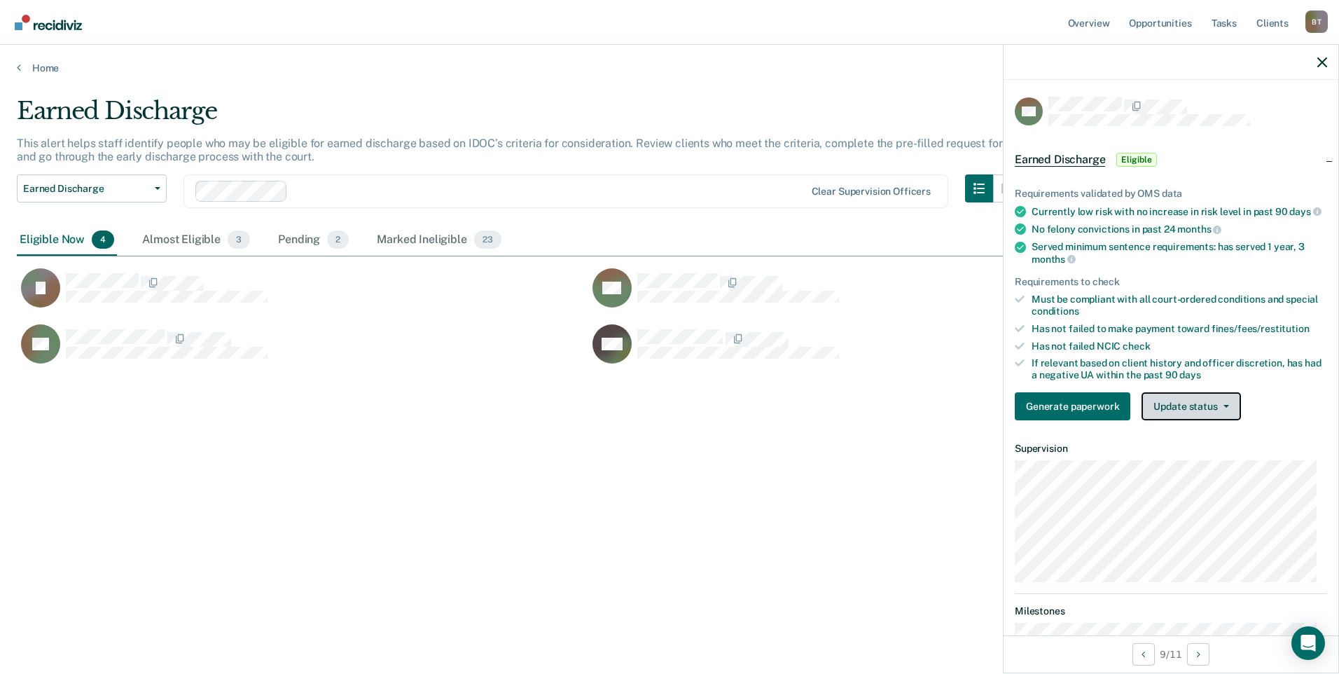
click at [1174, 420] on button "Update status" at bounding box center [1191, 406] width 99 height 28
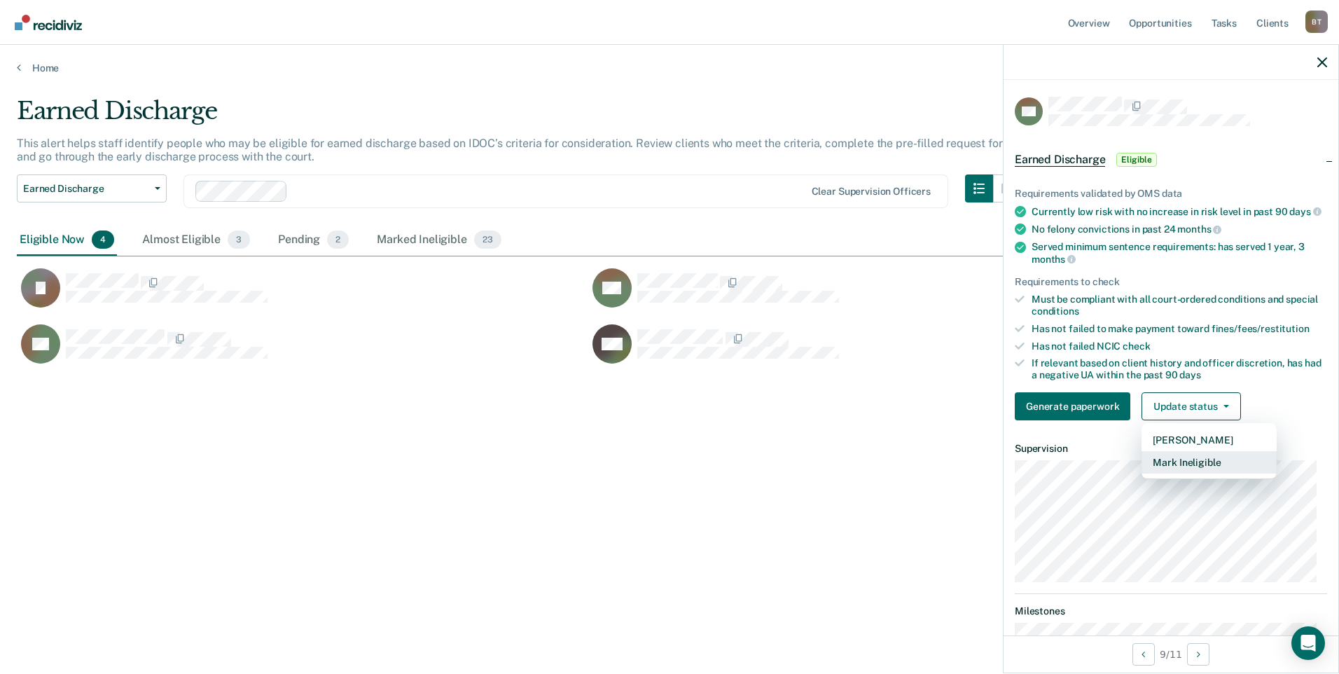
click at [1163, 471] on button "Mark Ineligible" at bounding box center [1209, 462] width 135 height 22
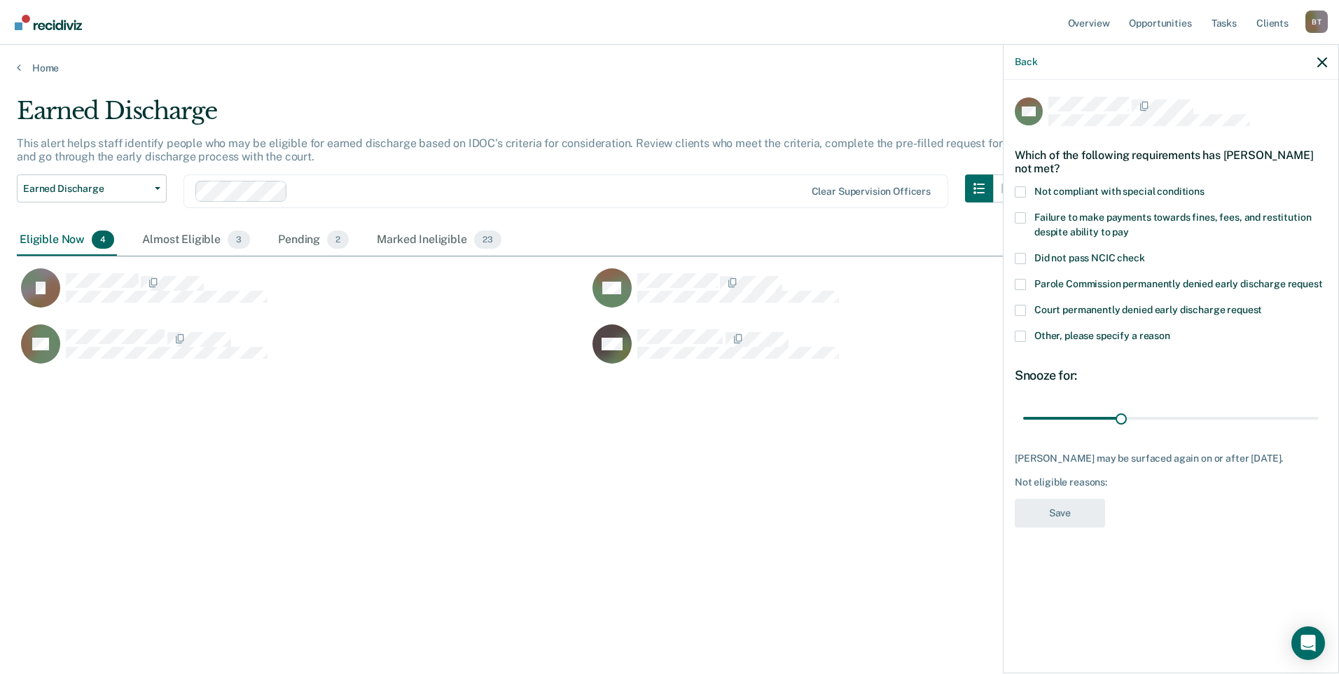
click at [1018, 335] on span at bounding box center [1020, 336] width 11 height 11
click at [1170, 331] on input "Other, please specify a reason" at bounding box center [1170, 331] width 0 height 0
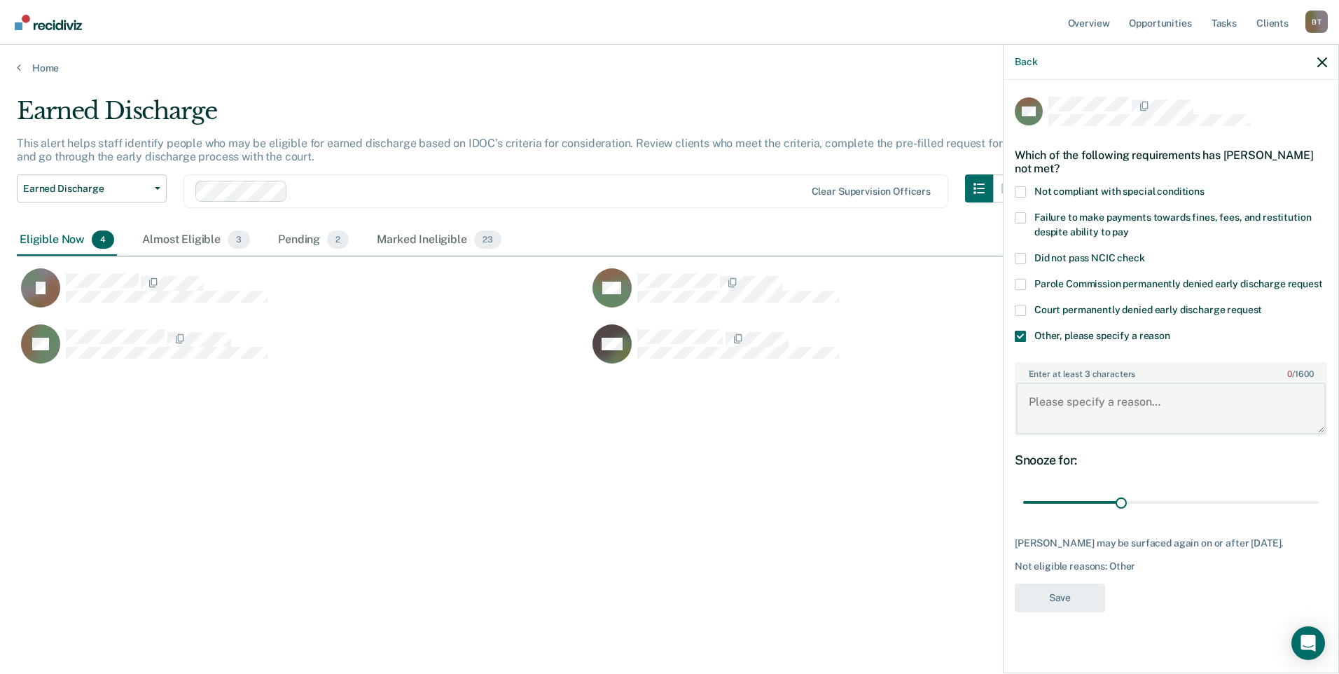
click at [1061, 415] on textarea "Enter at least 3 characters 0 / 1600" at bounding box center [1171, 408] width 310 height 52
type textarea "finishing GEO"
drag, startPoint x: 1119, startPoint y: 501, endPoint x: 1399, endPoint y: 526, distance: 280.6
type input "90"
click at [1319, 515] on input "range" at bounding box center [1171, 502] width 296 height 25
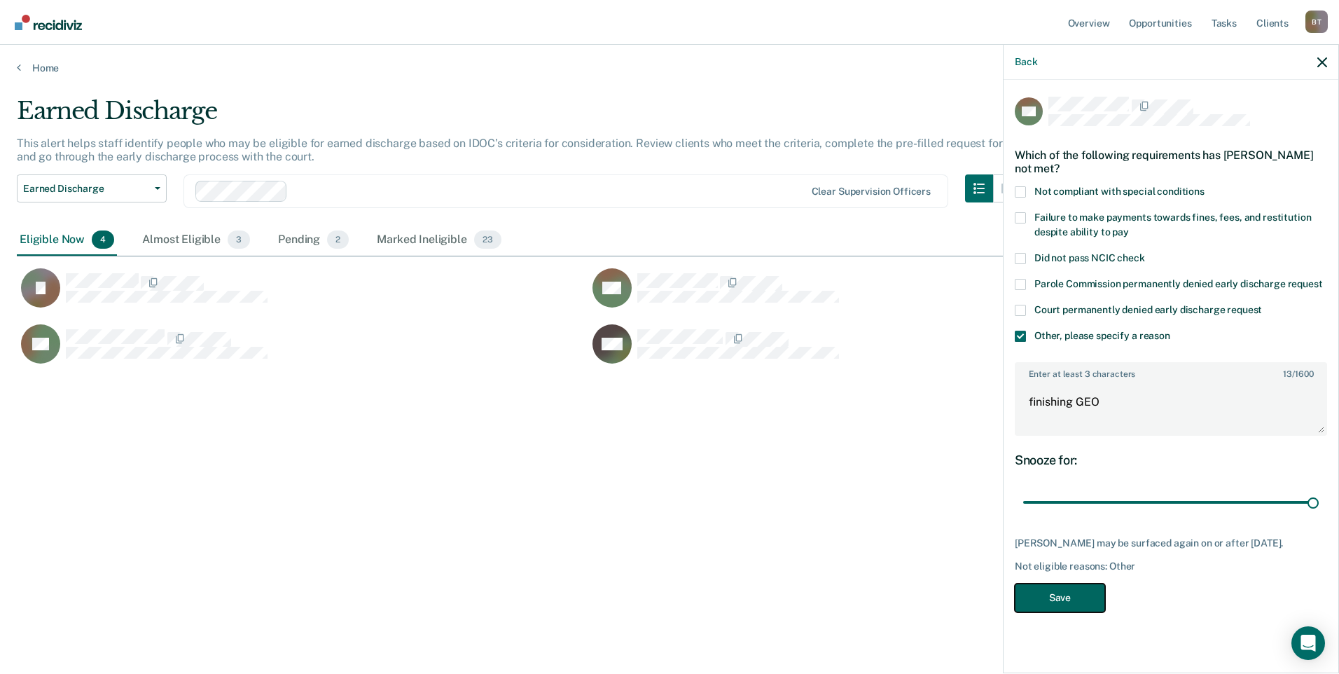
click at [1069, 597] on button "Save" at bounding box center [1060, 597] width 90 height 29
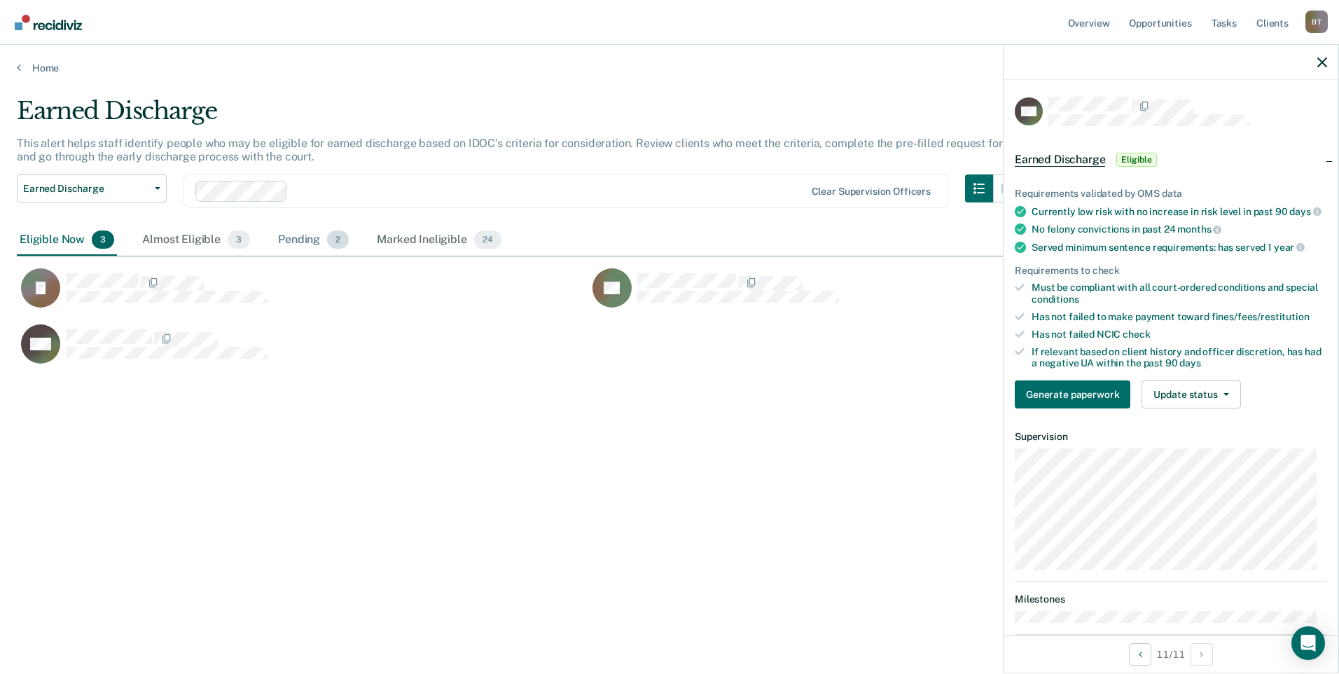
click at [286, 241] on div "Pending 2" at bounding box center [313, 240] width 76 height 31
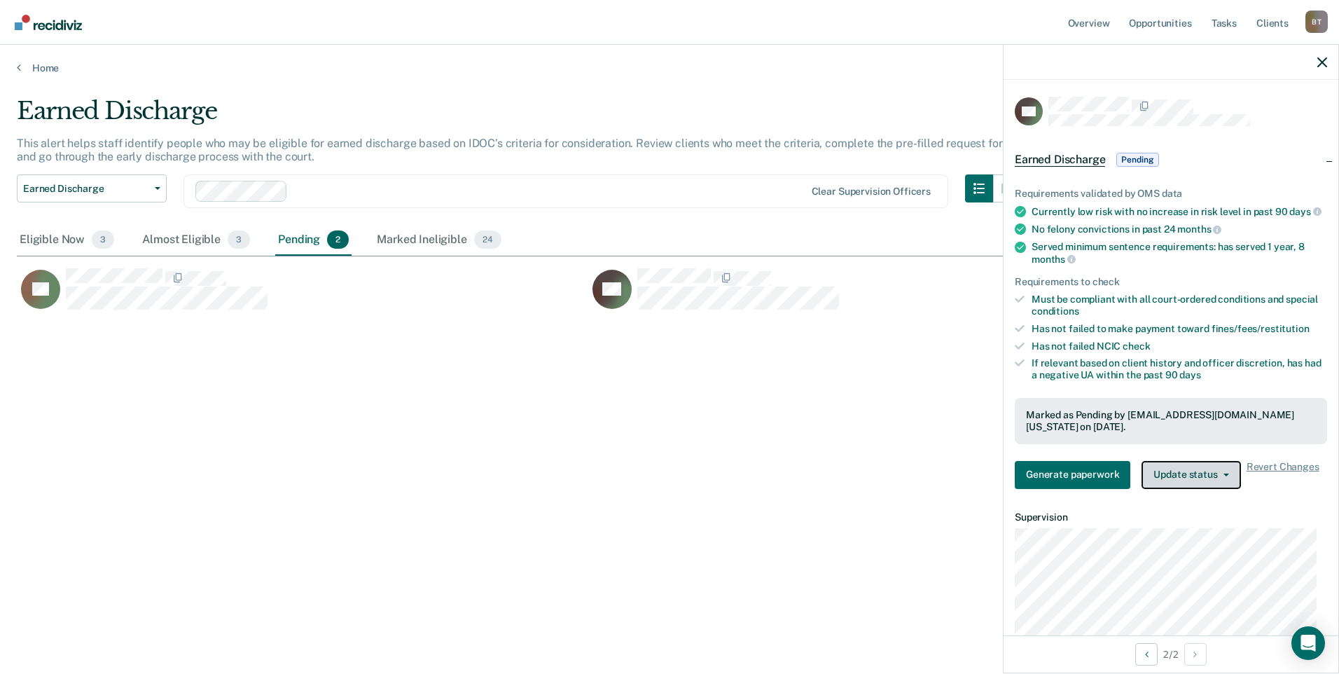
click at [1172, 480] on button "Update status" at bounding box center [1191, 475] width 99 height 28
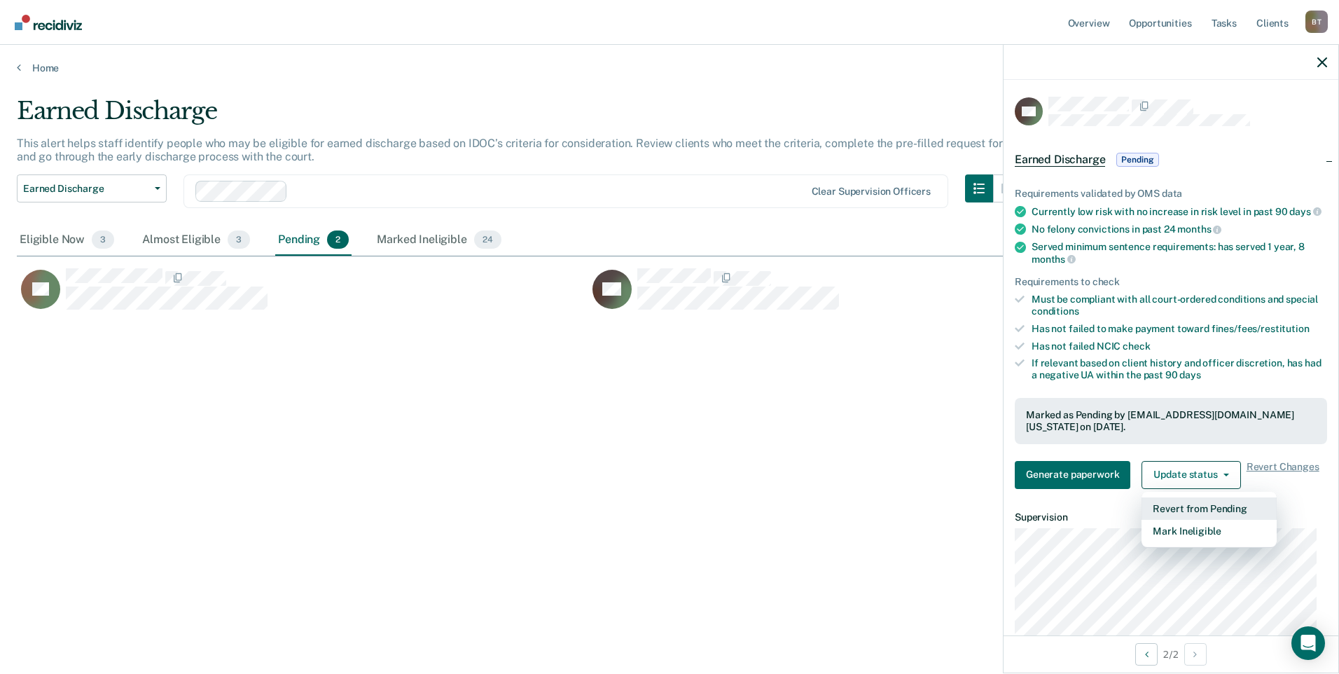
click at [1164, 516] on button "Revert from Pending" at bounding box center [1209, 508] width 135 height 22
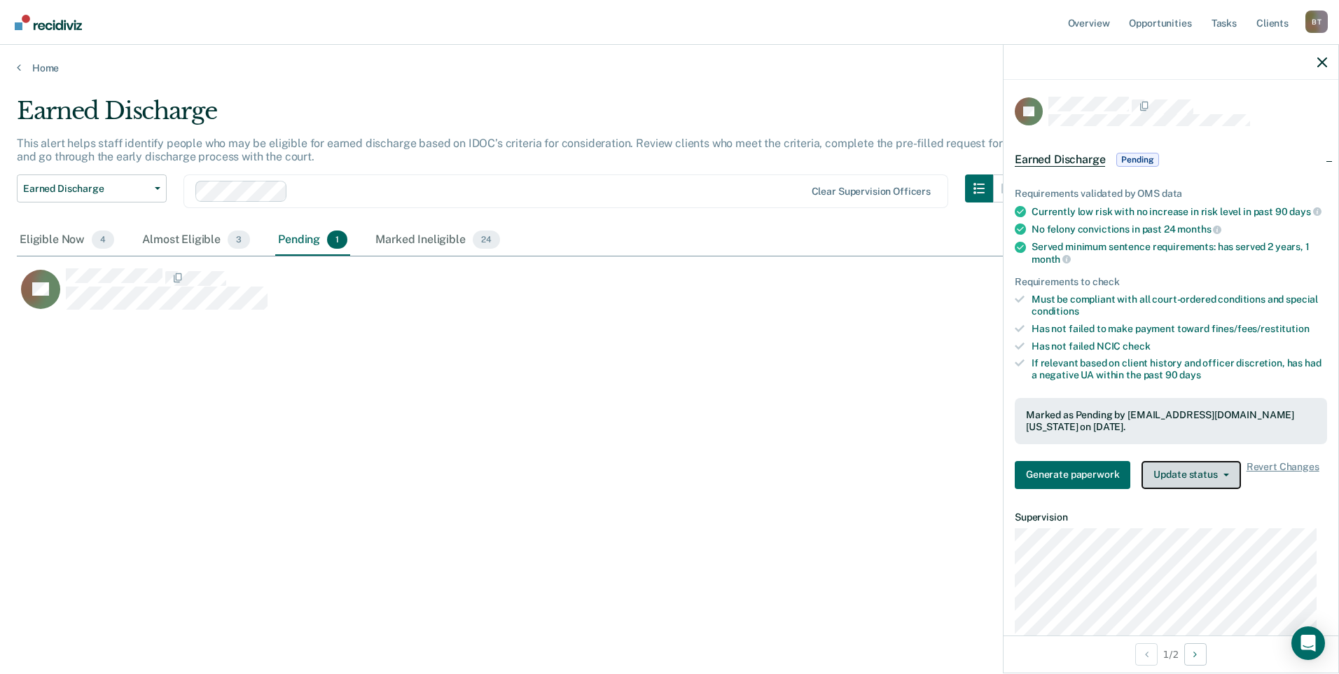
click at [1169, 480] on button "Update status" at bounding box center [1191, 475] width 99 height 28
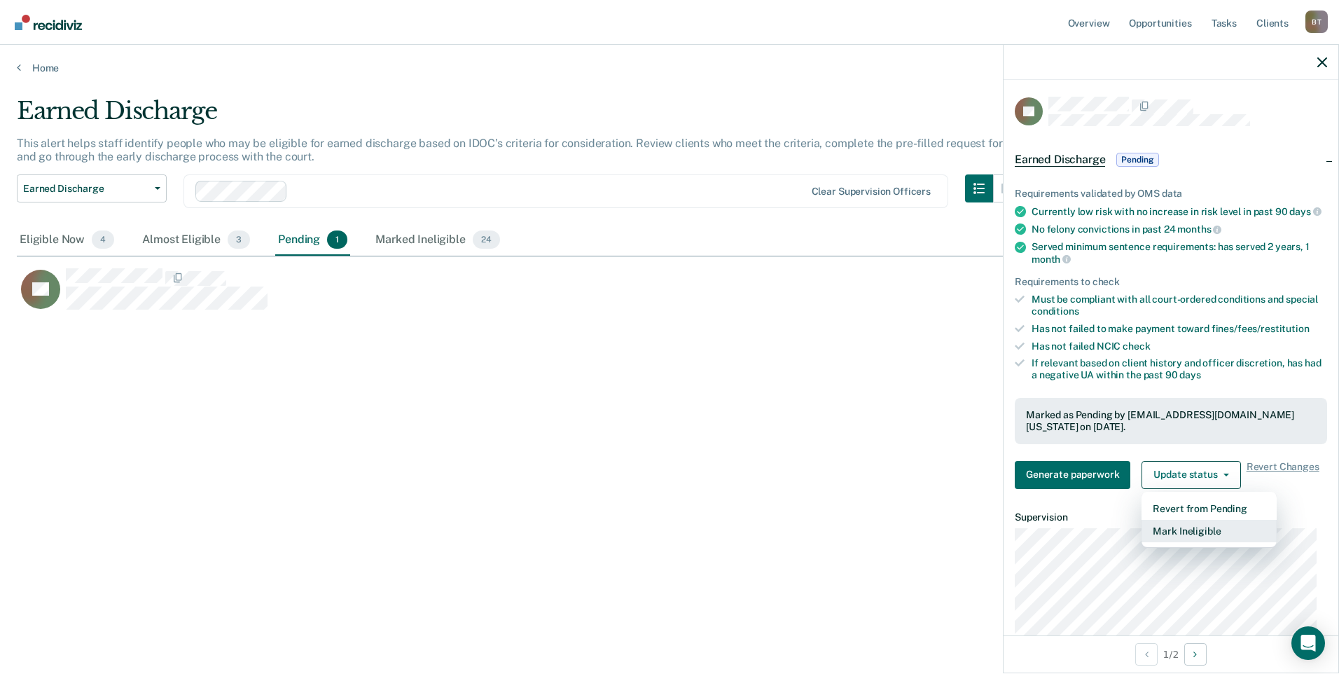
click at [1186, 542] on button "Mark Ineligible" at bounding box center [1209, 531] width 135 height 22
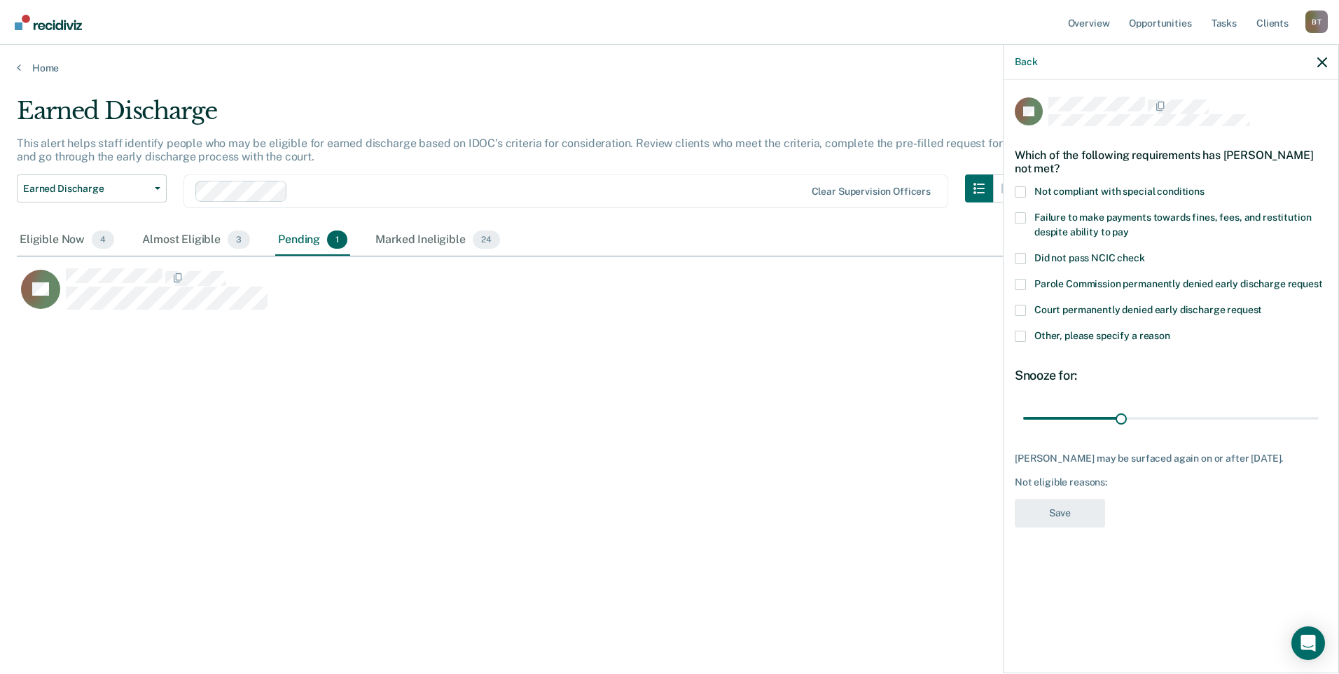
click at [1018, 335] on span at bounding box center [1020, 336] width 11 height 11
click at [1170, 331] on input "Other, please specify a reason" at bounding box center [1170, 331] width 0 height 0
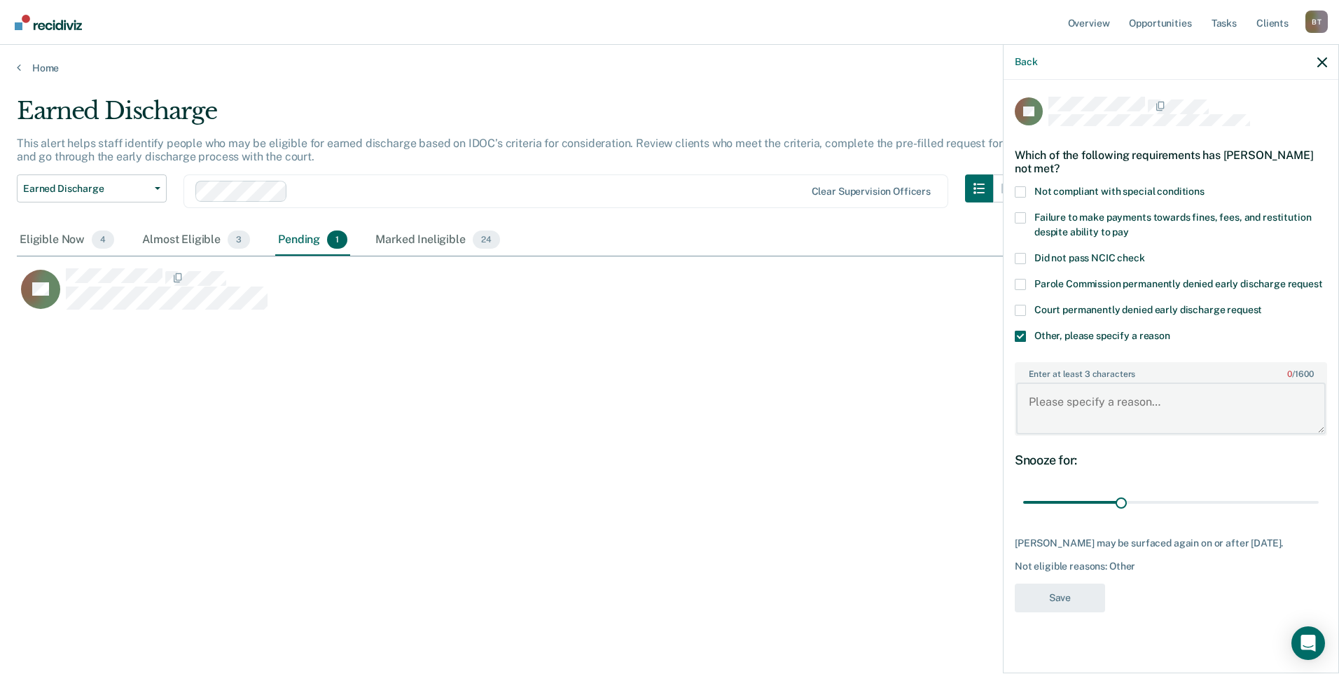
click at [1034, 405] on textarea "Enter at least 3 characters 0 / 1600" at bounding box center [1171, 408] width 310 height 52
type textarea "owes cos"
click at [1063, 594] on button "Save" at bounding box center [1060, 597] width 90 height 29
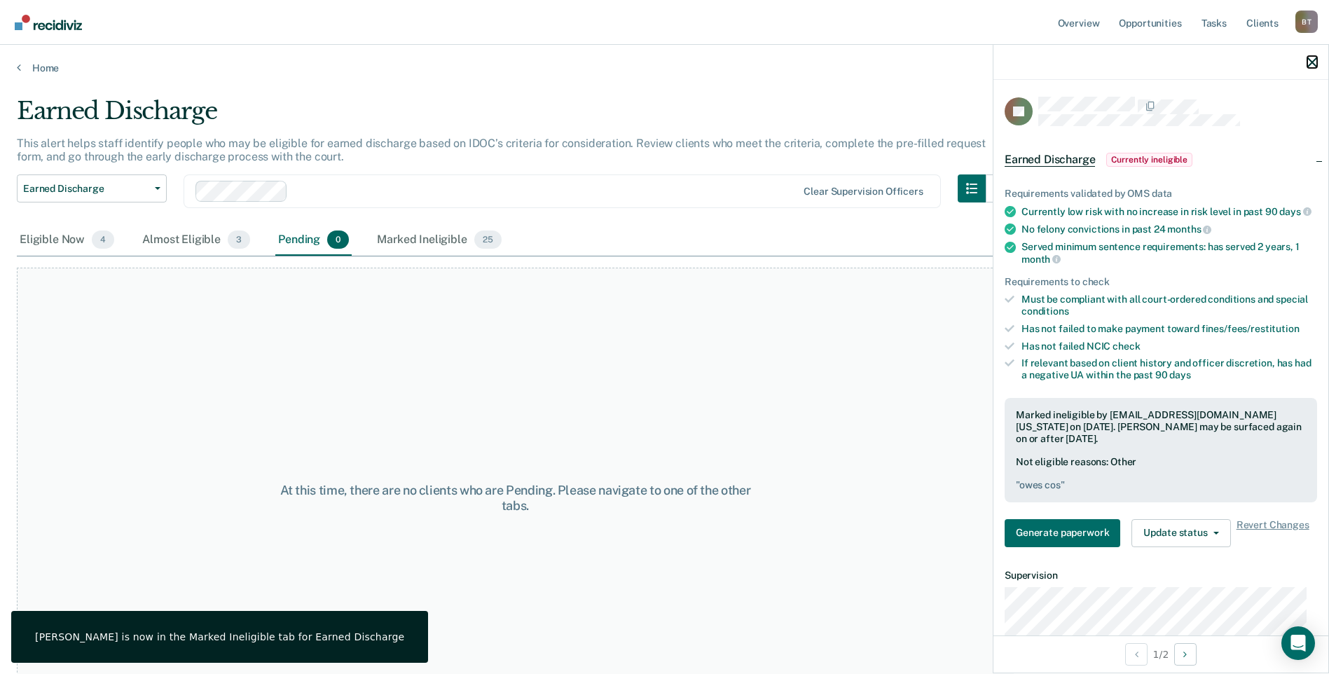
click at [1312, 61] on icon "button" at bounding box center [1312, 62] width 10 height 10
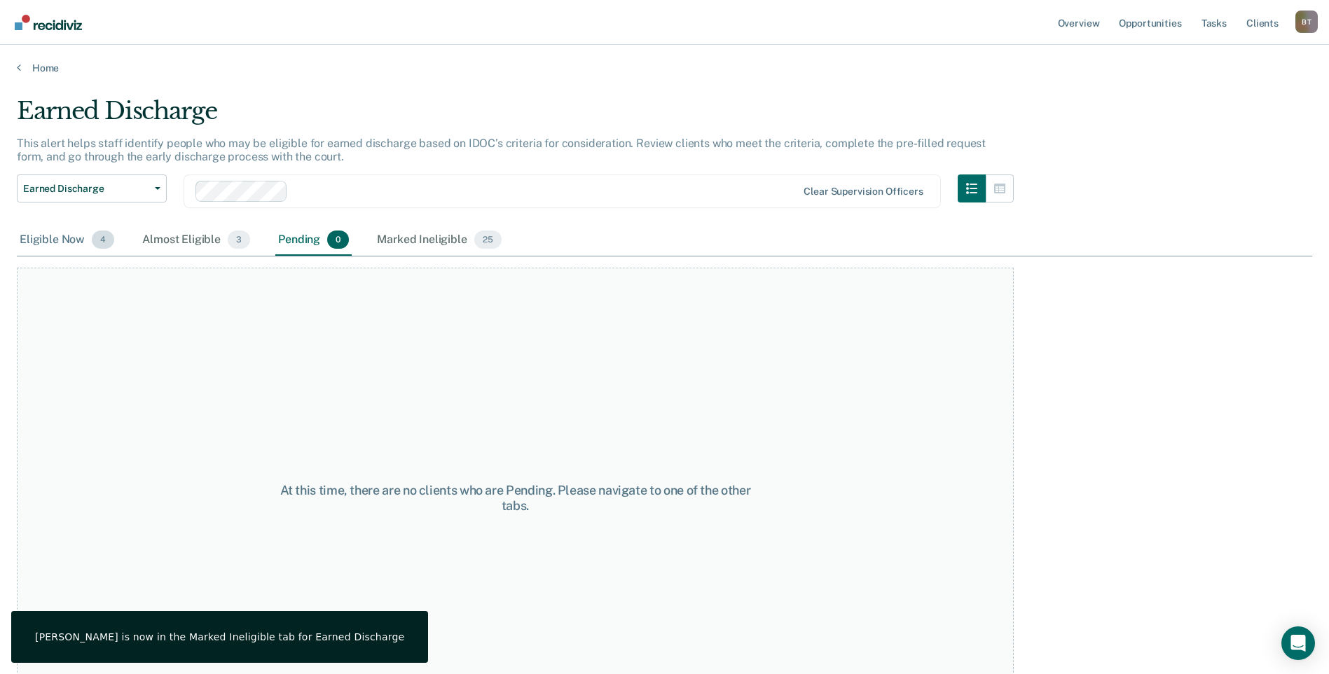
click at [66, 239] on div "Eligible Now 4" at bounding box center [67, 240] width 100 height 31
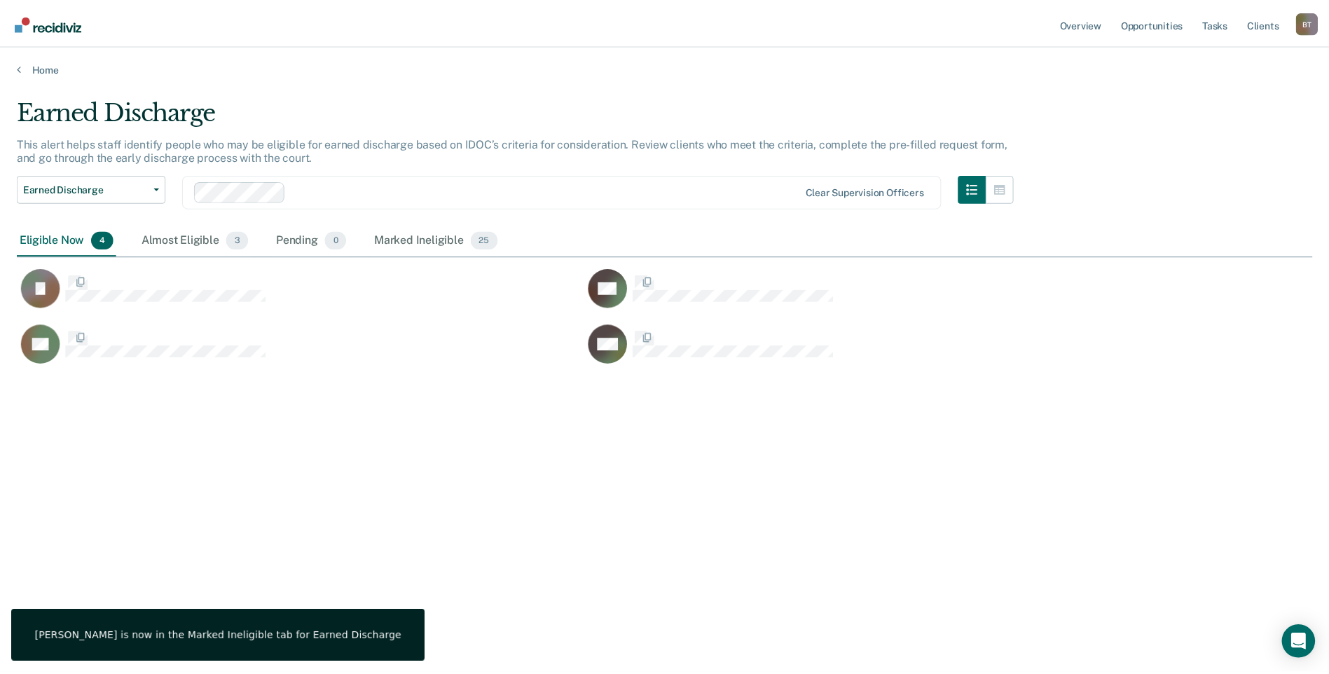
scroll to position [462, 1295]
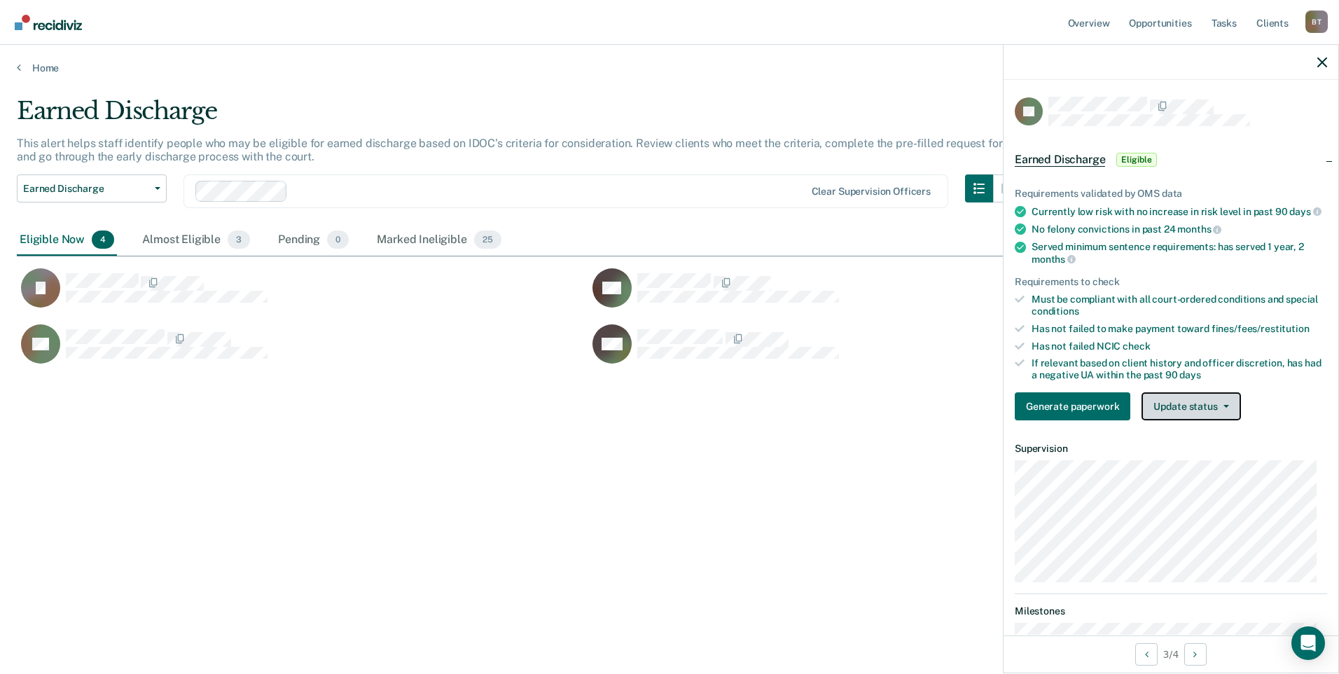
drag, startPoint x: 1198, startPoint y: 413, endPoint x: 1192, endPoint y: 434, distance: 21.7
click at [1198, 413] on button "Update status" at bounding box center [1191, 406] width 99 height 28
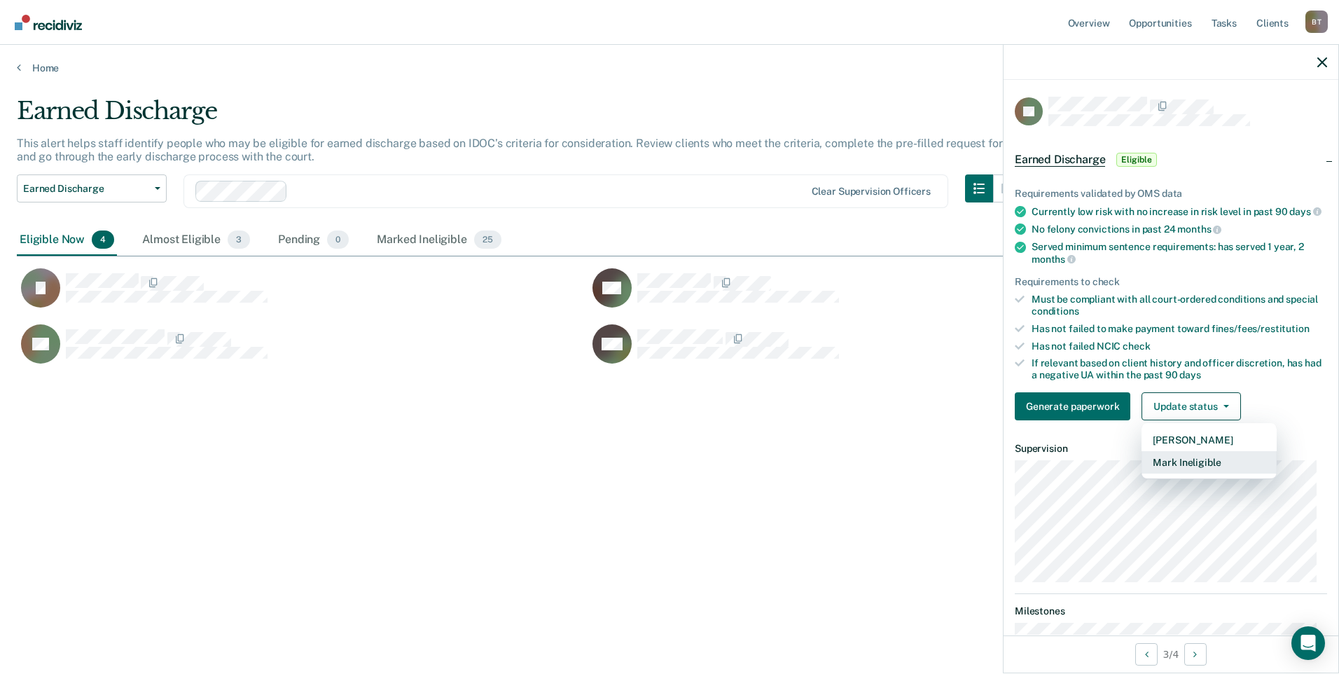
click at [1179, 471] on button "Mark Ineligible" at bounding box center [1209, 462] width 135 height 22
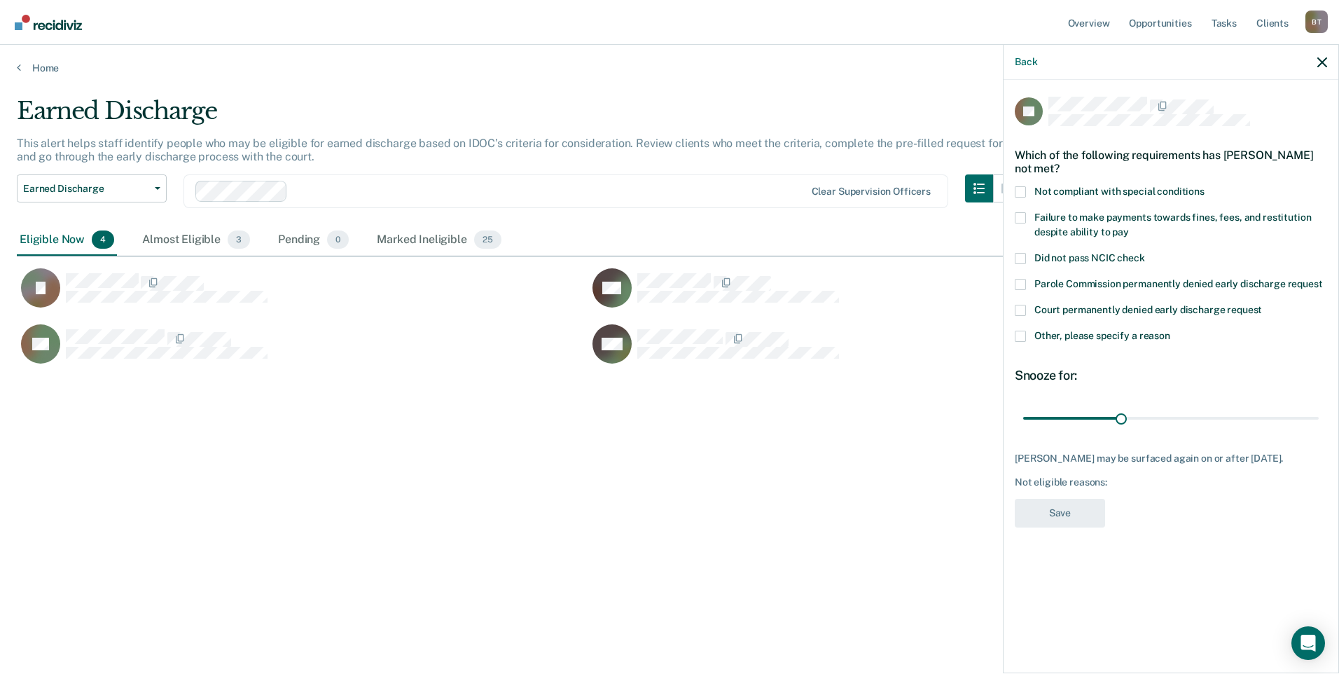
click at [1020, 211] on div "LB Which of the following requirements has [PERSON_NAME] not met? Not compliant…" at bounding box center [1171, 316] width 312 height 439
click at [1022, 213] on span at bounding box center [1020, 217] width 11 height 11
click at [1129, 227] on input "Failure to make payments towards fines, fees, and restitution despite ability t…" at bounding box center [1129, 227] width 0 height 0
drag, startPoint x: 1117, startPoint y: 415, endPoint x: 1322, endPoint y: 427, distance: 205.5
type input "90"
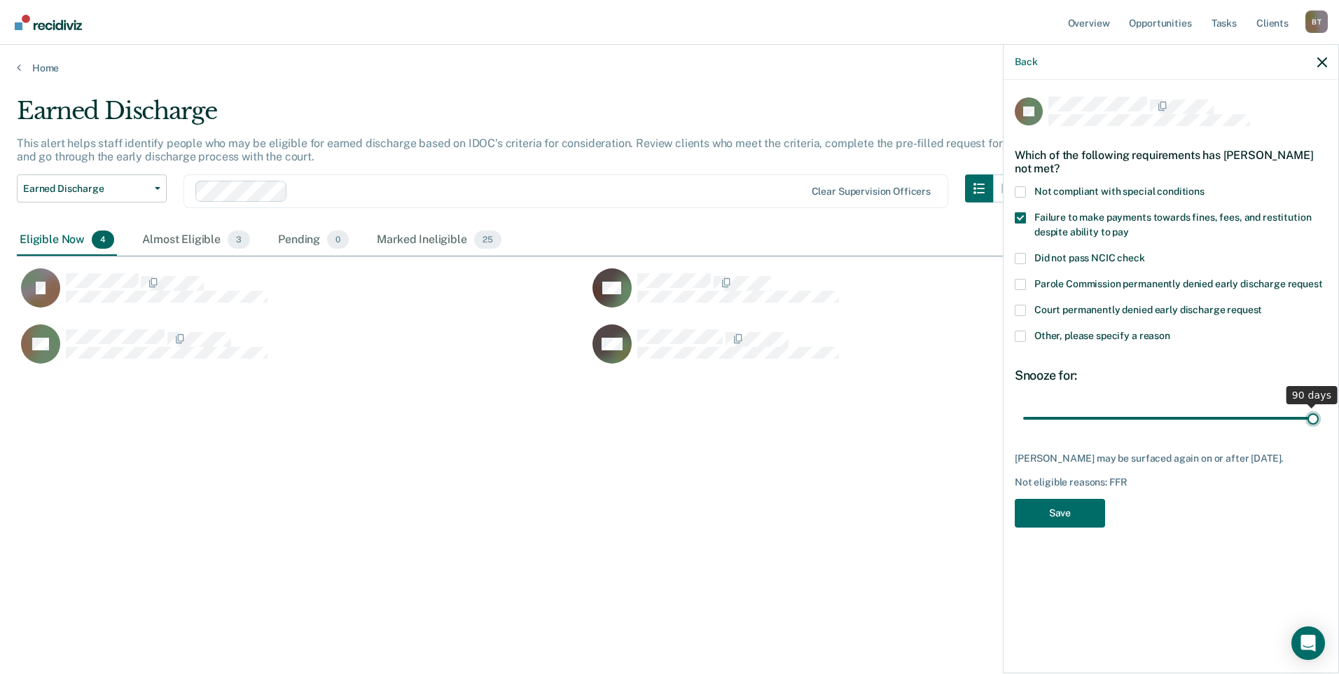
click at [1319, 427] on input "range" at bounding box center [1171, 417] width 296 height 25
click at [1065, 520] on button "Save" at bounding box center [1060, 513] width 90 height 29
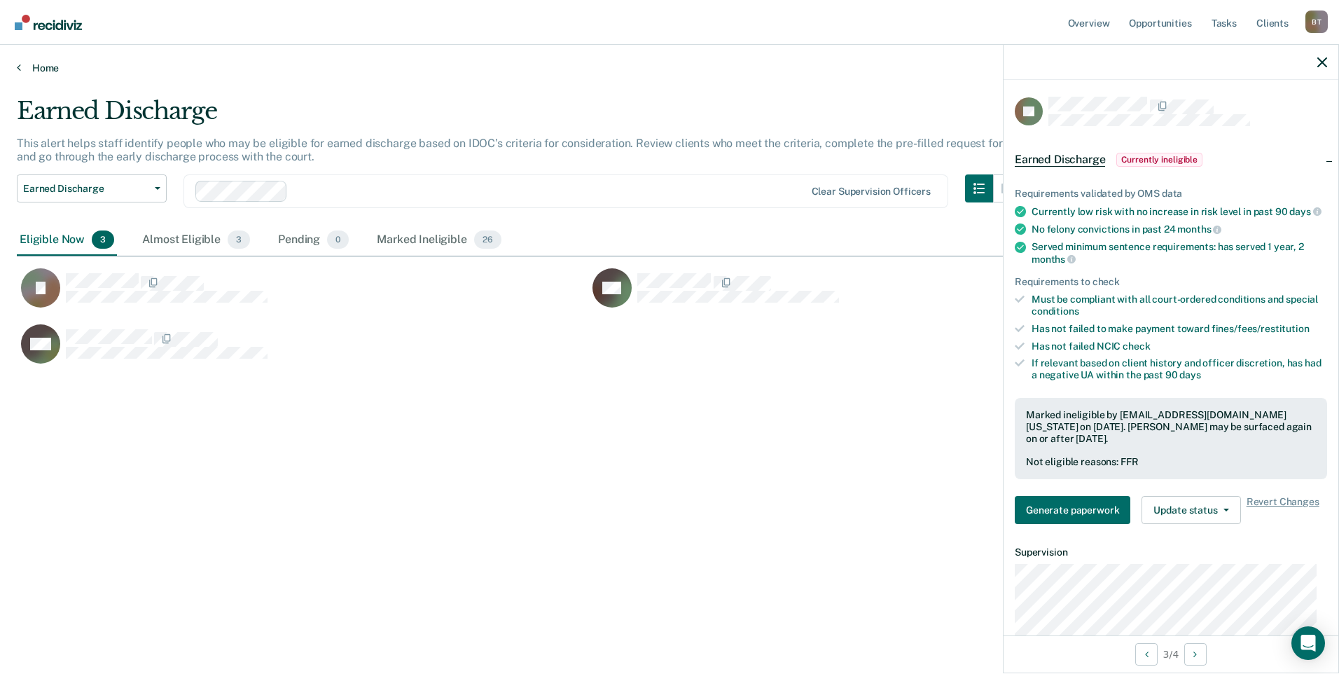
click at [20, 69] on icon at bounding box center [19, 67] width 4 height 11
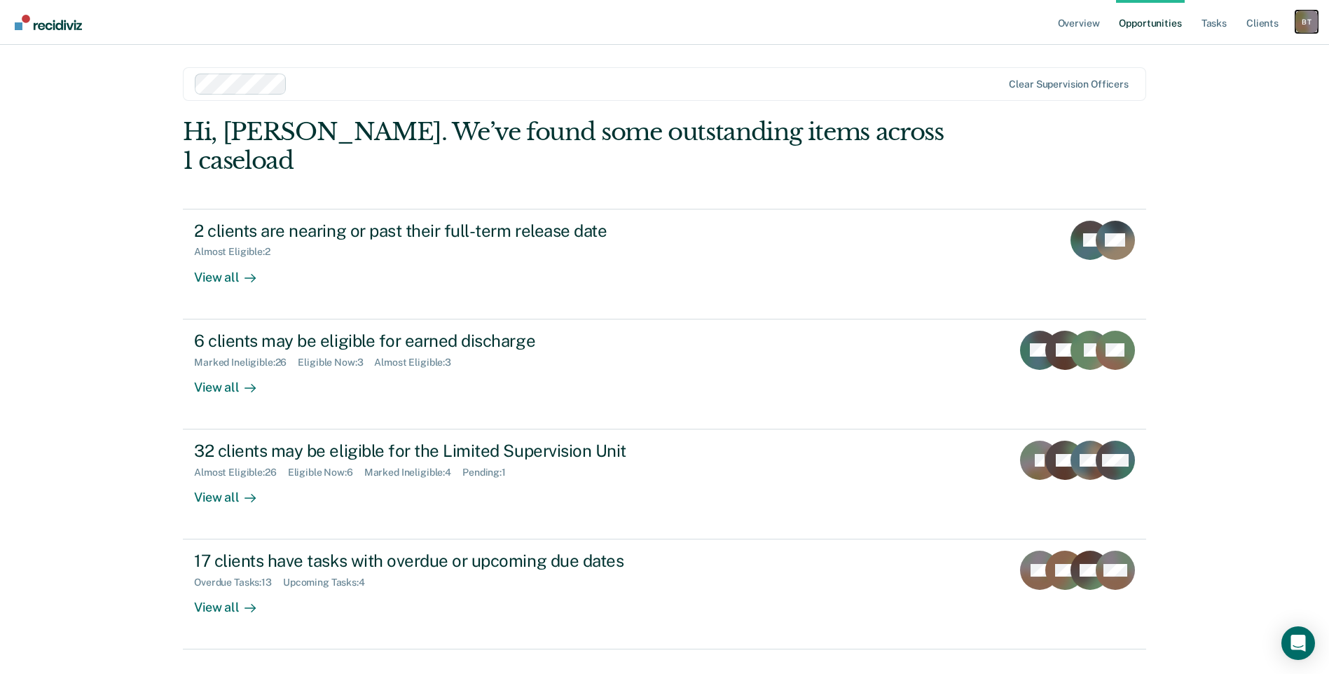
click at [1298, 16] on div "B T" at bounding box center [1306, 22] width 22 height 22
click at [1229, 91] on link "Go to Operations" at bounding box center [1249, 92] width 113 height 12
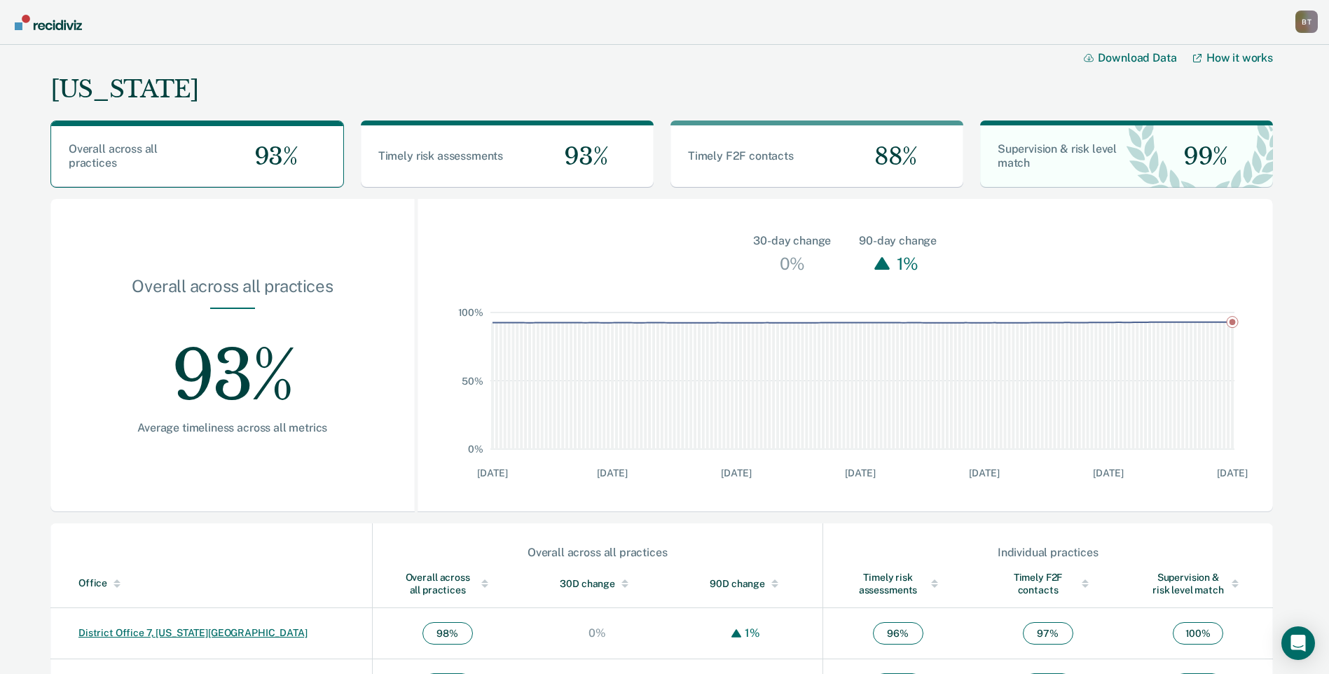
click at [169, 632] on link "District Office 7, [US_STATE][GEOGRAPHIC_DATA]" at bounding box center [192, 632] width 229 height 11
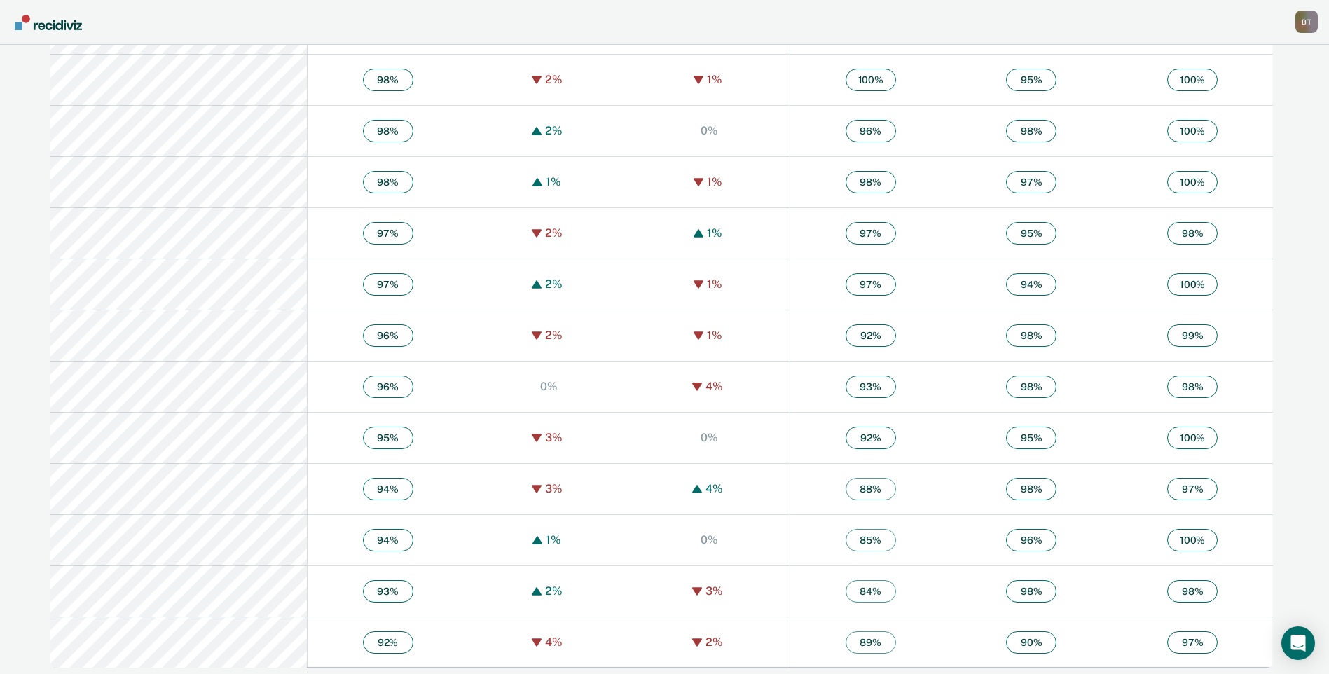
scroll to position [1121, 0]
